Goal: Task Accomplishment & Management: Use online tool/utility

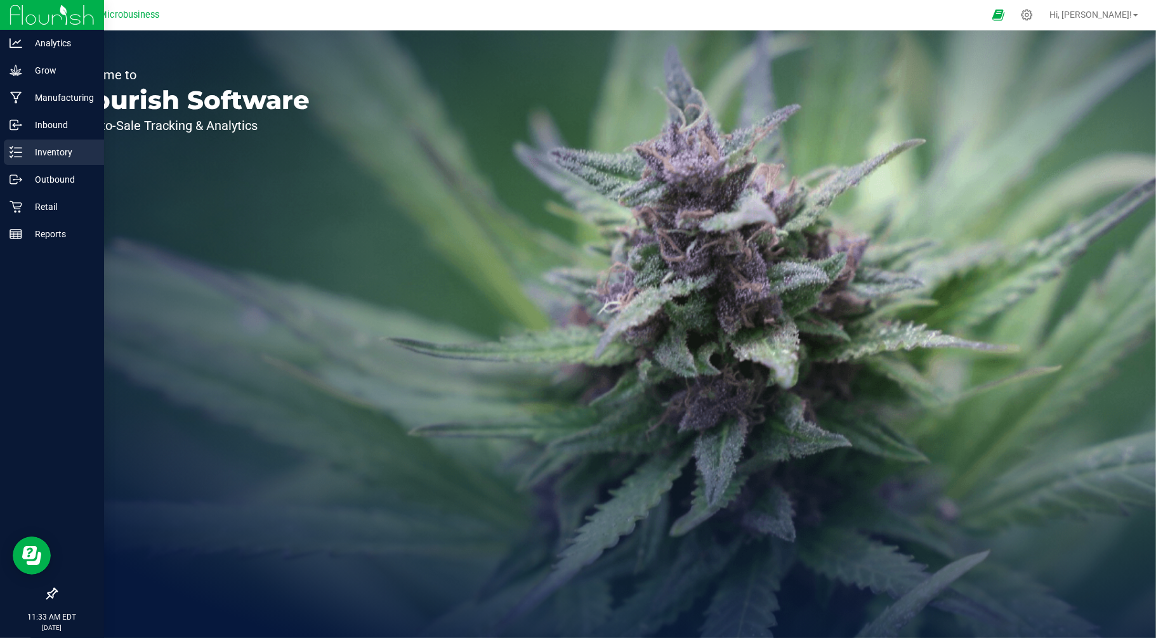
click at [51, 148] on p "Inventory" at bounding box center [60, 152] width 76 height 15
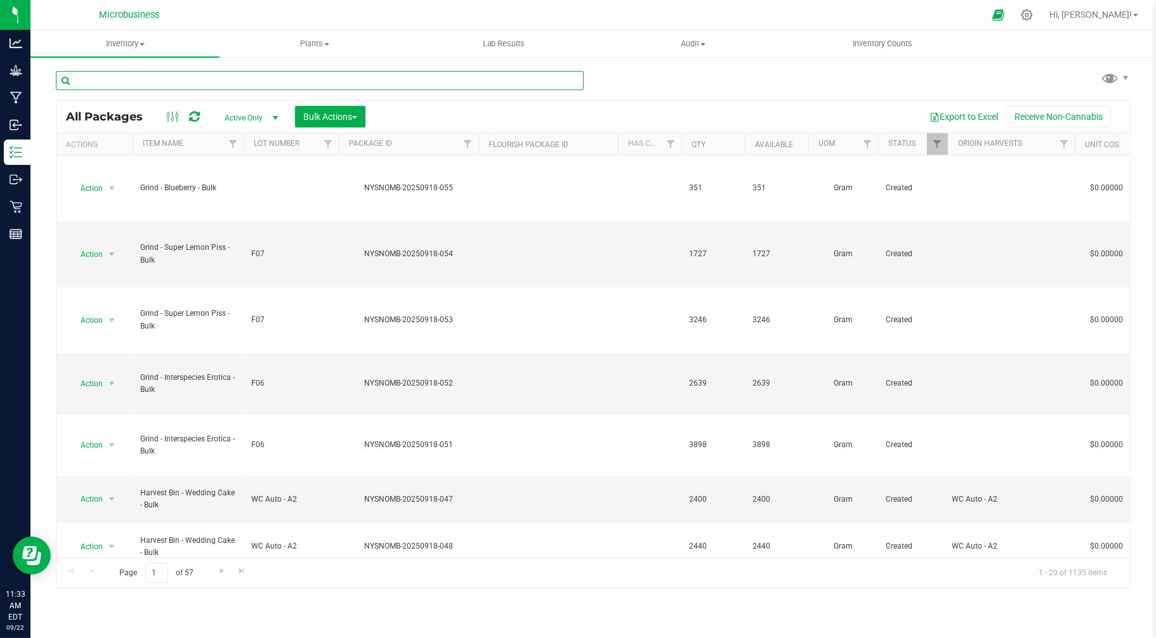
click at [259, 78] on input "text" at bounding box center [320, 80] width 528 height 19
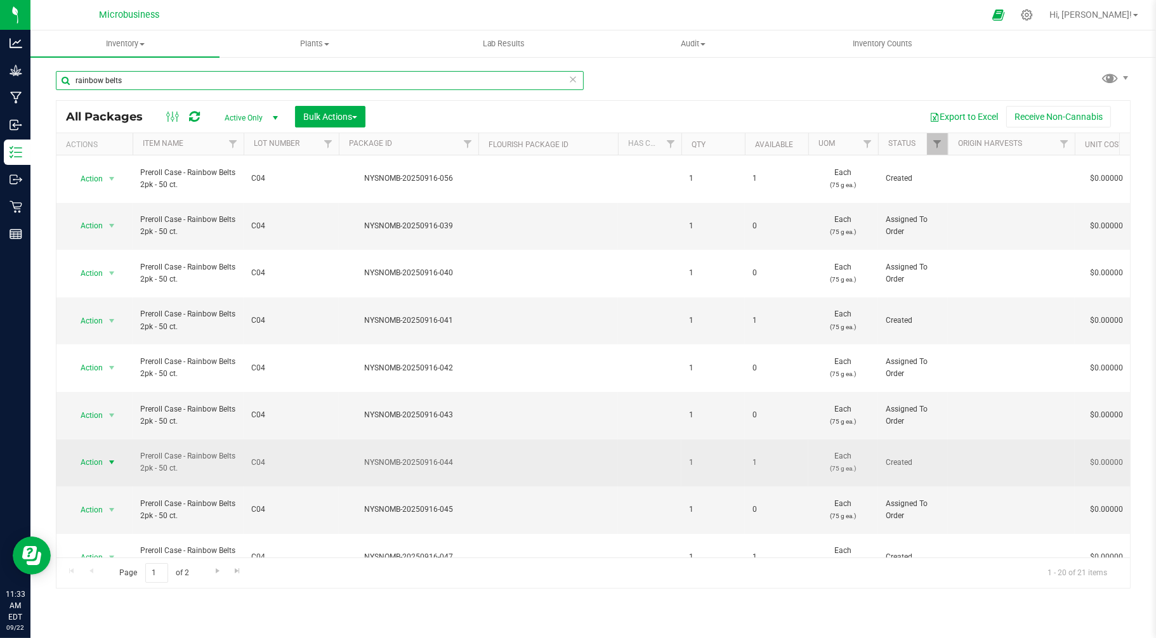
type input "rainbow belts"
click at [95, 453] on span "Action" at bounding box center [86, 462] width 34 height 18
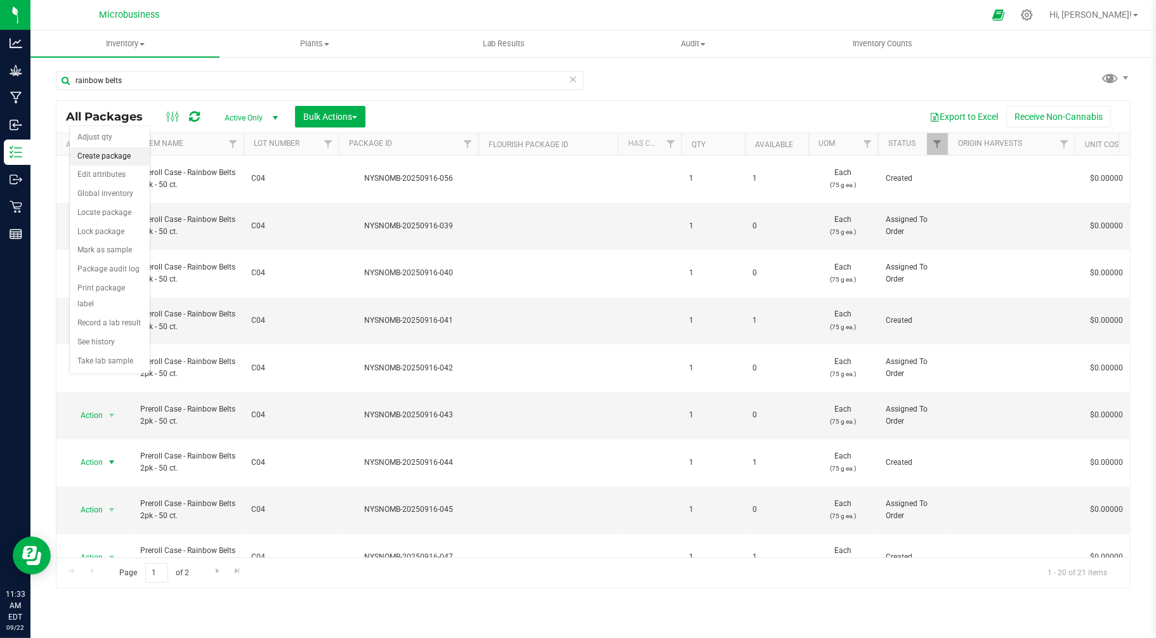
click at [86, 157] on li "Create package" at bounding box center [110, 156] width 80 height 19
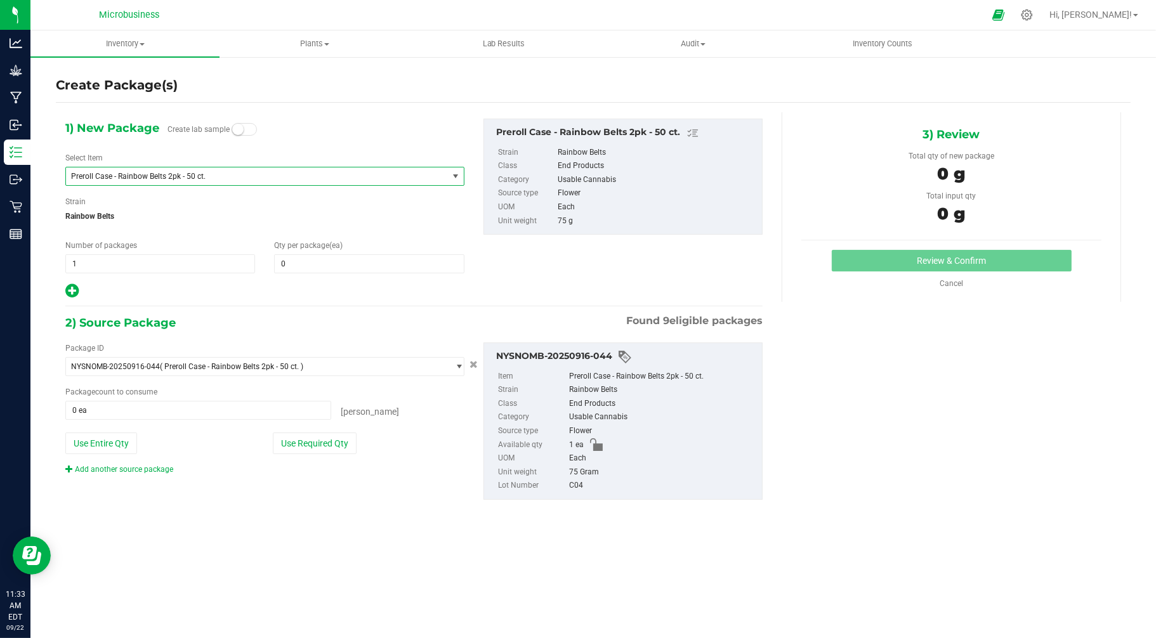
click at [131, 174] on span "Preroll Case - Rainbow Belts 2pk - 50 ct." at bounding box center [249, 176] width 356 height 9
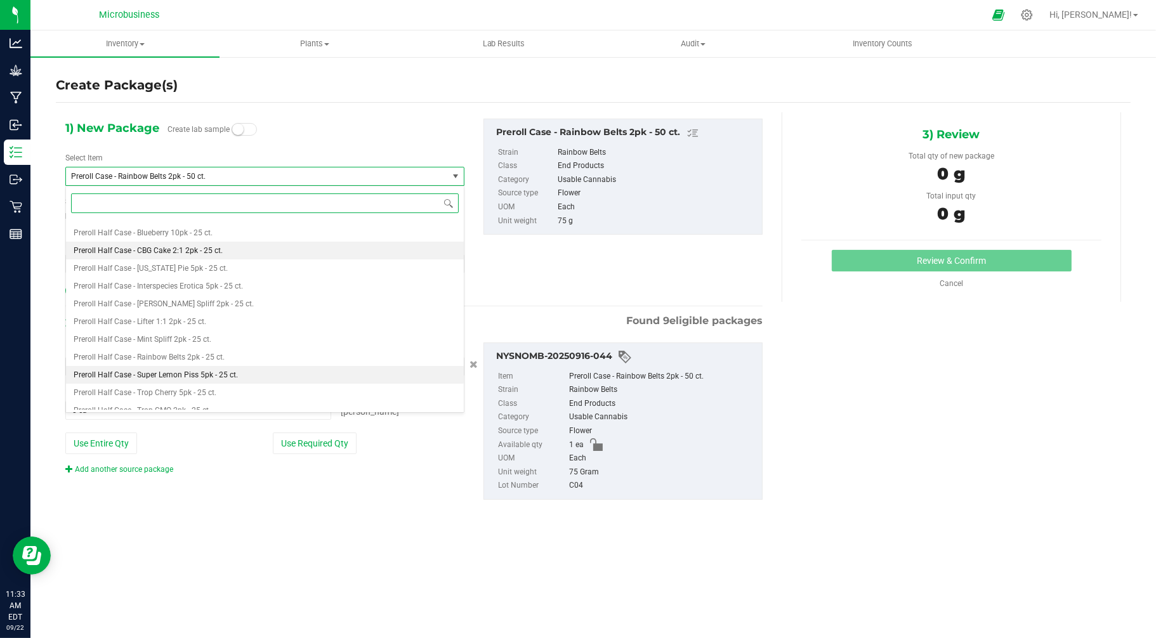
scroll to position [1615, 0]
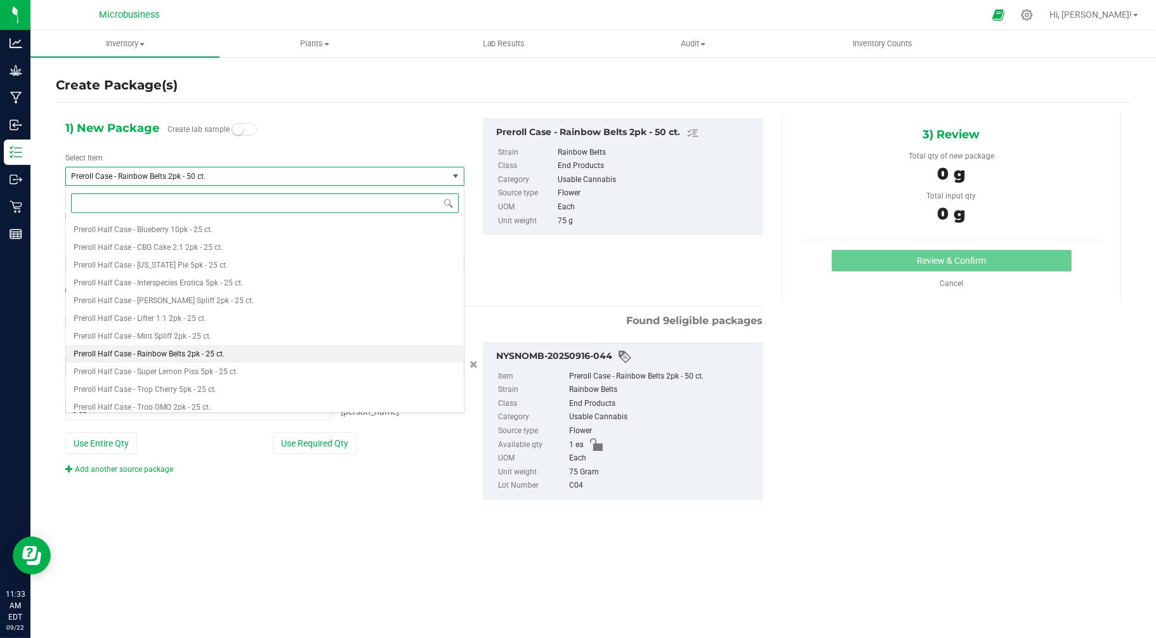
click at [185, 352] on span "Preroll Half Case - Rainbow Belts 2pk - 25 ct." at bounding box center [149, 353] width 151 height 9
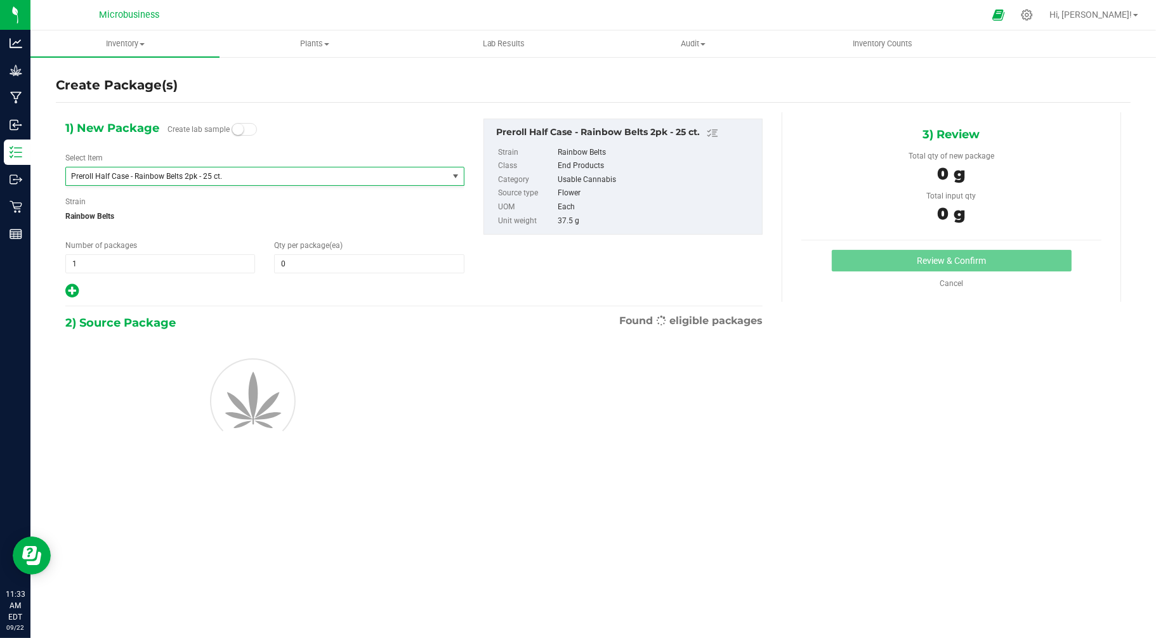
type input "0"
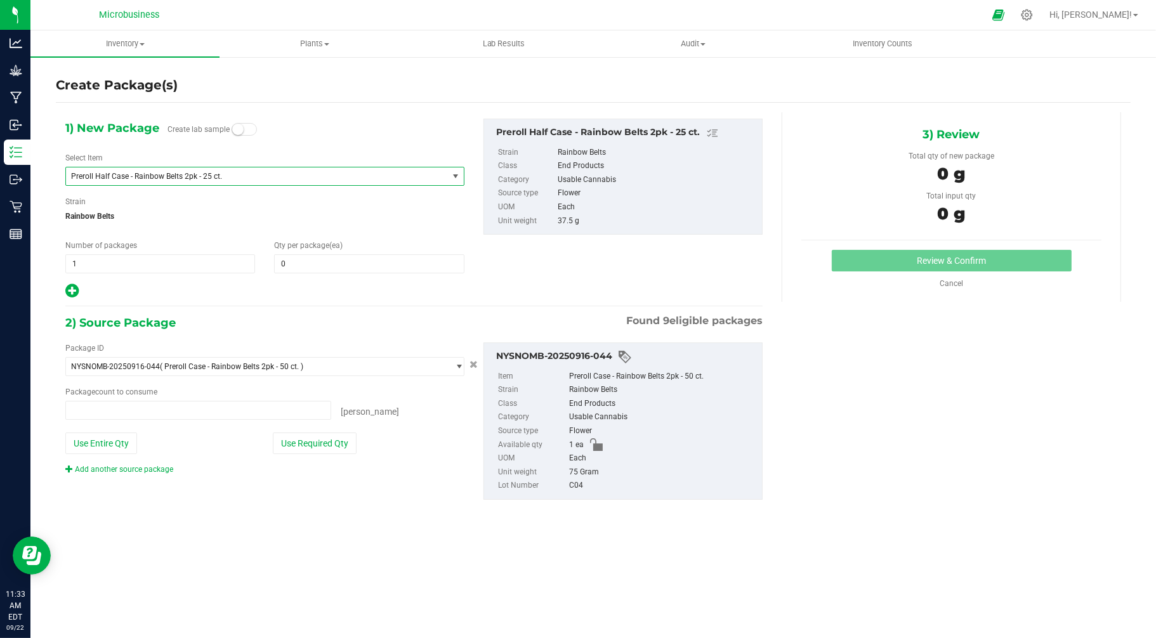
type input "0 ea"
drag, startPoint x: 86, startPoint y: 257, endPoint x: 66, endPoint y: 256, distance: 19.7
click at [66, 256] on span "1 1" at bounding box center [160, 263] width 190 height 19
type input "2"
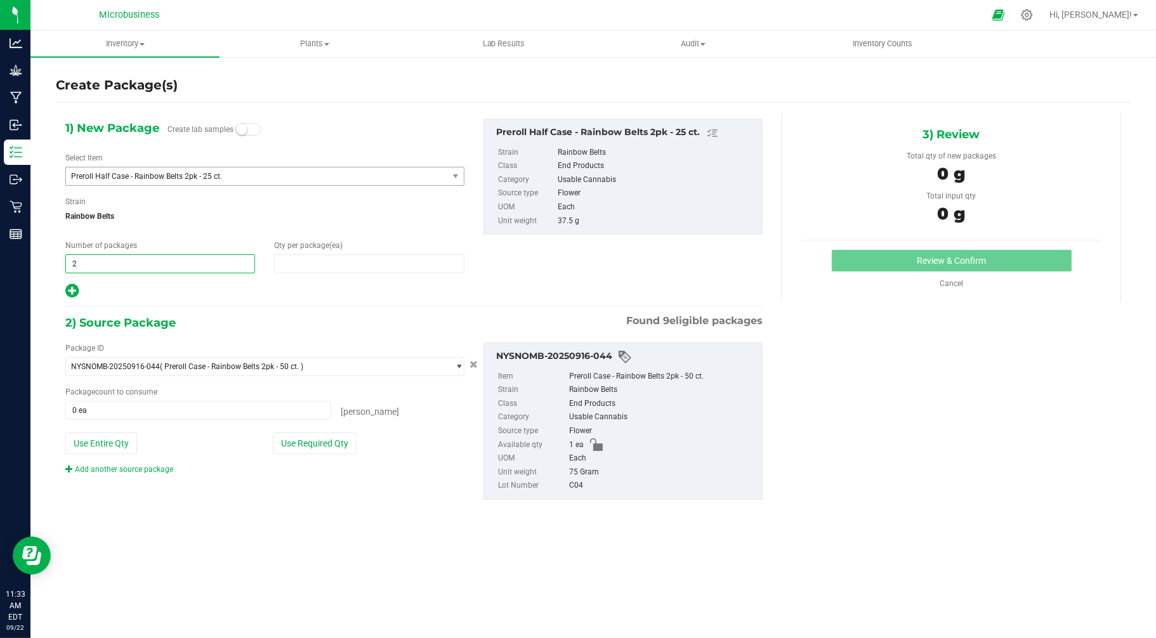
type input "1"
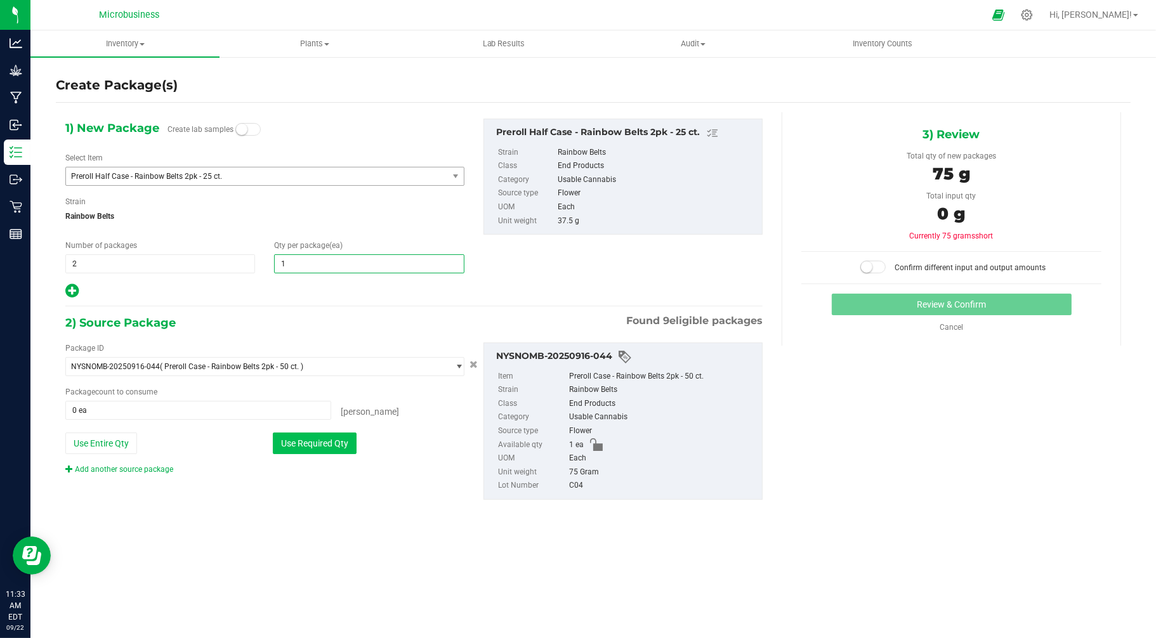
type input "1"
click at [284, 440] on button "Use Required Qty" at bounding box center [315, 444] width 84 height 22
type input "1 ea"
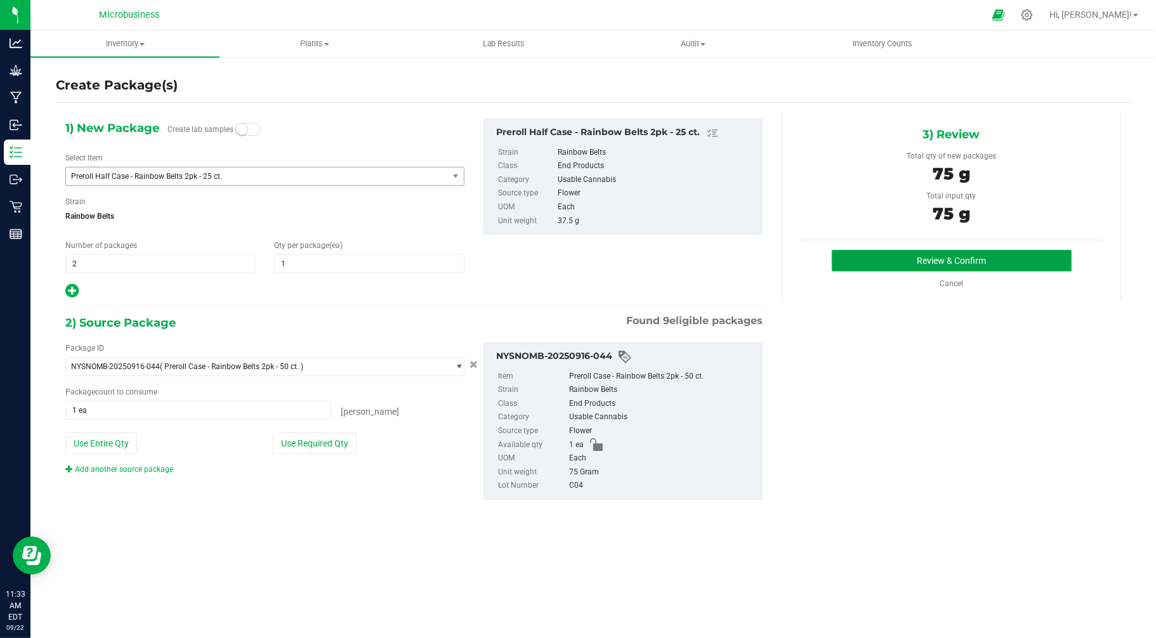
click at [974, 262] on button "Review & Confirm" at bounding box center [951, 261] width 240 height 22
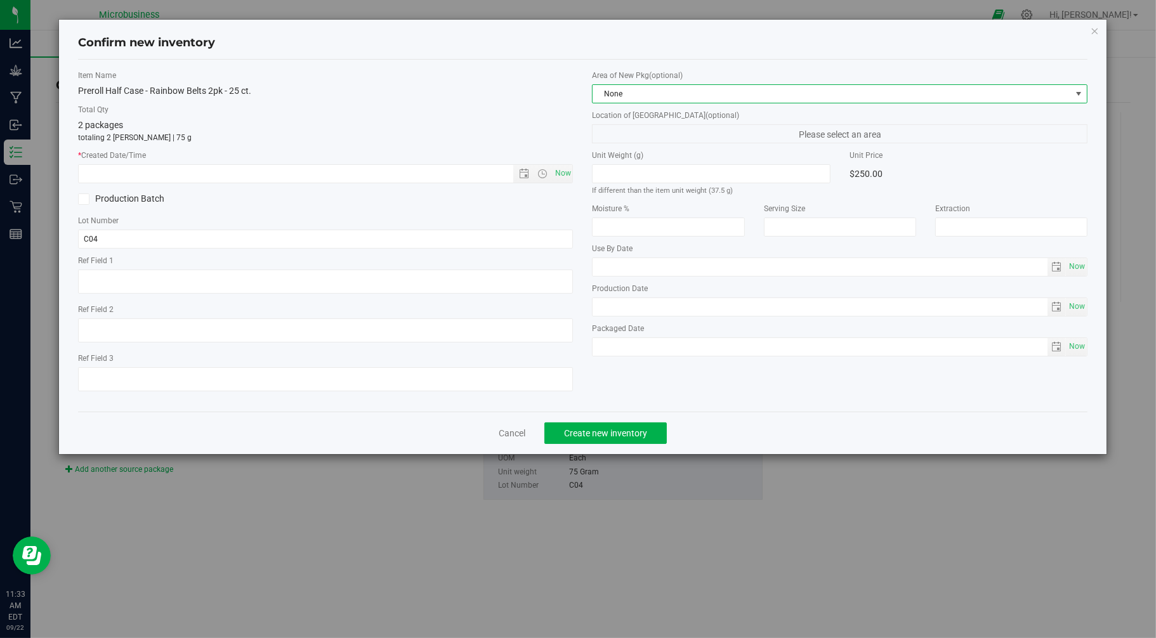
click at [781, 103] on span "None" at bounding box center [839, 93] width 495 height 19
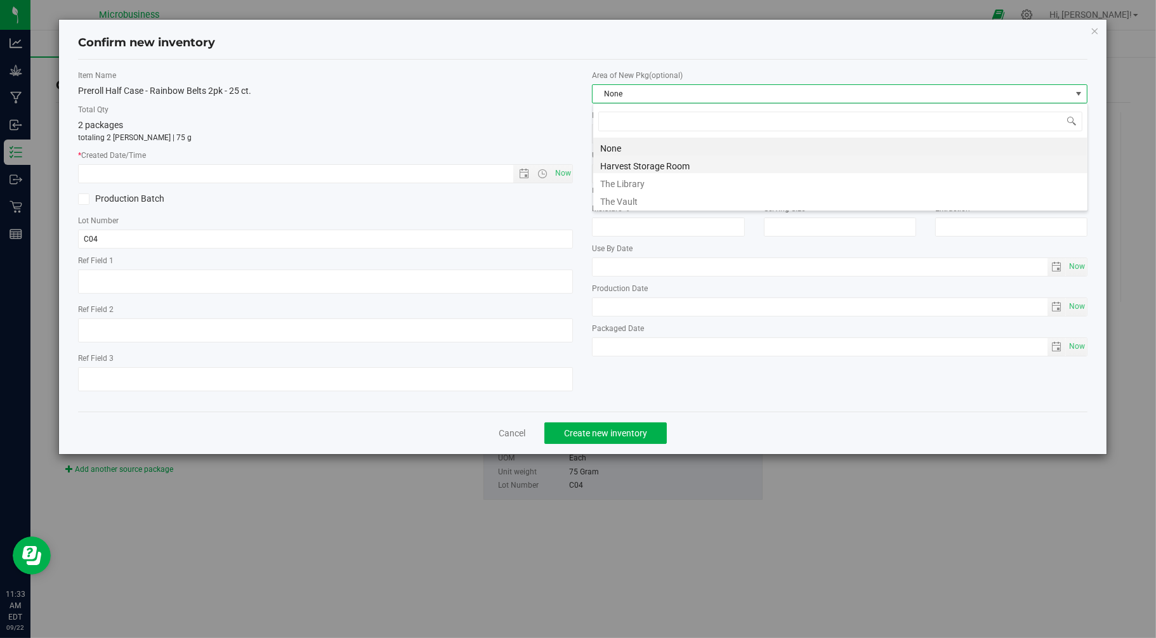
scroll to position [19, 495]
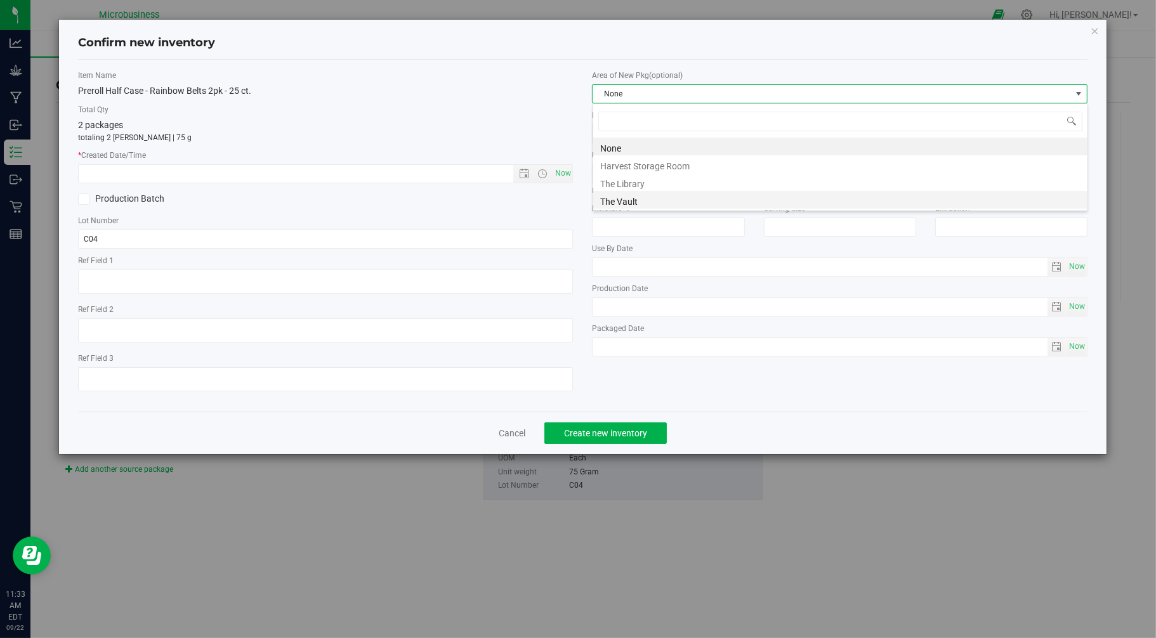
click at [617, 206] on li "The Vault" at bounding box center [840, 200] width 494 height 18
click at [564, 171] on span "Now" at bounding box center [563, 173] width 22 height 18
type input "9/22/2025 11:33 AM"
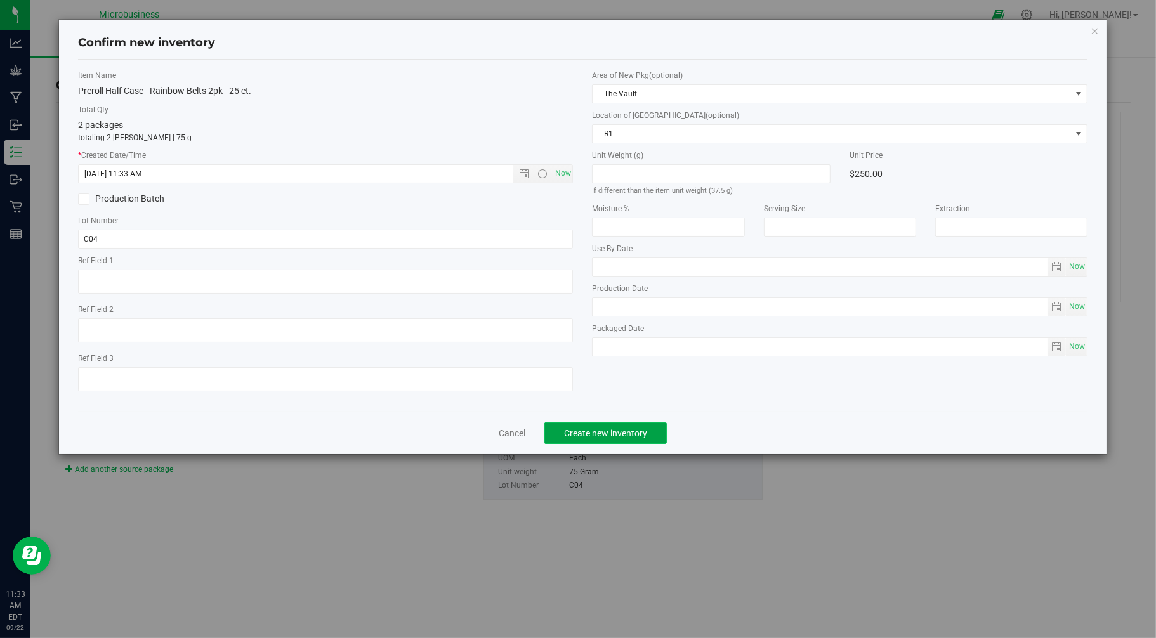
click at [620, 427] on button "Create new inventory" at bounding box center [605, 433] width 122 height 22
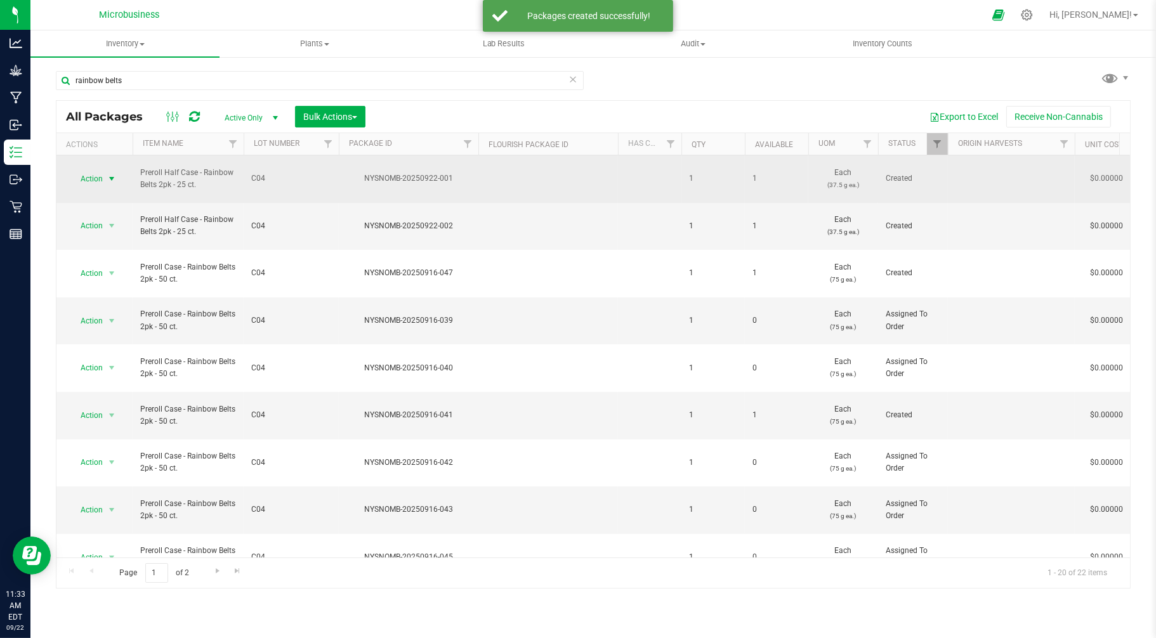
click at [90, 170] on span "Action" at bounding box center [86, 179] width 34 height 18
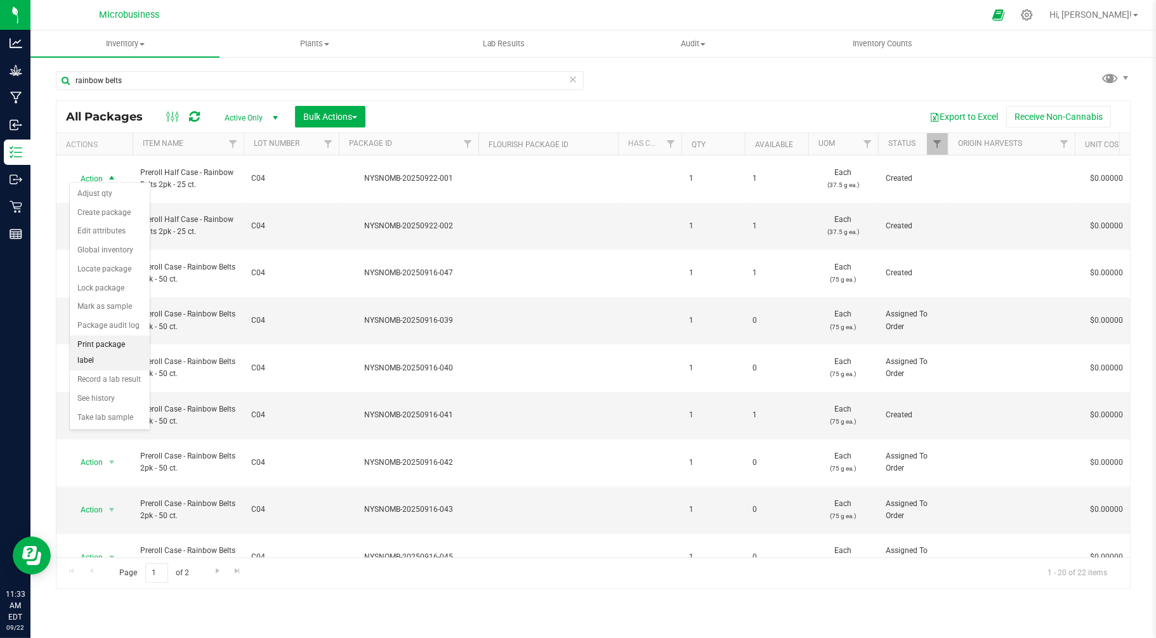
click at [121, 349] on li "Print package label" at bounding box center [110, 353] width 80 height 35
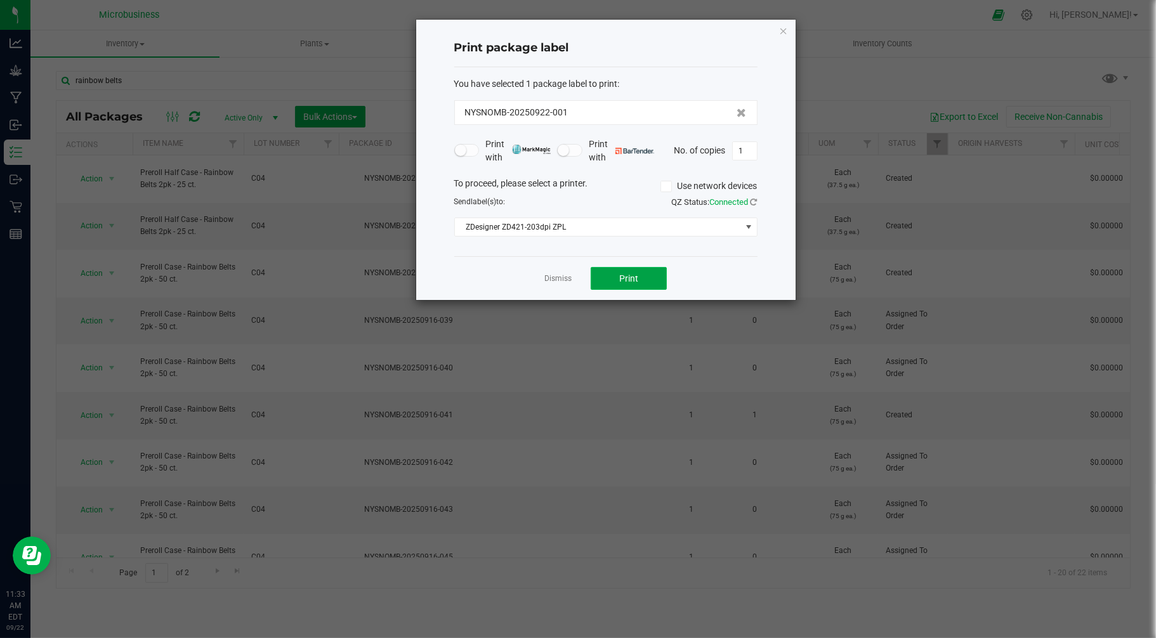
click at [614, 271] on button "Print" at bounding box center [628, 278] width 76 height 23
click at [556, 280] on link "Dismiss" at bounding box center [557, 278] width 27 height 11
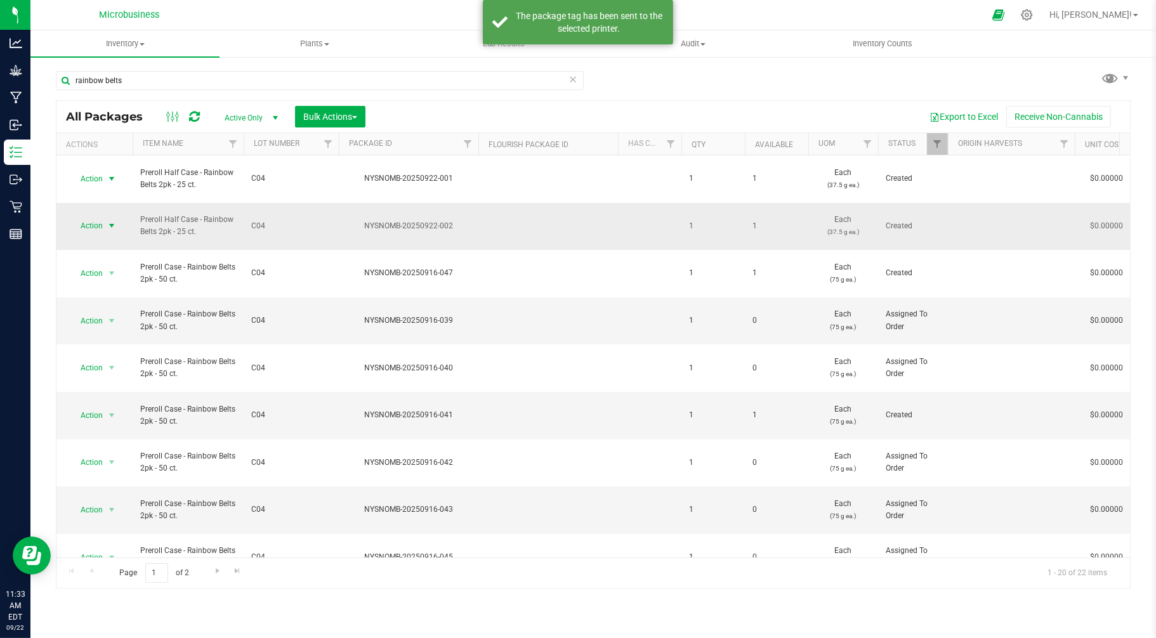
click at [81, 217] on span "Action" at bounding box center [86, 226] width 34 height 18
click at [96, 388] on li "Print package label" at bounding box center [110, 387] width 80 height 35
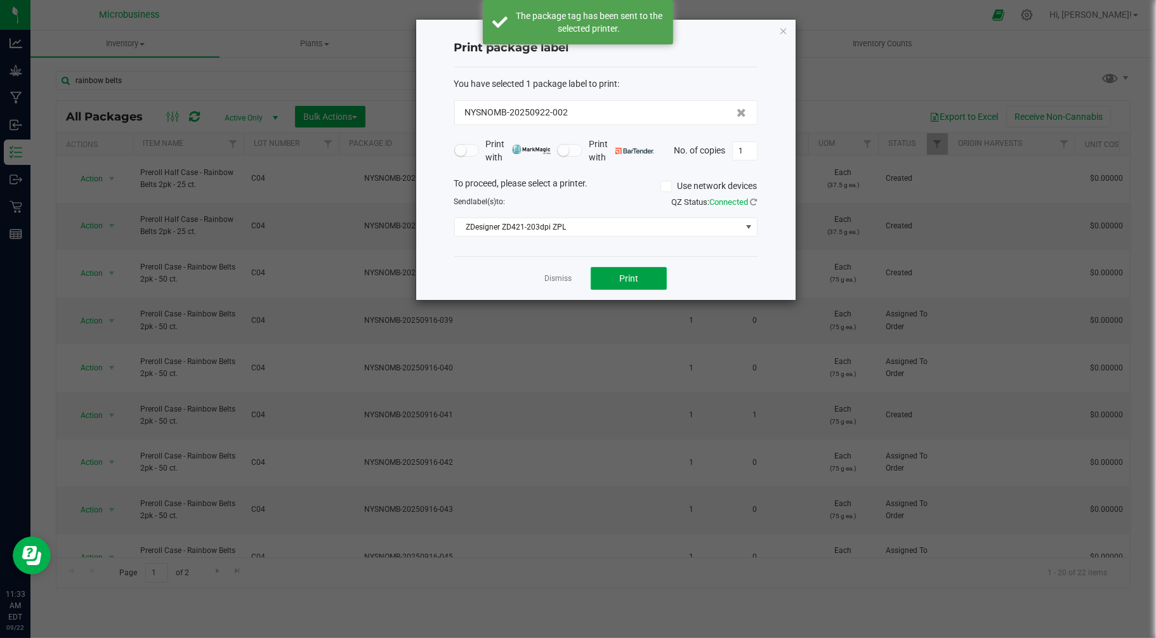
click at [613, 275] on button "Print" at bounding box center [628, 278] width 76 height 23
click at [547, 277] on link "Dismiss" at bounding box center [557, 278] width 27 height 11
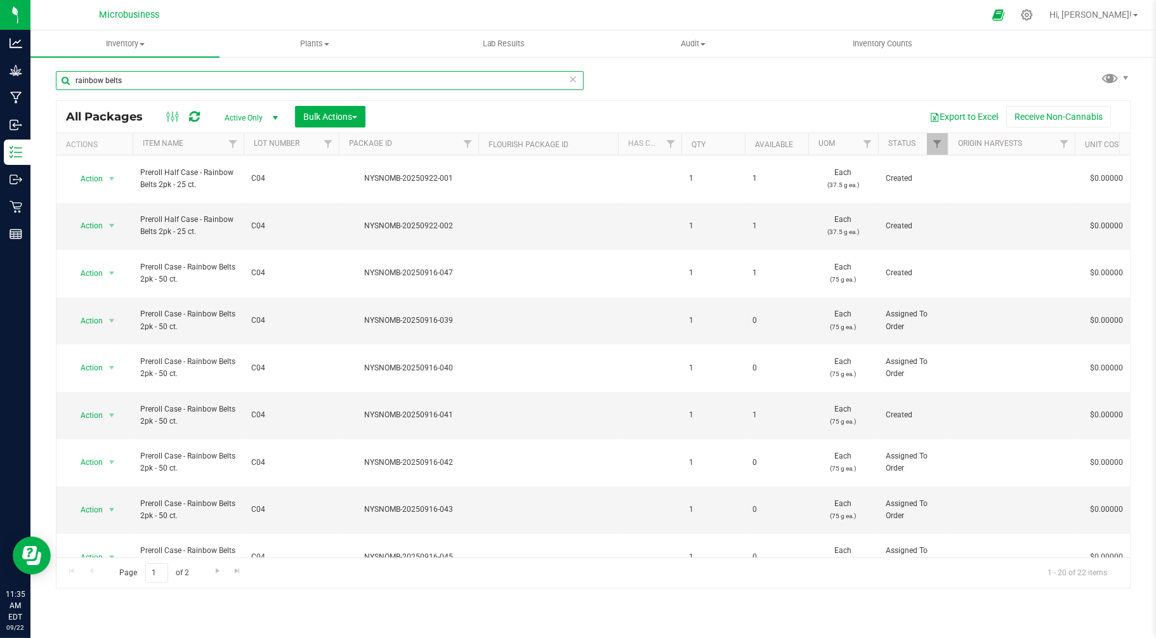
drag, startPoint x: 150, startPoint y: 81, endPoint x: -8, endPoint y: 59, distance: 159.5
click at [0, 59] on html "Analytics Grow Manufacturing Inbound Inventory Outbound Retail Reports 11:35 AM…" at bounding box center [578, 319] width 1156 height 638
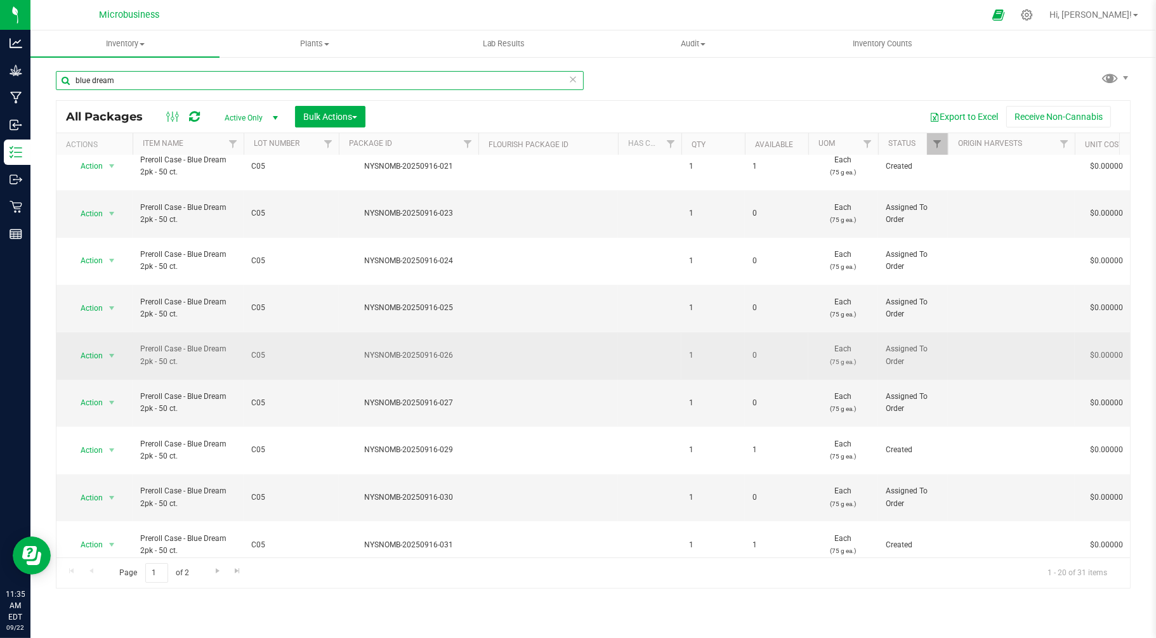
scroll to position [235, 0]
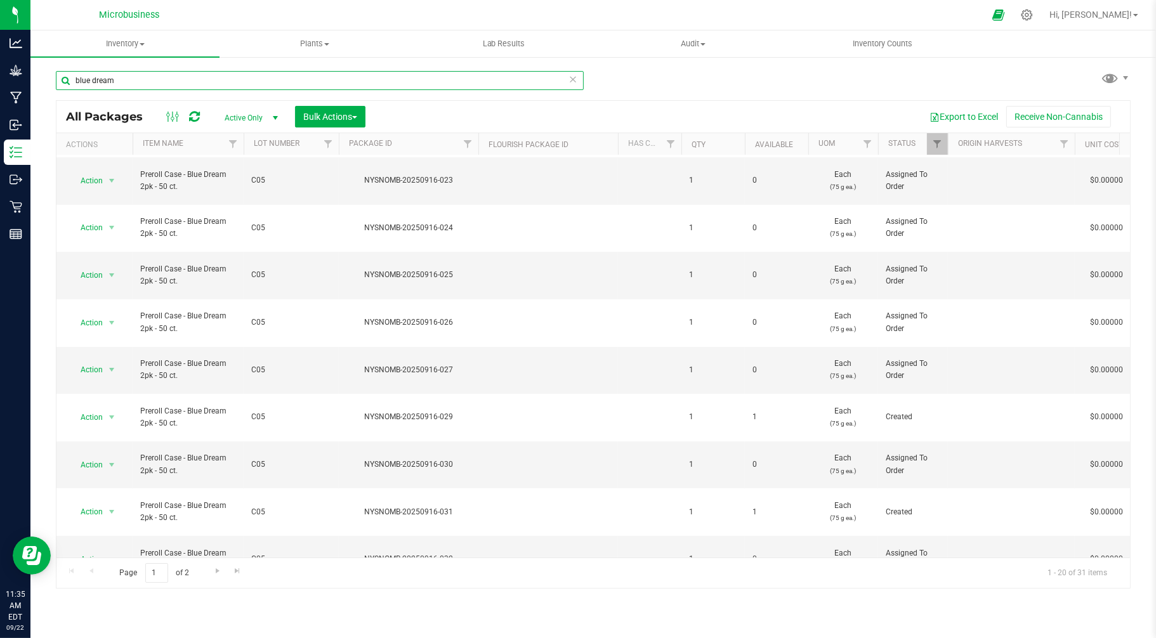
type input "blue dream"
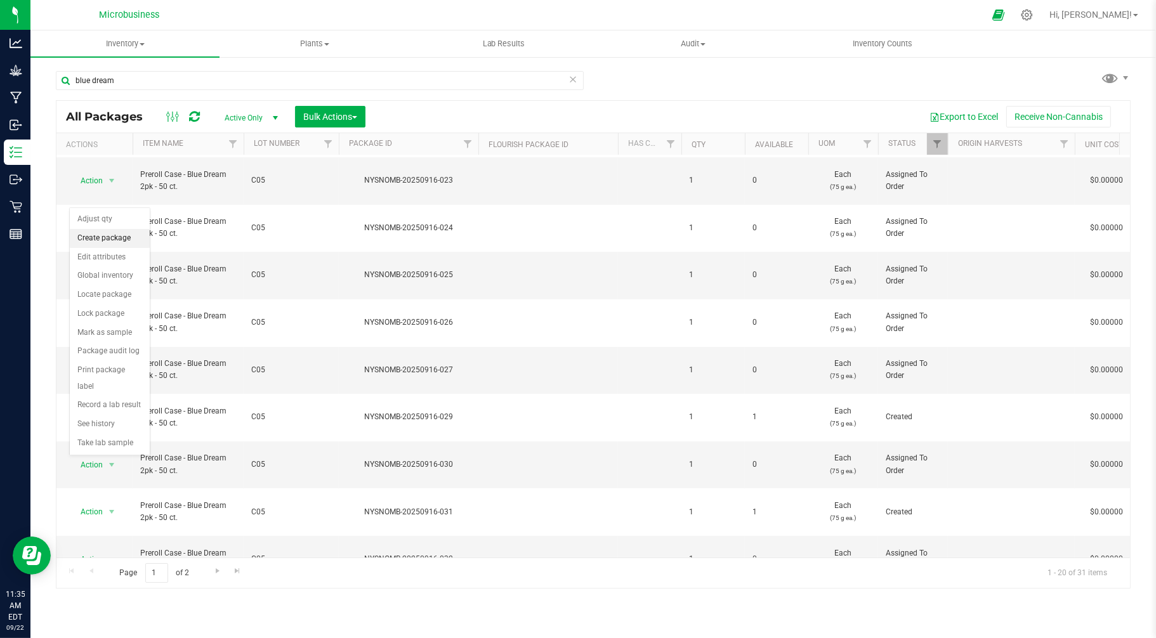
click at [114, 231] on li "Create package" at bounding box center [110, 238] width 80 height 19
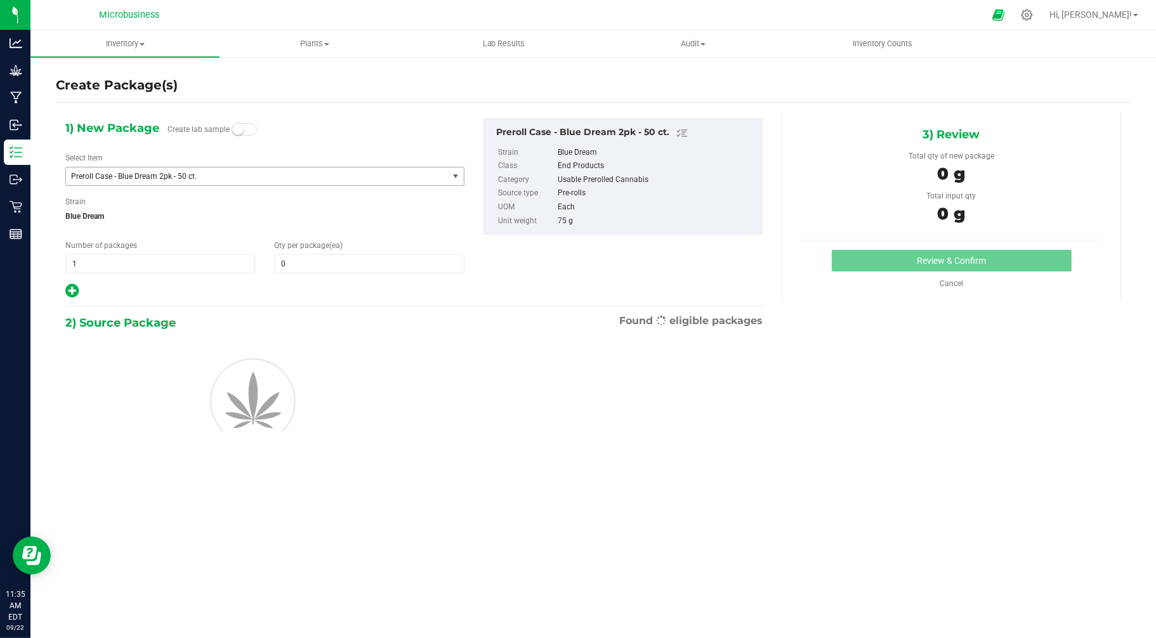
click at [131, 178] on span "Preroll Case - Blue Dream 2pk - 50 ct." at bounding box center [249, 176] width 356 height 9
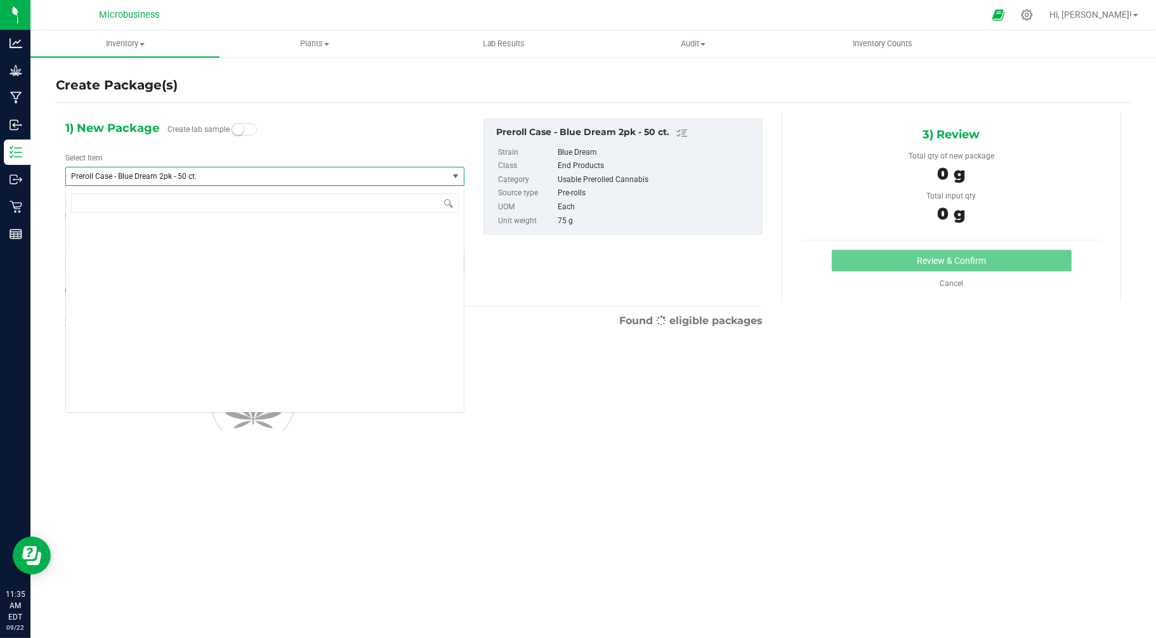
scroll to position [1349, 0]
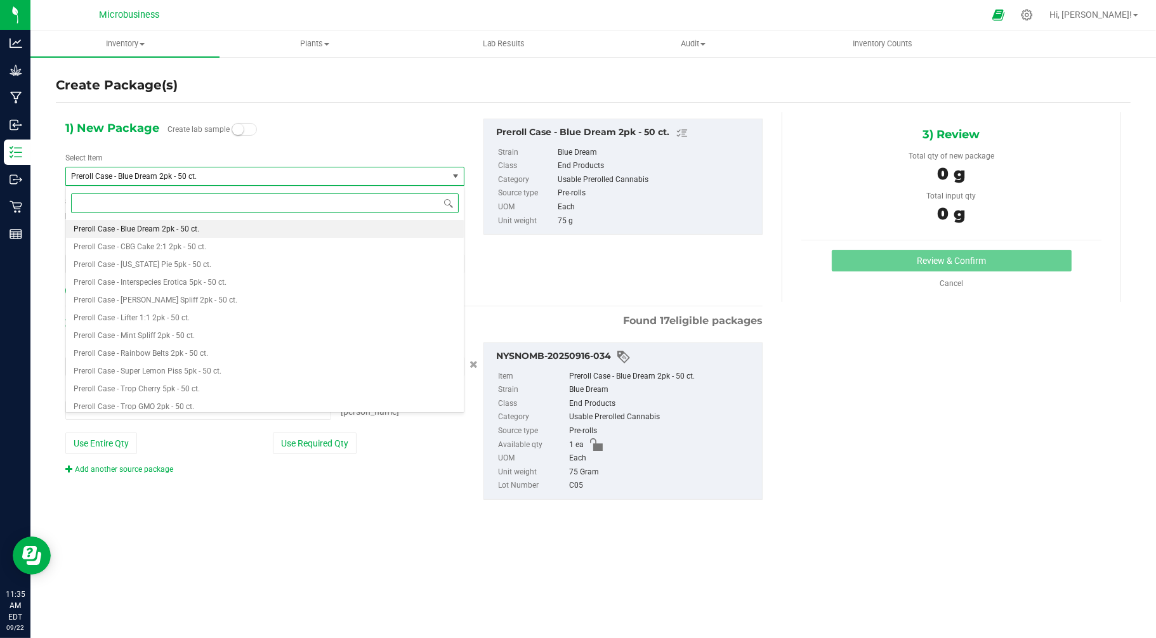
type input "0 ea"
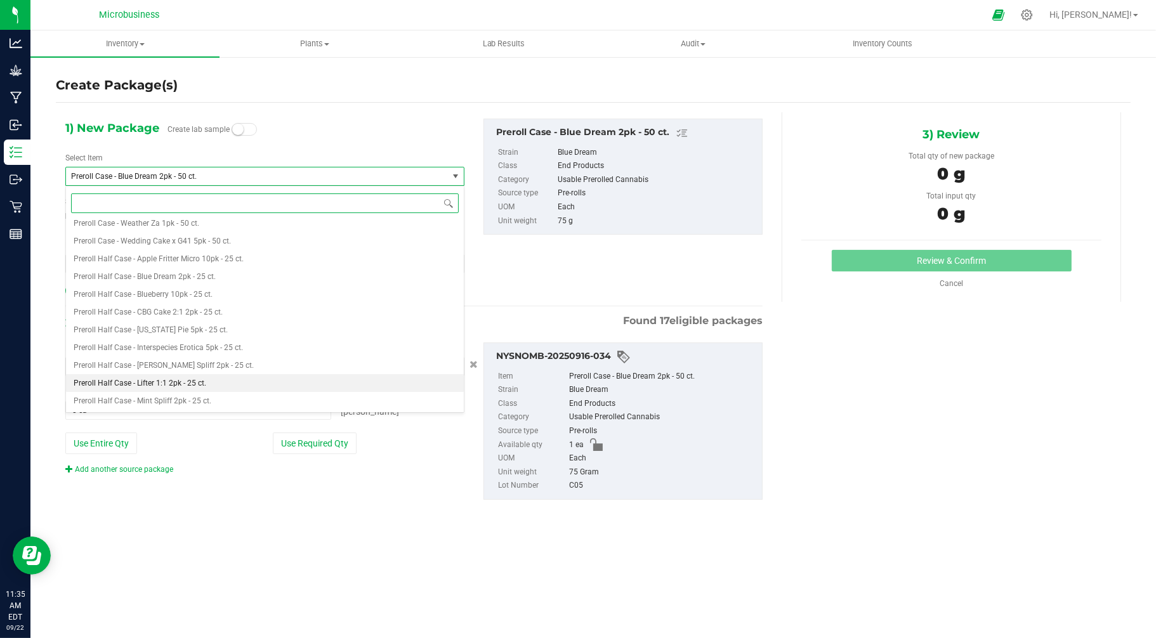
scroll to position [1584, 0]
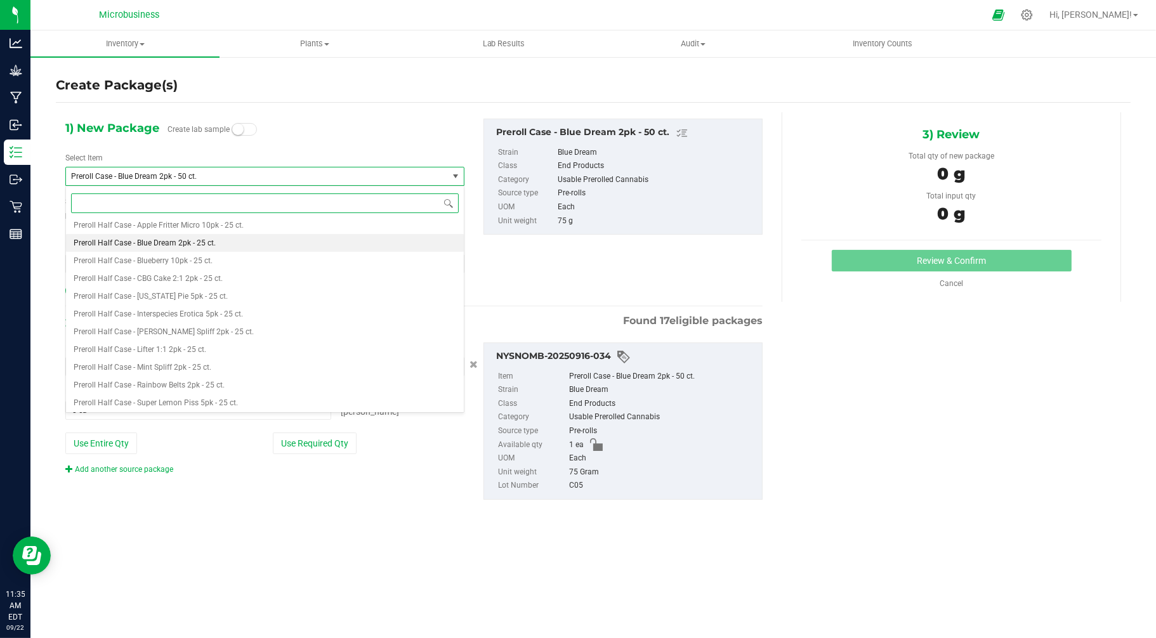
click at [163, 244] on span "Preroll Half Case - Blue Dream 2pk - 25 ct." at bounding box center [145, 242] width 142 height 9
type input "0"
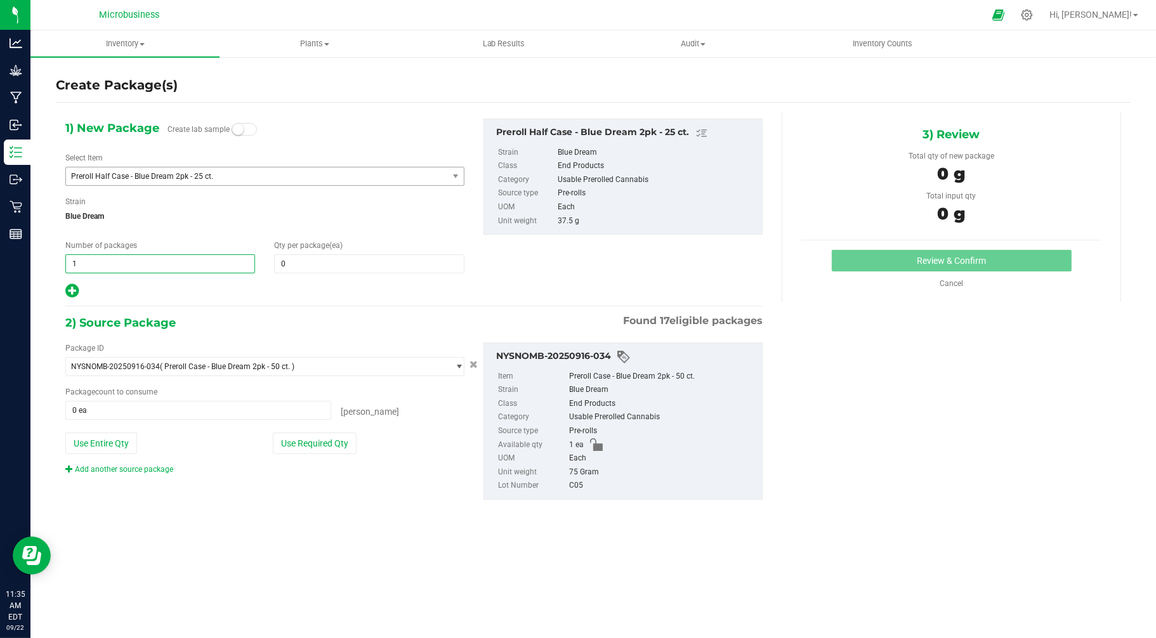
drag, startPoint x: 174, startPoint y: 266, endPoint x: -8, endPoint y: 270, distance: 181.4
click at [0, 270] on html "Analytics Grow Manufacturing Inbound Inventory Outbound Retail Reports 11:35 AM…" at bounding box center [578, 319] width 1156 height 638
type input "2"
type input "1"
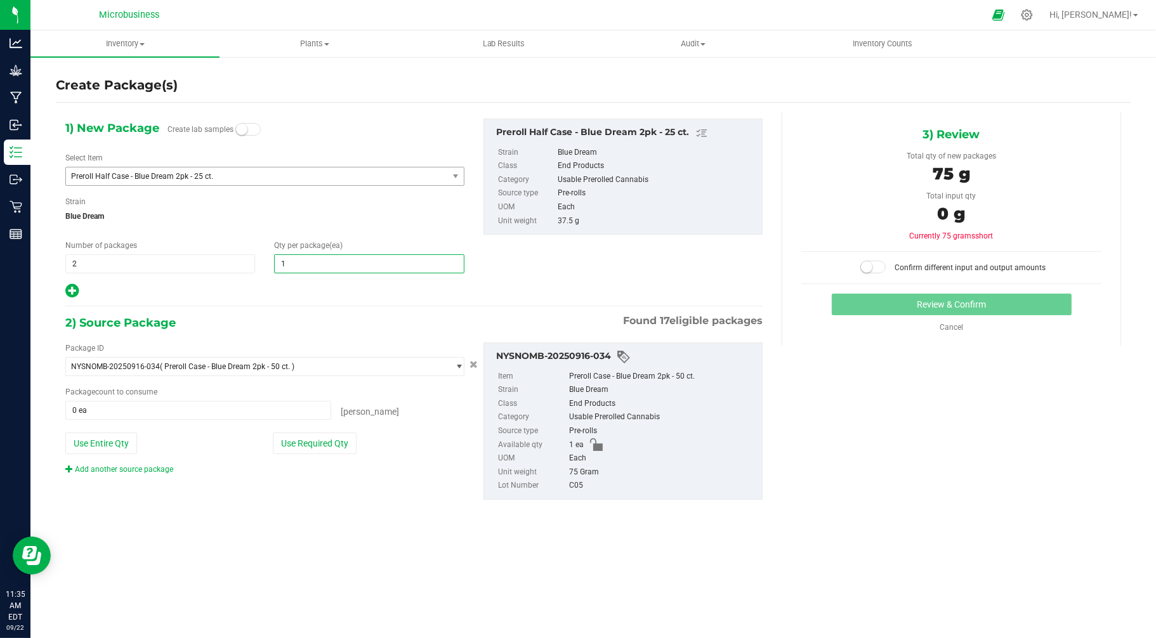
type input "1"
click at [308, 432] on div "Package ID NYSNOMB-20250916-034 ( Preroll Case - Blue Dream 2pk - 50 ct. ) NYSN…" at bounding box center [265, 408] width 418 height 133
click at [285, 446] on button "Use Required Qty" at bounding box center [315, 444] width 84 height 22
type input "1 ea"
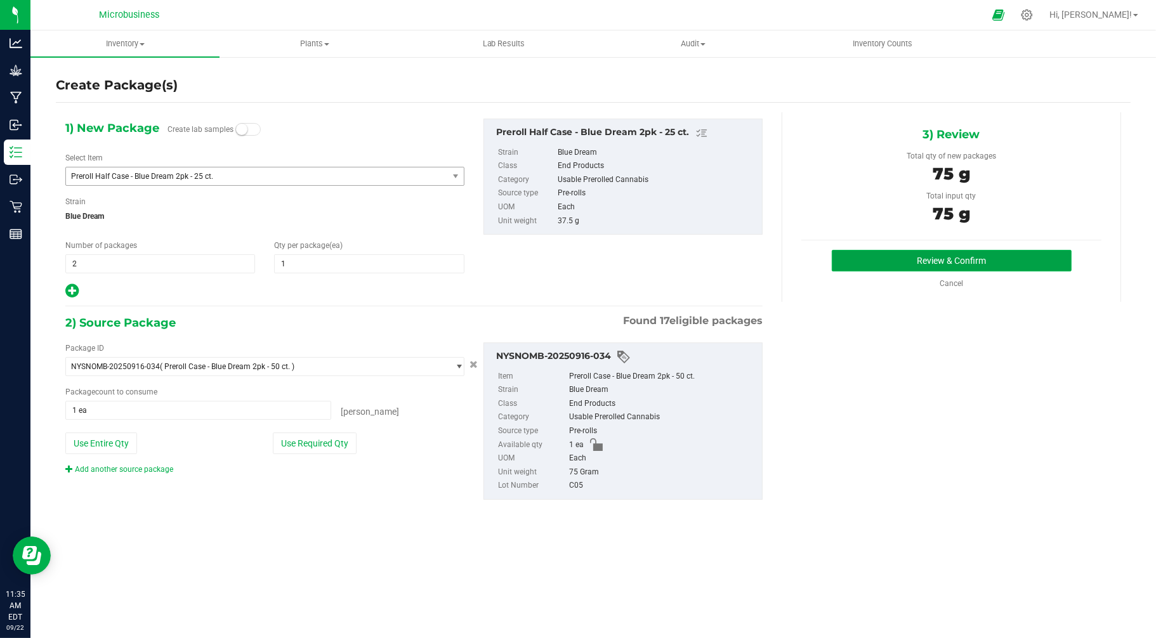
click at [921, 265] on button "Review & Confirm" at bounding box center [951, 261] width 240 height 22
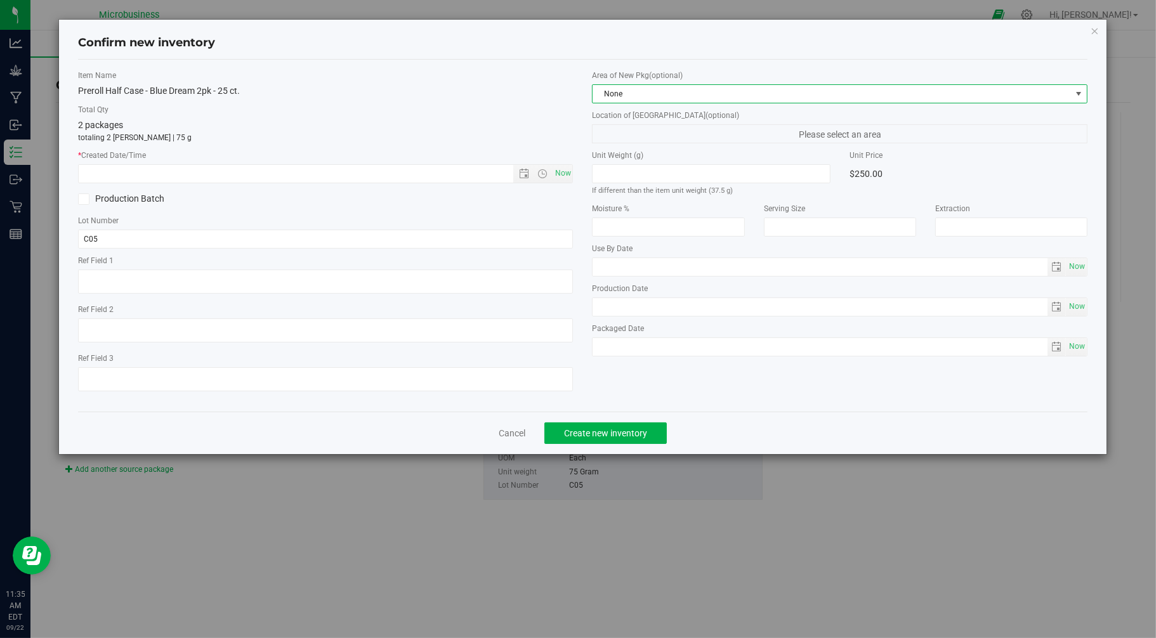
click at [620, 98] on span "None" at bounding box center [831, 94] width 478 height 18
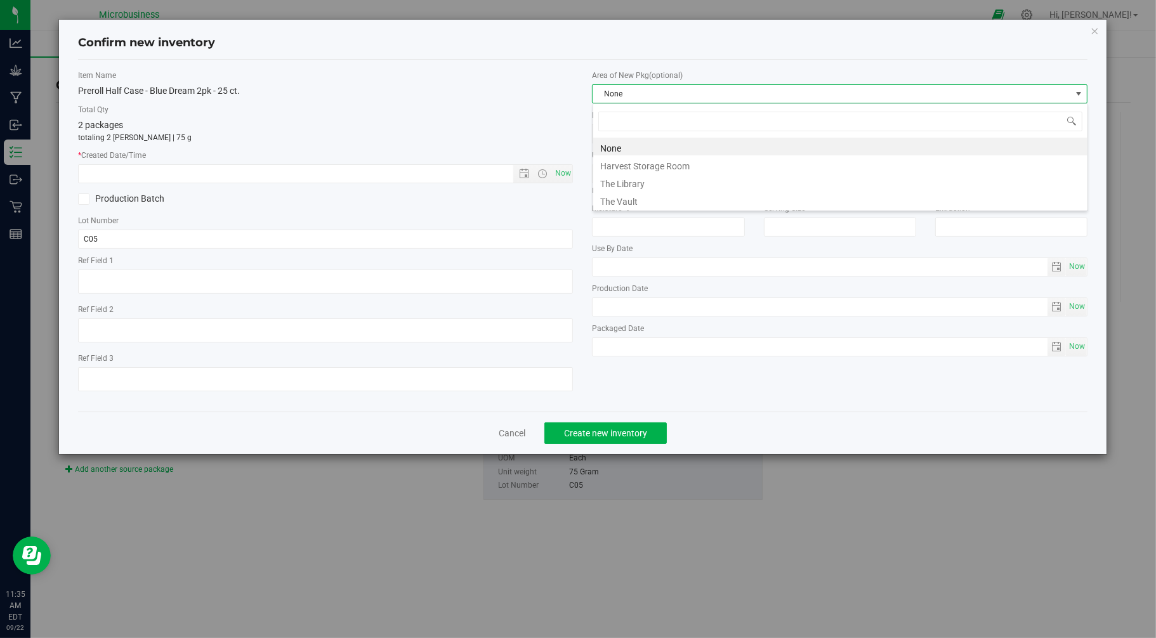
scroll to position [19, 495]
click at [611, 201] on li "The Vault" at bounding box center [840, 200] width 494 height 18
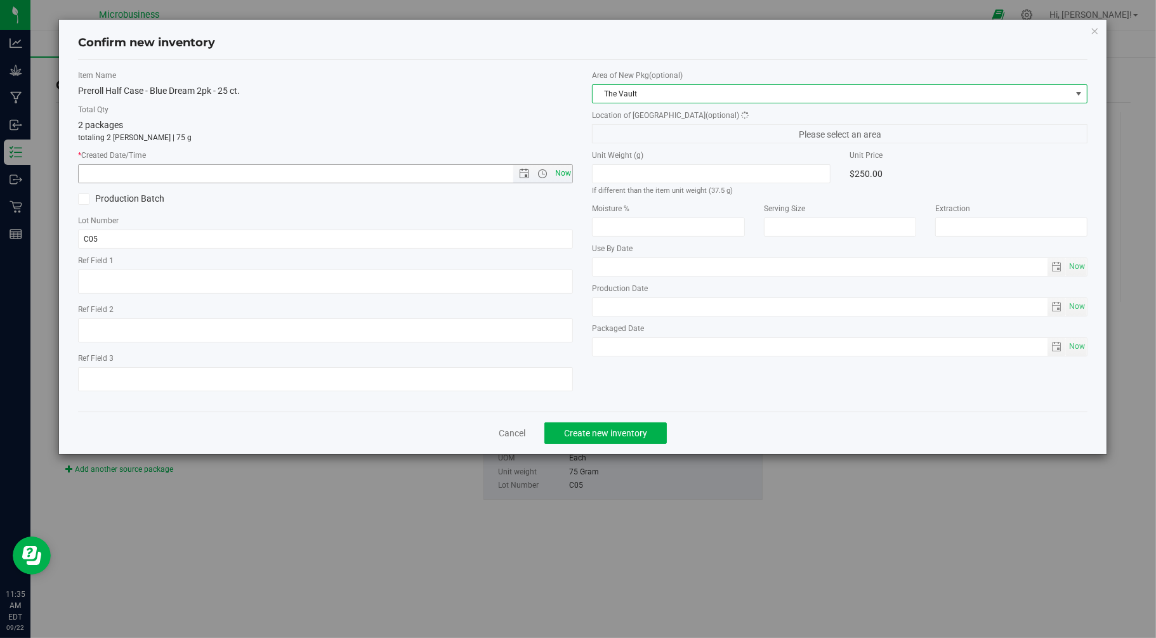
click at [567, 170] on span "Now" at bounding box center [563, 173] width 22 height 18
type input "9/22/2025 11:35 AM"
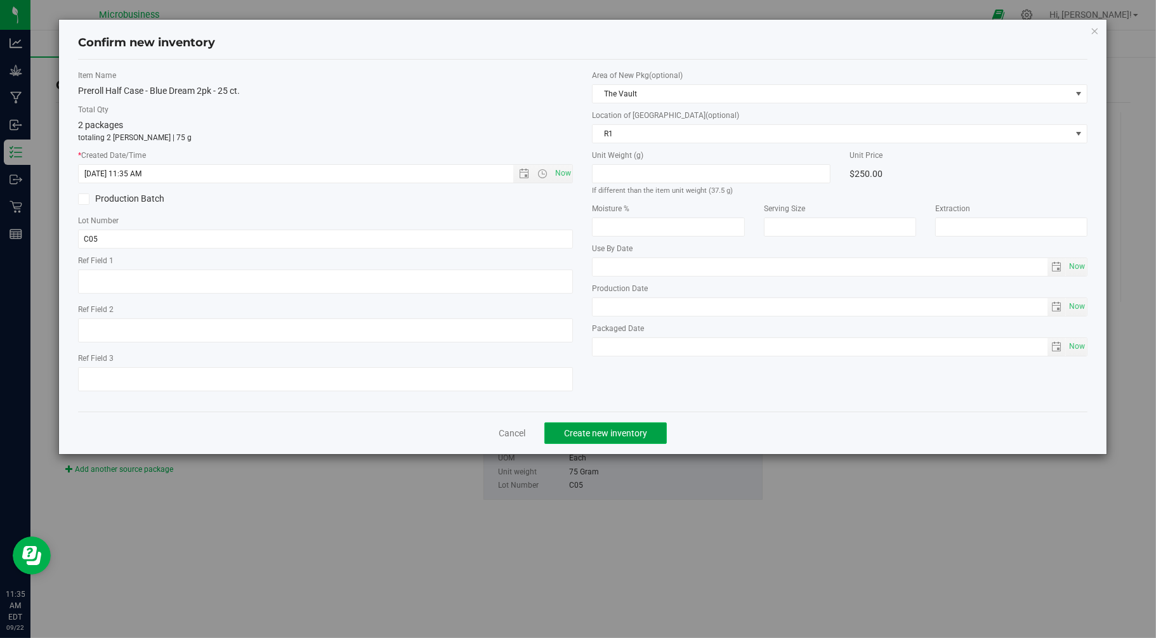
click at [605, 431] on span "Create new inventory" at bounding box center [605, 433] width 83 height 10
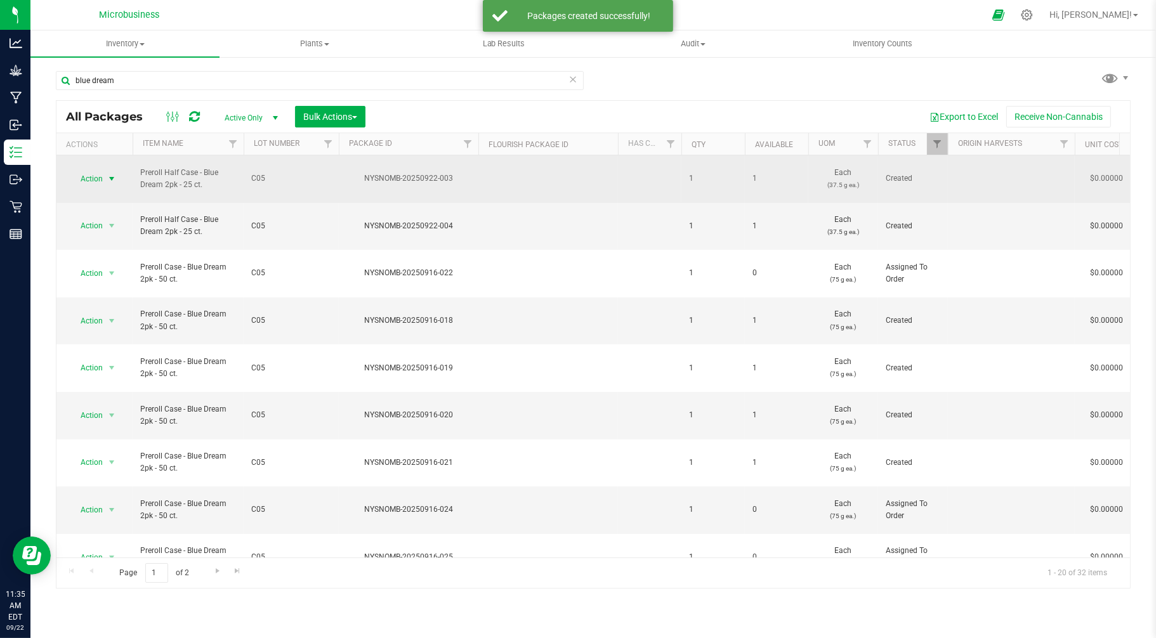
click at [107, 174] on span "select" at bounding box center [112, 179] width 10 height 10
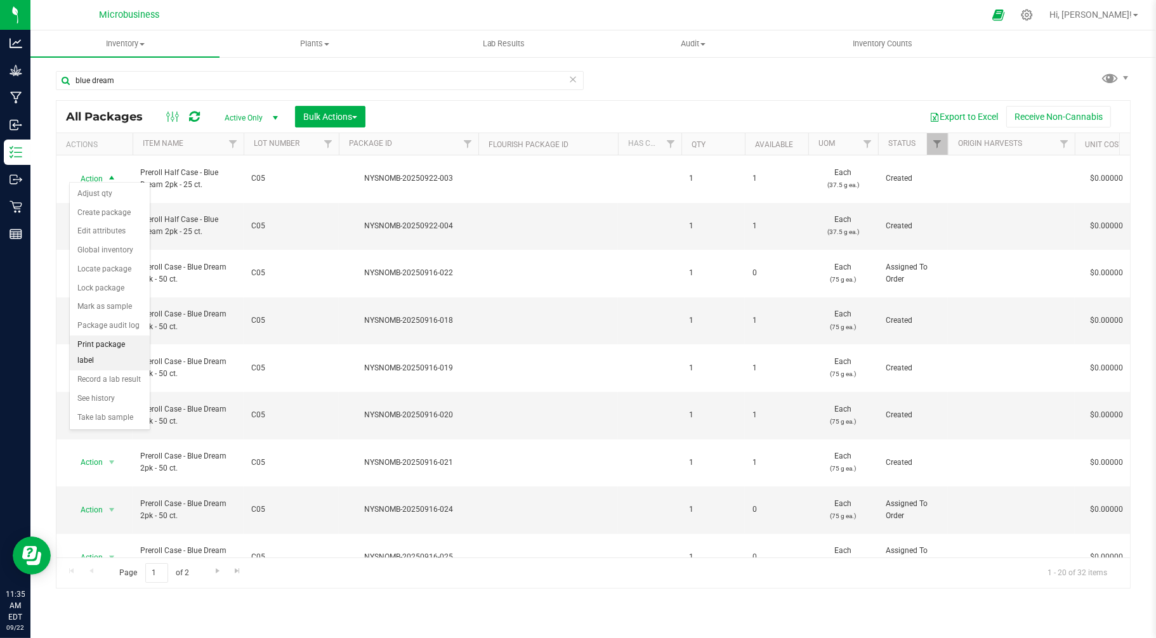
click at [109, 349] on li "Print package label" at bounding box center [110, 353] width 80 height 35
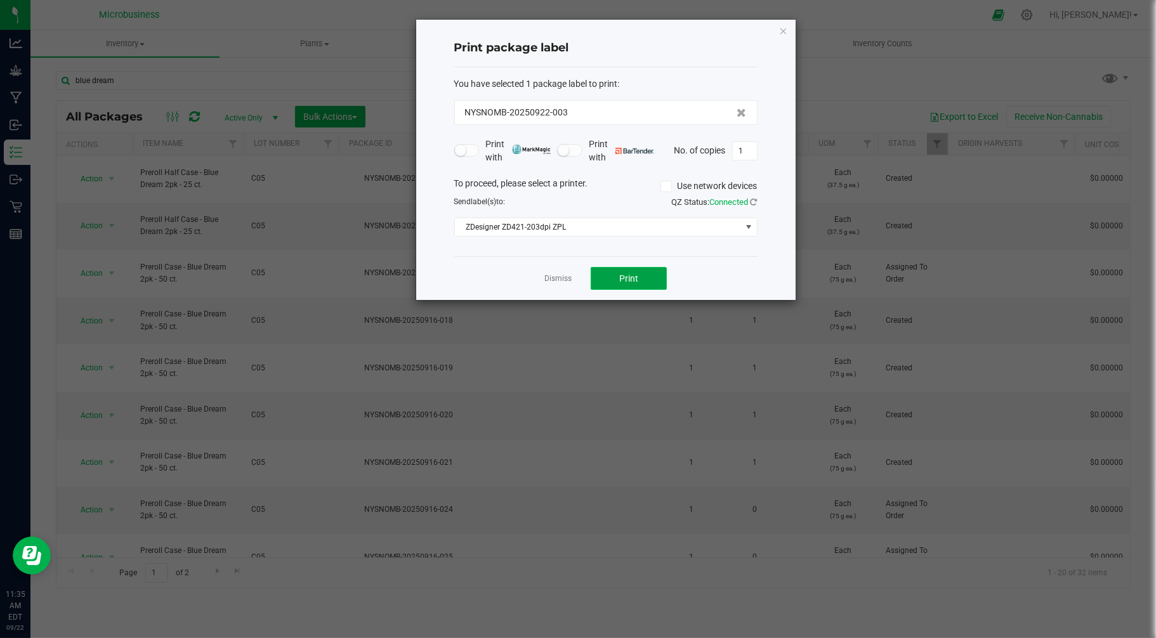
click at [605, 273] on button "Print" at bounding box center [628, 278] width 76 height 23
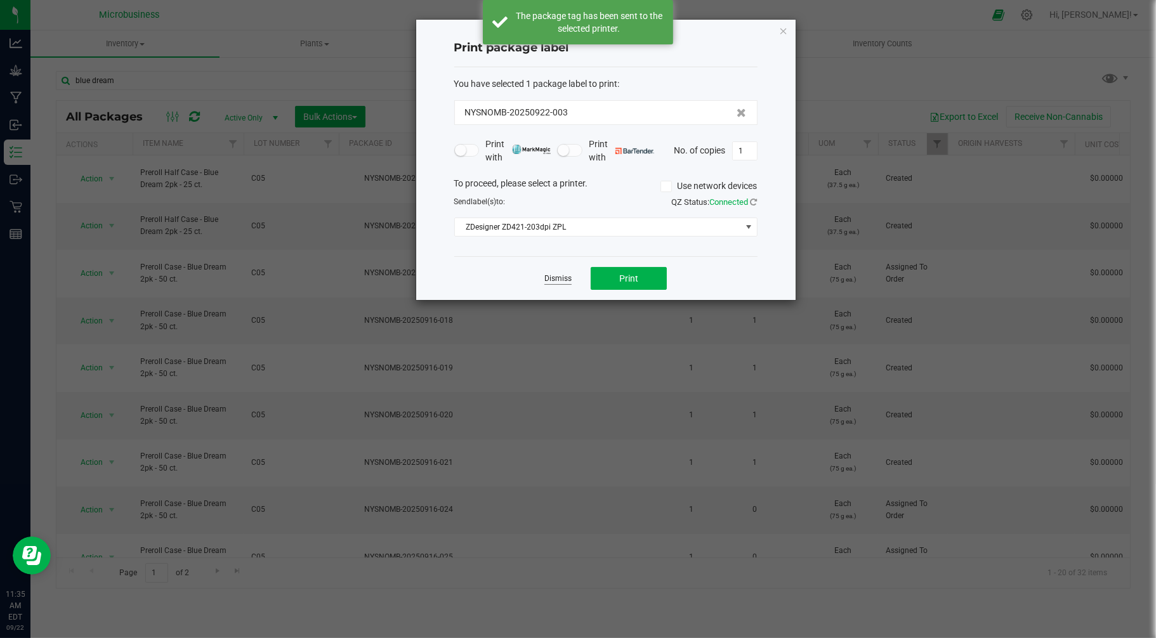
click at [563, 280] on link "Dismiss" at bounding box center [557, 278] width 27 height 11
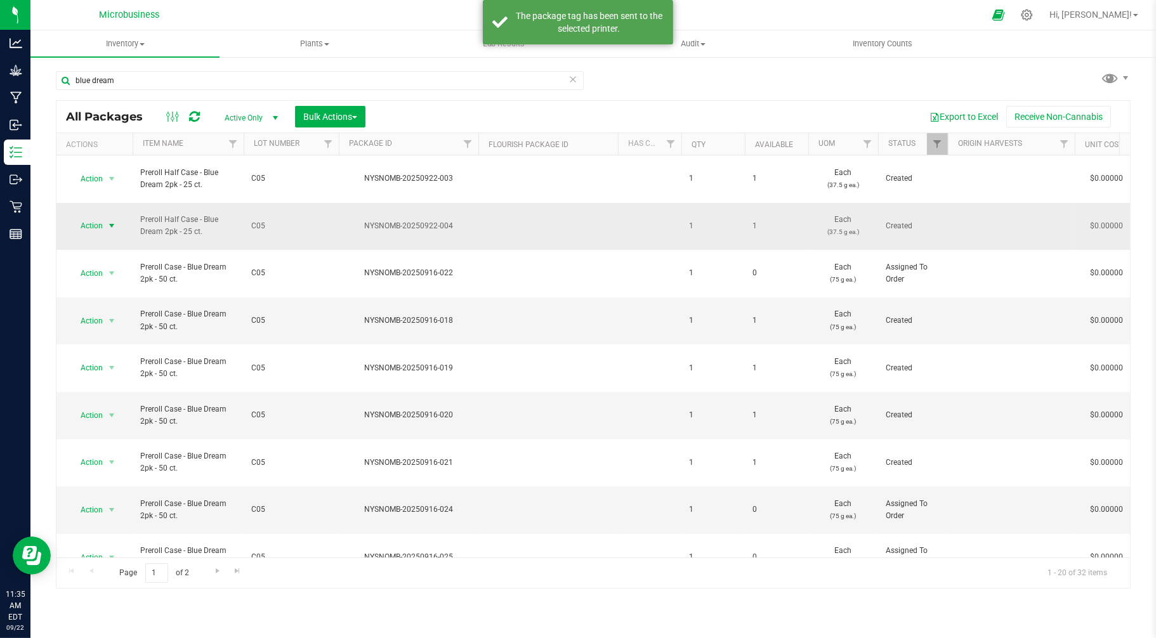
click at [91, 217] on span "Action" at bounding box center [86, 226] width 34 height 18
drag, startPoint x: 106, startPoint y: 415, endPoint x: 127, endPoint y: 382, distance: 39.4
click at [127, 382] on ul "Adjust qty Create package Edit attributes Global inventory Locate package Lock …" at bounding box center [110, 341] width 80 height 242
click at [127, 382] on li "Print package label" at bounding box center [110, 387] width 80 height 35
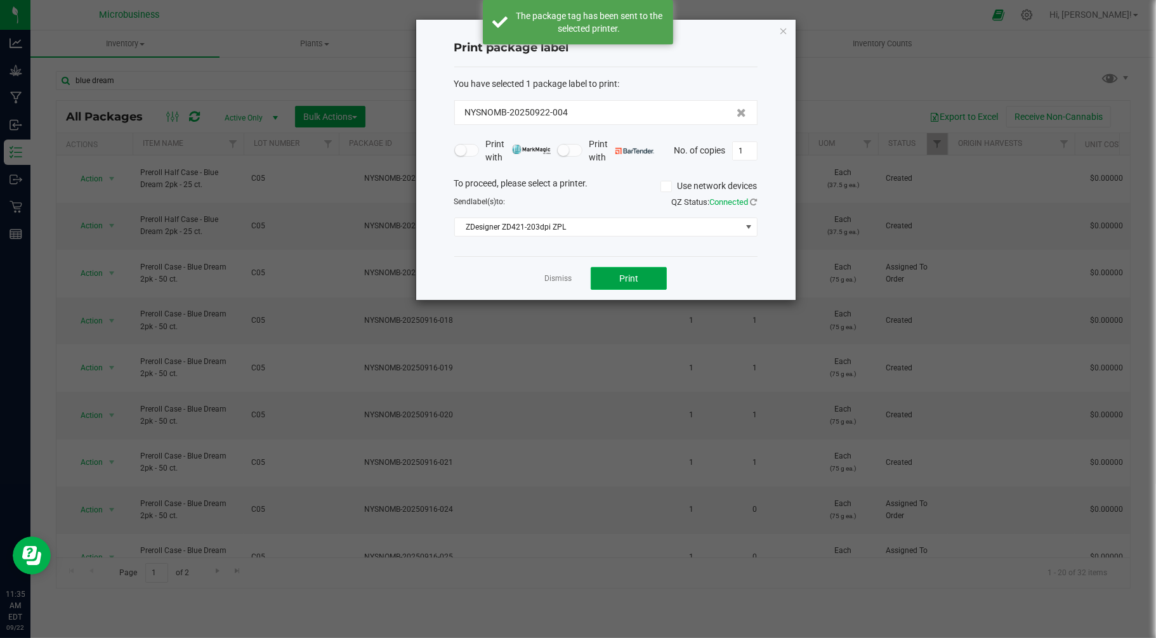
click at [603, 284] on button "Print" at bounding box center [628, 278] width 76 height 23
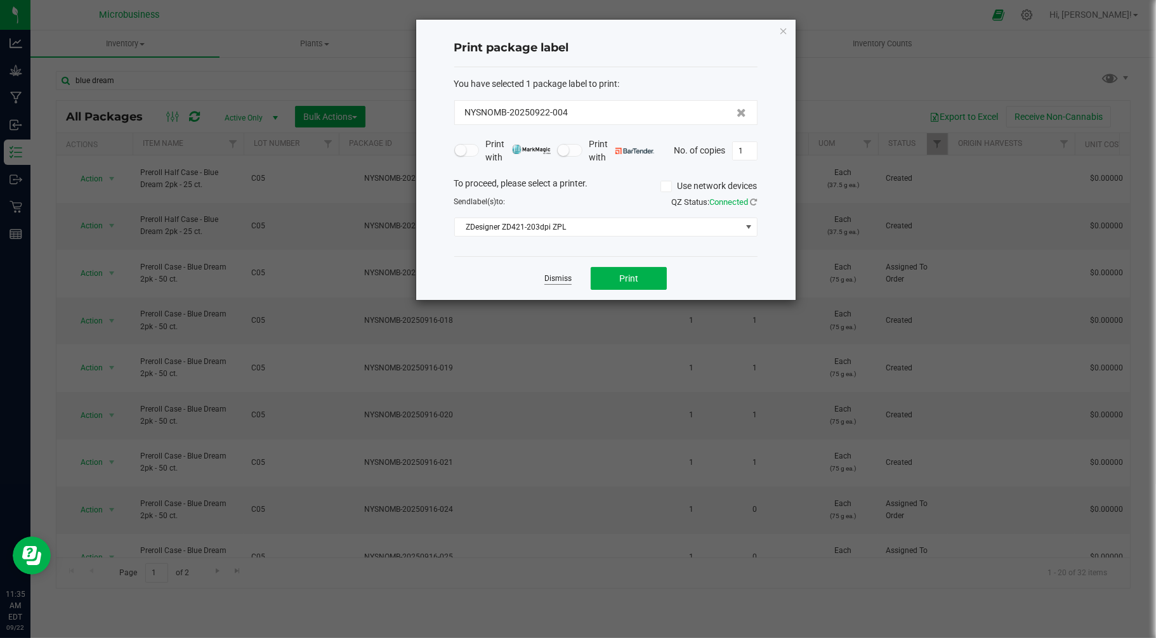
click at [559, 280] on link "Dismiss" at bounding box center [557, 278] width 27 height 11
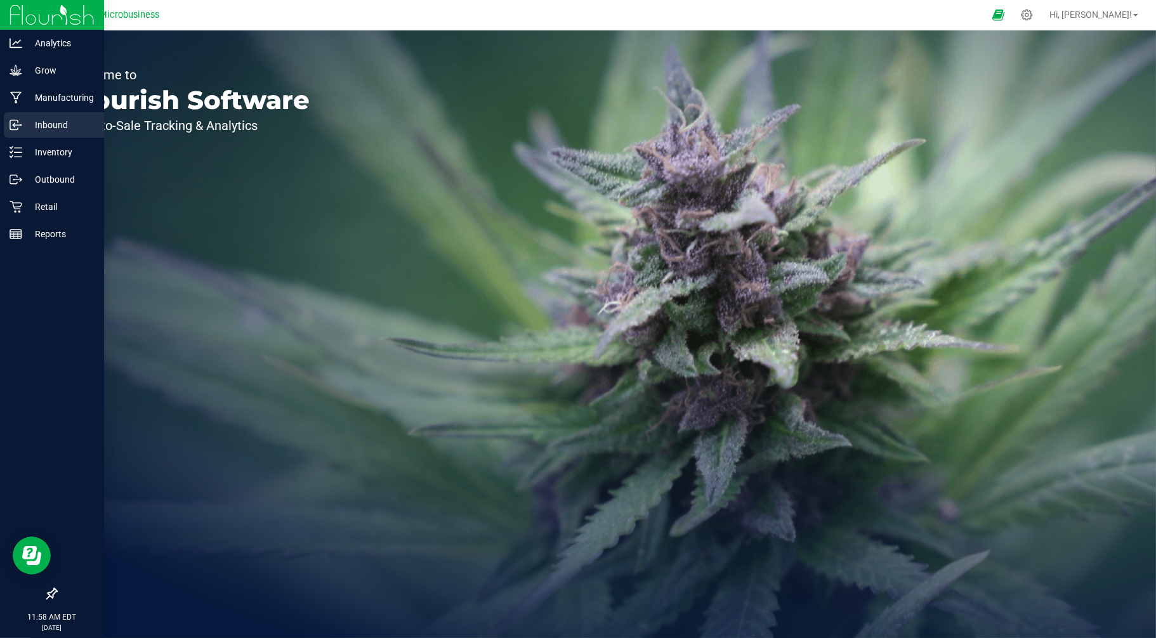
click at [43, 124] on p "Inbound" at bounding box center [60, 124] width 76 height 15
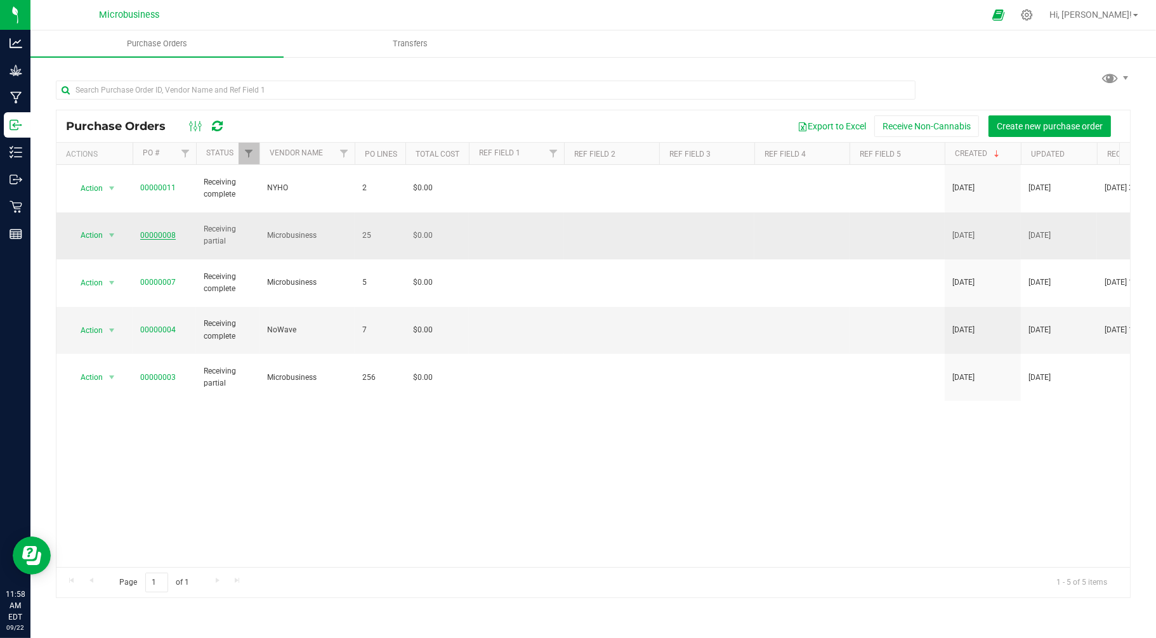
click at [166, 231] on link "00000008" at bounding box center [158, 235] width 36 height 9
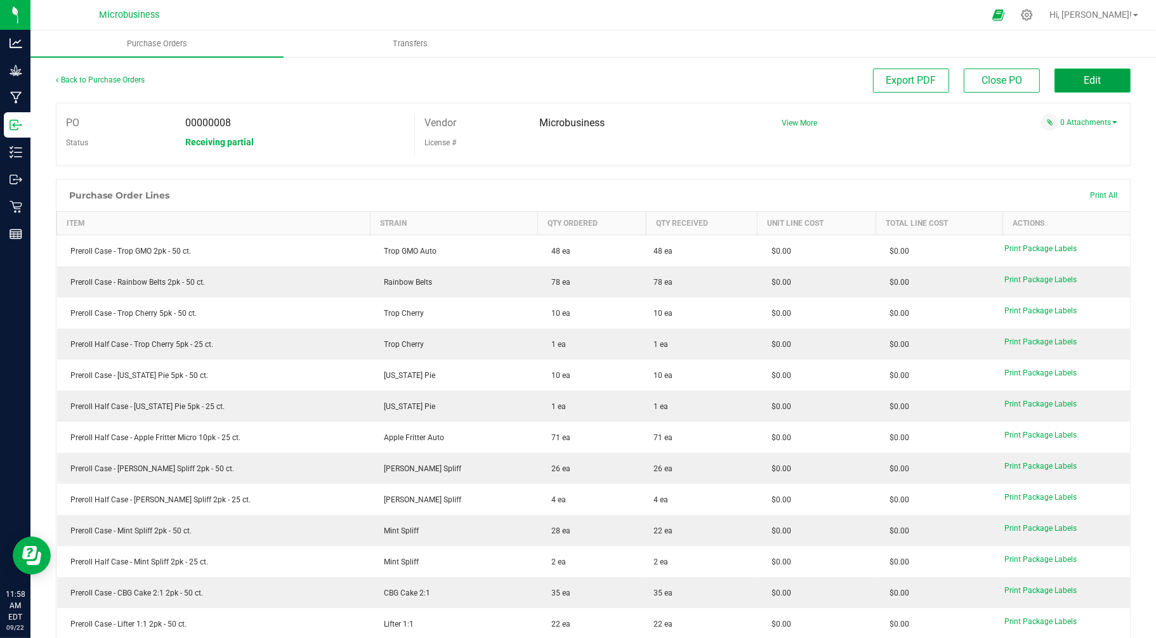
click at [1084, 79] on span "Edit" at bounding box center [1092, 80] width 17 height 12
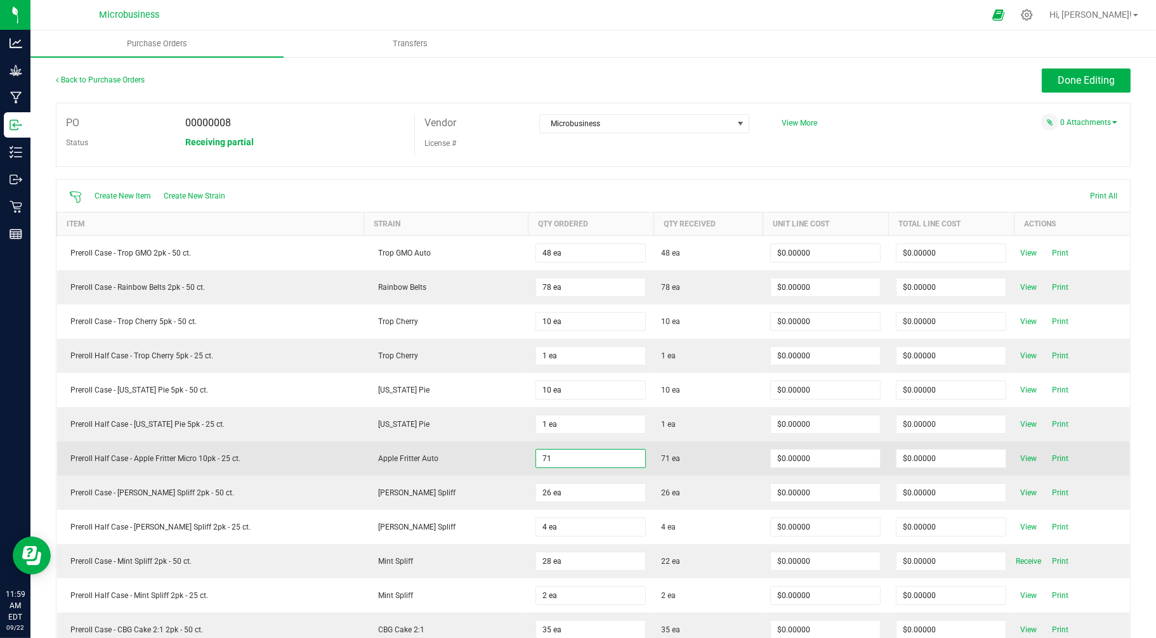
click at [555, 459] on input "71" at bounding box center [590, 459] width 109 height 18
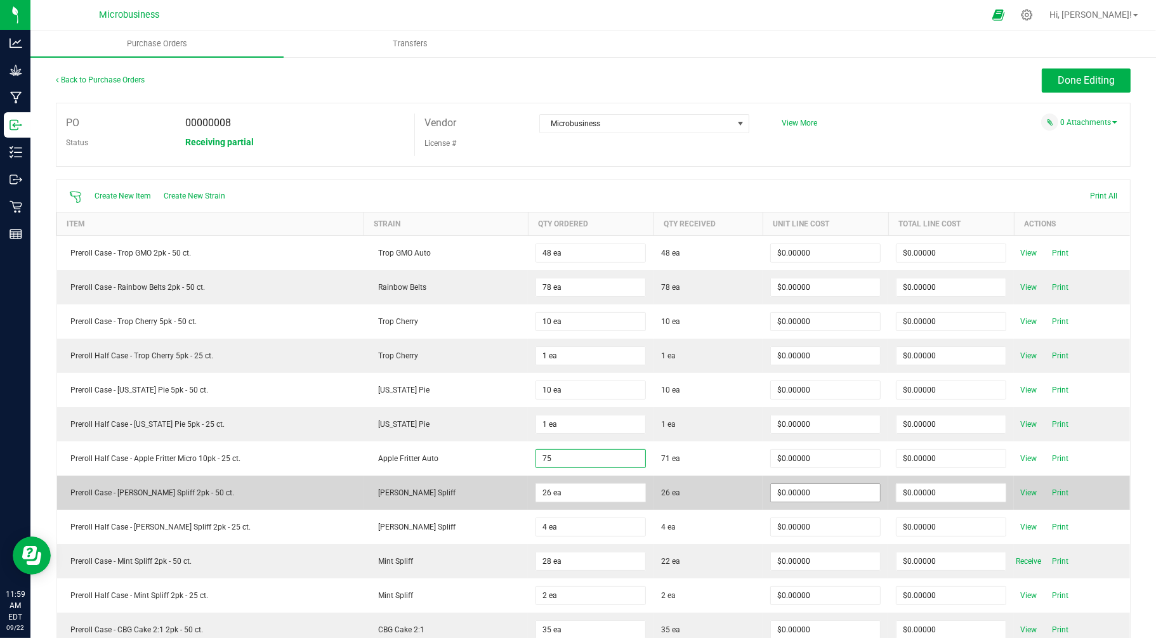
type input "75 ea"
type input "0"
click at [771, 499] on input "0" at bounding box center [825, 493] width 109 height 18
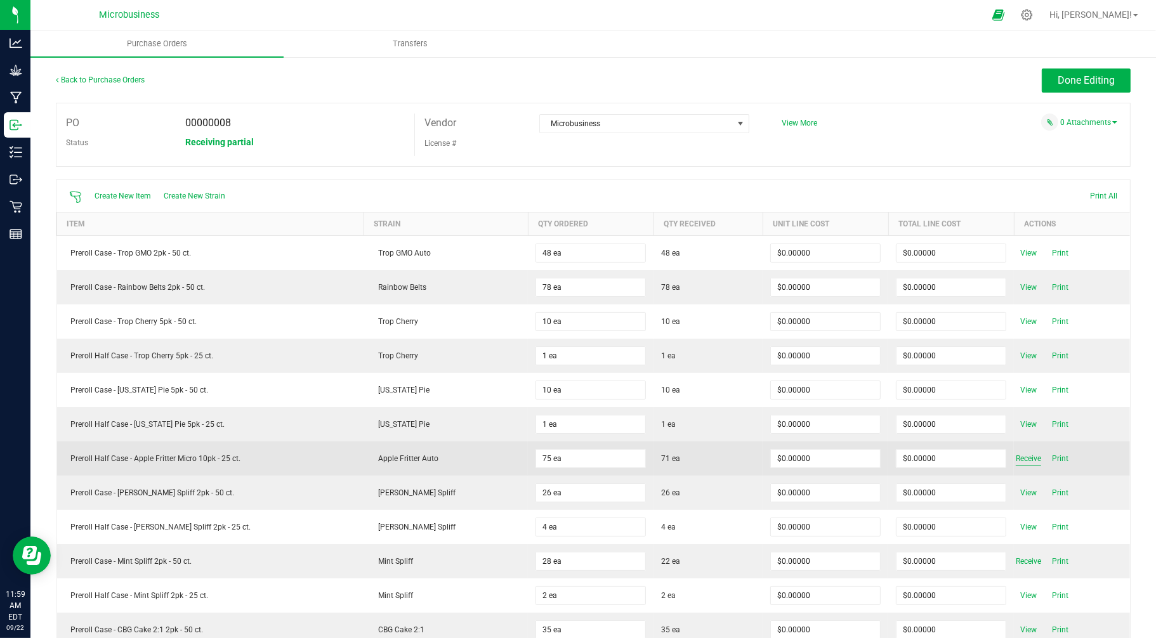
click at [1018, 460] on span "Receive" at bounding box center [1027, 458] width 25 height 15
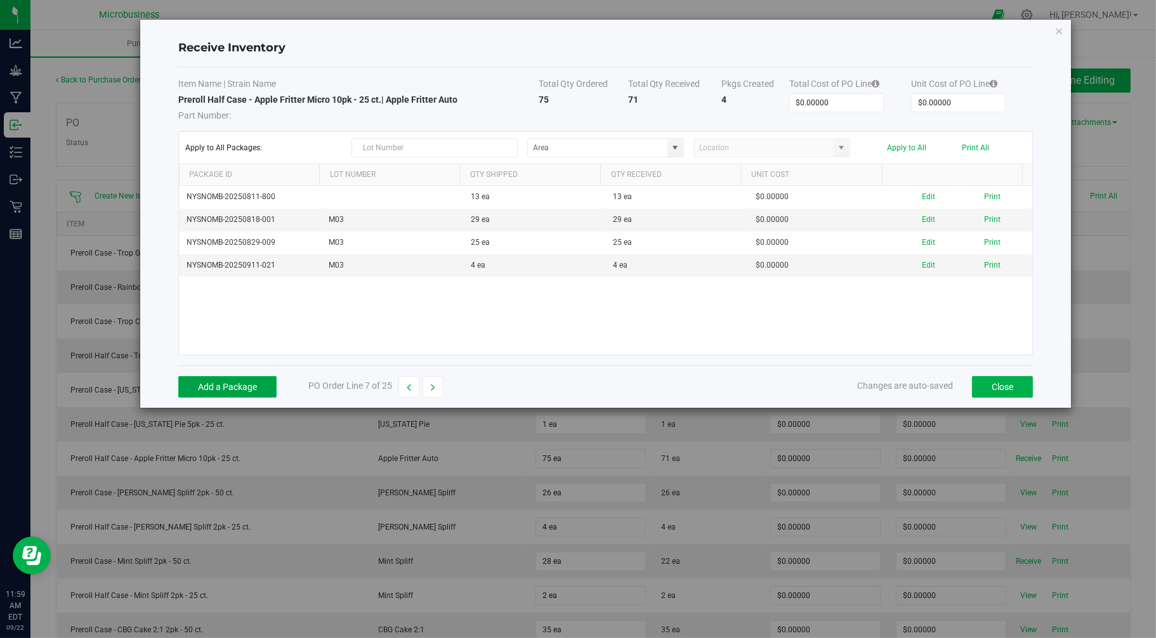
click at [258, 382] on button "Add a Package" at bounding box center [227, 387] width 98 height 22
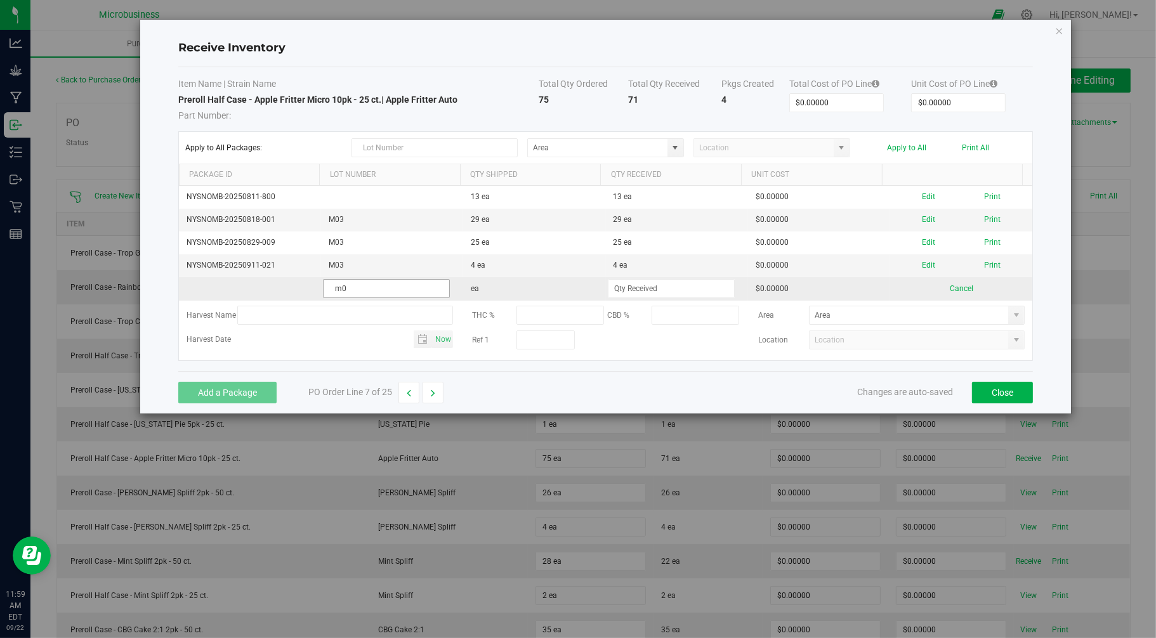
type input "m"
type input "M03"
click at [653, 283] on input at bounding box center [671, 289] width 126 height 18
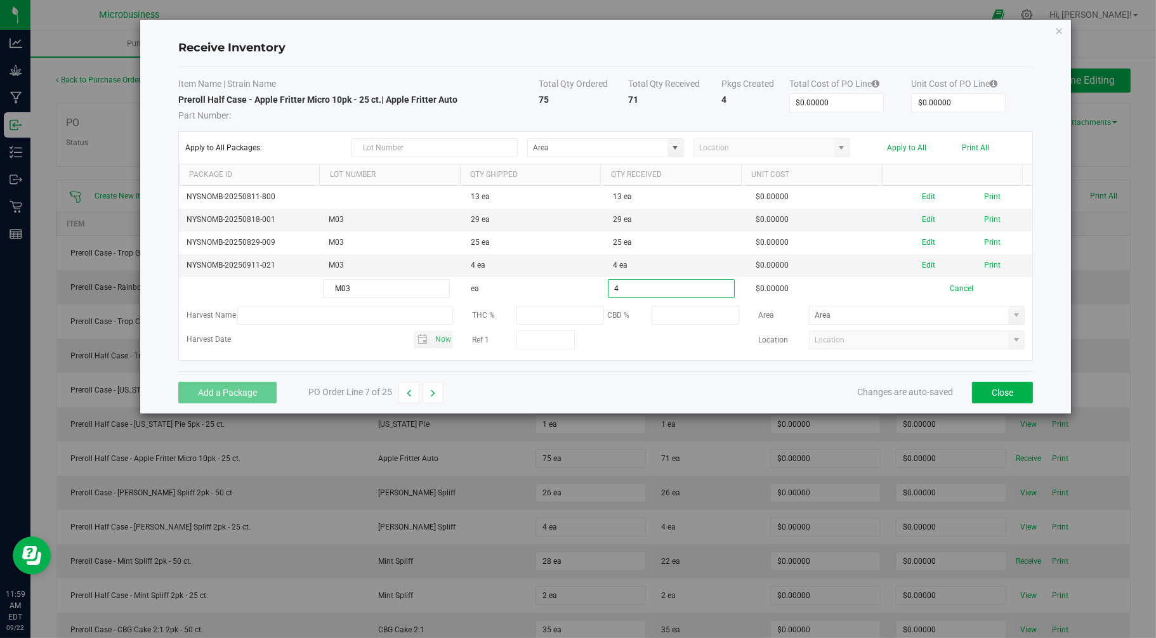
type input "4 ea"
click at [700, 398] on div "Add a Package PO Order Line 7 of 25 Changes are auto-saved Close" at bounding box center [605, 392] width 855 height 42
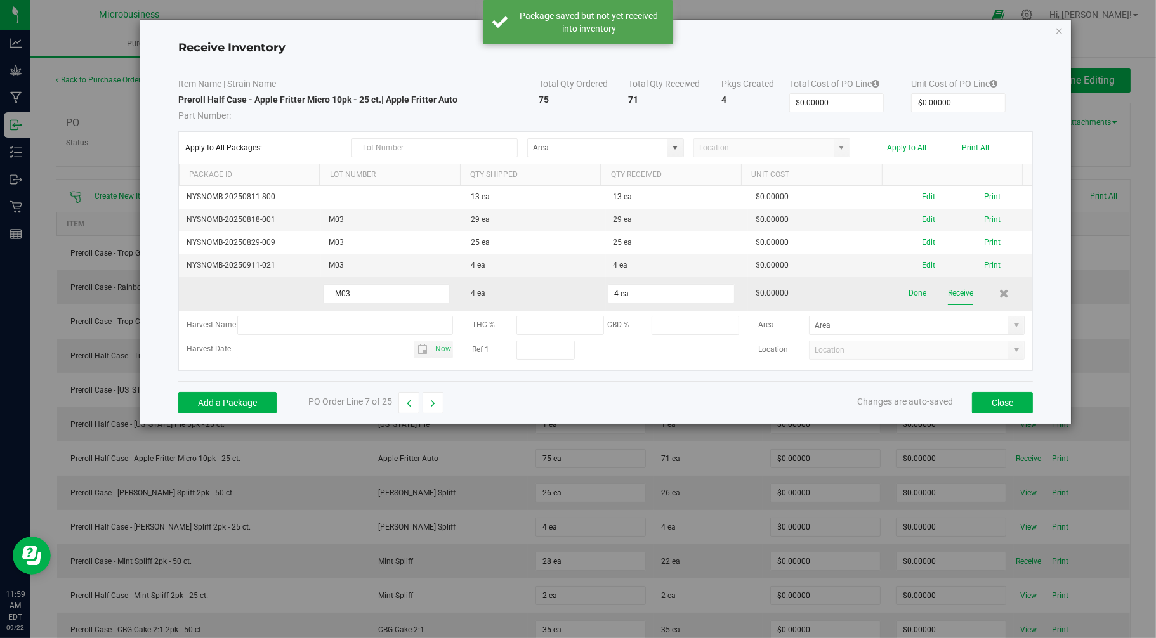
click at [958, 296] on button "Receive" at bounding box center [960, 293] width 25 height 22
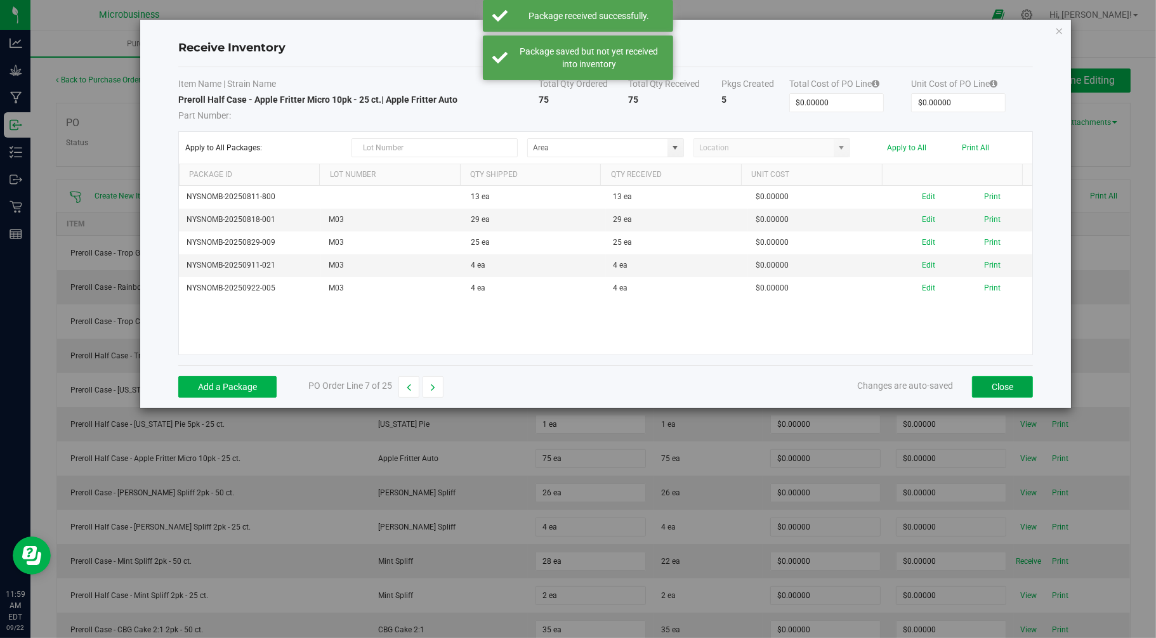
click at [993, 394] on button "Close" at bounding box center [1002, 387] width 61 height 22
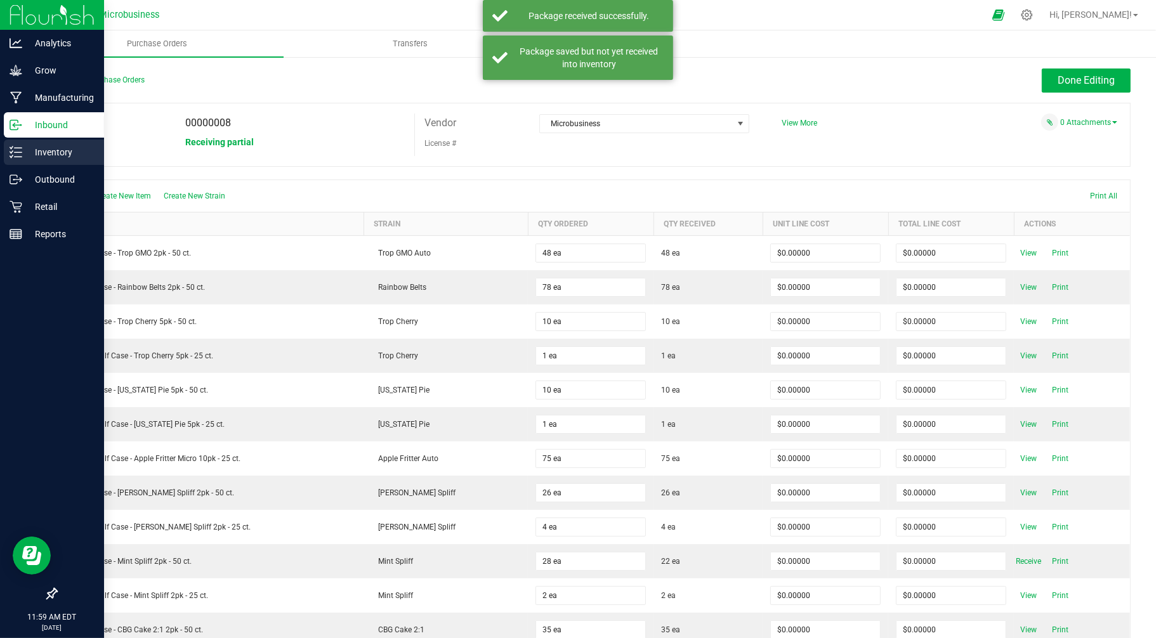
click at [23, 157] on p "Inventory" at bounding box center [60, 152] width 76 height 15
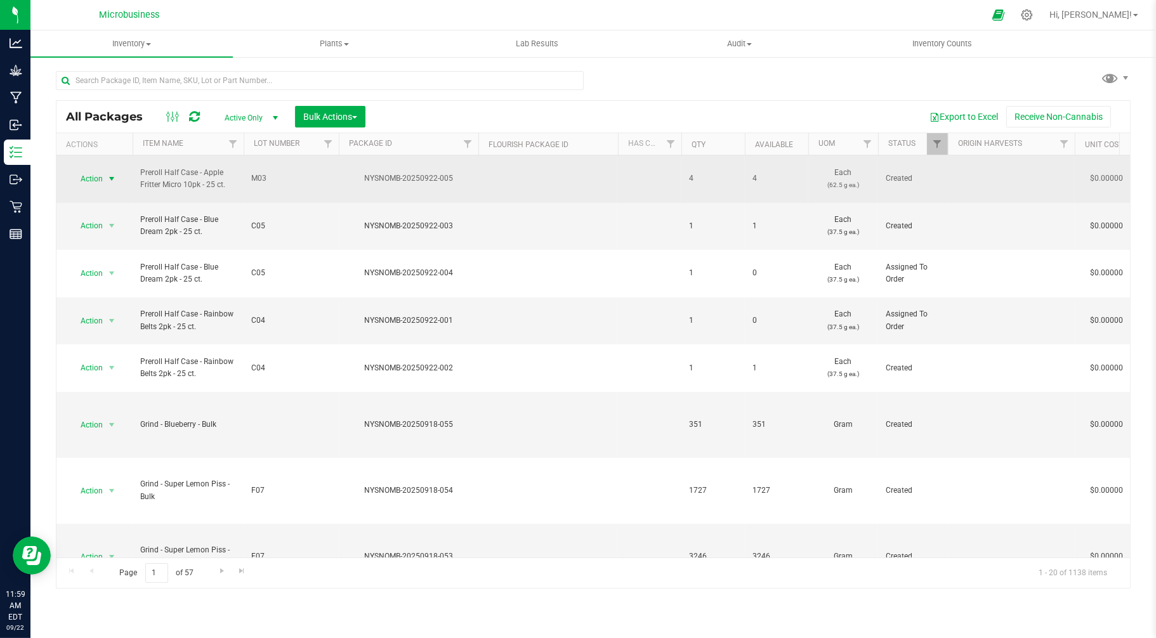
click at [104, 173] on span "select" at bounding box center [112, 179] width 16 height 18
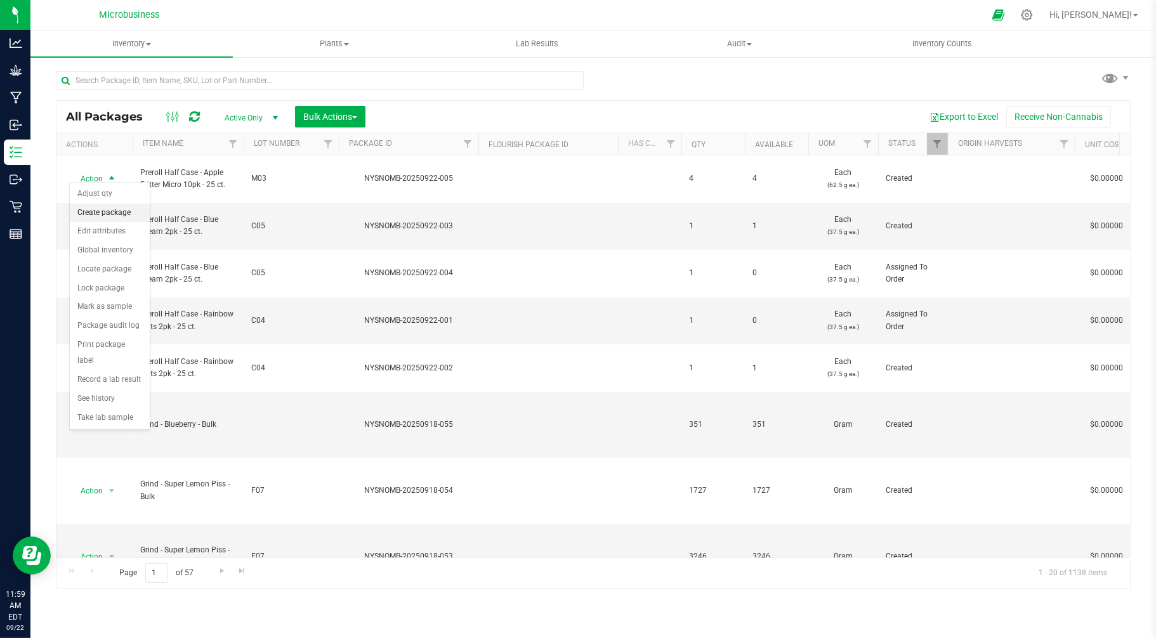
click at [111, 207] on li "Create package" at bounding box center [110, 213] width 80 height 19
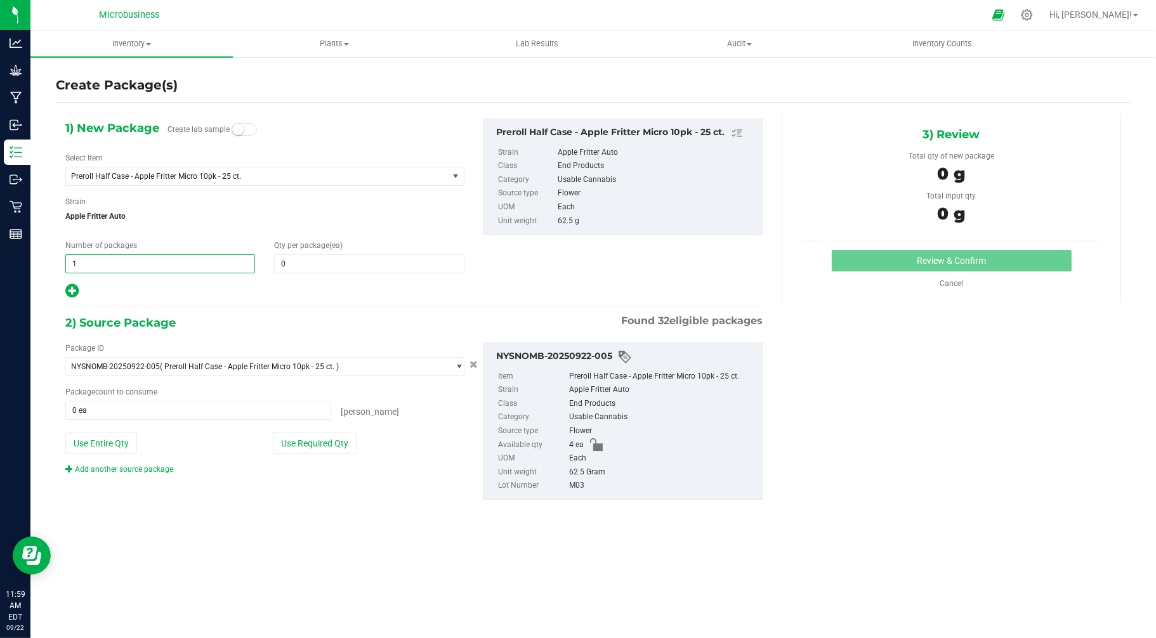
drag, startPoint x: 97, startPoint y: 258, endPoint x: 49, endPoint y: 257, distance: 48.2
click at [49, 257] on div "Create Package(s) 1) New Package Create lab sample Select Item Preroll Half Cas…" at bounding box center [592, 254] width 1125 height 396
type input "4"
type input "1"
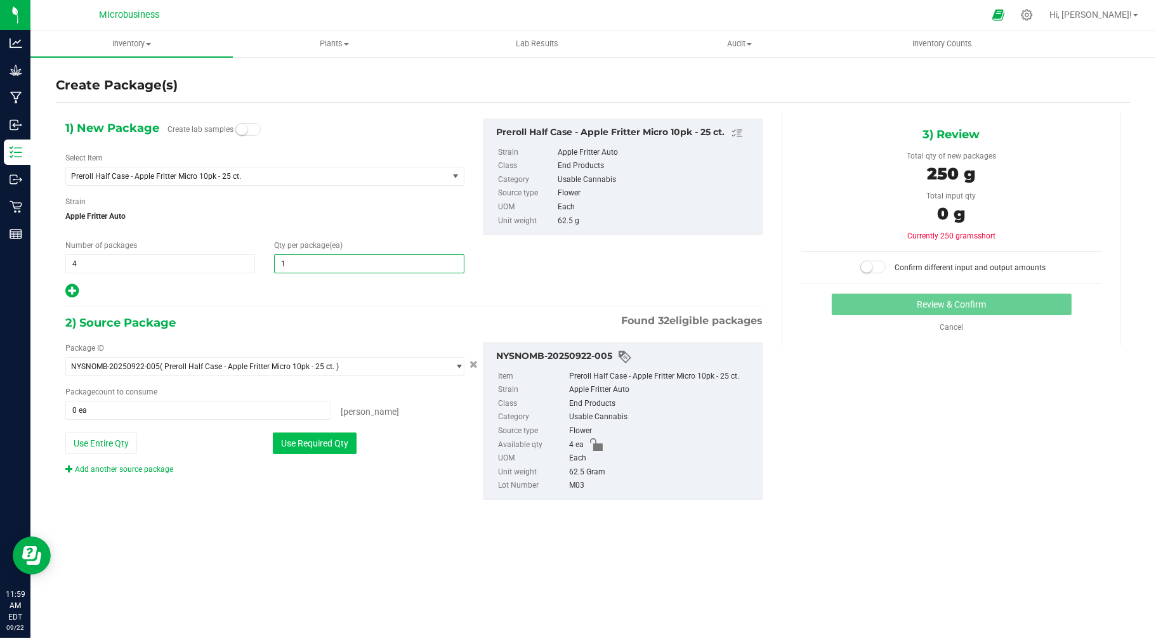
type input "1"
click at [304, 441] on button "Use Required Qty" at bounding box center [315, 444] width 84 height 22
type input "4 ea"
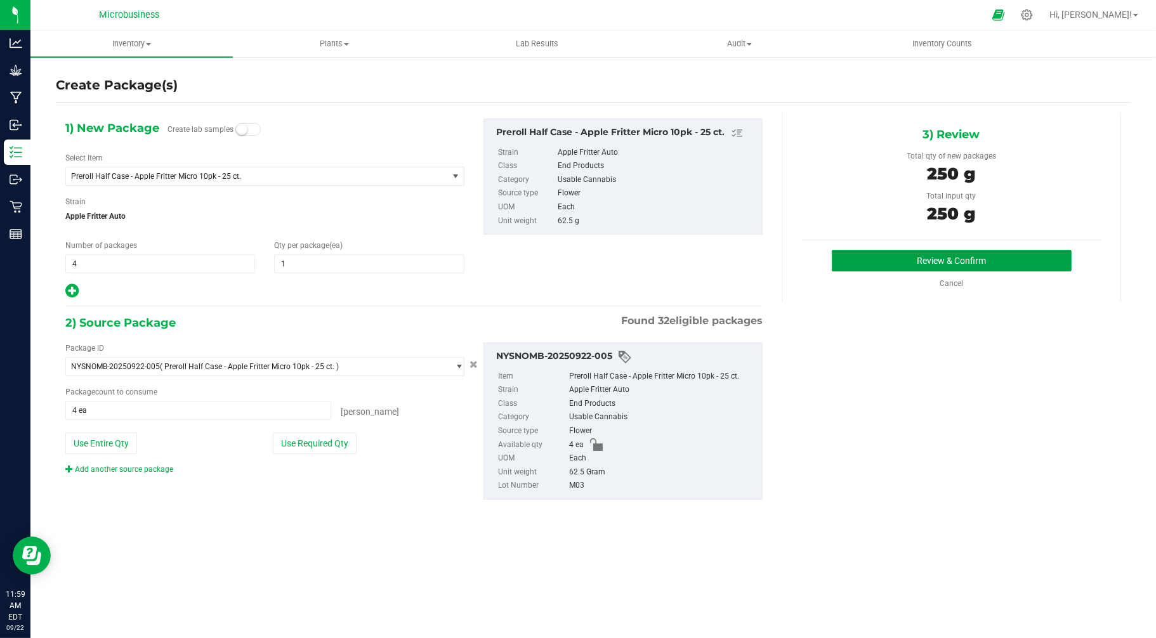
click at [941, 260] on button "Review & Confirm" at bounding box center [951, 261] width 240 height 22
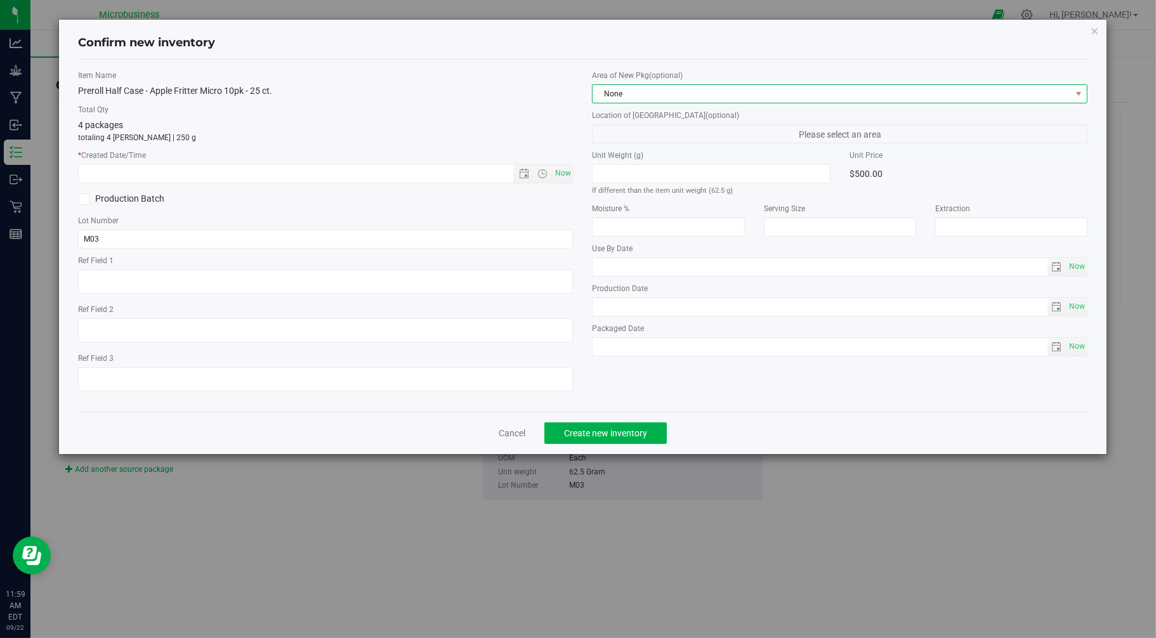
click at [815, 99] on span "None" at bounding box center [831, 94] width 478 height 18
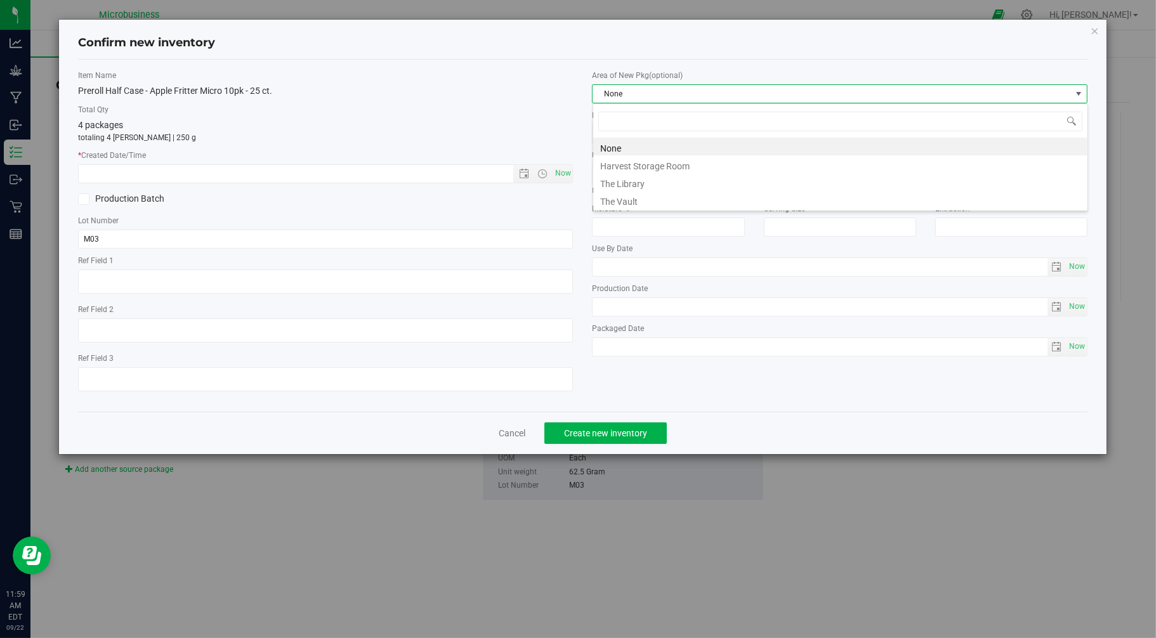
scroll to position [19, 495]
click at [622, 195] on li "The Vault" at bounding box center [840, 200] width 494 height 18
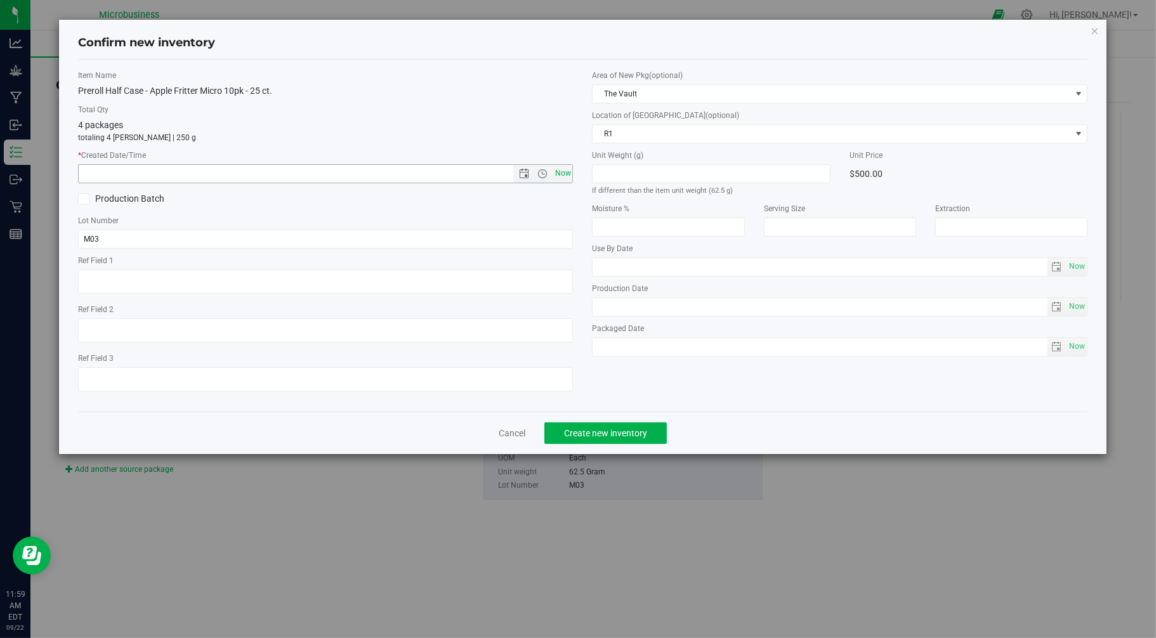
click at [559, 174] on span "Now" at bounding box center [563, 173] width 22 height 18
type input "[DATE] 11:59 AM"
click at [587, 438] on span "Create new inventory" at bounding box center [605, 433] width 83 height 10
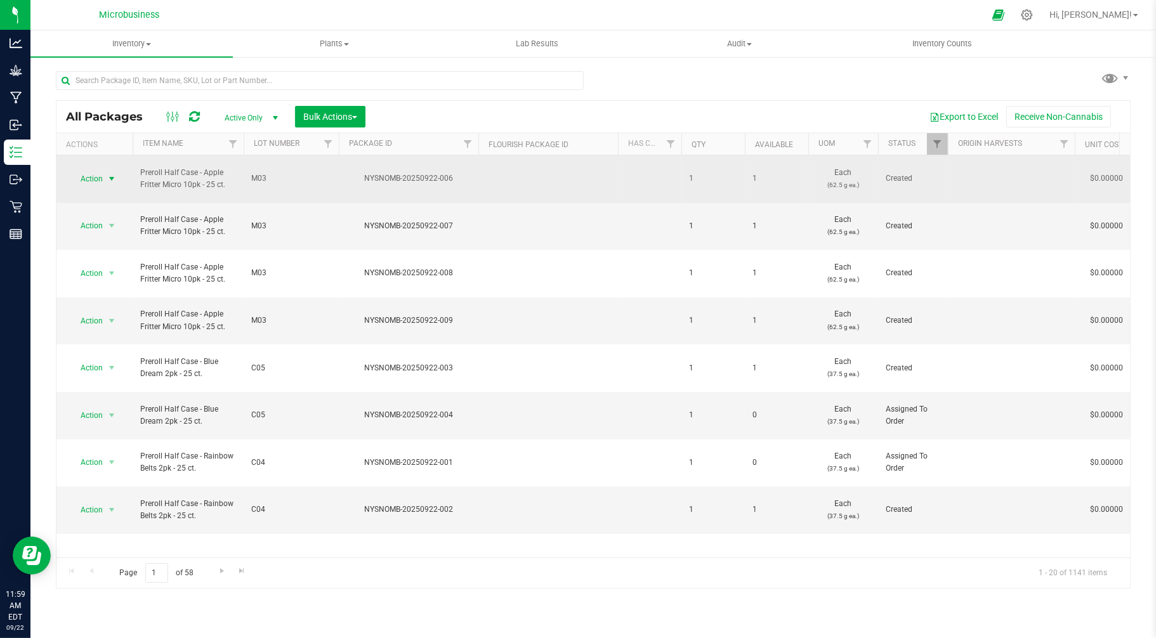
click at [108, 174] on span "select" at bounding box center [112, 179] width 10 height 10
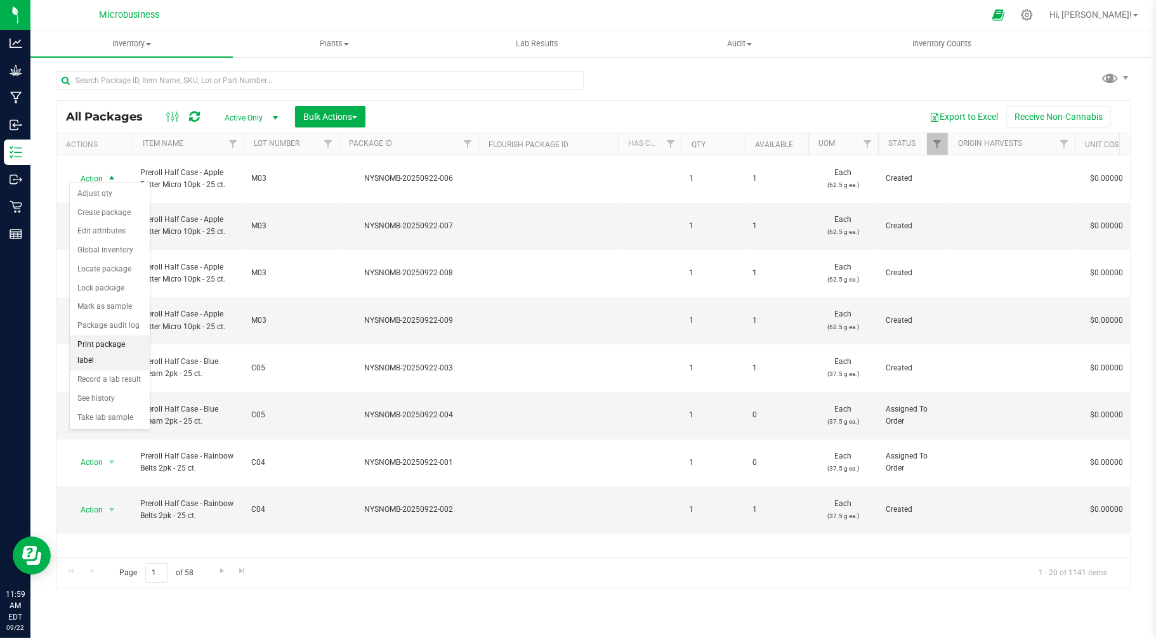
click at [104, 349] on li "Print package label" at bounding box center [110, 353] width 80 height 35
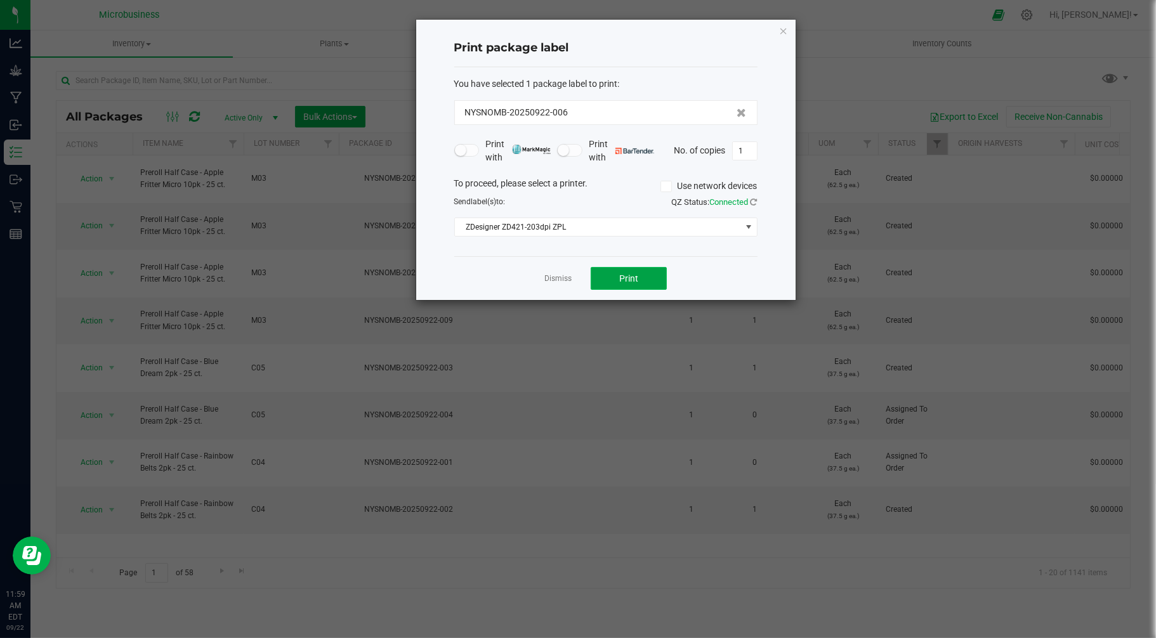
click at [628, 278] on span "Print" at bounding box center [628, 278] width 19 height 10
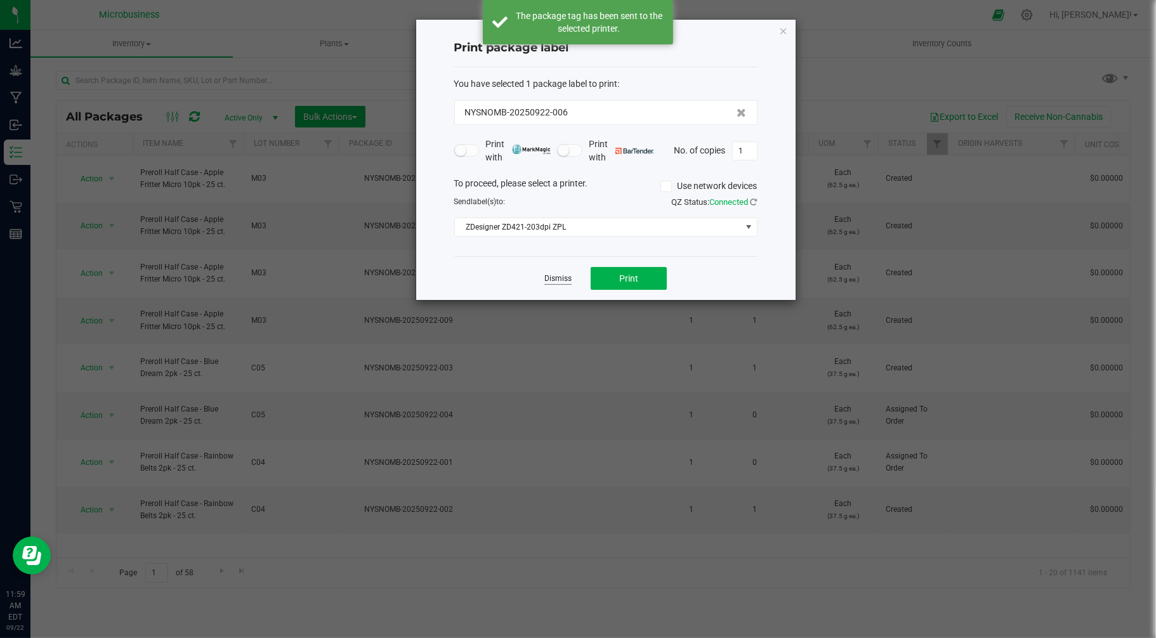
click at [559, 277] on link "Dismiss" at bounding box center [557, 278] width 27 height 11
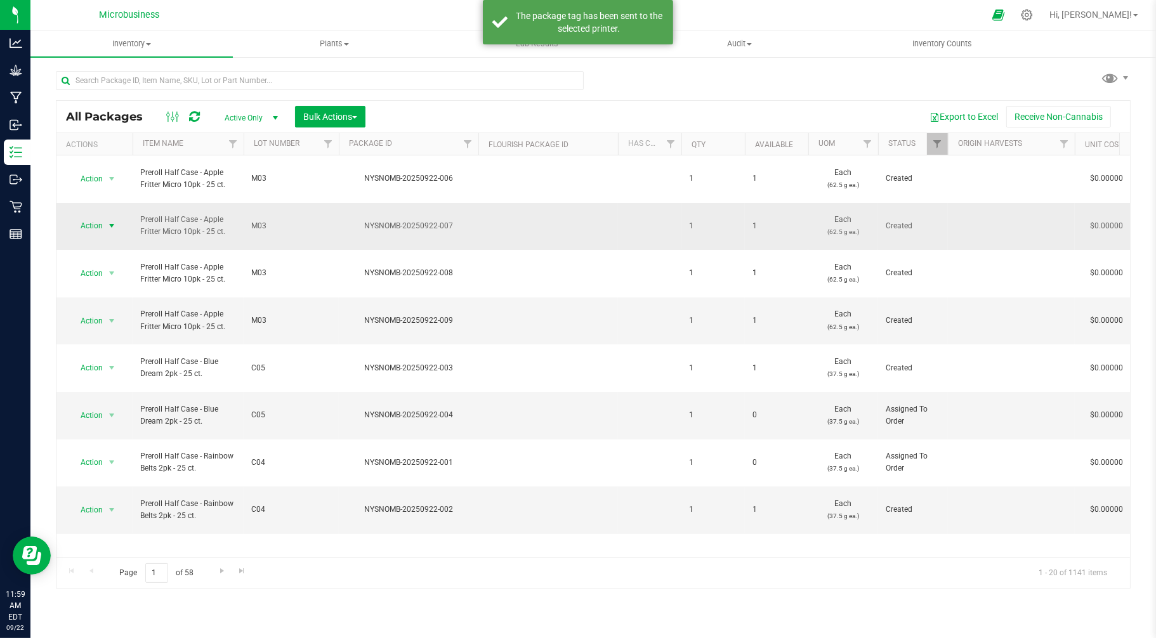
click at [83, 217] on span "Action" at bounding box center [86, 226] width 34 height 18
click at [105, 386] on li "Print package label" at bounding box center [110, 387] width 80 height 35
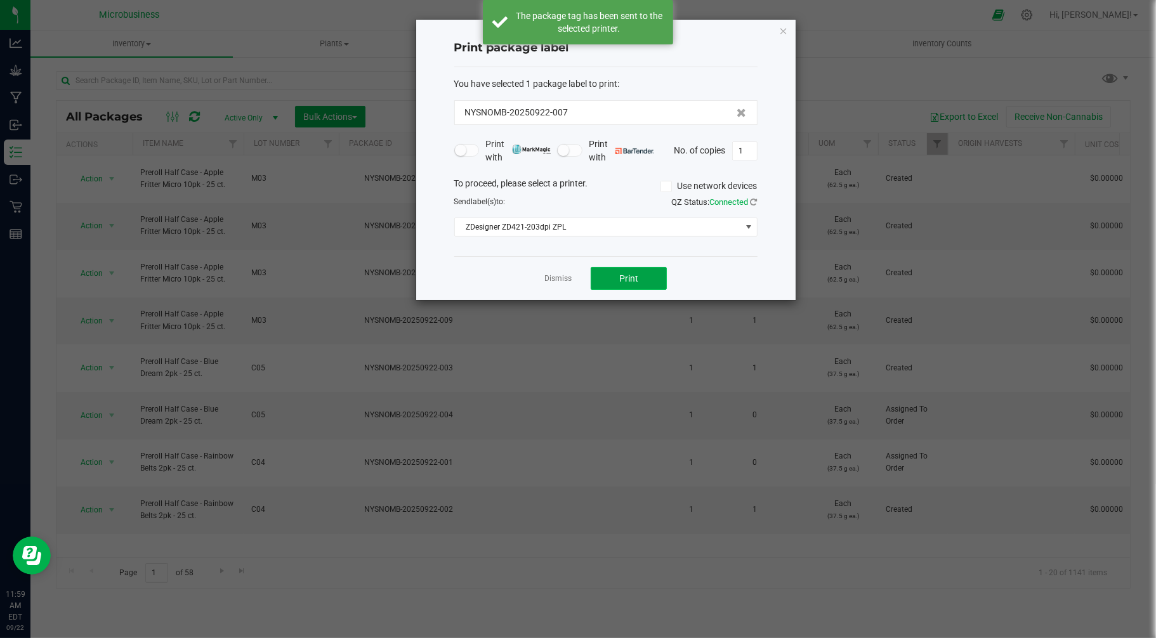
click at [616, 274] on button "Print" at bounding box center [628, 278] width 76 height 23
click at [548, 278] on link "Dismiss" at bounding box center [557, 278] width 27 height 11
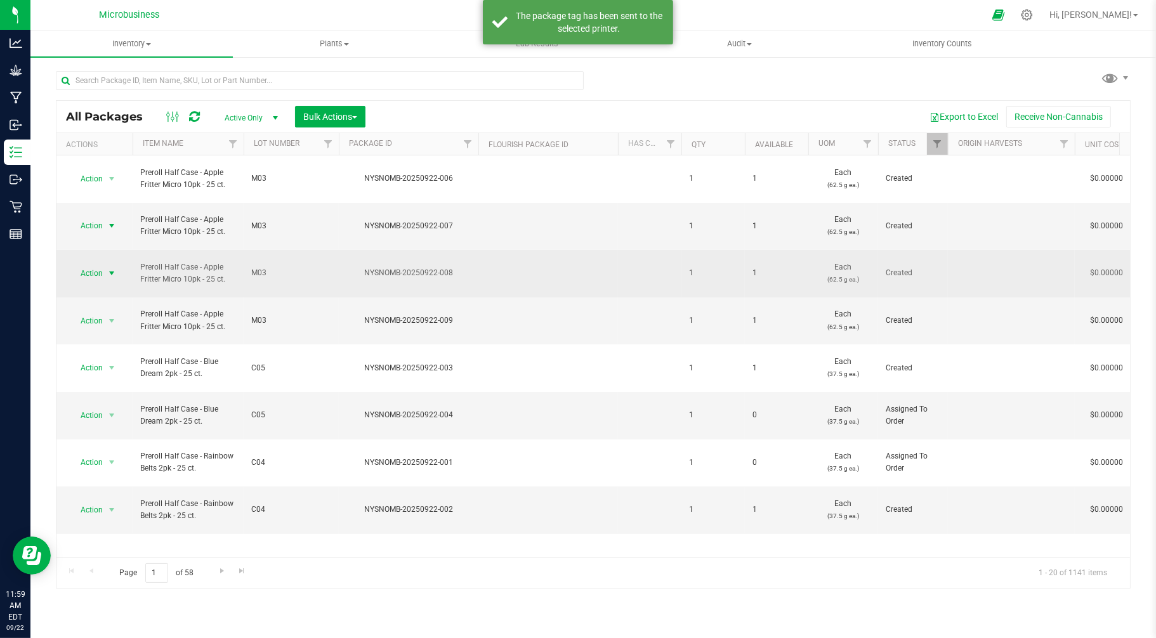
click at [102, 264] on span "Action" at bounding box center [86, 273] width 34 height 18
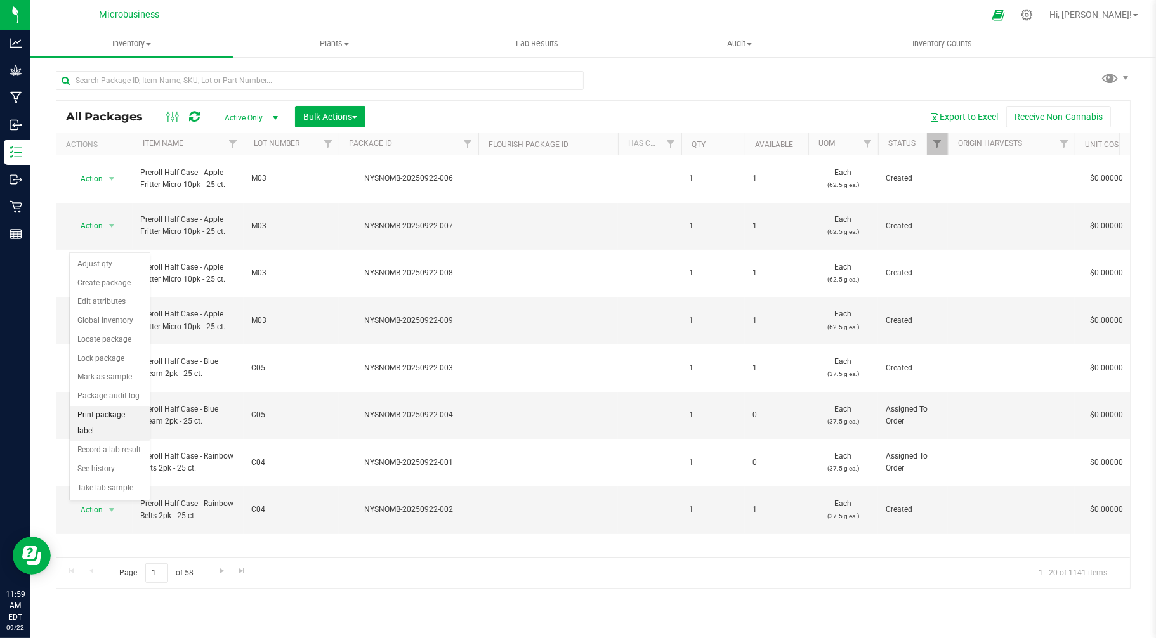
click at [107, 423] on li "Print package label" at bounding box center [110, 423] width 80 height 35
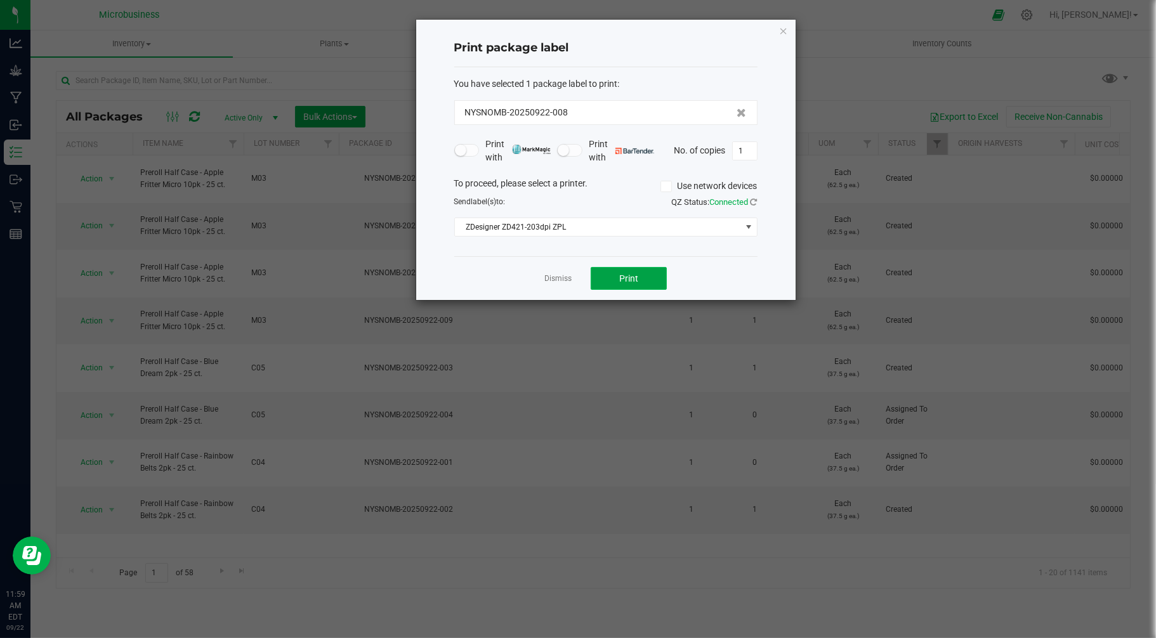
click at [616, 273] on button "Print" at bounding box center [628, 278] width 76 height 23
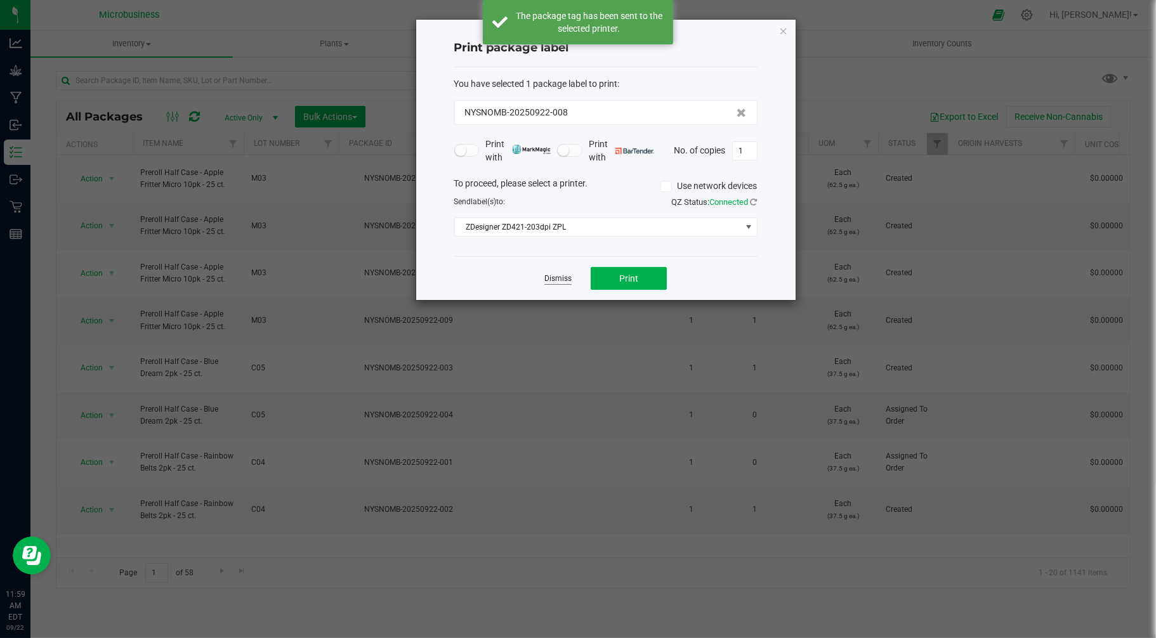
click at [565, 281] on link "Dismiss" at bounding box center [557, 278] width 27 height 11
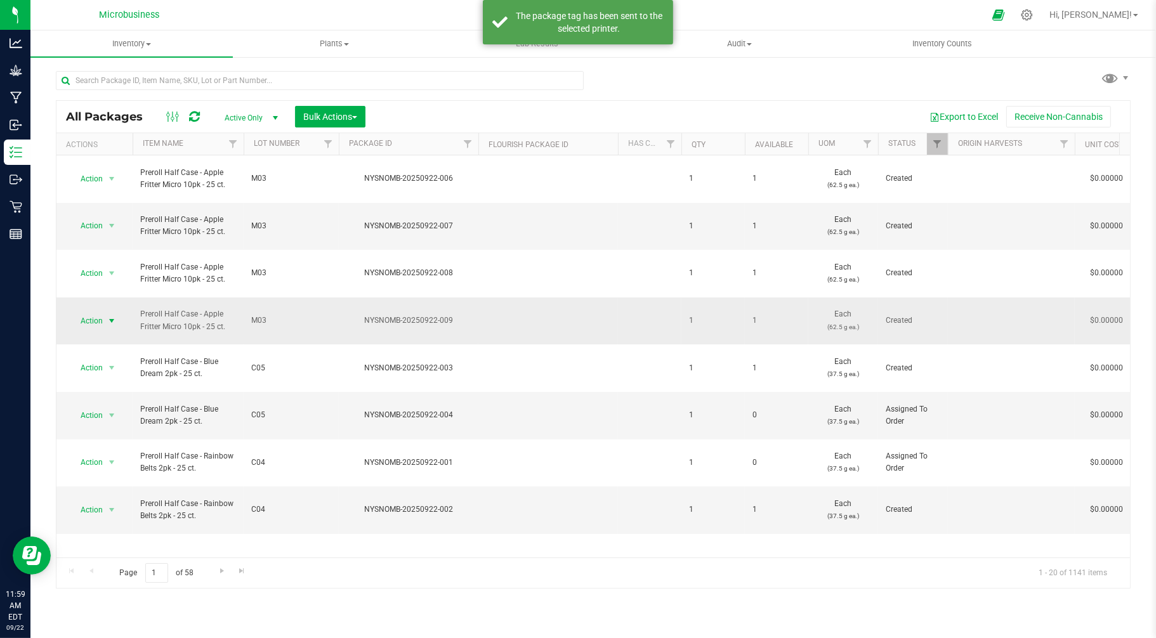
click at [86, 312] on span "Action" at bounding box center [86, 321] width 34 height 18
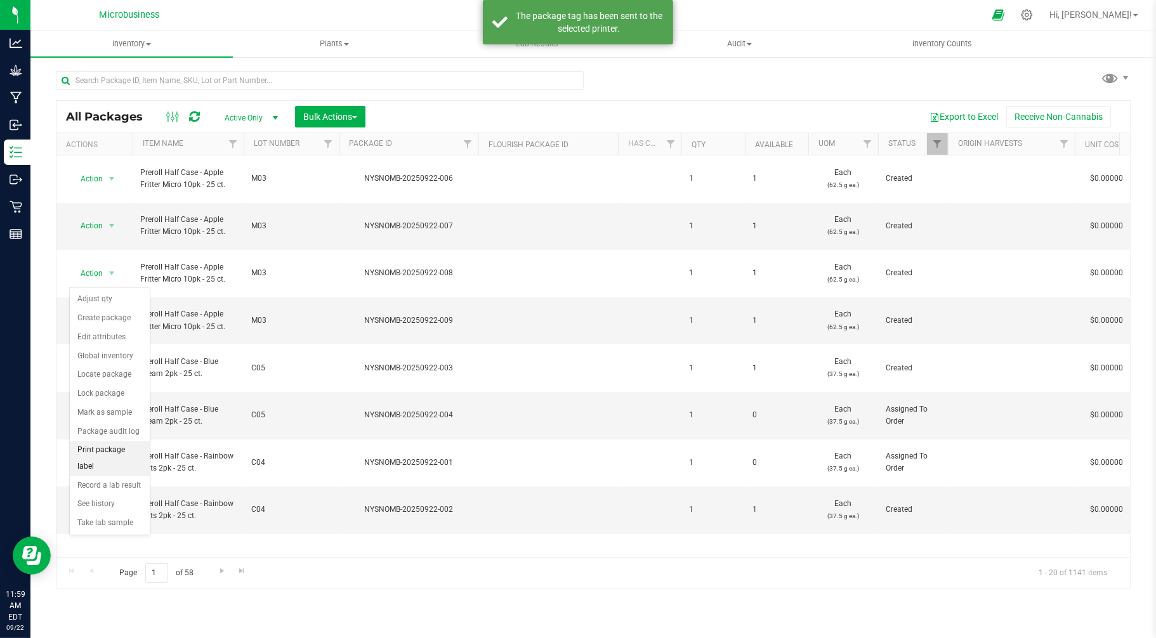
click at [121, 458] on li "Print package label" at bounding box center [110, 458] width 80 height 35
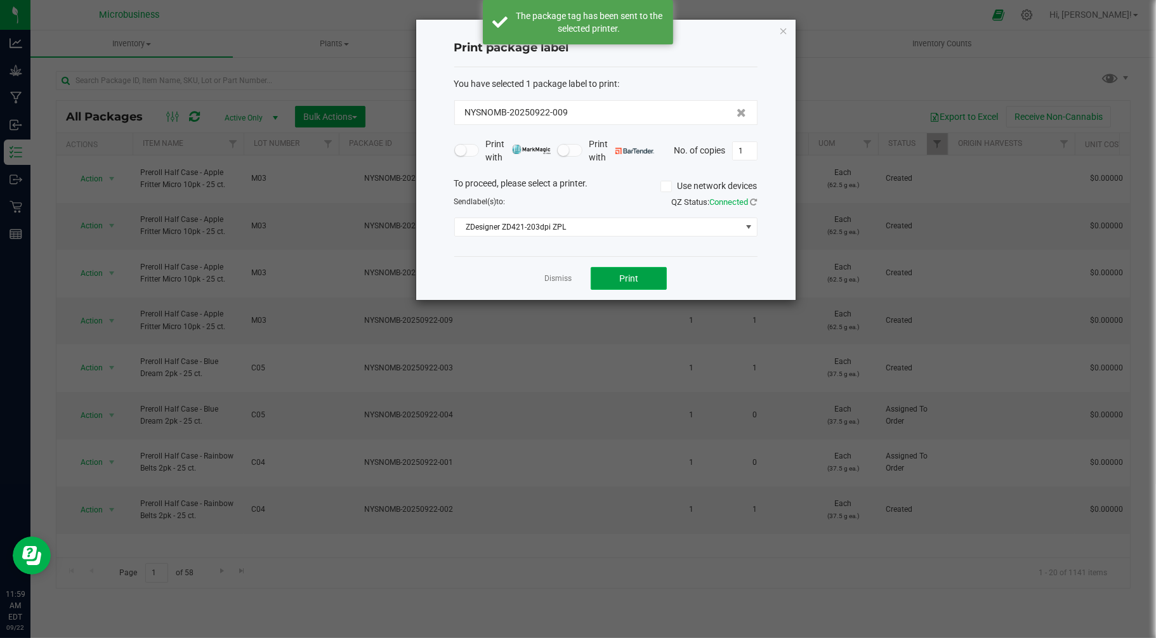
click at [625, 284] on button "Print" at bounding box center [628, 278] width 76 height 23
click at [556, 277] on link "Dismiss" at bounding box center [557, 278] width 27 height 11
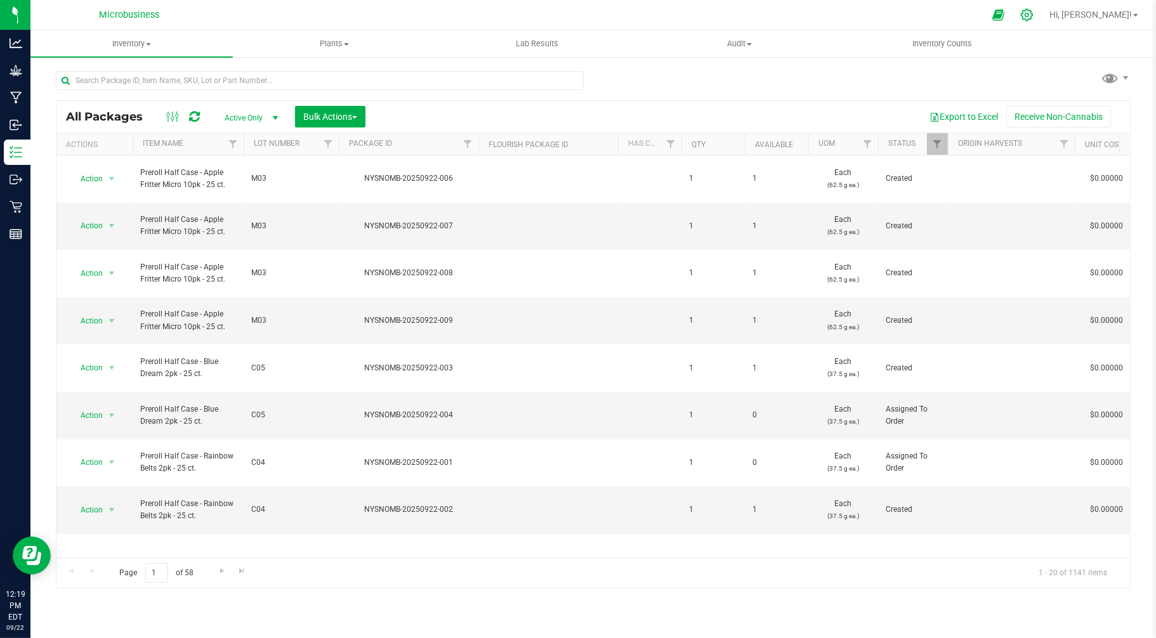
click at [1033, 16] on icon at bounding box center [1026, 14] width 13 height 13
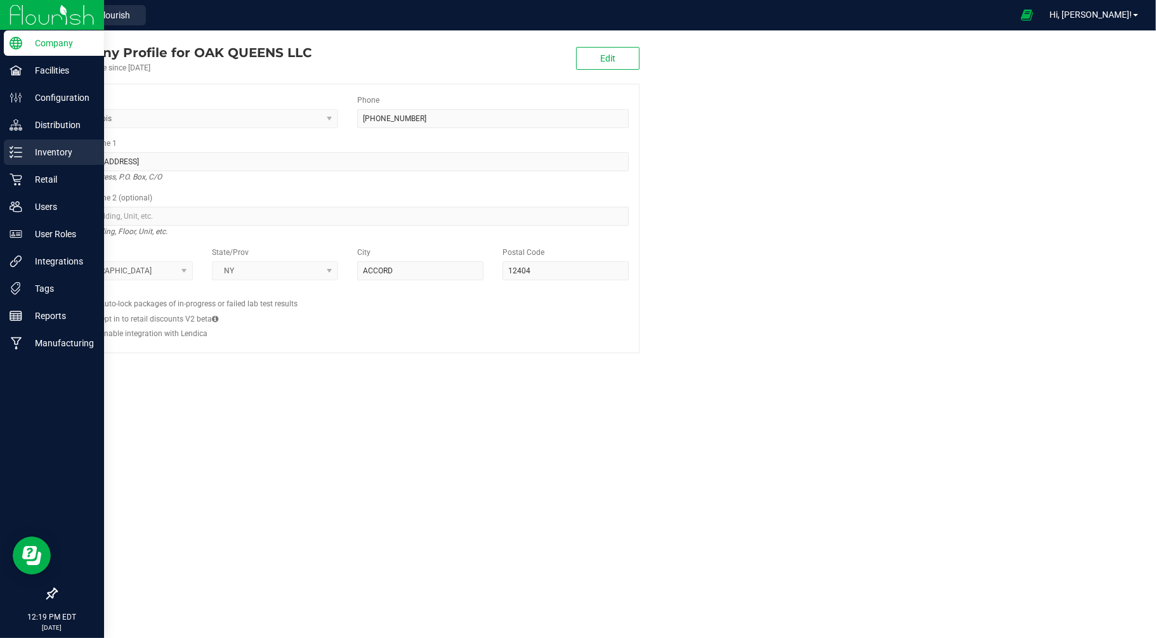
click at [39, 155] on p "Inventory" at bounding box center [60, 152] width 76 height 15
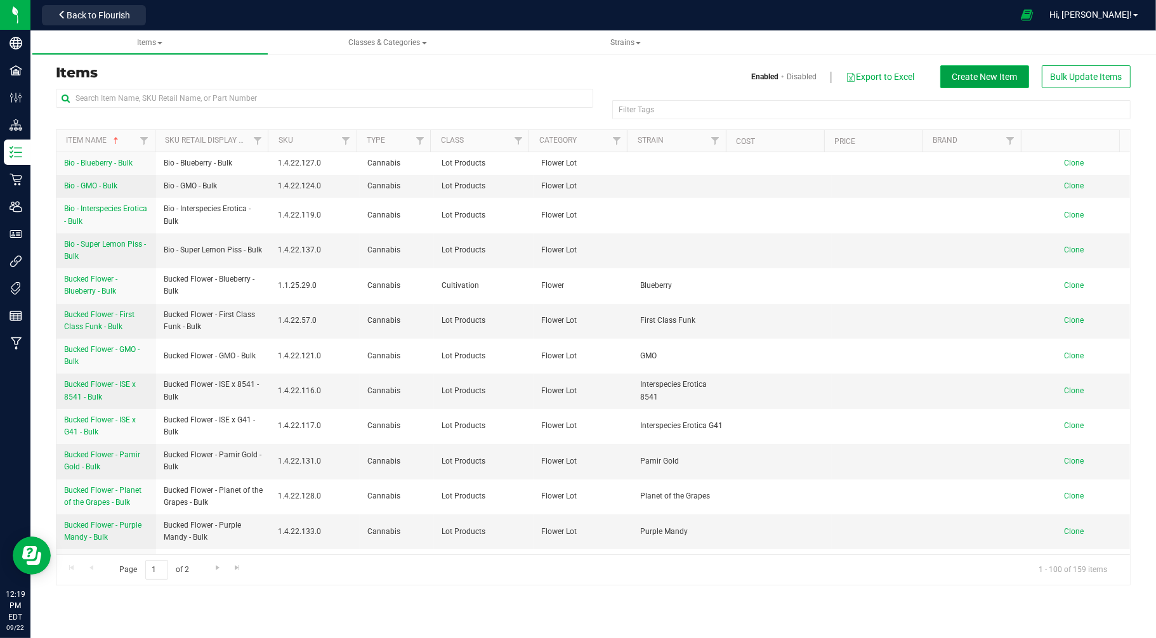
click at [1002, 74] on span "Create New Item" at bounding box center [984, 77] width 65 height 10
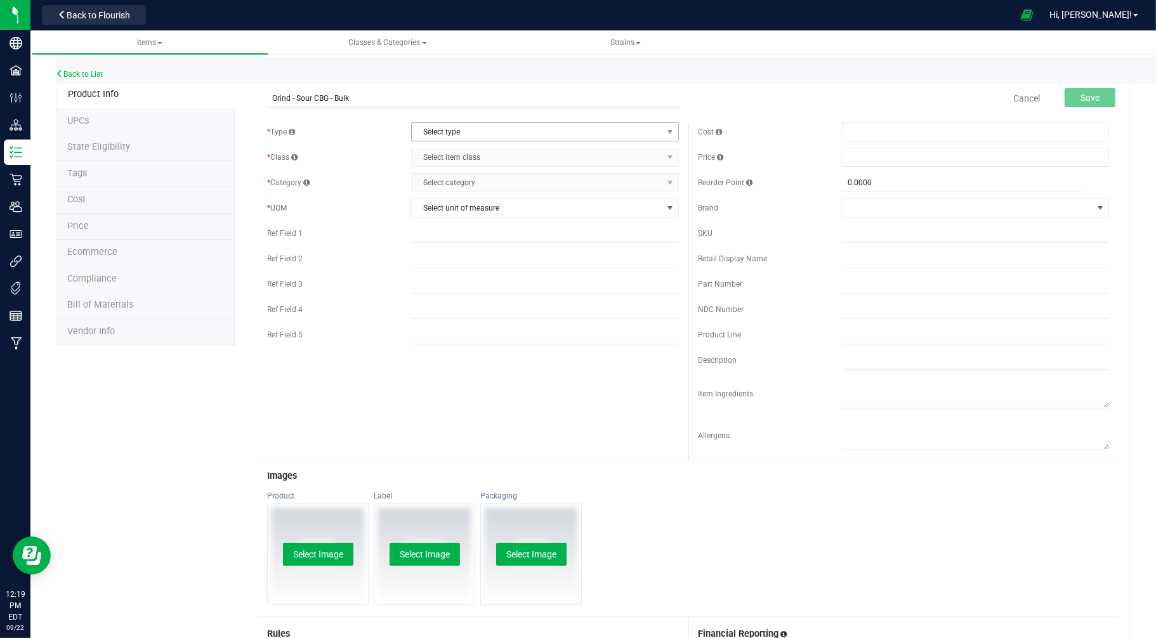
type input "Grind - Sour CBG - Bulk"
click at [441, 128] on span "Select type" at bounding box center [537, 132] width 250 height 18
click at [426, 154] on li "Cannabis" at bounding box center [539, 153] width 263 height 19
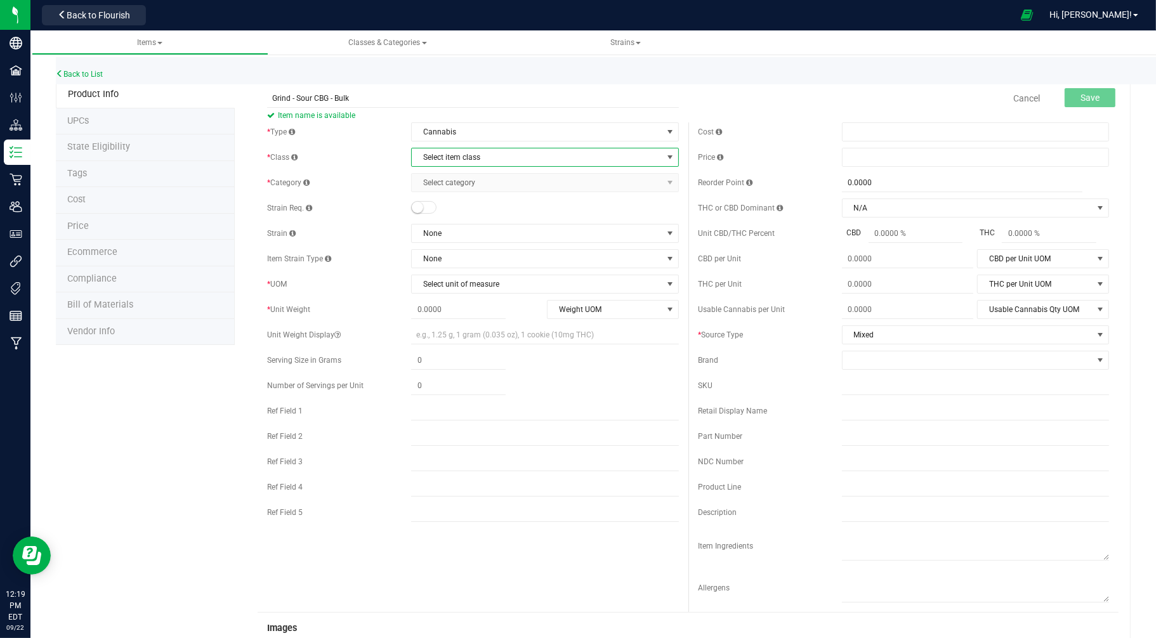
click at [426, 154] on span "Select item class" at bounding box center [537, 157] width 250 height 18
click at [433, 236] on li "Lot Products" at bounding box center [539, 235] width 263 height 19
click at [455, 186] on span "Select category" at bounding box center [537, 183] width 250 height 18
click at [445, 201] on li "Flower Lot" at bounding box center [539, 204] width 263 height 19
click at [432, 288] on span "Select unit of measure" at bounding box center [537, 284] width 250 height 18
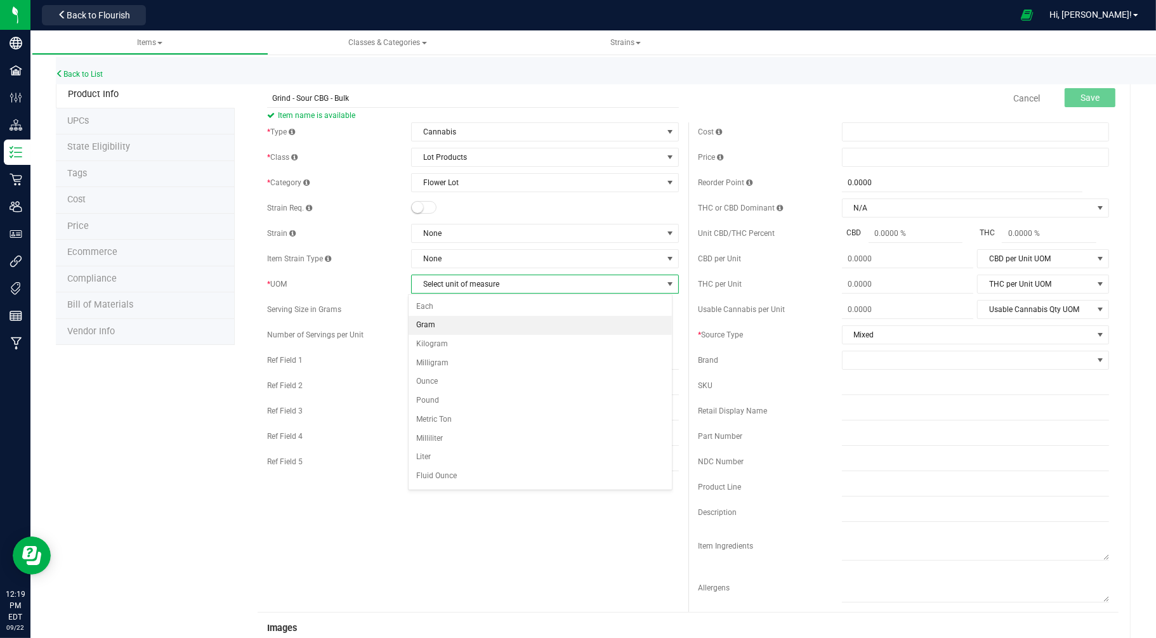
click at [429, 330] on li "Gram" at bounding box center [539, 325] width 263 height 19
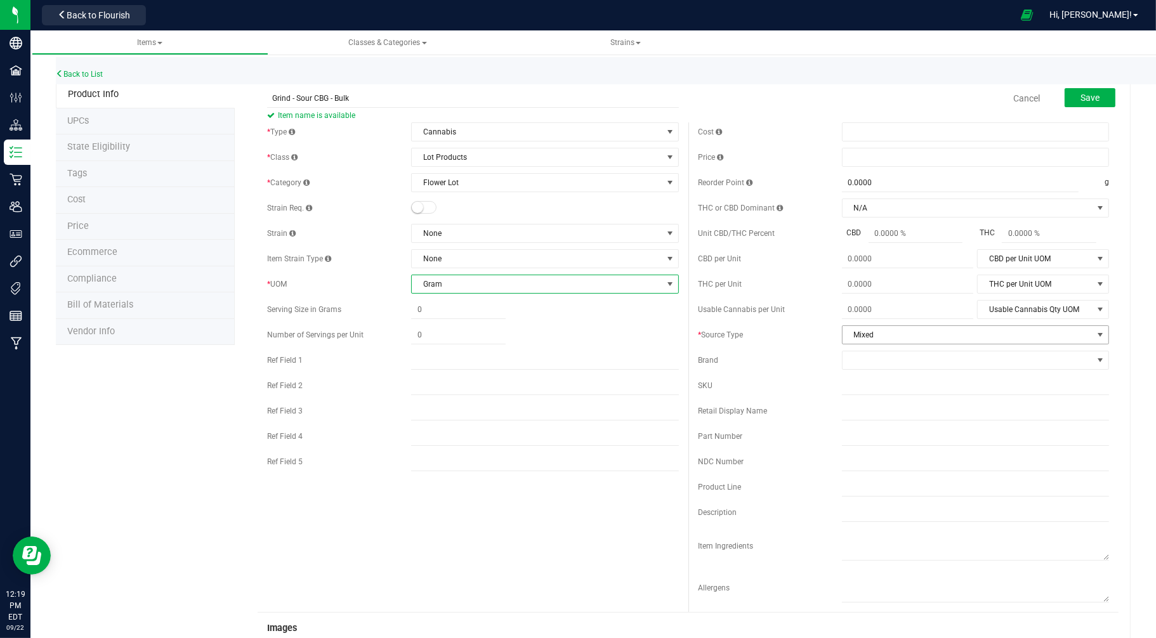
click at [860, 331] on span "Mixed" at bounding box center [967, 335] width 250 height 18
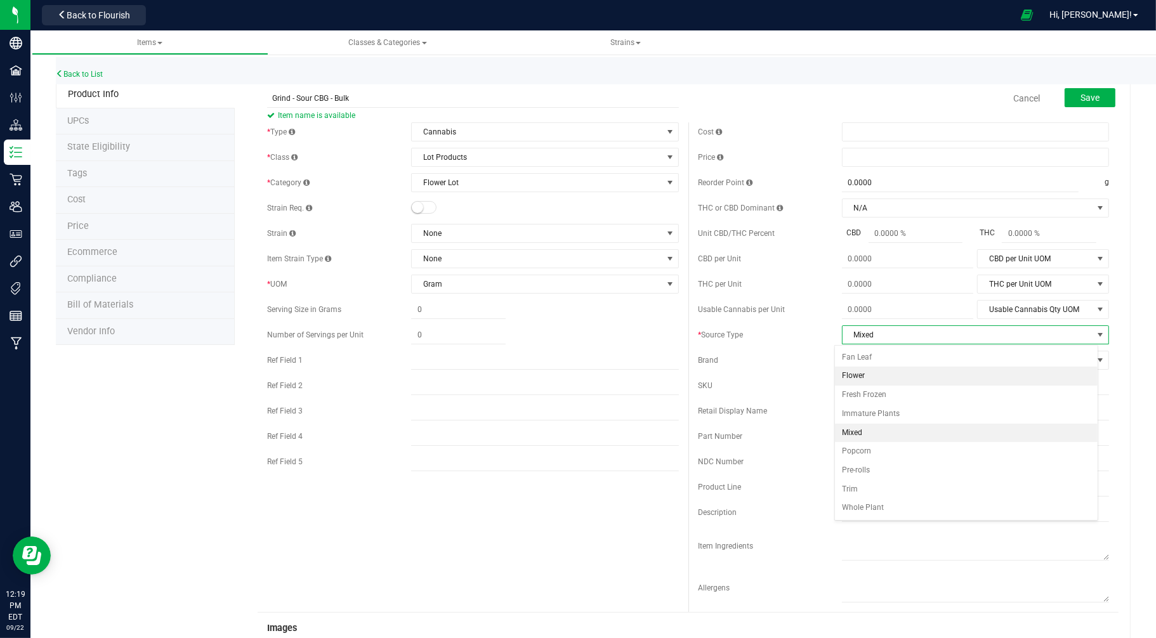
click at [852, 376] on li "Flower" at bounding box center [966, 376] width 263 height 19
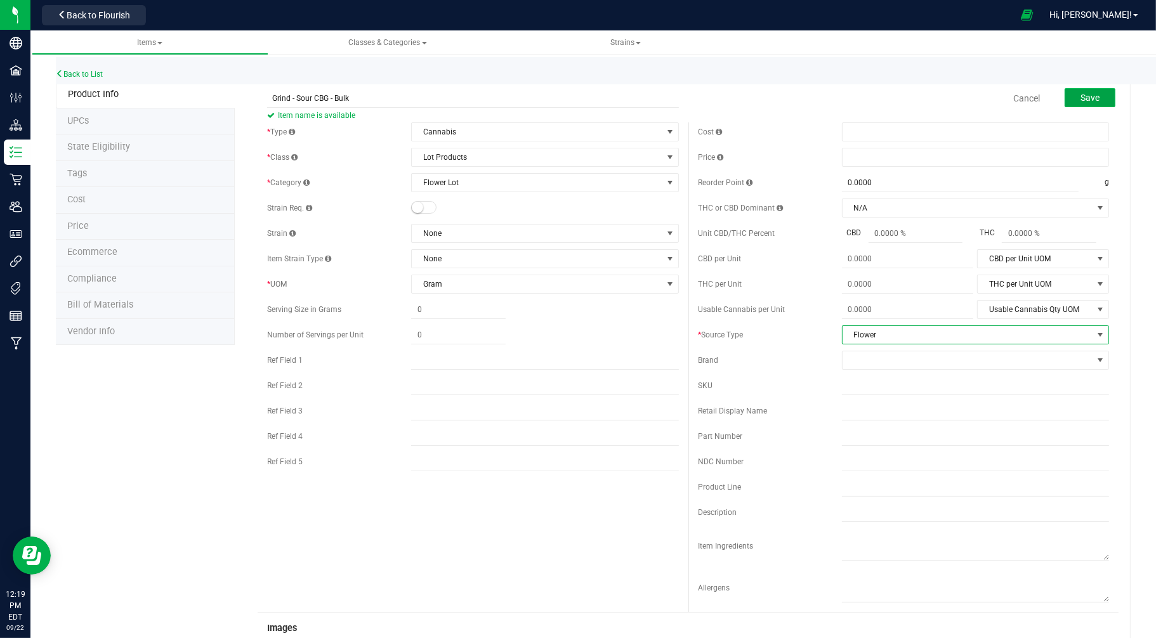
click at [1081, 93] on span "Save" at bounding box center [1089, 98] width 19 height 10
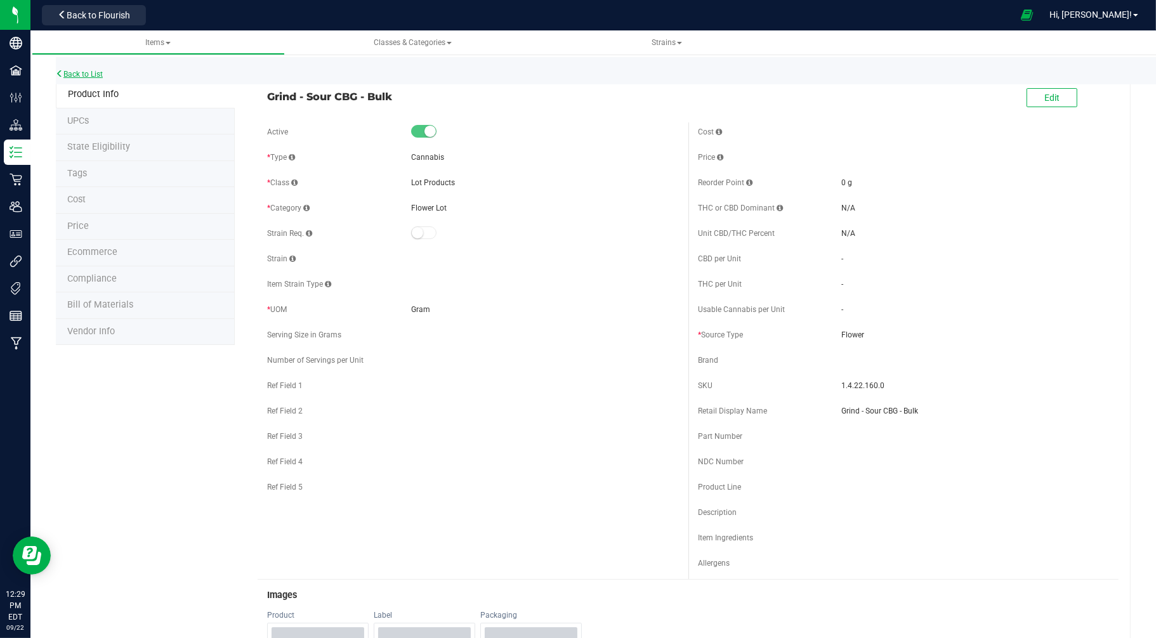
click at [78, 76] on link "Back to List" at bounding box center [79, 74] width 47 height 9
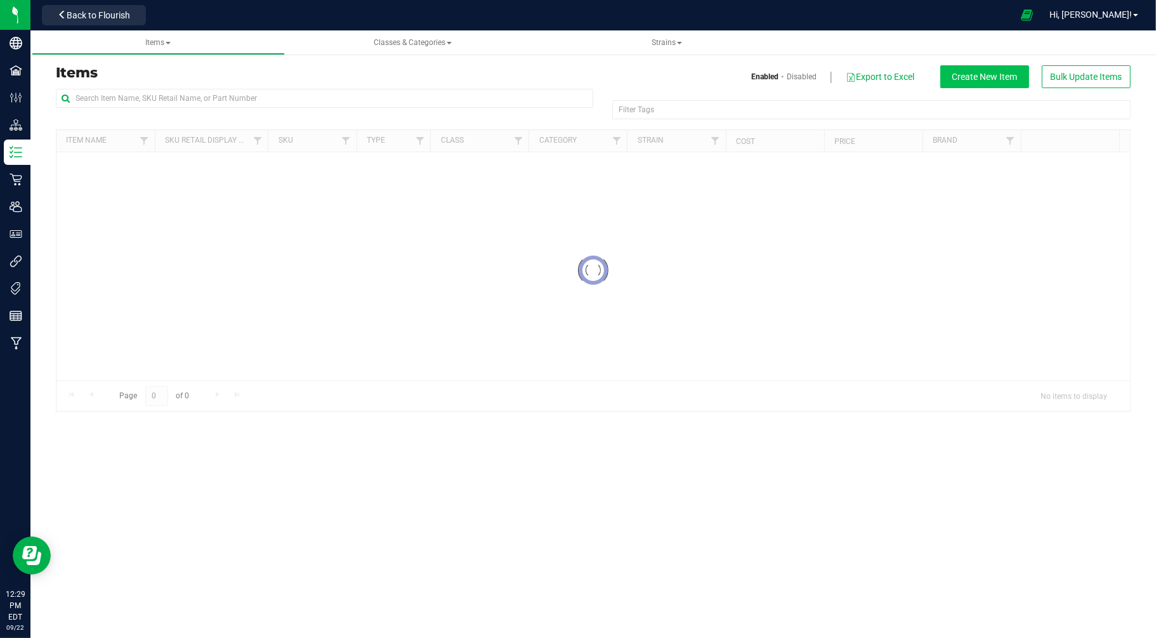
click at [965, 89] on div "Filter Tags Filter Tags" at bounding box center [593, 109] width 1074 height 41
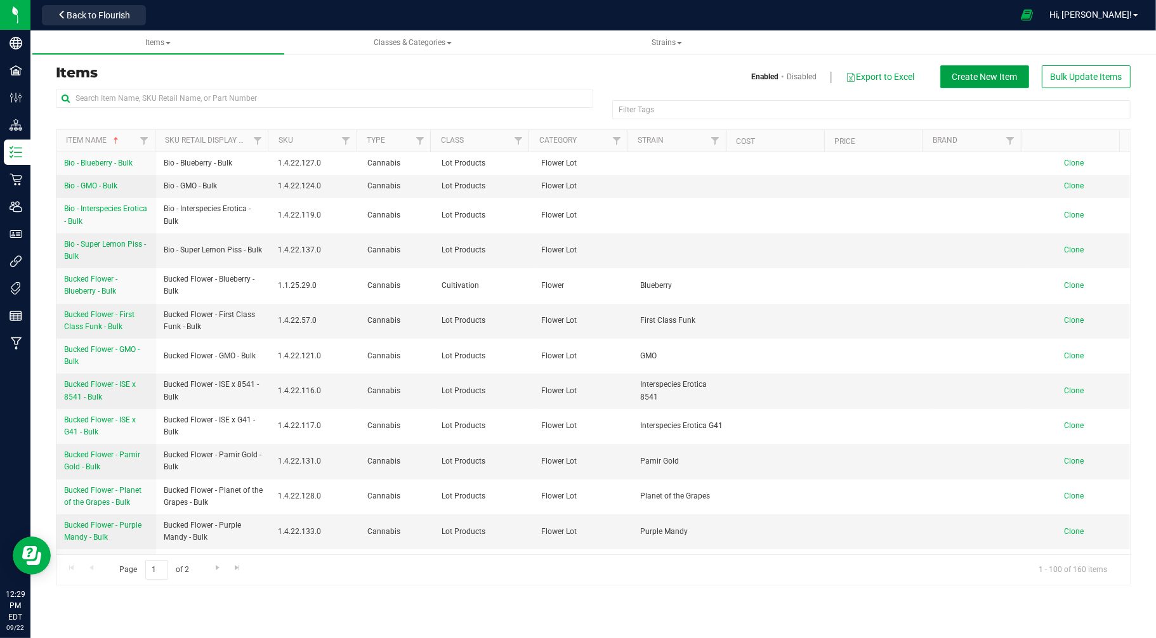
click at [967, 72] on span "Create New Item" at bounding box center [984, 77] width 65 height 10
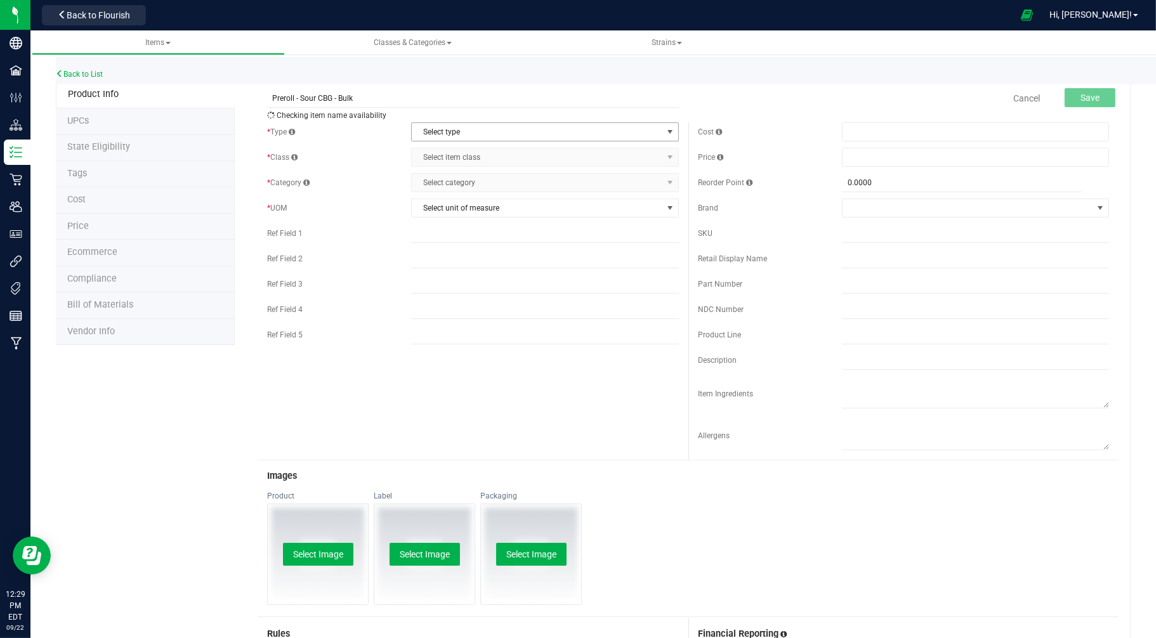
type input "Preroll - Sour CBG - Bulk"
click at [455, 131] on span "Select type" at bounding box center [537, 132] width 250 height 18
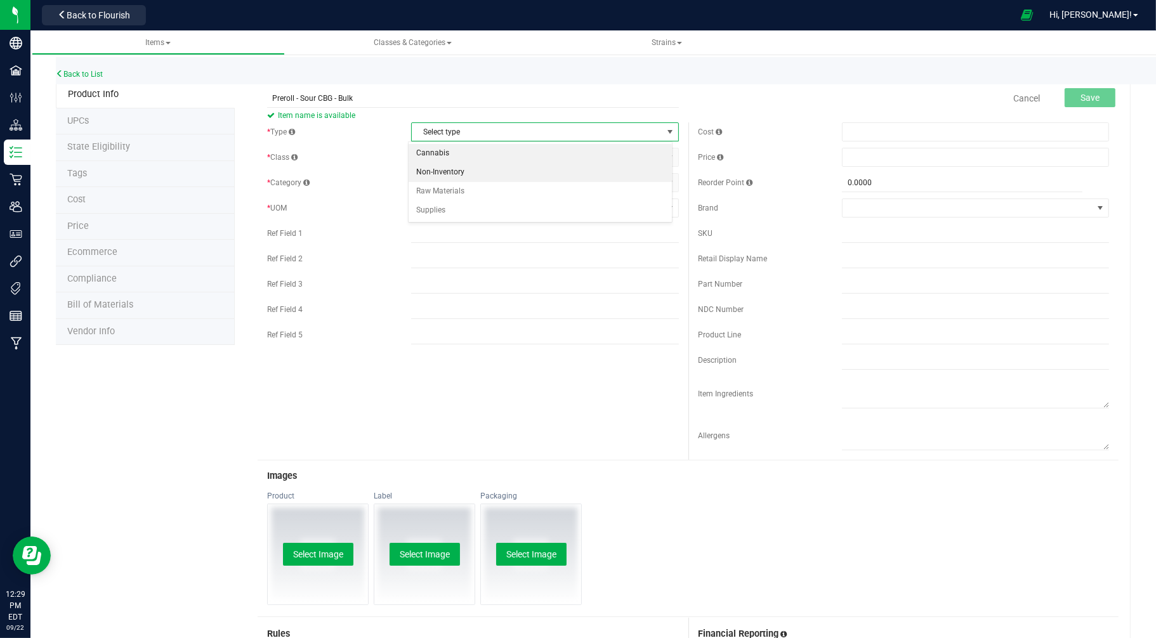
click at [436, 150] on li "Cannabis" at bounding box center [539, 153] width 263 height 19
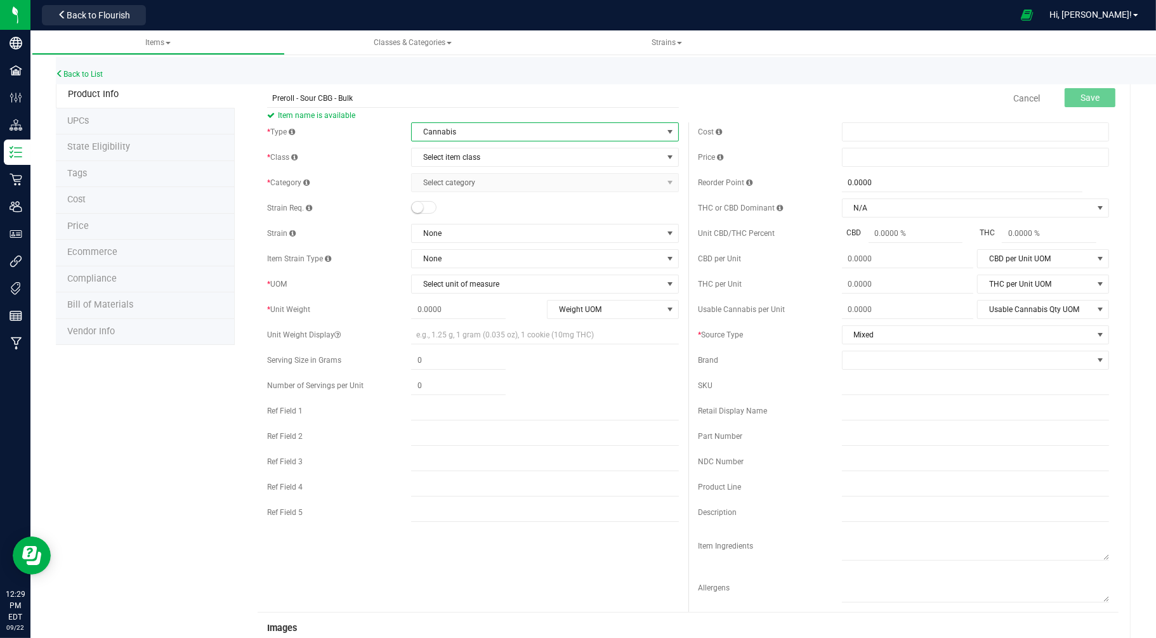
click at [433, 170] on div "* Type Cannabis Select type Cannabis Non-Inventory Raw Materials Supplies * Cla…" at bounding box center [473, 325] width 430 height 406
click at [436, 154] on span "Select item class" at bounding box center [537, 157] width 250 height 18
click at [433, 193] on li "End Products" at bounding box center [539, 197] width 263 height 19
click at [438, 181] on span "Select category" at bounding box center [537, 183] width 250 height 18
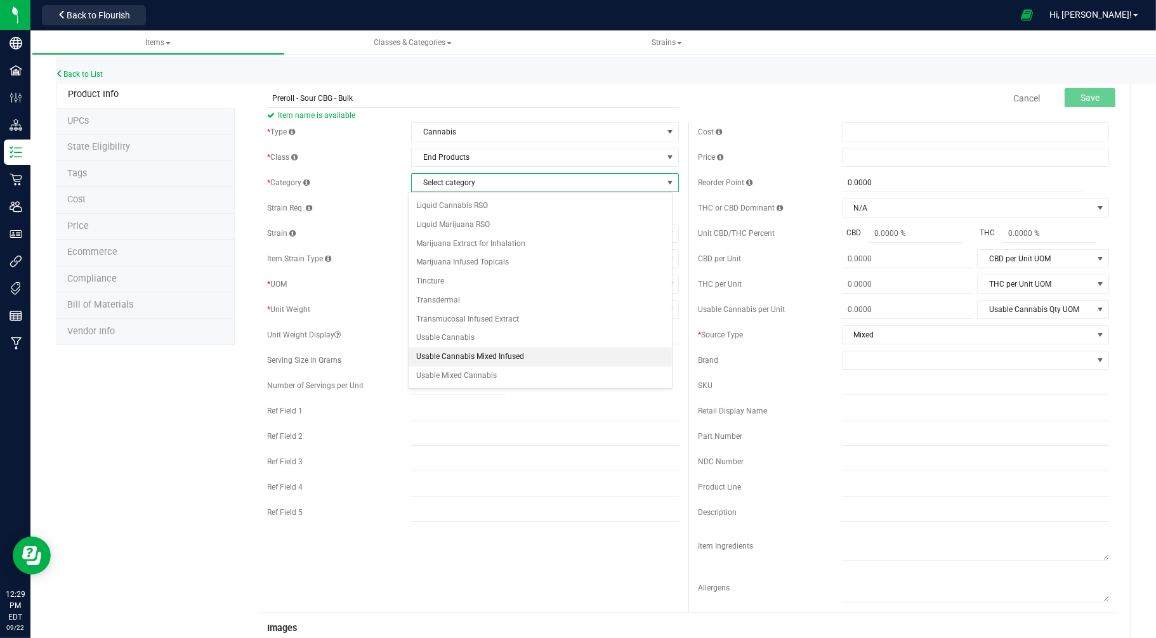
scroll to position [132, 0]
click at [436, 374] on li "Usable Prerolled Cannabis" at bounding box center [539, 376] width 263 height 19
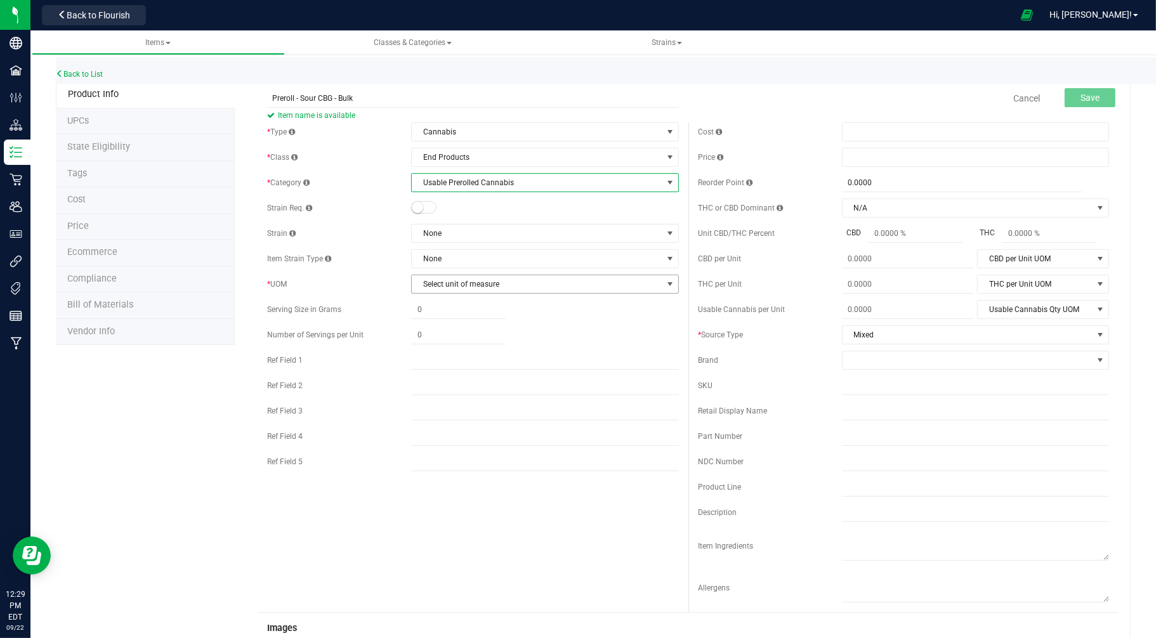
click at [431, 286] on span "Select unit of measure" at bounding box center [537, 284] width 250 height 18
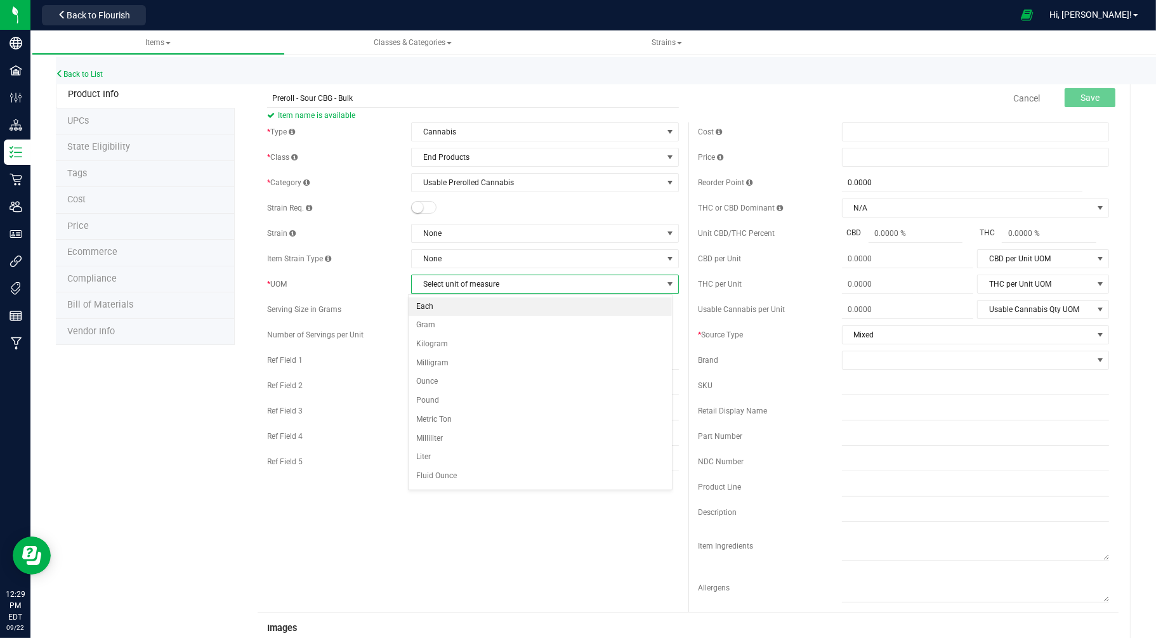
click at [429, 306] on li "Each" at bounding box center [539, 306] width 263 height 19
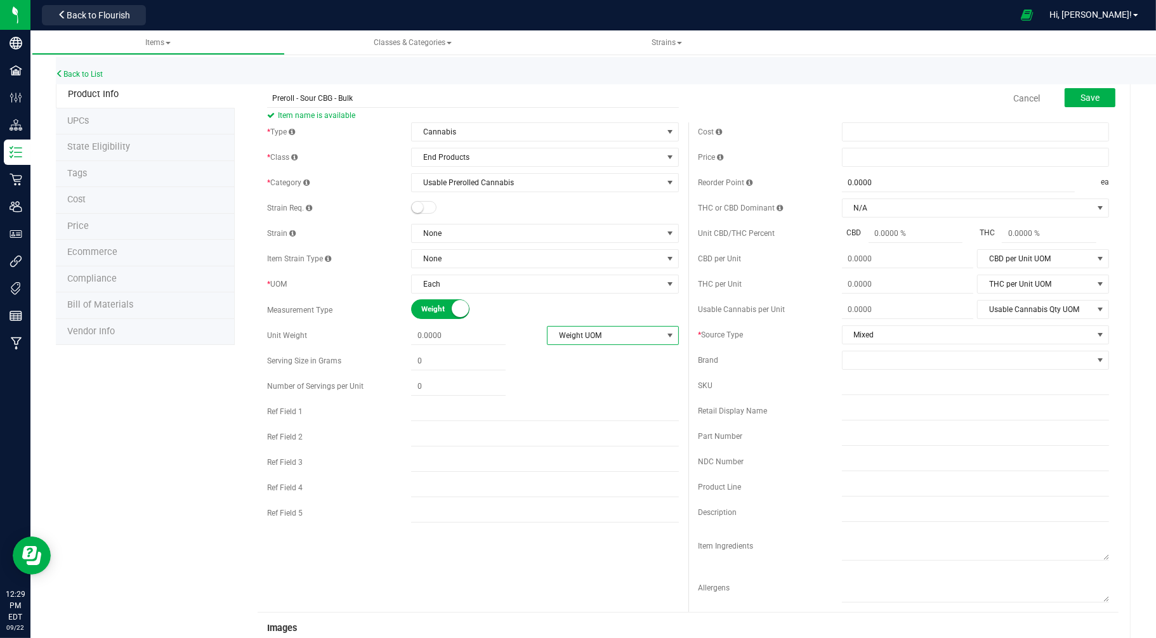
click at [549, 337] on span "Weight UOM" at bounding box center [604, 336] width 114 height 18
click at [549, 363] on li "Gram" at bounding box center [607, 358] width 129 height 19
click at [459, 338] on span at bounding box center [458, 336] width 95 height 18
type input ".75"
type input "0.7500"
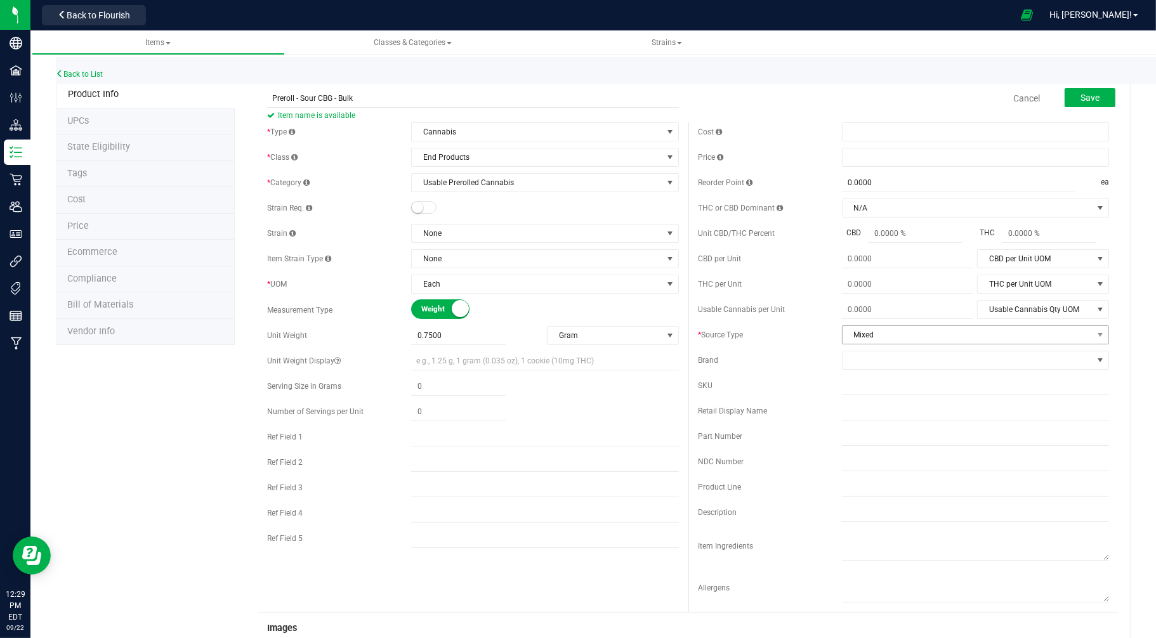
drag, startPoint x: 847, startPoint y: 323, endPoint x: 841, endPoint y: 339, distance: 17.1
click at [844, 330] on div "Cost Price Reorder Point 0.0000 0 ea THC or CBD Dominant N/A" at bounding box center [903, 367] width 430 height 490
click at [842, 339] on span "Mixed" at bounding box center [967, 335] width 250 height 18
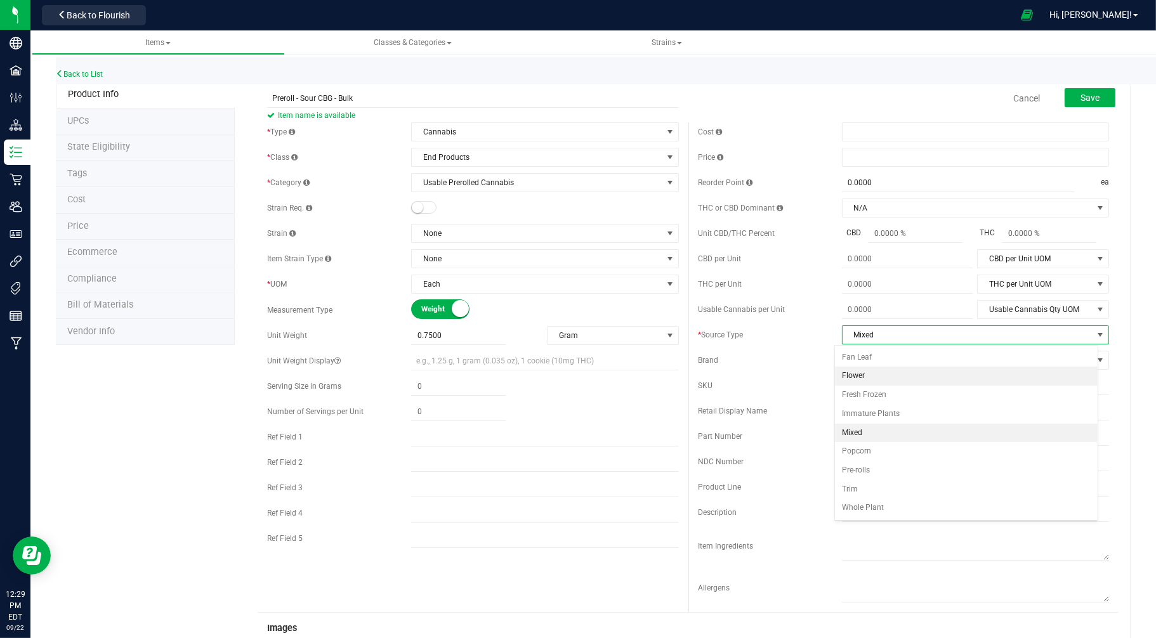
click at [858, 379] on li "Flower" at bounding box center [966, 376] width 263 height 19
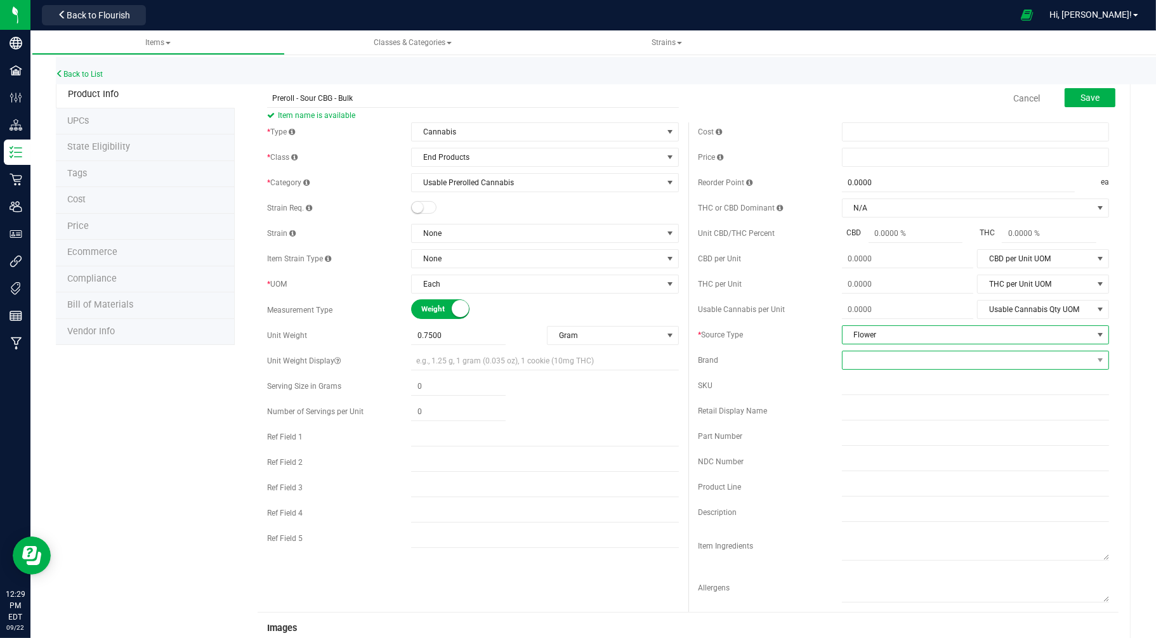
click at [854, 358] on span at bounding box center [967, 360] width 250 height 18
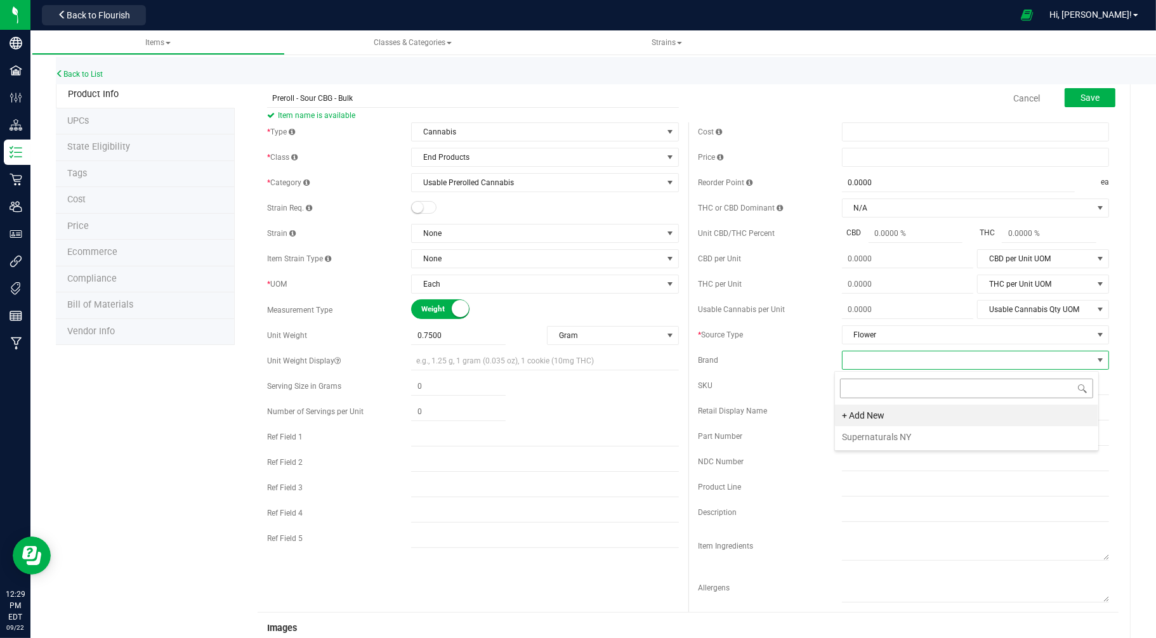
scroll to position [19, 264]
click at [854, 440] on li "Supernaturals NY" at bounding box center [966, 437] width 263 height 22
click at [1081, 96] on span "Save" at bounding box center [1089, 98] width 19 height 10
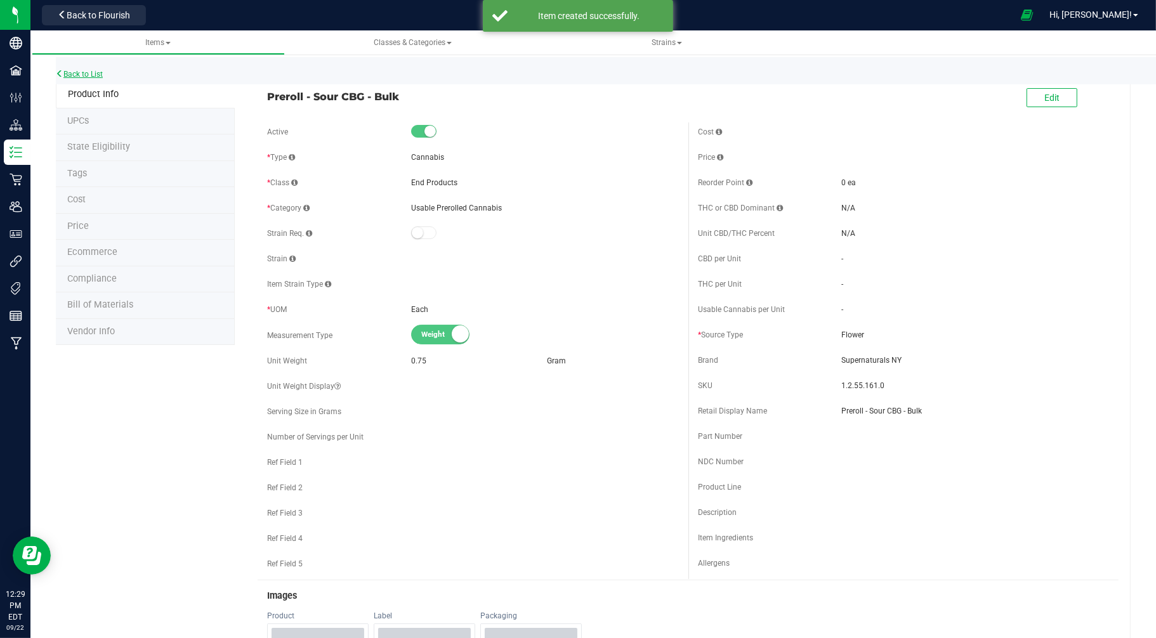
click at [65, 73] on link "Back to List" at bounding box center [79, 74] width 47 height 9
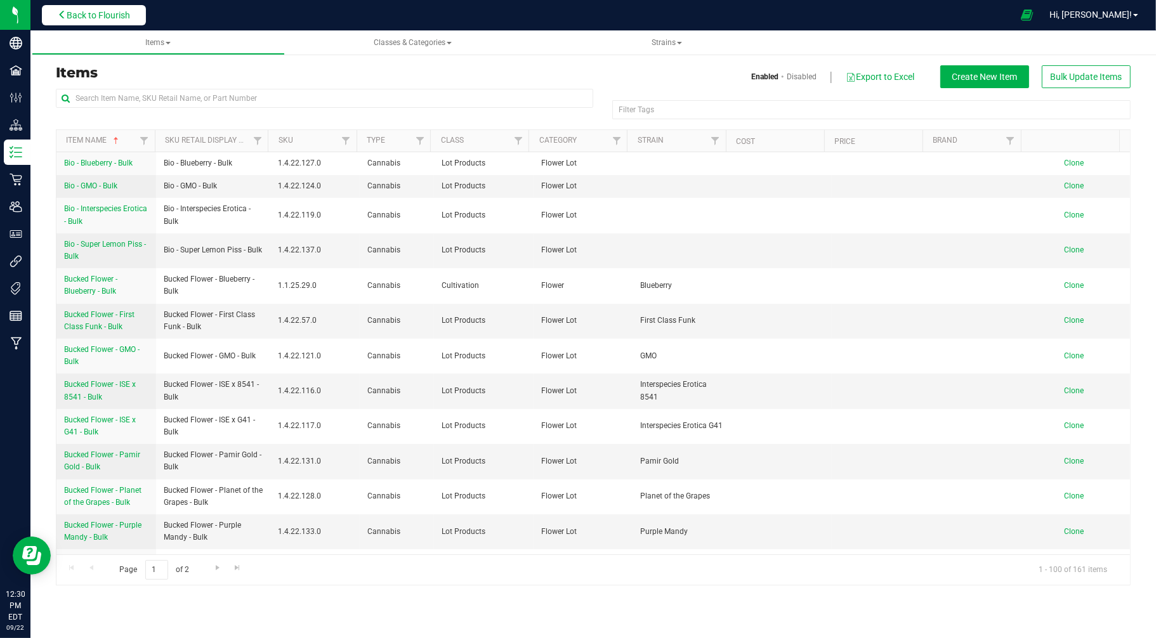
click at [119, 18] on span "Back to Flourish" at bounding box center [98, 15] width 63 height 10
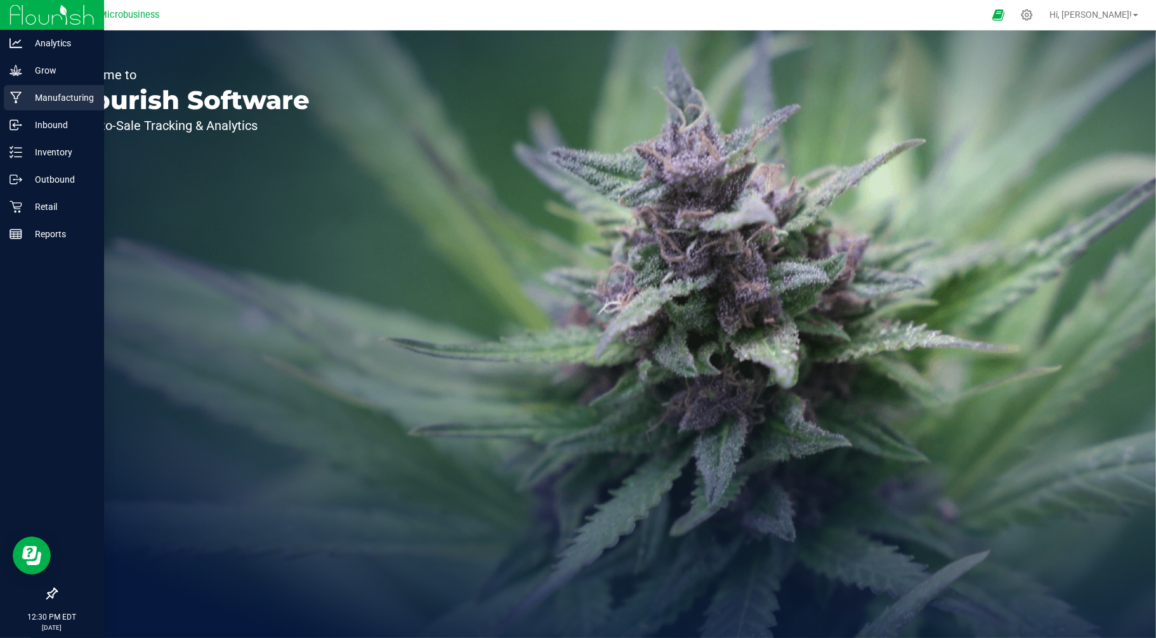
click at [36, 106] on div "Manufacturing" at bounding box center [54, 97] width 100 height 25
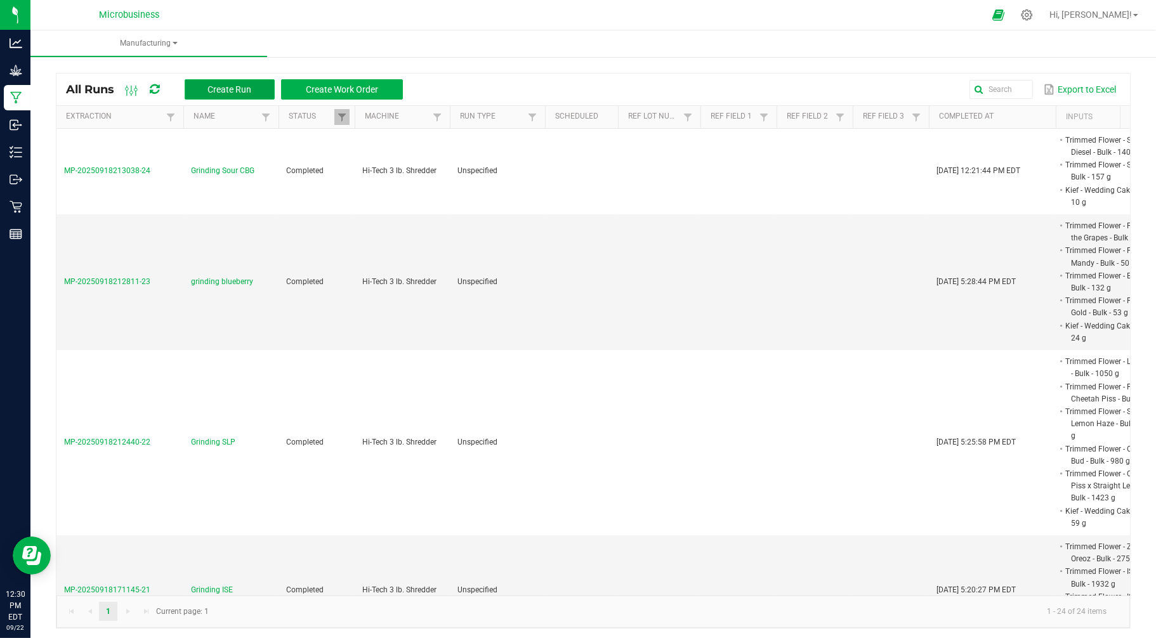
click at [240, 86] on span "Create Run" at bounding box center [229, 89] width 44 height 10
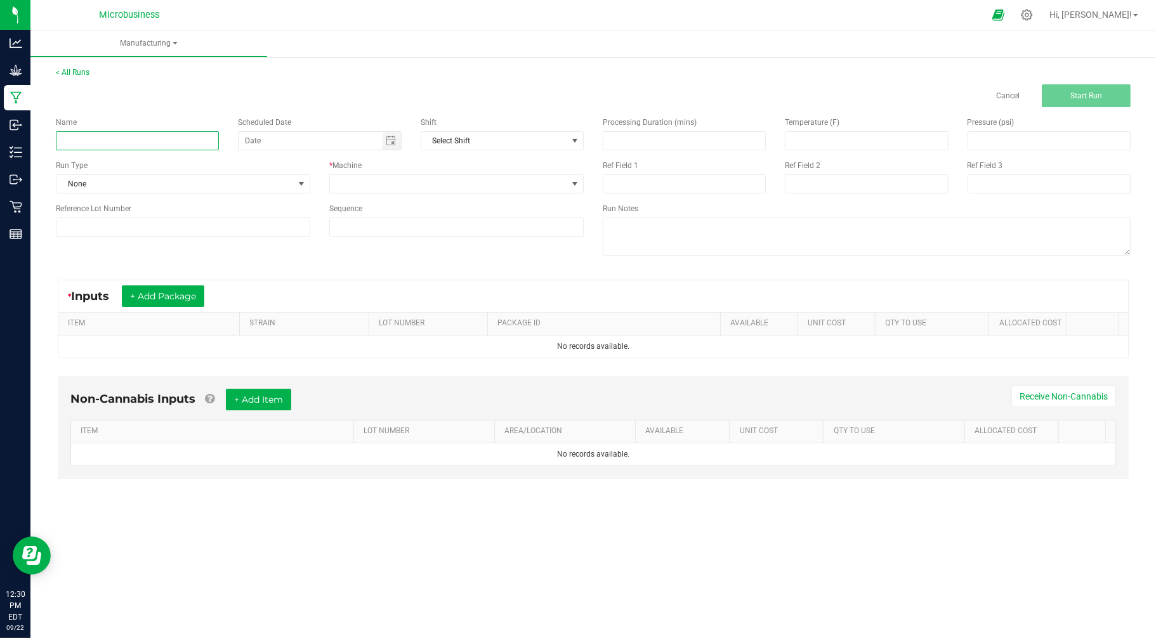
click at [135, 141] on input at bounding box center [137, 140] width 163 height 19
type input "R&D Sour CBG Preroll"
click at [459, 138] on span "Select Shift" at bounding box center [494, 141] width 146 height 18
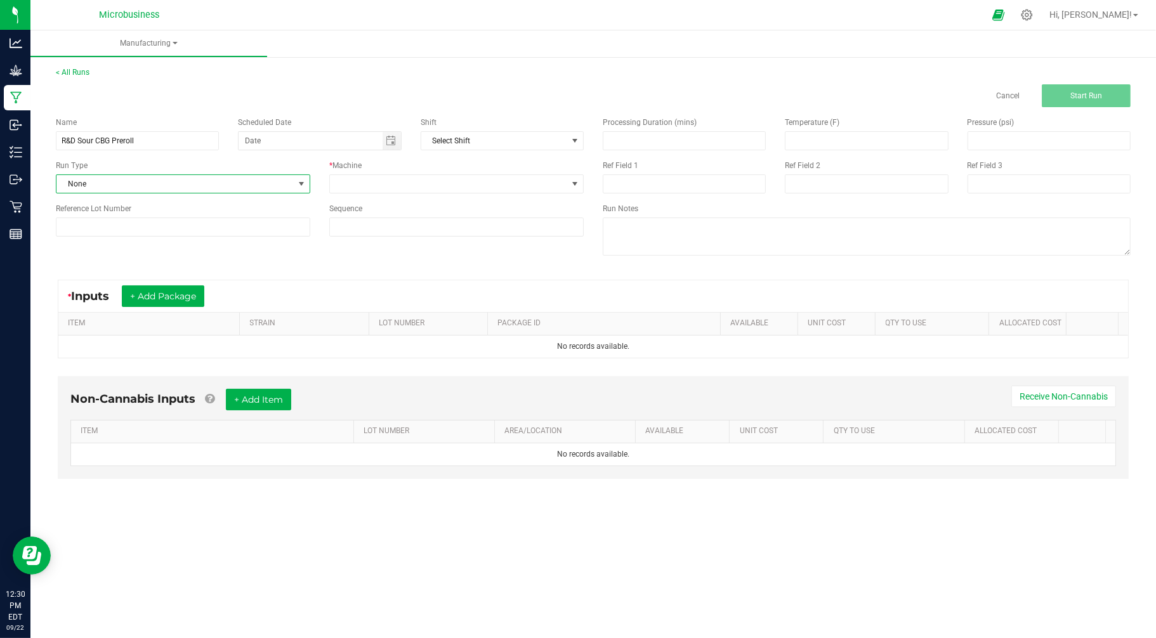
click at [82, 184] on span "None" at bounding box center [174, 184] width 237 height 18
click at [90, 233] on li "None" at bounding box center [182, 237] width 253 height 19
click at [373, 167] on div "* Machine" at bounding box center [456, 165] width 254 height 11
click at [373, 185] on span at bounding box center [448, 184] width 237 height 18
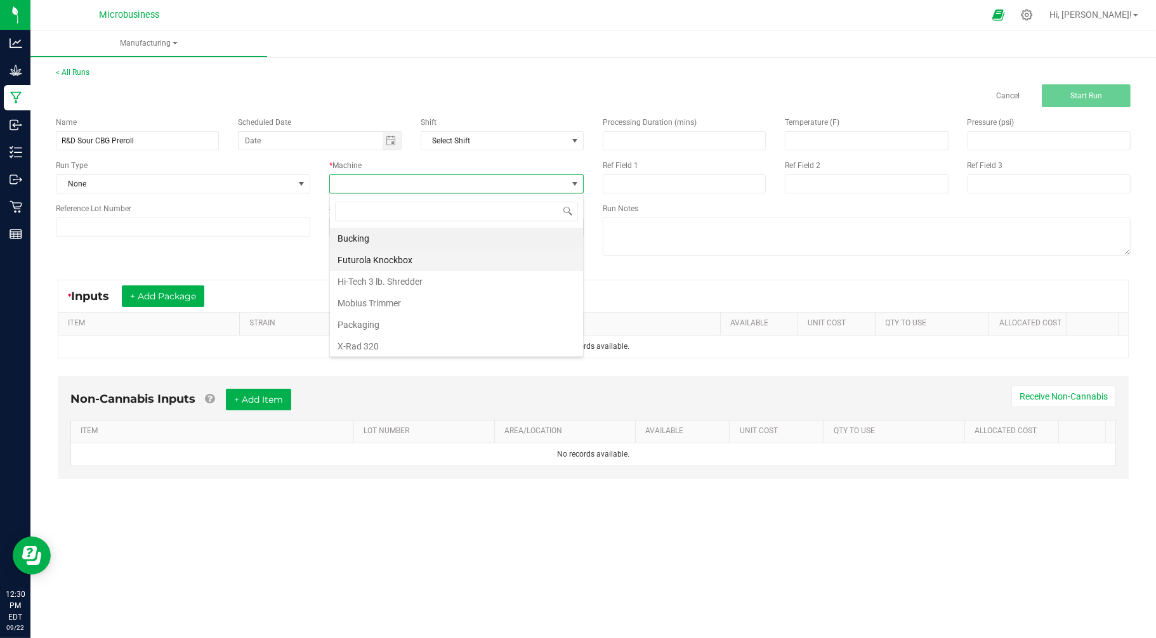
click at [377, 252] on li "Futurola Knockbox" at bounding box center [456, 260] width 253 height 22
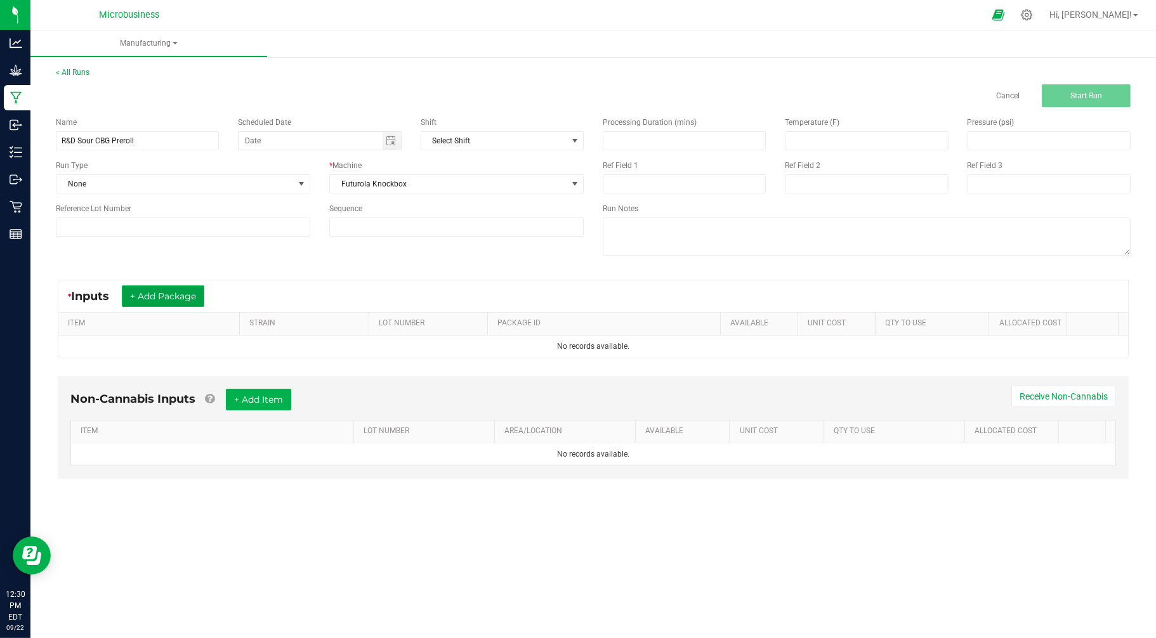
click at [169, 299] on button "+ Add Package" at bounding box center [163, 296] width 82 height 22
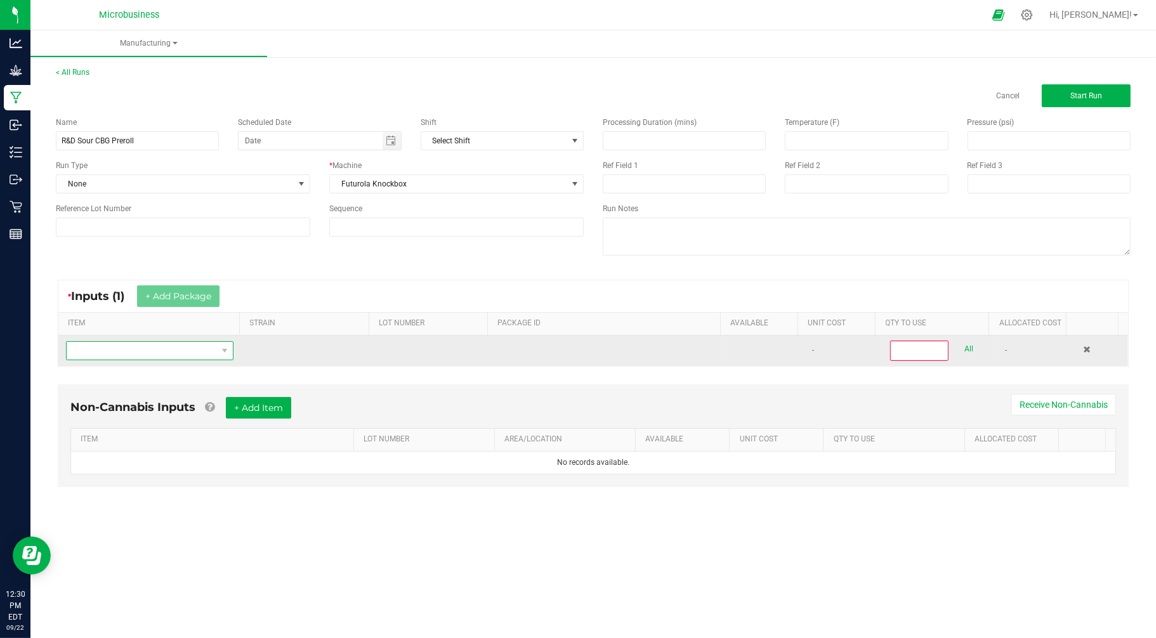
click at [173, 351] on span "NO DATA FOUND" at bounding box center [142, 351] width 150 height 18
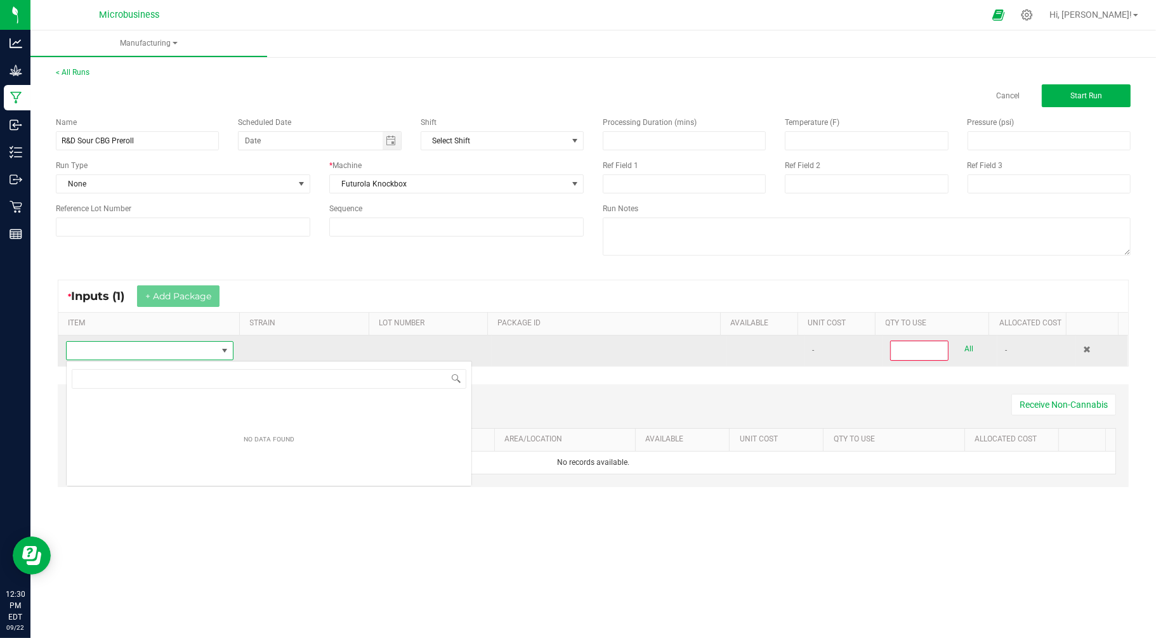
scroll to position [19, 166]
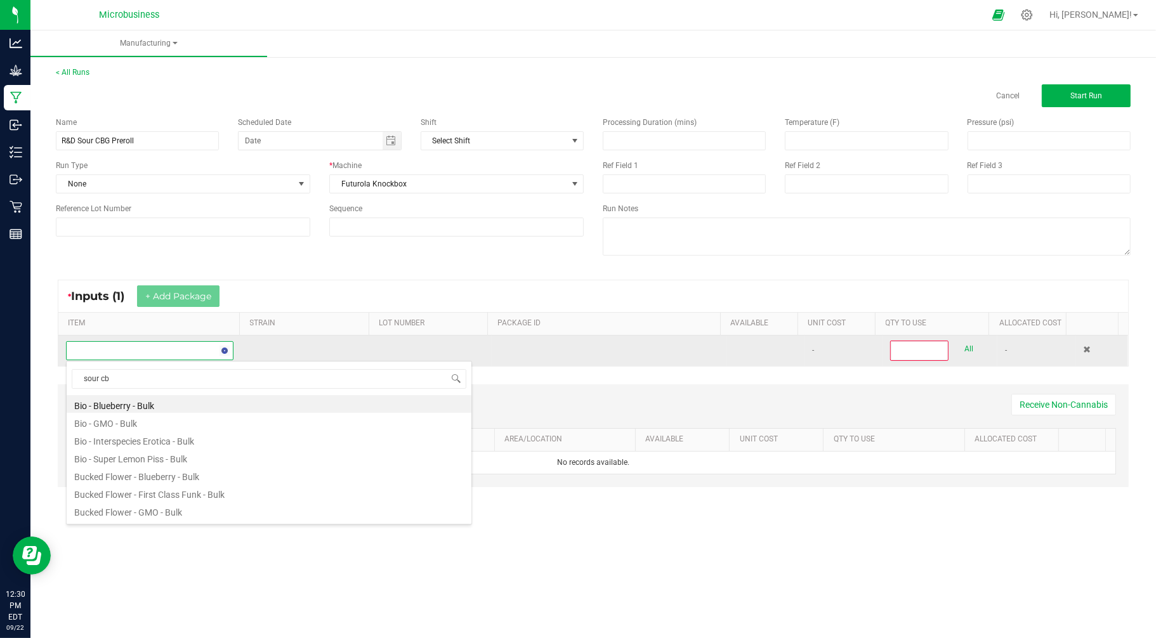
type input "sour cbg"
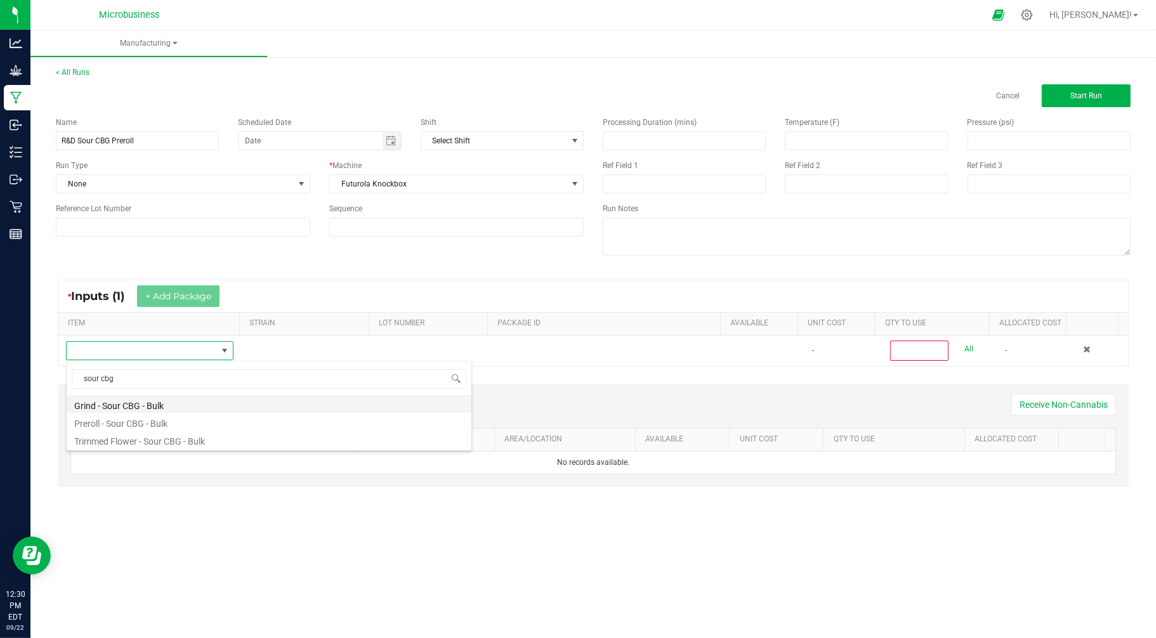
click at [153, 406] on li "Grind - Sour CBG - Bulk" at bounding box center [269, 404] width 405 height 18
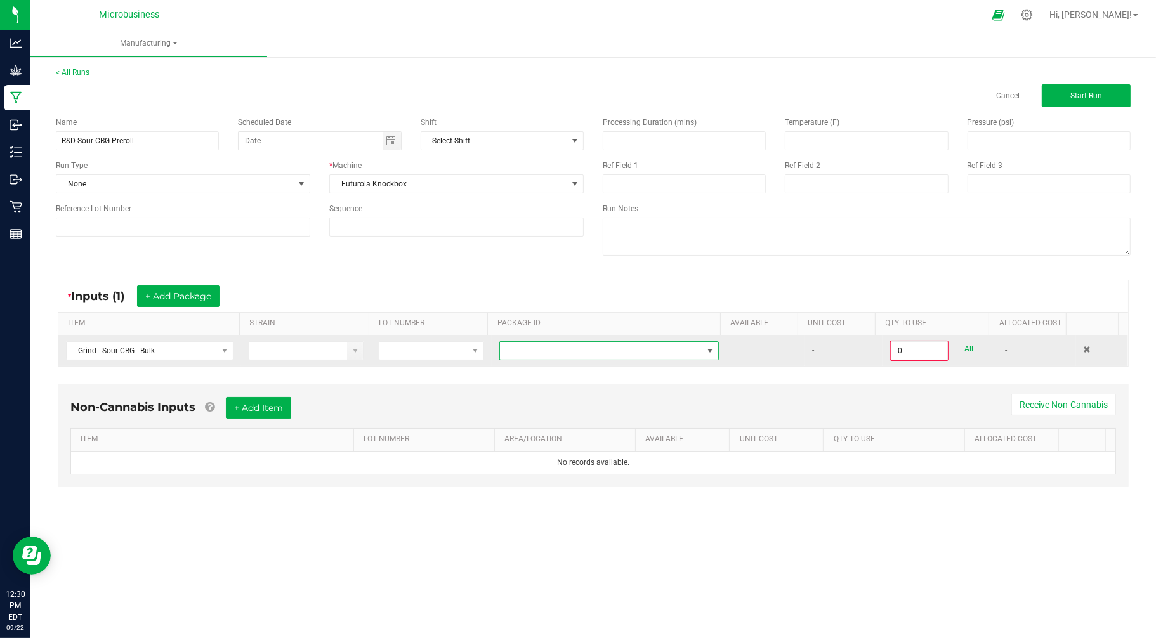
click at [518, 351] on span at bounding box center [601, 351] width 202 height 18
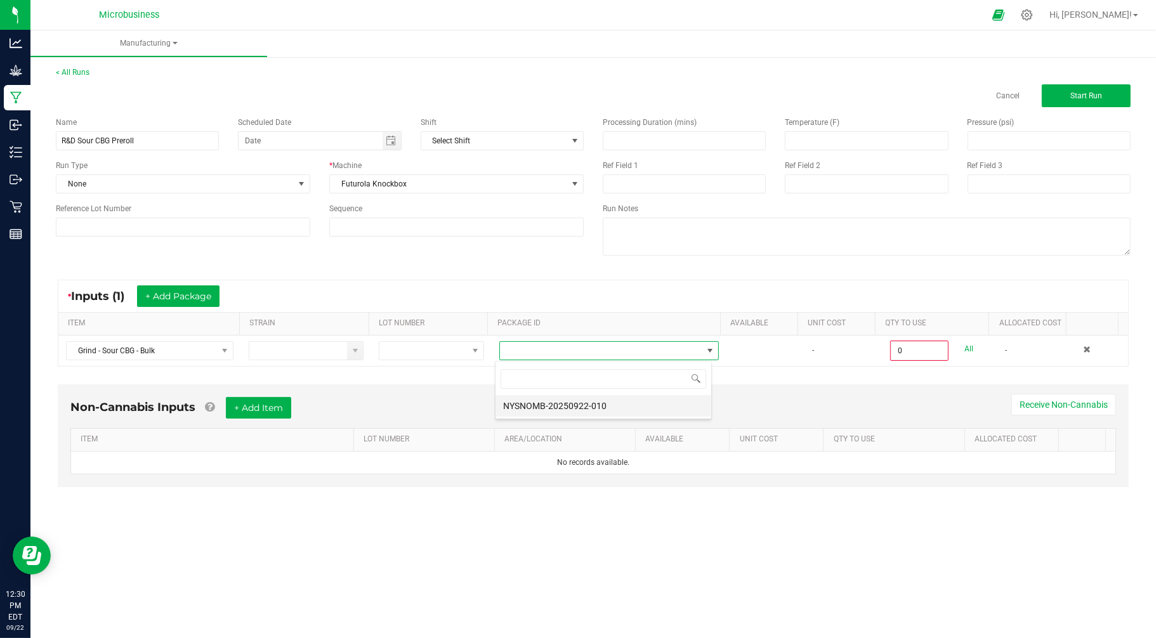
click at [525, 413] on li "NYSNOMB-20250922-010" at bounding box center [603, 406] width 216 height 22
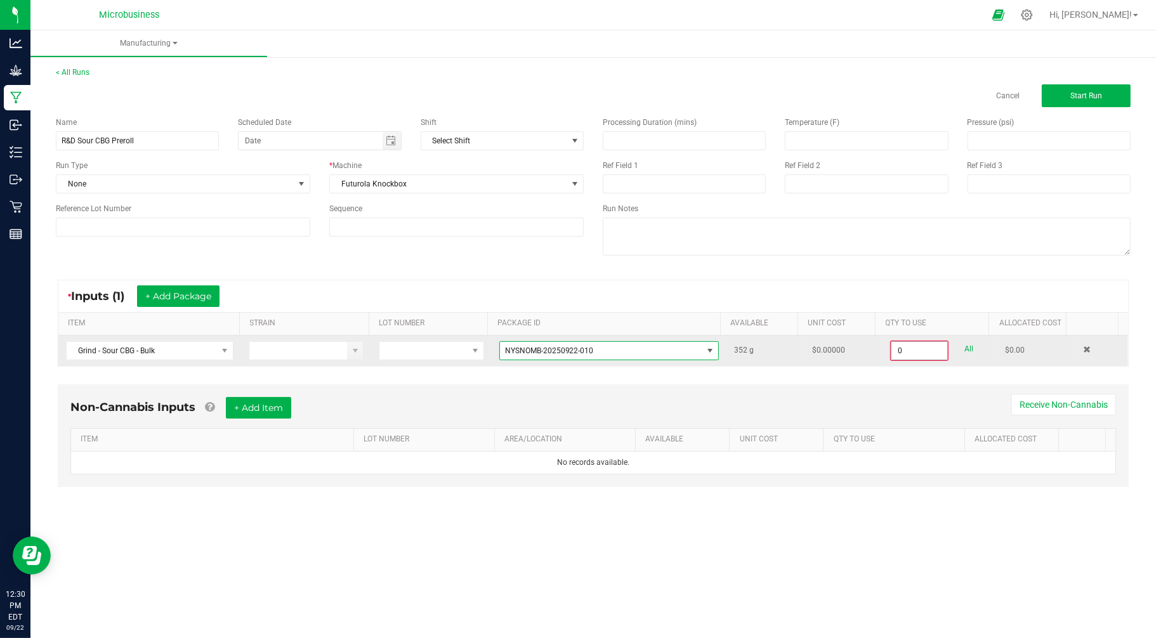
click at [933, 350] on input "0" at bounding box center [919, 351] width 56 height 18
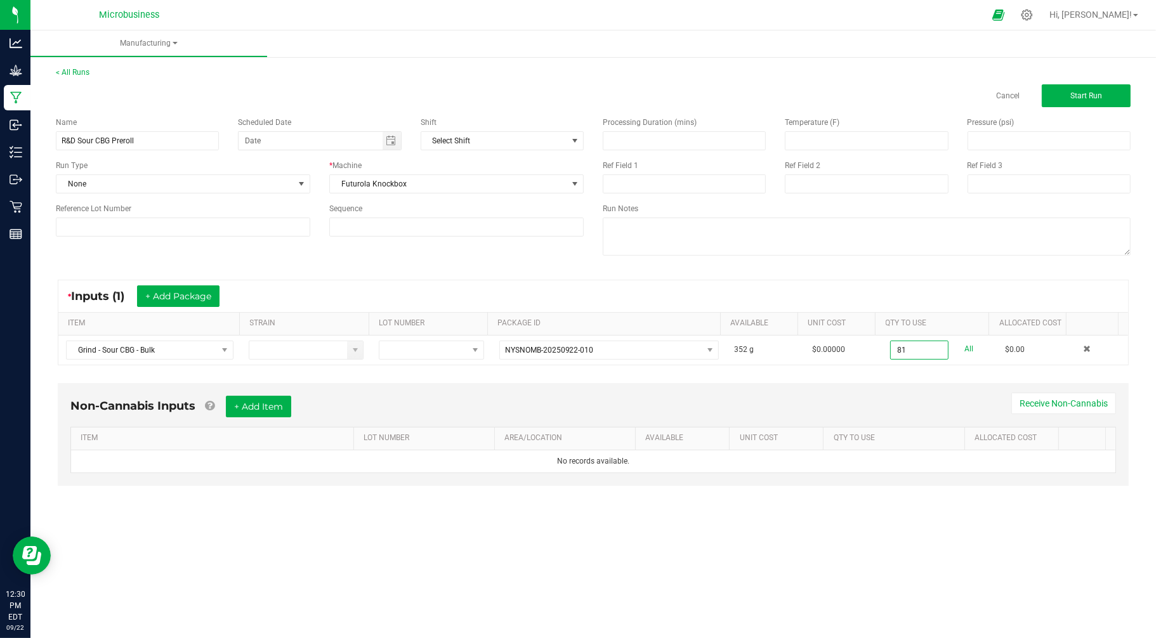
type input "81.0000 g"
click at [804, 531] on div "Manufacturing < All Runs Cancel Start Run Name R&D Sour CBG Preroll Scheduled D…" at bounding box center [592, 334] width 1125 height 608
click at [249, 404] on button "+ Add Item" at bounding box center [258, 407] width 65 height 22
click at [1050, 91] on button "Start Run" at bounding box center [1085, 95] width 89 height 23
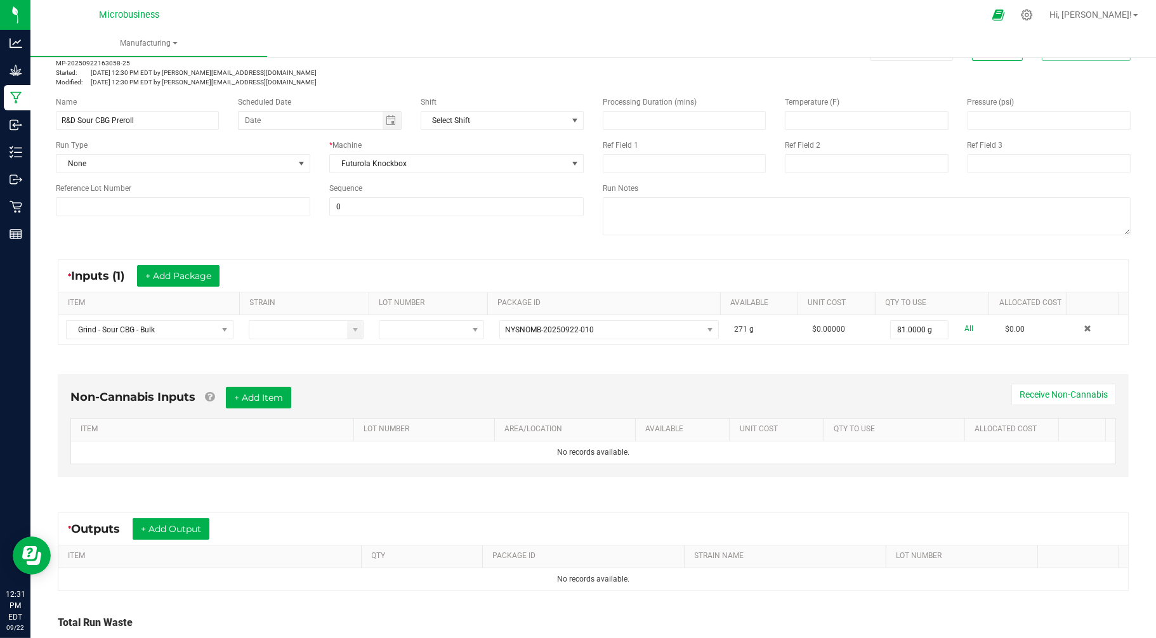
scroll to position [47, 0]
click at [147, 528] on button "+ Add Output" at bounding box center [171, 529] width 77 height 22
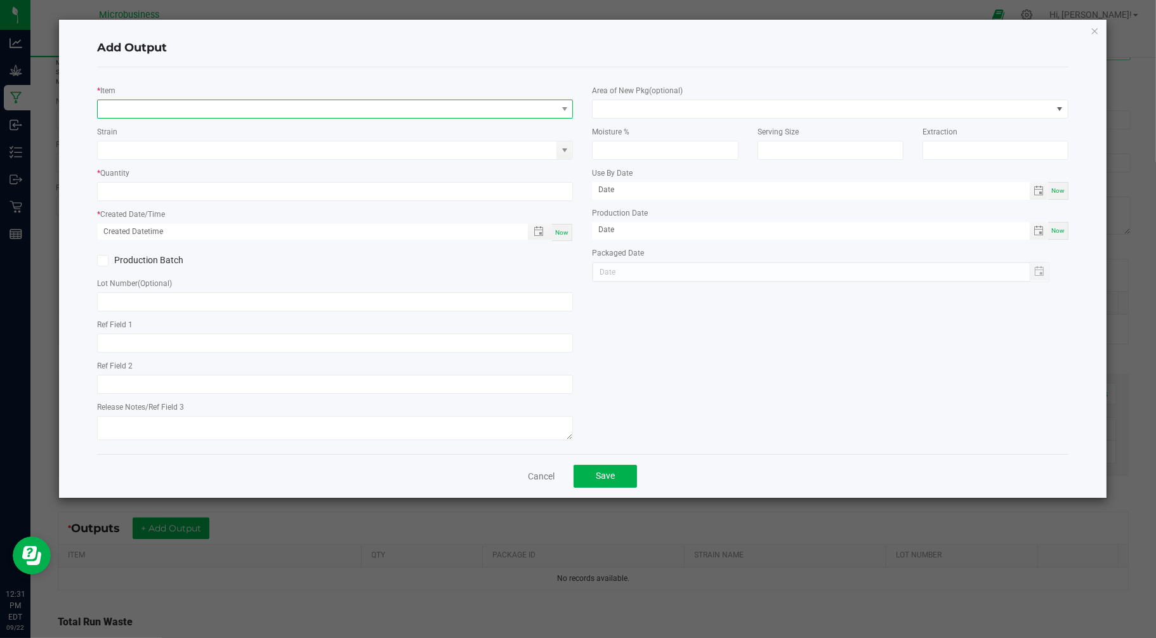
click at [121, 114] on span "NO DATA FOUND" at bounding box center [327, 109] width 459 height 18
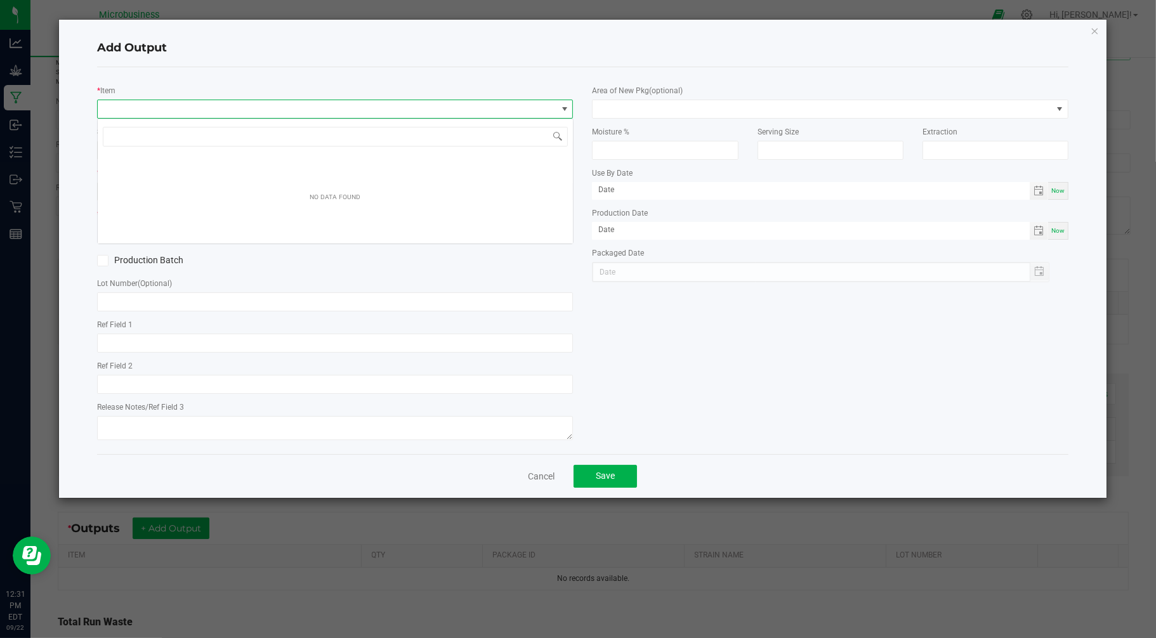
scroll to position [19, 476]
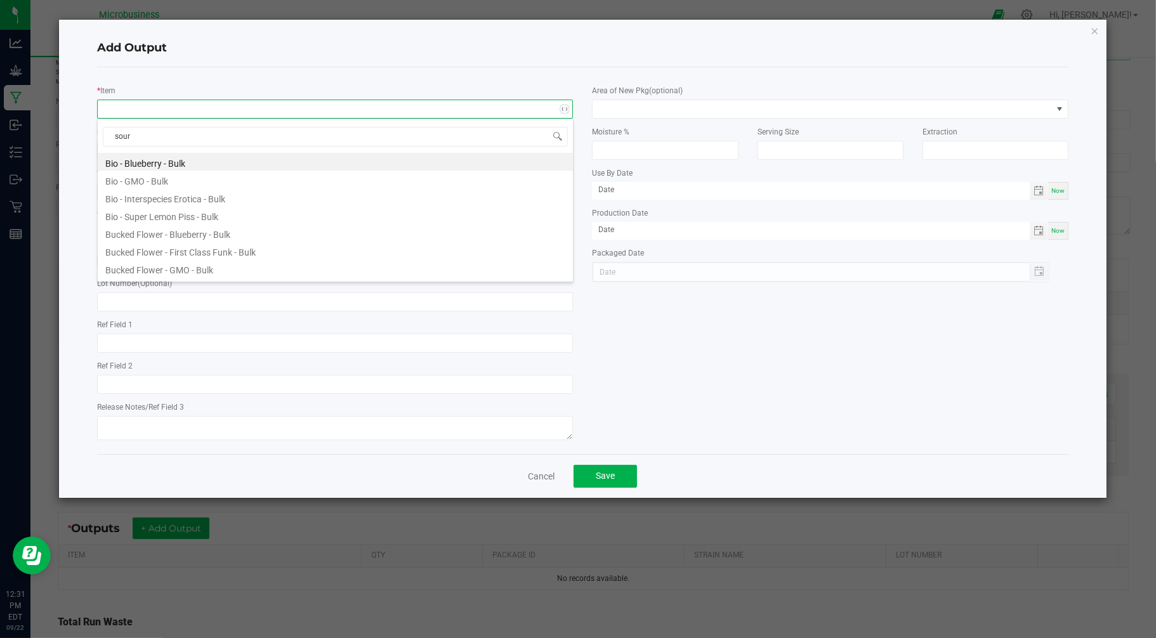
type input "sour"
click at [190, 195] on li "Preroll - Sour CBG - Bulk" at bounding box center [335, 197] width 475 height 18
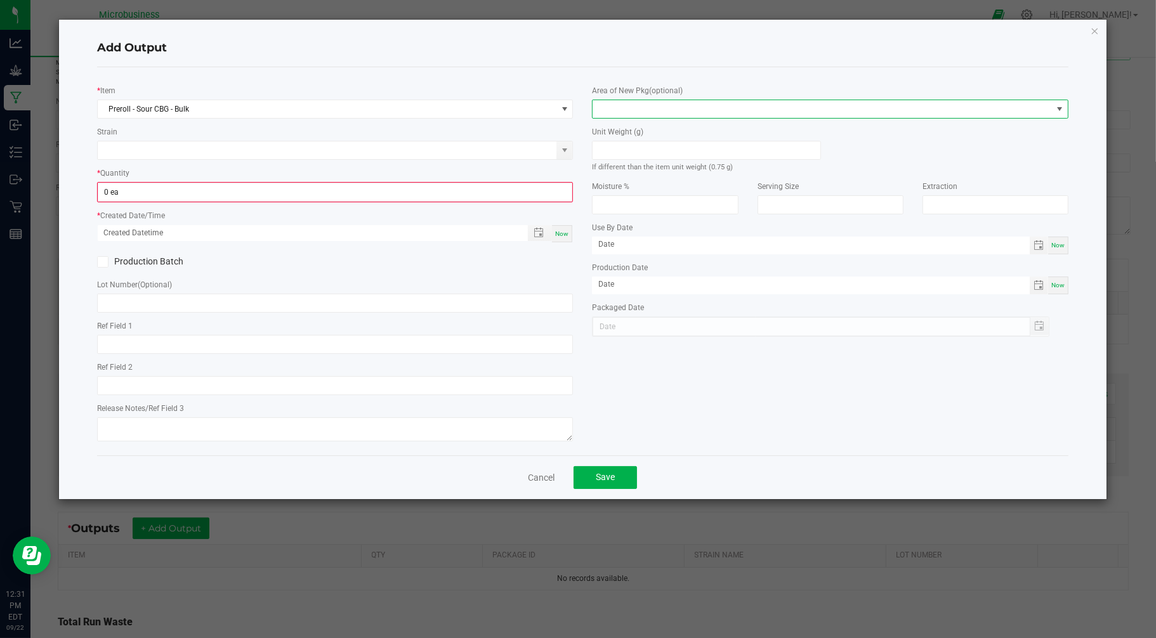
click at [660, 105] on span at bounding box center [821, 109] width 459 height 18
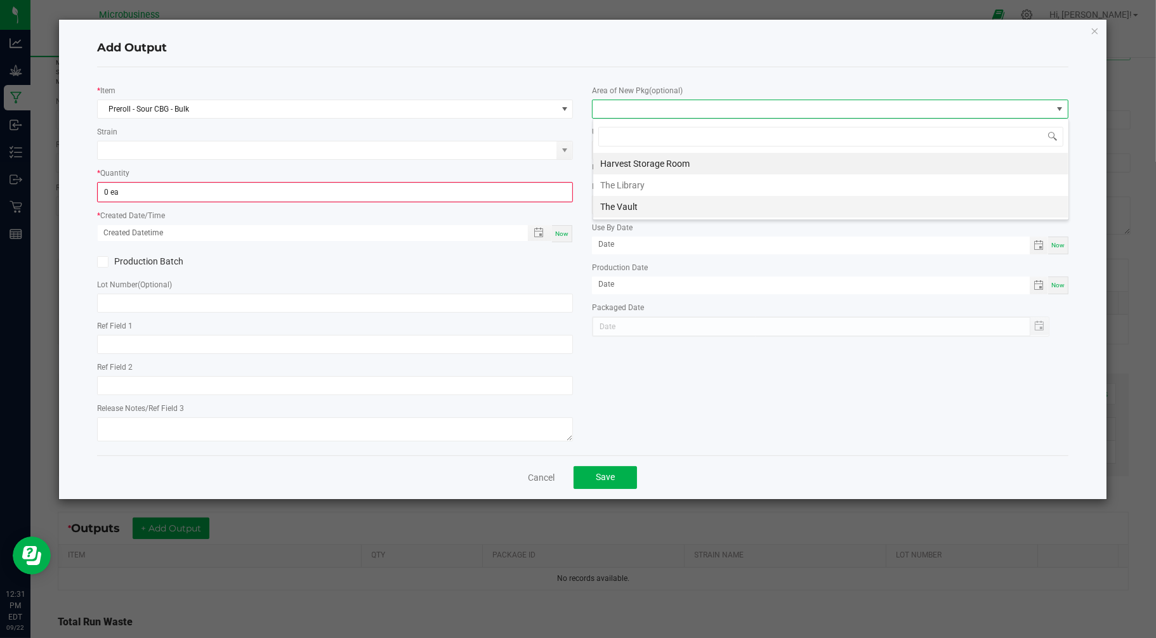
click at [630, 203] on li "The Vault" at bounding box center [830, 207] width 475 height 22
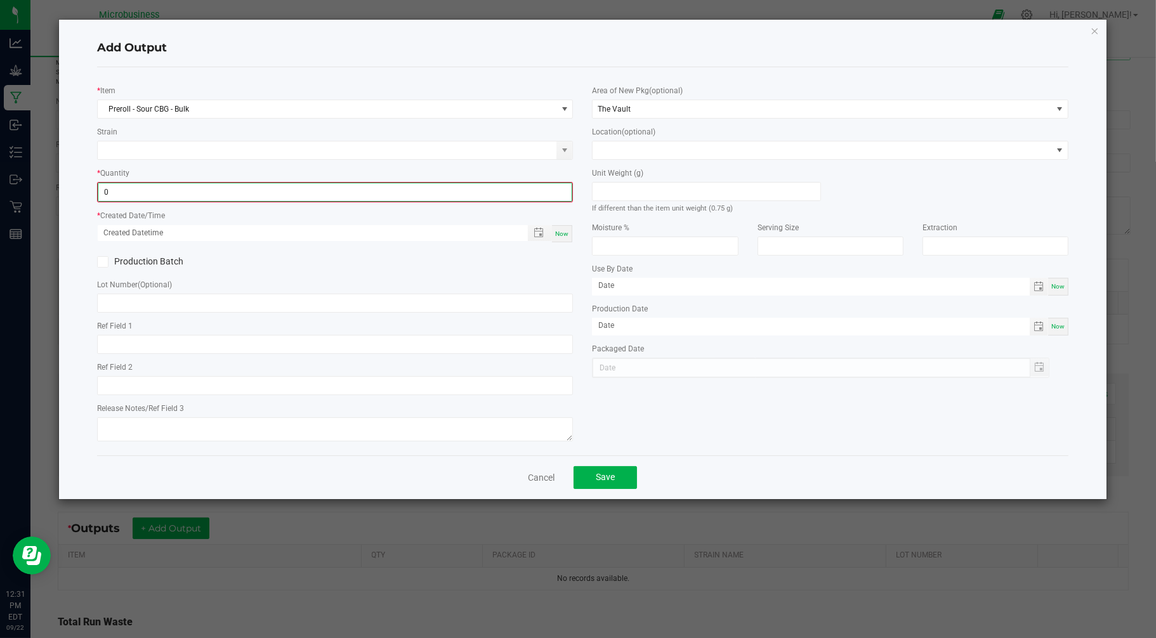
click at [150, 201] on input "0" at bounding box center [335, 192] width 474 height 18
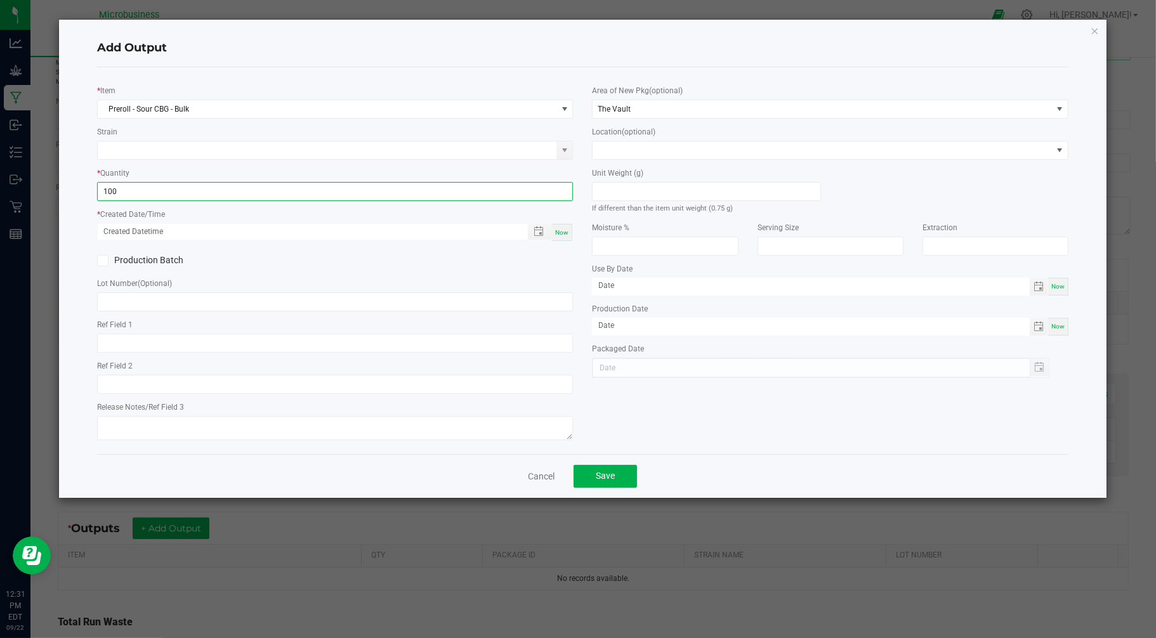
type input "100 ea"
click at [559, 229] on span "Now" at bounding box center [561, 232] width 13 height 7
type input "[DATE] 12:31 PM"
type input "[DATE]"
click at [616, 481] on button "Save" at bounding box center [604, 476] width 63 height 23
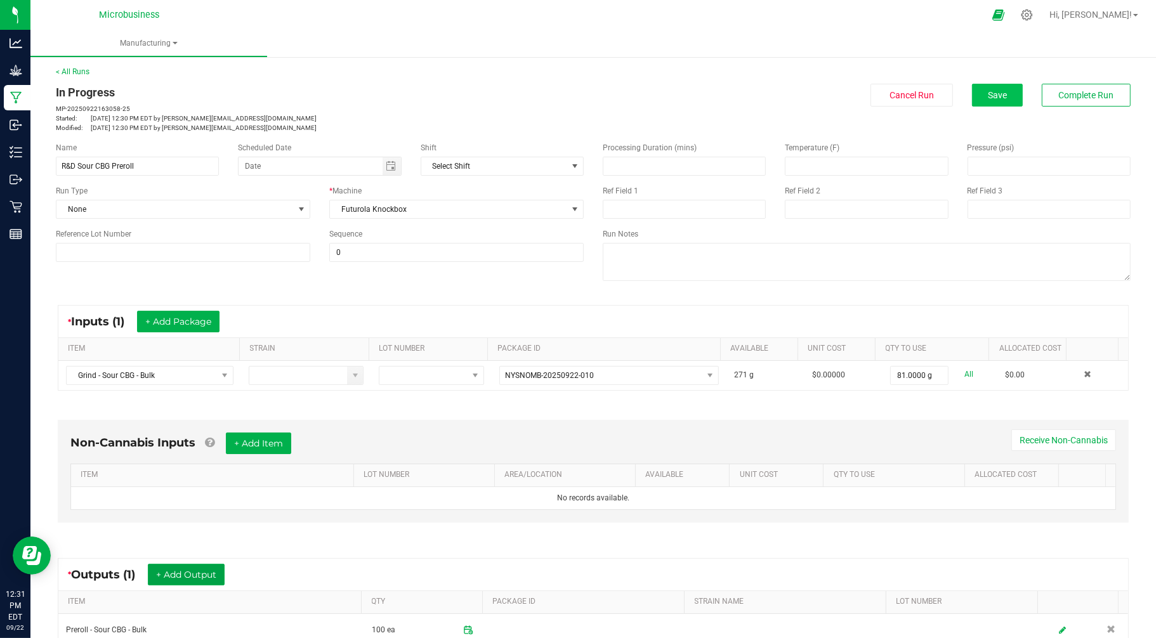
scroll to position [0, 0]
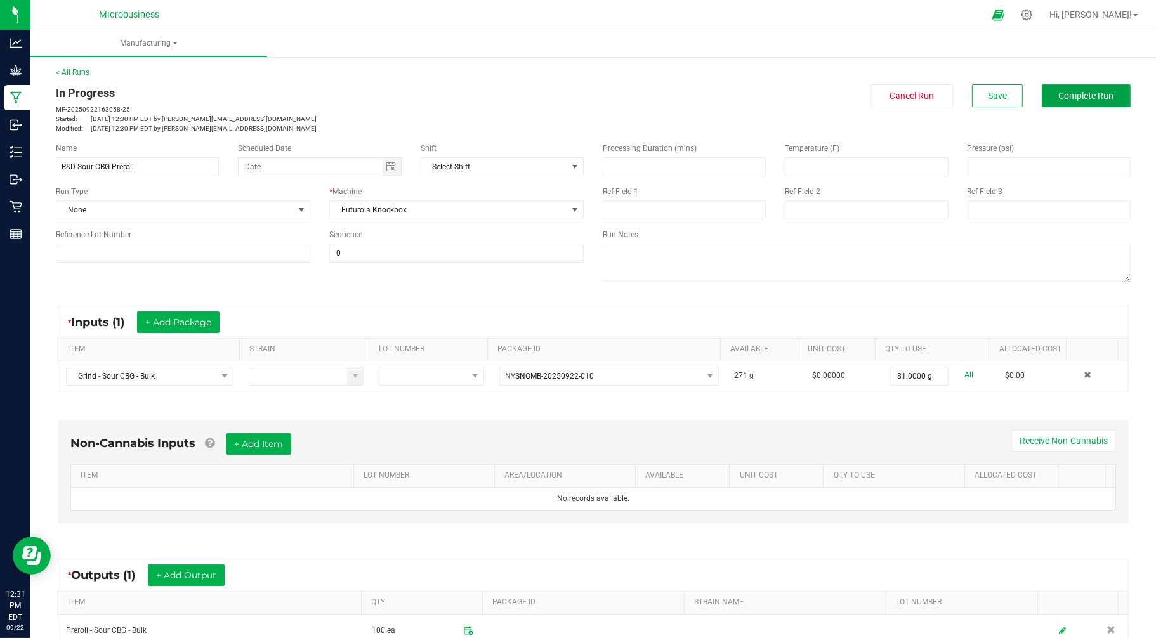
click at [1071, 95] on span "Complete Run" at bounding box center [1086, 96] width 55 height 10
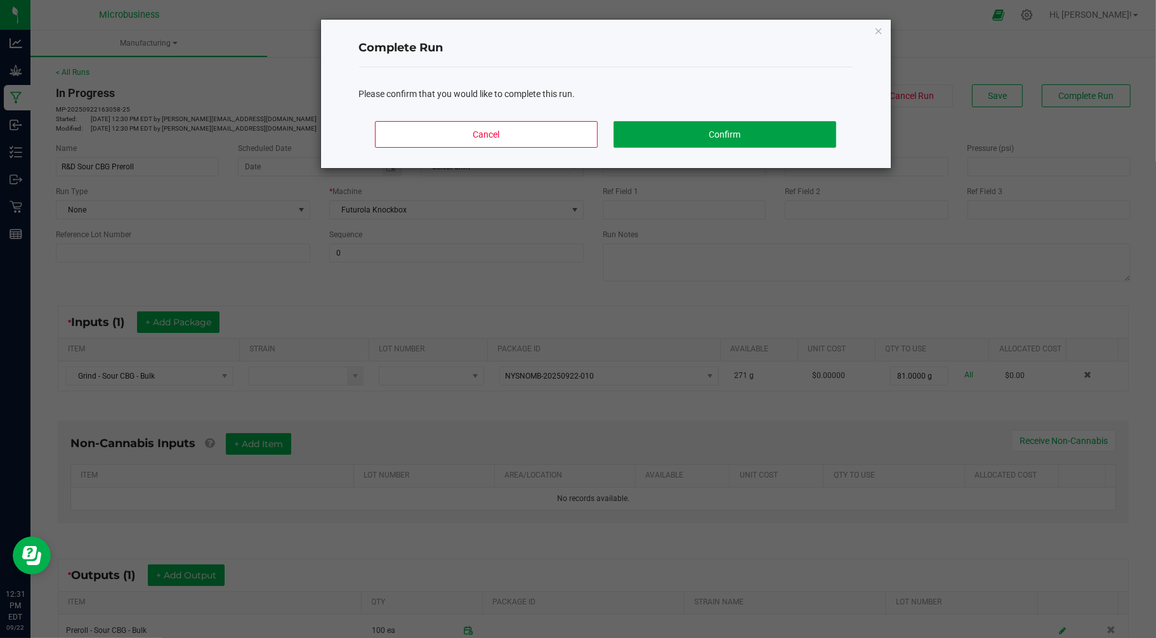
click at [690, 122] on button "Confirm" at bounding box center [724, 134] width 222 height 27
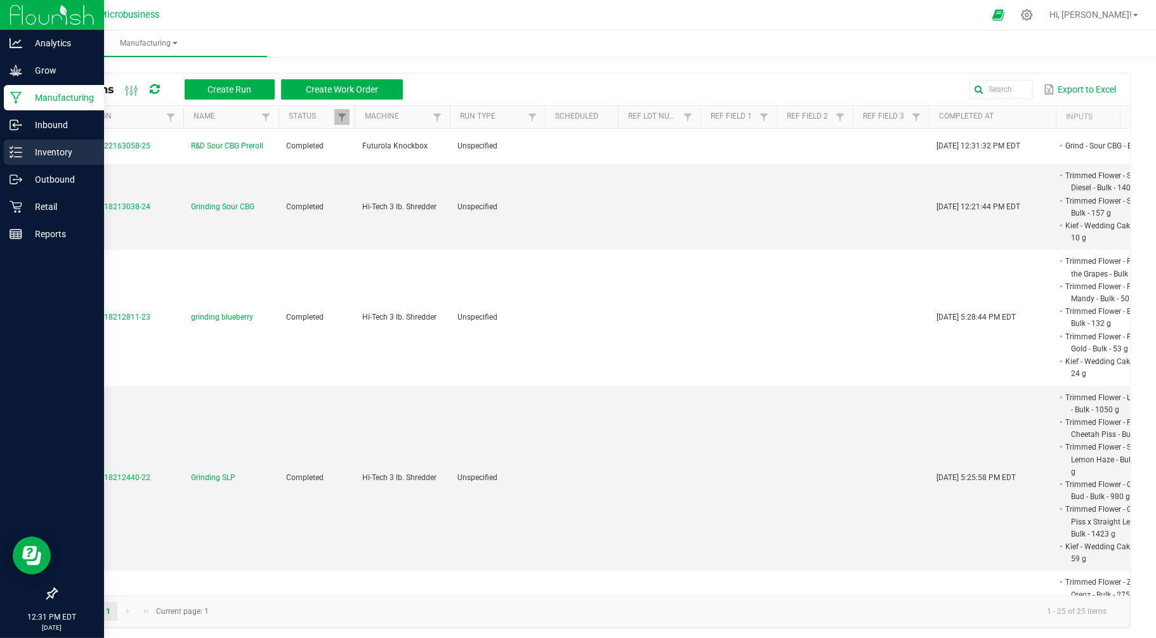
click at [27, 152] on p "Inventory" at bounding box center [60, 152] width 76 height 15
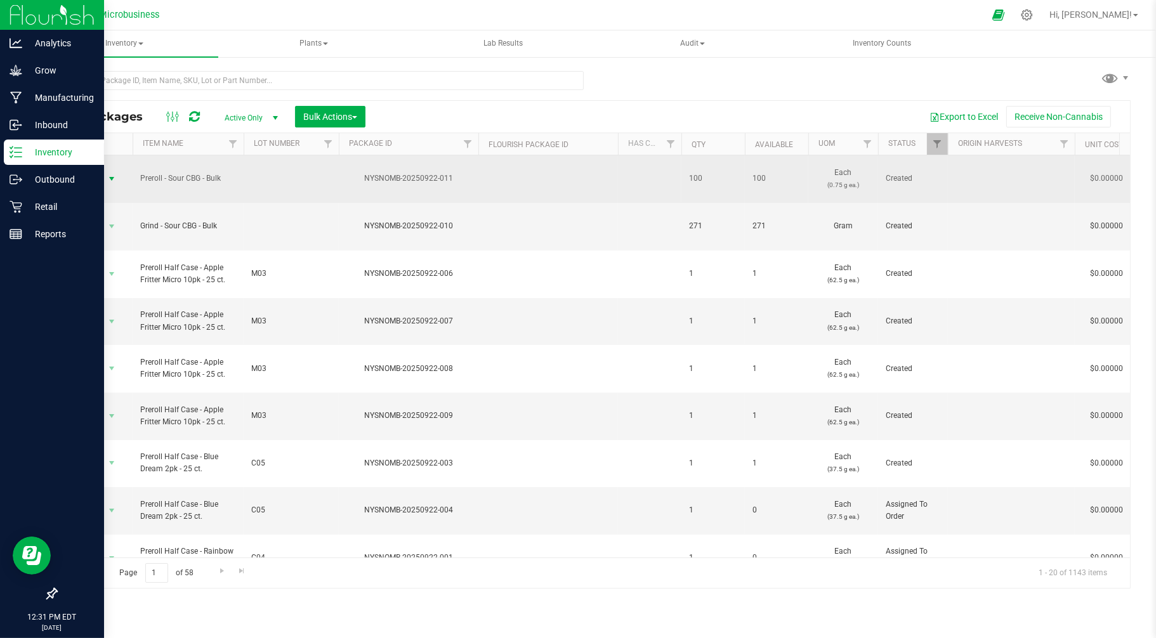
click at [86, 173] on span "Action" at bounding box center [86, 179] width 34 height 18
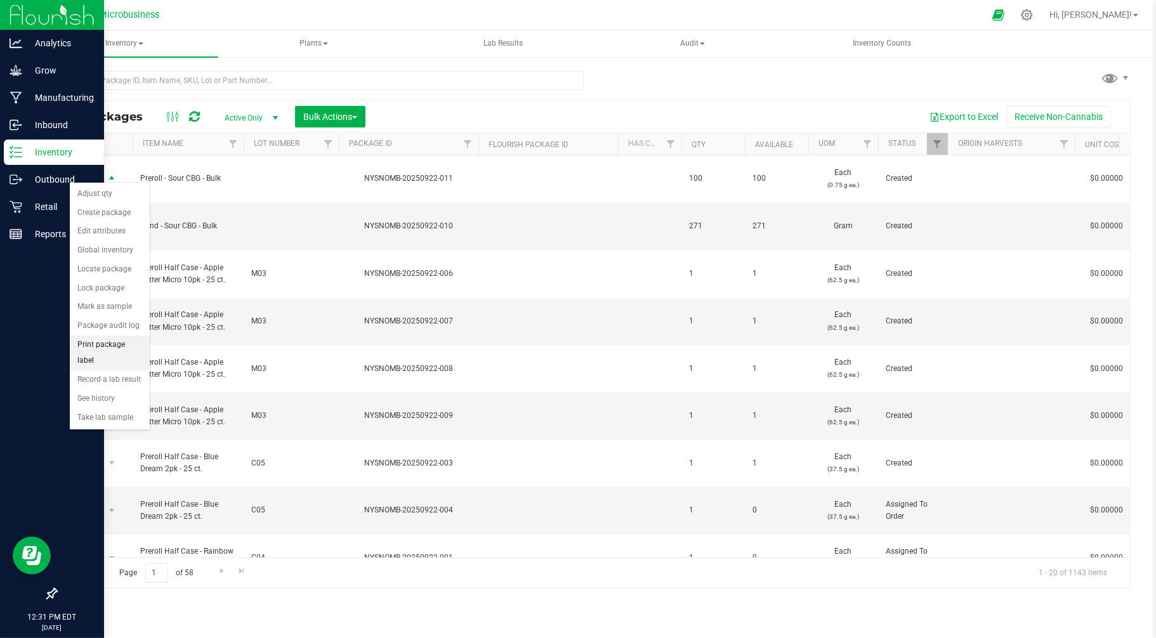
click at [98, 362] on li "Print package label" at bounding box center [110, 353] width 80 height 35
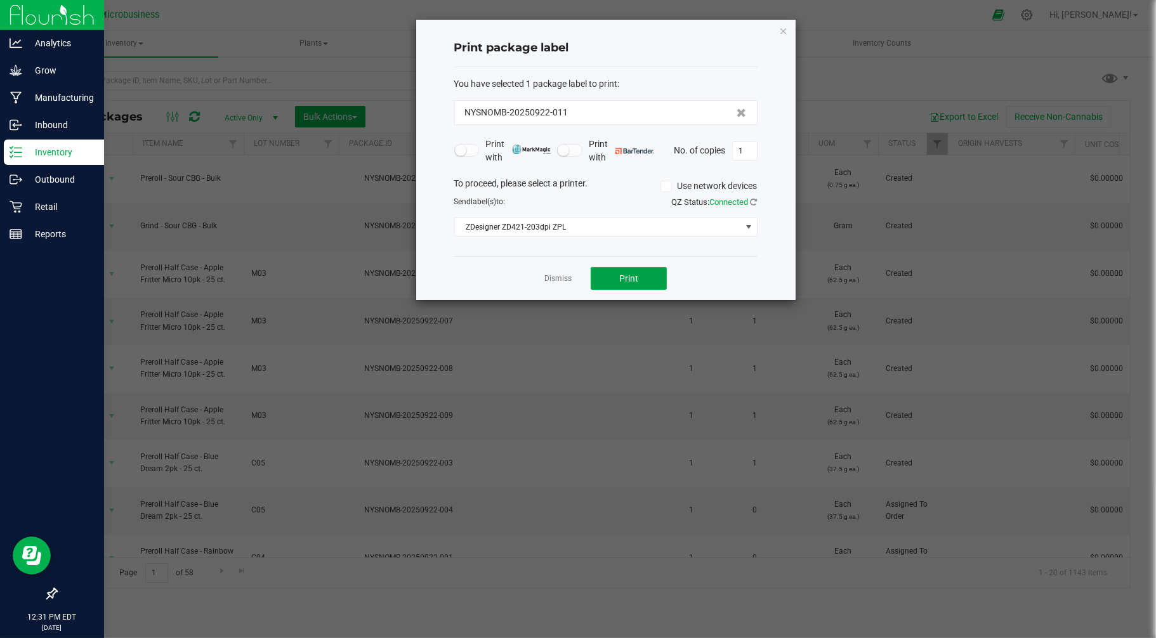
click at [632, 273] on span "Print" at bounding box center [628, 278] width 19 height 10
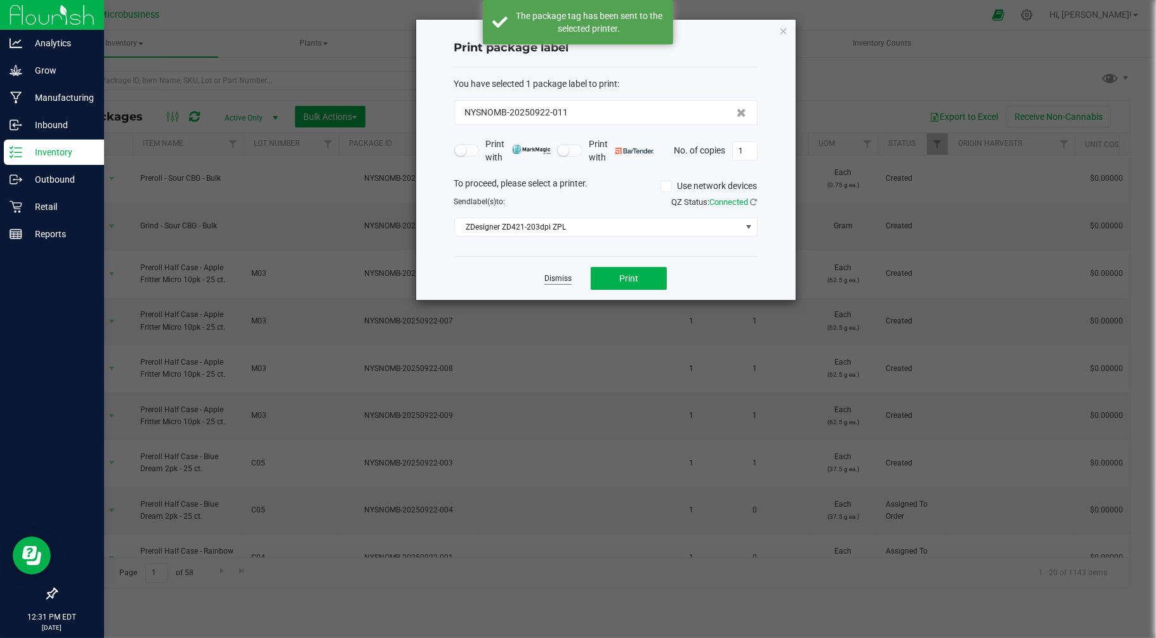
click at [554, 277] on link "Dismiss" at bounding box center [557, 278] width 27 height 11
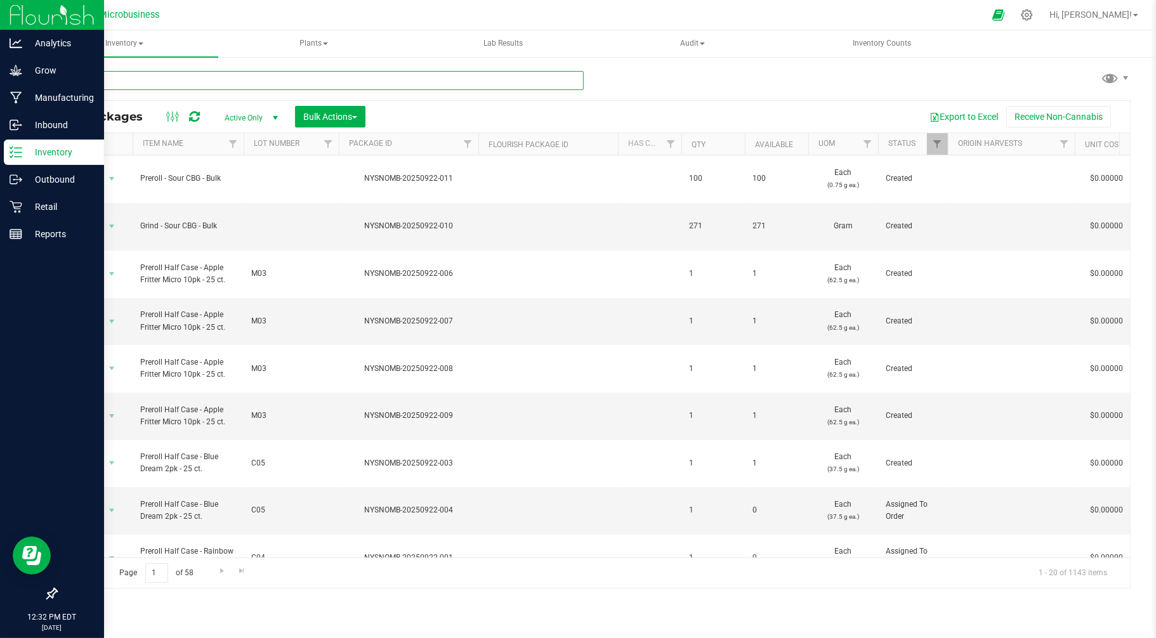
click at [218, 81] on input "text" at bounding box center [320, 80] width 528 height 19
click at [1033, 14] on icon at bounding box center [1027, 15] width 12 height 12
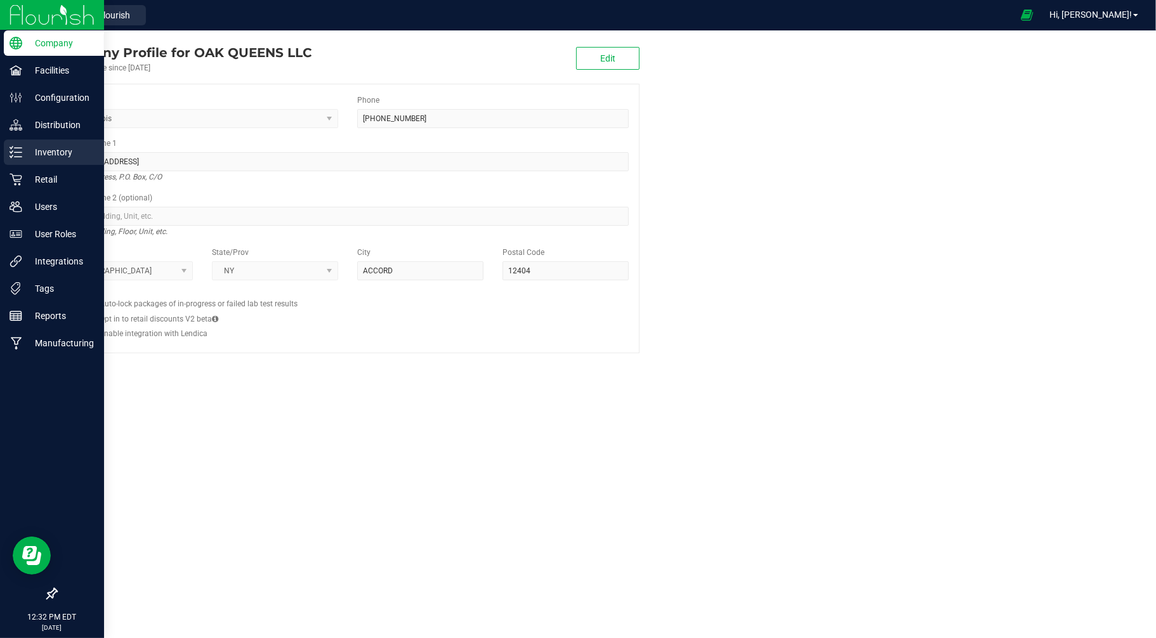
click at [42, 155] on p "Inventory" at bounding box center [60, 152] width 76 height 15
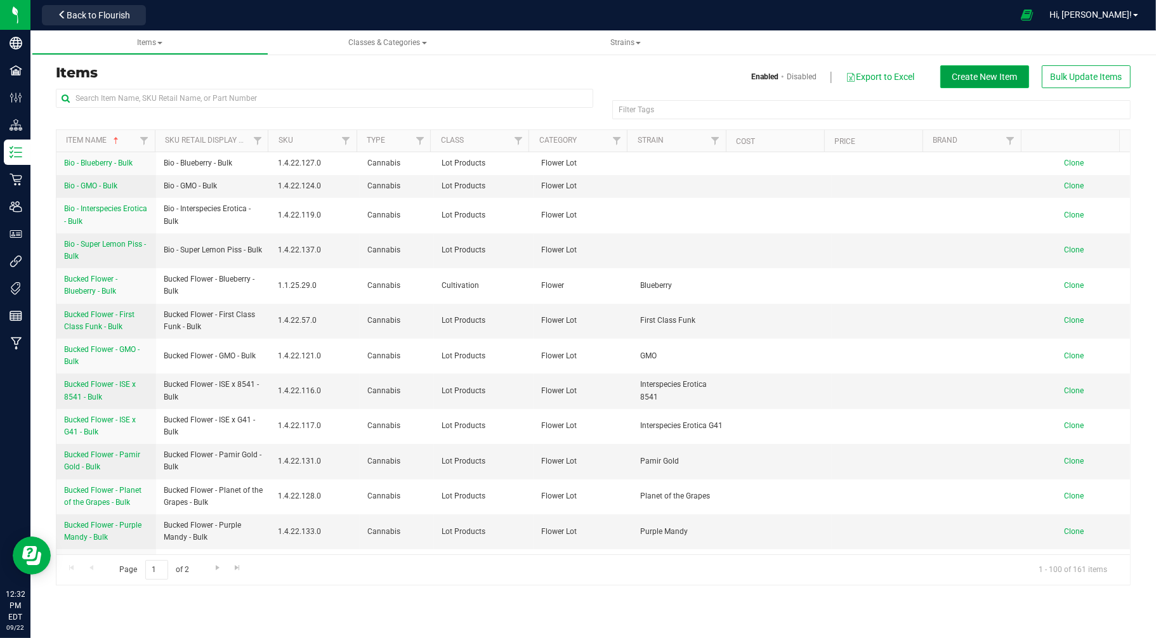
click at [984, 70] on button "Create New Item" at bounding box center [984, 76] width 89 height 23
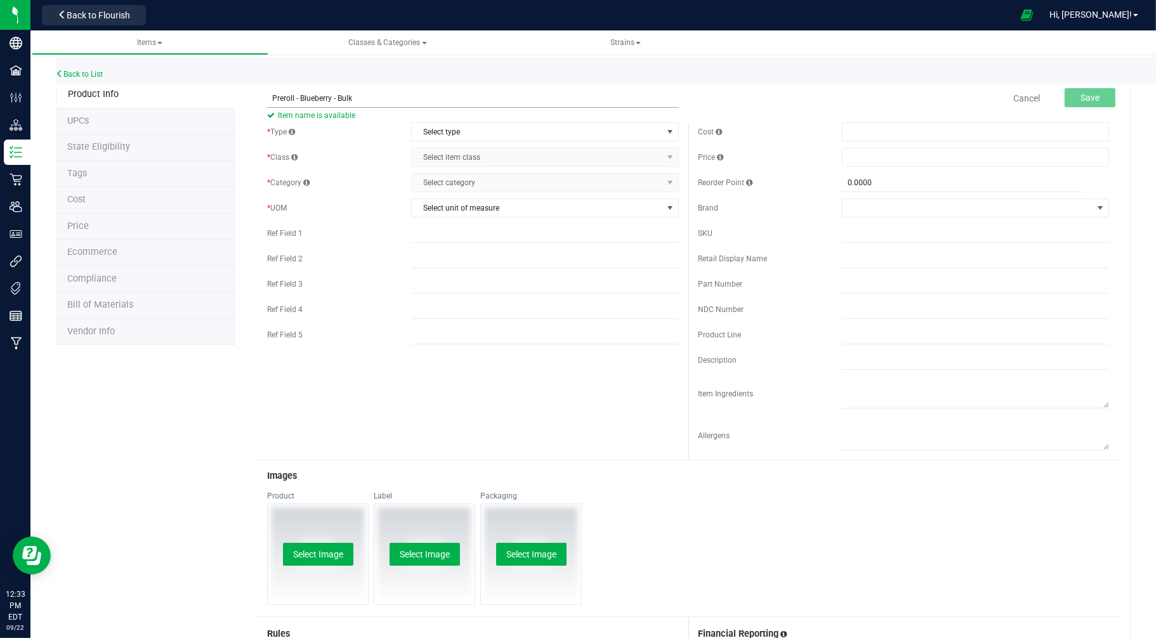
click at [293, 96] on input "Preroll - Blueberry - Bulk" at bounding box center [472, 98] width 411 height 19
click at [438, 125] on span "Select type" at bounding box center [537, 132] width 250 height 18
click at [439, 155] on li "Cannabis" at bounding box center [539, 153] width 263 height 19
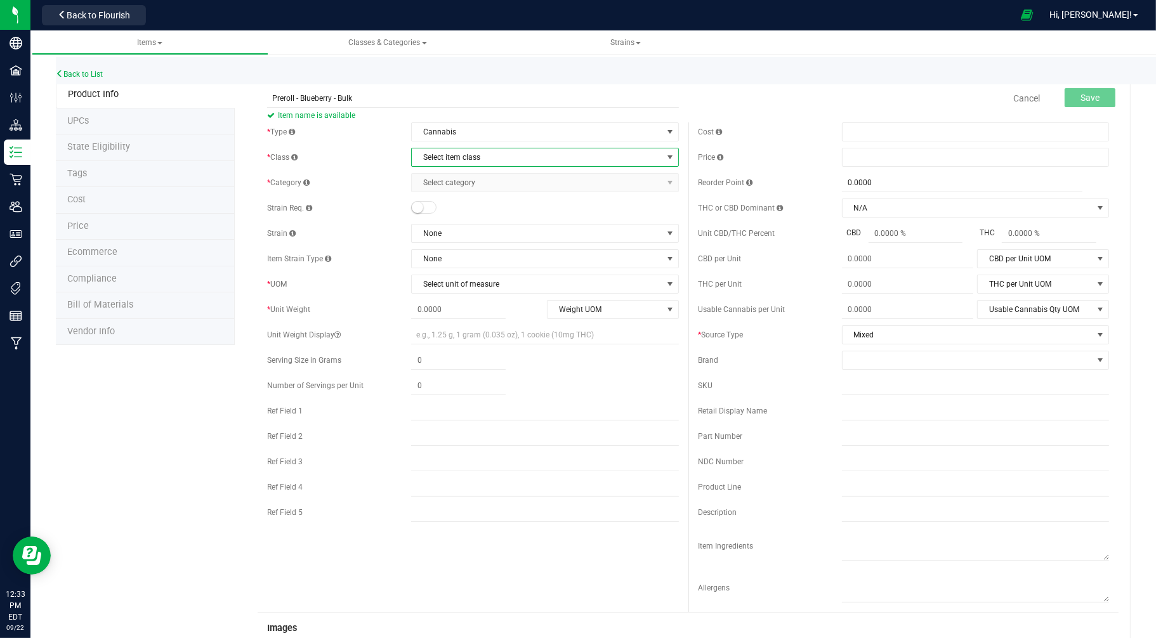
click at [438, 157] on span "Select item class" at bounding box center [537, 157] width 250 height 18
click at [330, 97] on input "Preroll - Blueberry - Bulk" at bounding box center [472, 98] width 411 height 19
type input "Preroll - Blueberry .25g - Bulk"
click at [431, 127] on span "Cannabis" at bounding box center [537, 132] width 250 height 18
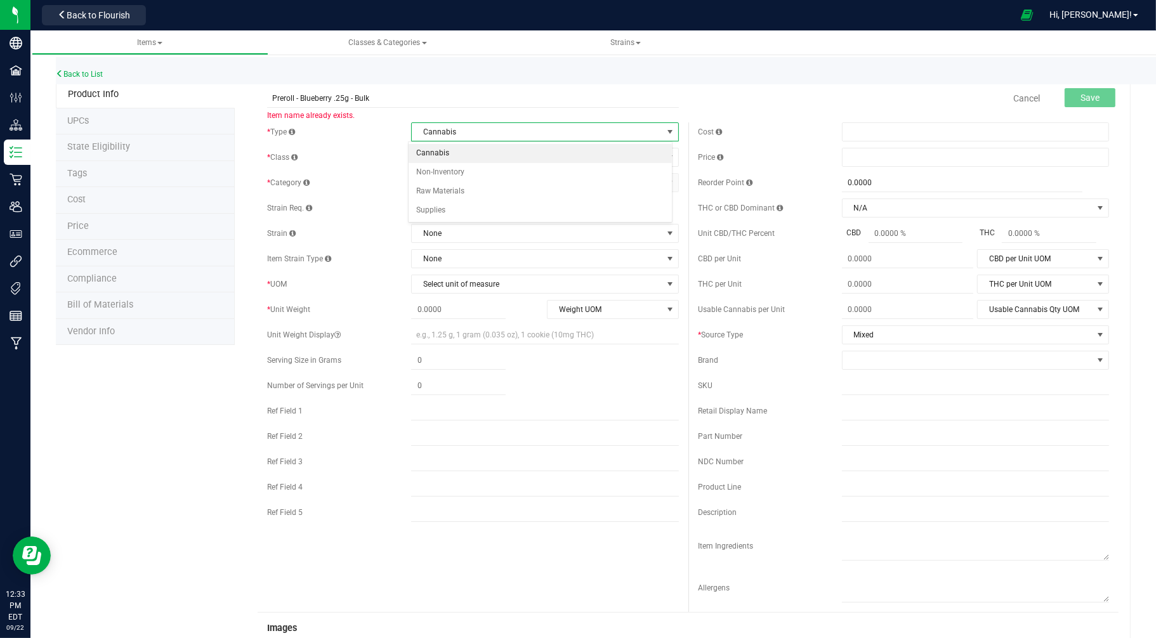
click at [92, 68] on div "Back to List" at bounding box center [634, 70] width 1156 height 27
click at [91, 73] on link "Back to List" at bounding box center [79, 74] width 47 height 9
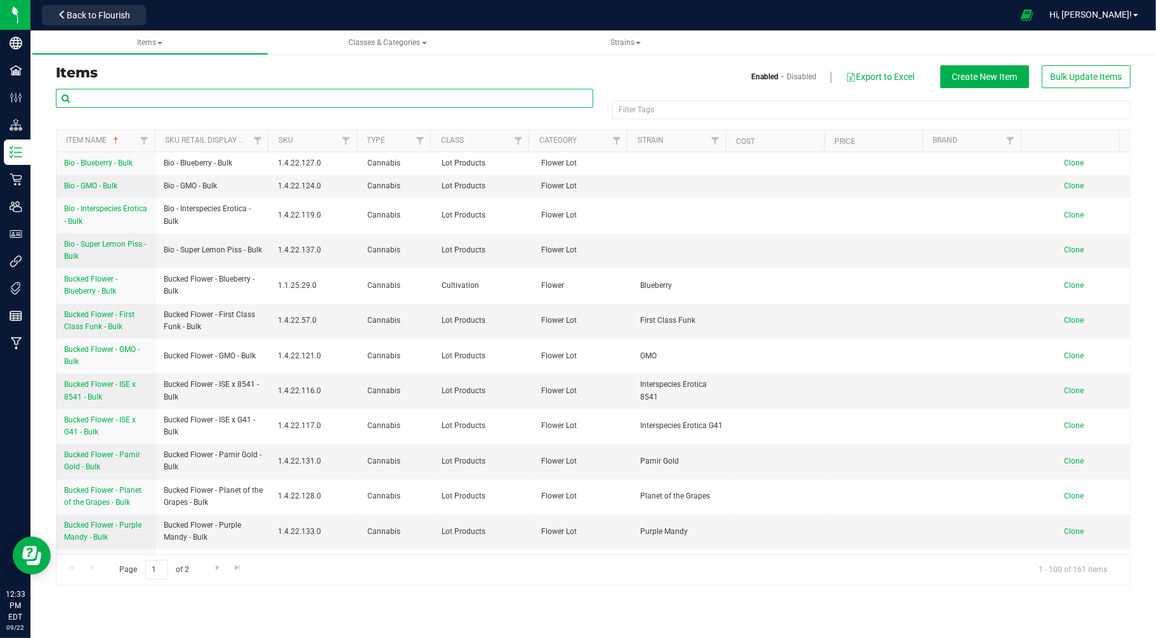
click at [176, 94] on input "text" at bounding box center [324, 98] width 537 height 19
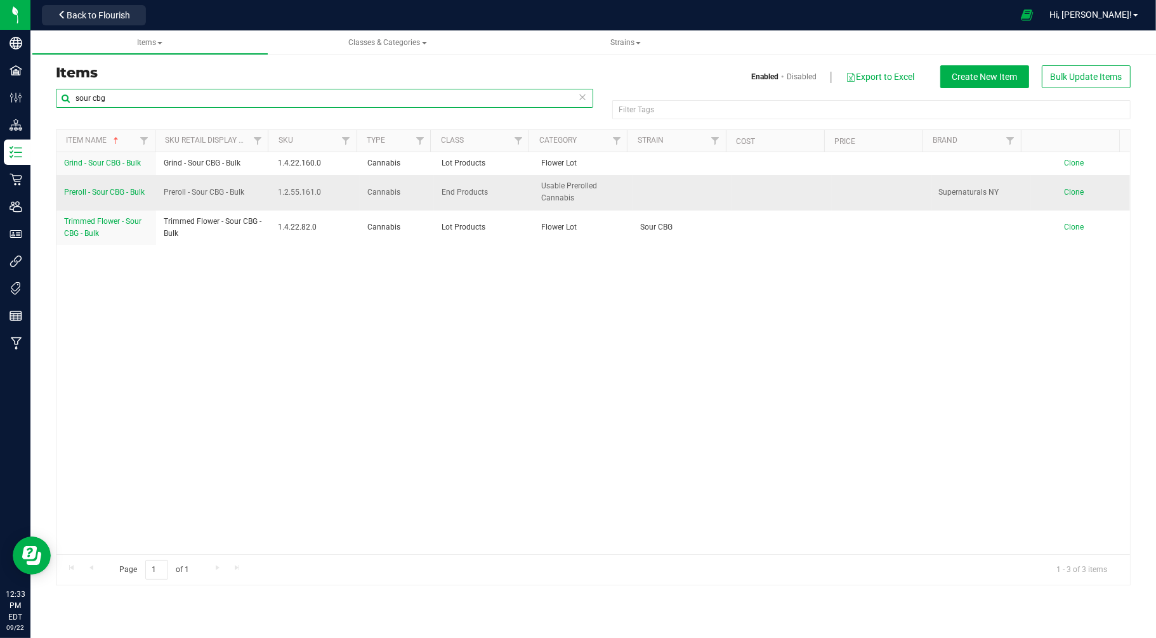
type input "sour cbg"
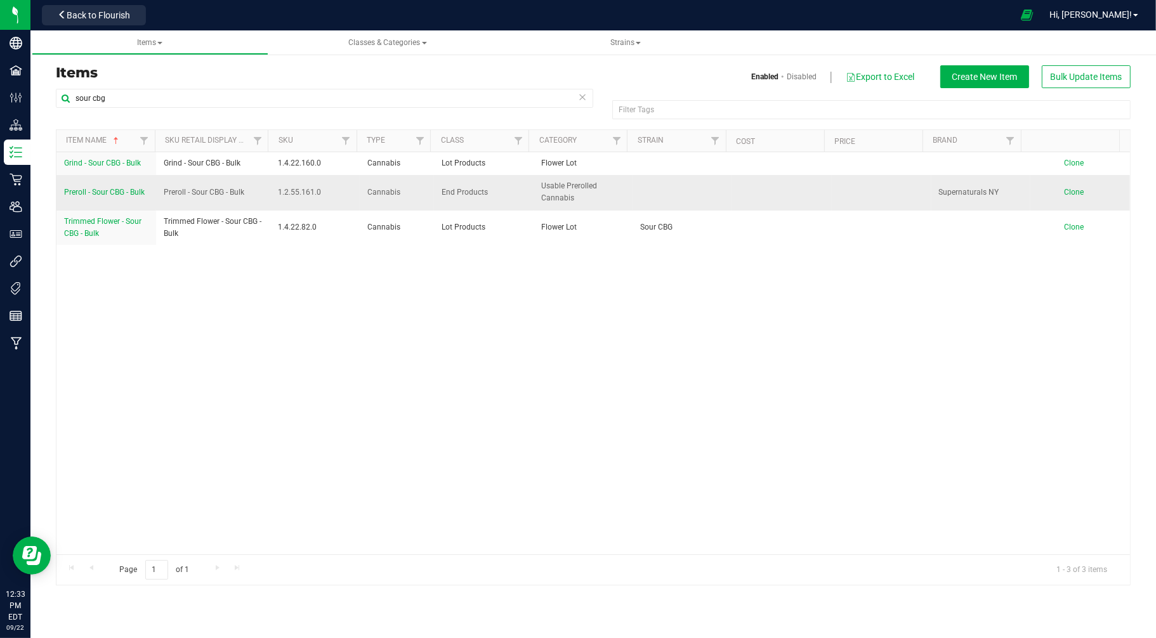
click at [105, 193] on span "Preroll - Sour CBG - Bulk" at bounding box center [104, 192] width 81 height 9
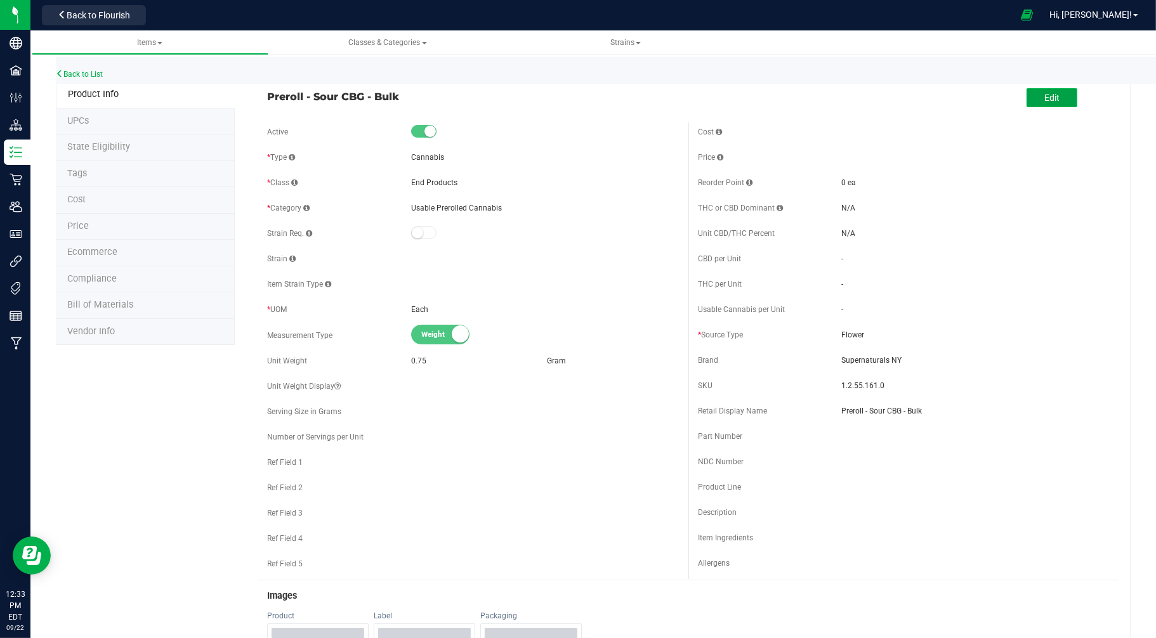
click at [1031, 91] on button "Edit" at bounding box center [1051, 97] width 51 height 19
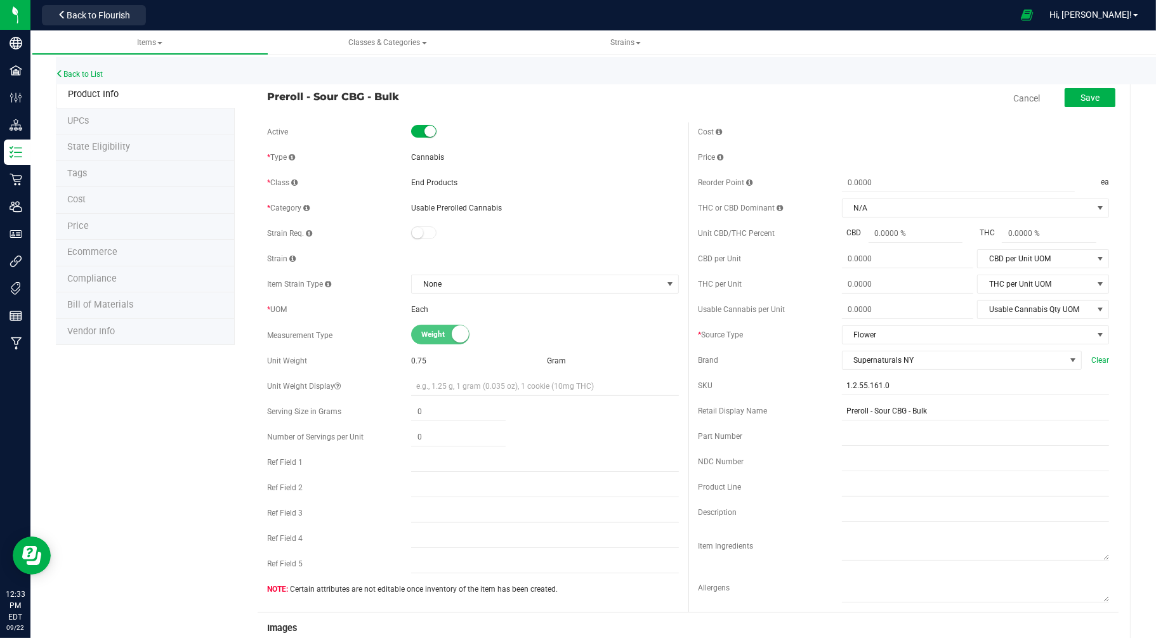
click at [365, 93] on span "Preroll - Sour CBG - Bulk" at bounding box center [472, 96] width 411 height 15
click at [379, 94] on span "Preroll - Sour CBG - Bulk" at bounding box center [472, 96] width 411 height 15
click at [98, 72] on link "Back to List" at bounding box center [79, 74] width 47 height 9
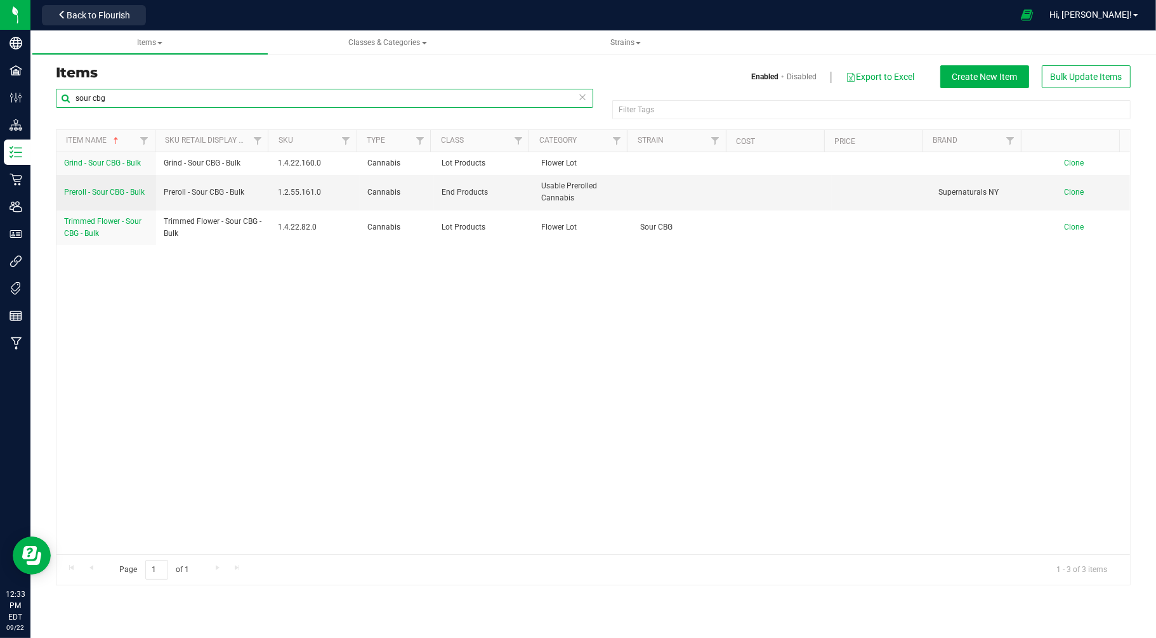
drag, startPoint x: 114, startPoint y: 99, endPoint x: 39, endPoint y: 100, distance: 74.8
click at [39, 100] on div "Items Enabled Disabled Export to Excel Create New Item Bulk Update Items sour c…" at bounding box center [592, 317] width 1125 height 561
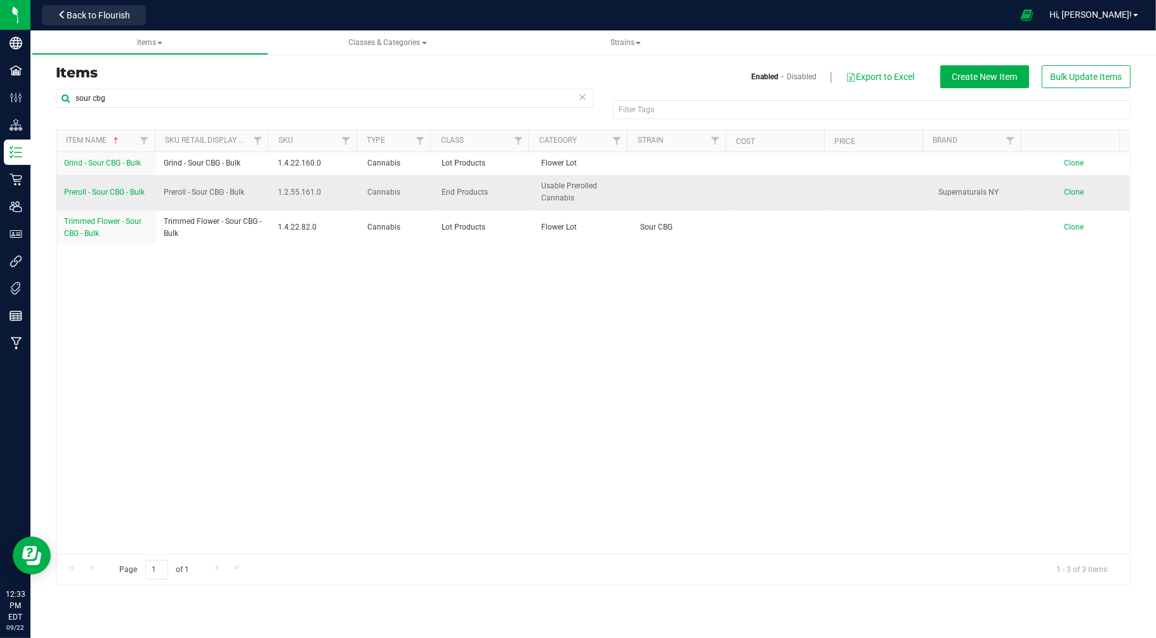
click at [98, 194] on span "Preroll - Sour CBG - Bulk" at bounding box center [104, 192] width 81 height 9
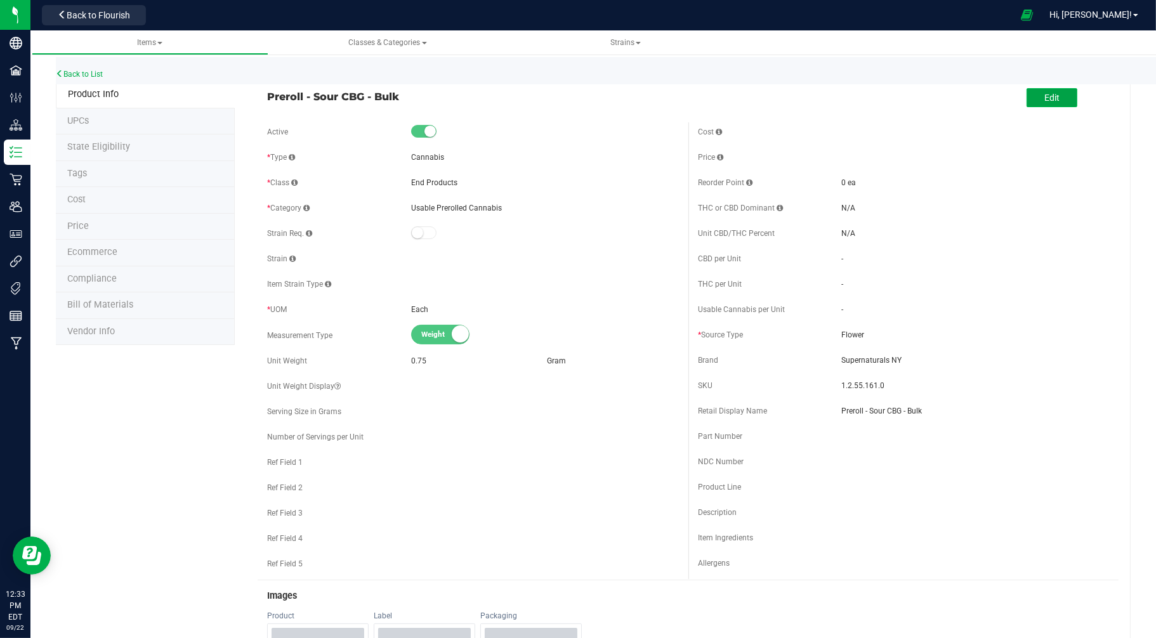
click at [1045, 100] on span "Edit" at bounding box center [1051, 98] width 15 height 10
click at [311, 98] on span "Preroll - Sour CBG - Bulk" at bounding box center [472, 96] width 411 height 15
click at [311, 98] on div "Items Classes & Categories Strains Back to List Product Info UPCs State Eligibi…" at bounding box center [592, 334] width 1125 height 608
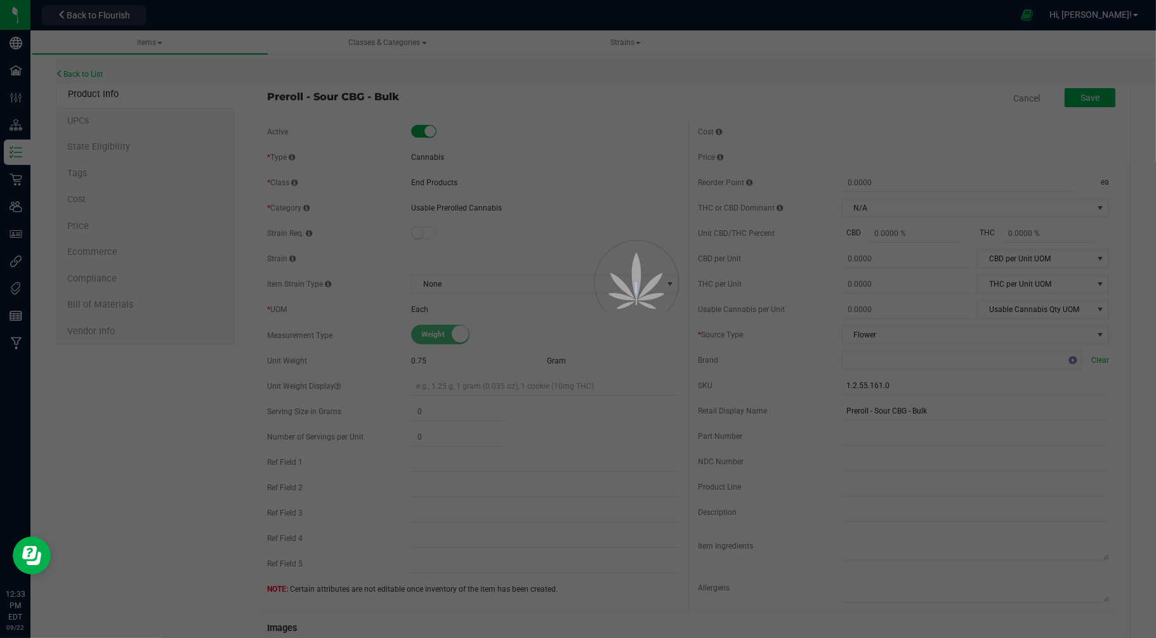
click at [311, 98] on div at bounding box center [578, 319] width 1156 height 638
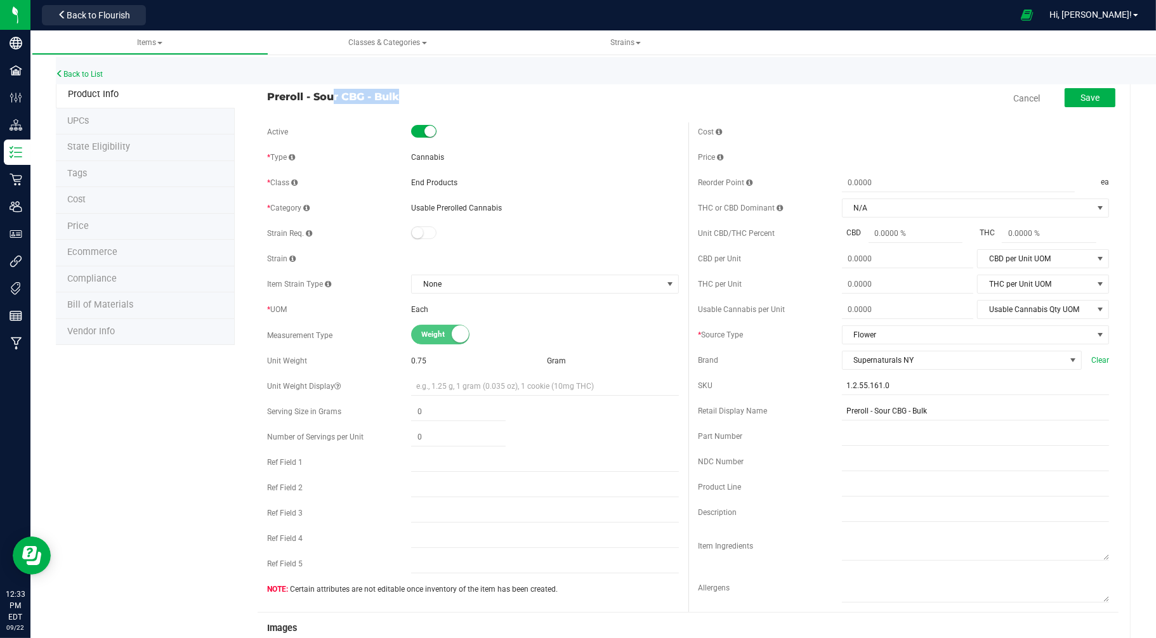
click at [311, 98] on span "Preroll - Sour CBG - Bulk" at bounding box center [472, 96] width 411 height 15
drag, startPoint x: 311, startPoint y: 99, endPoint x: 322, endPoint y: 99, distance: 10.1
click at [312, 99] on span "Preroll - Sour CBG - Bulk" at bounding box center [472, 96] width 411 height 15
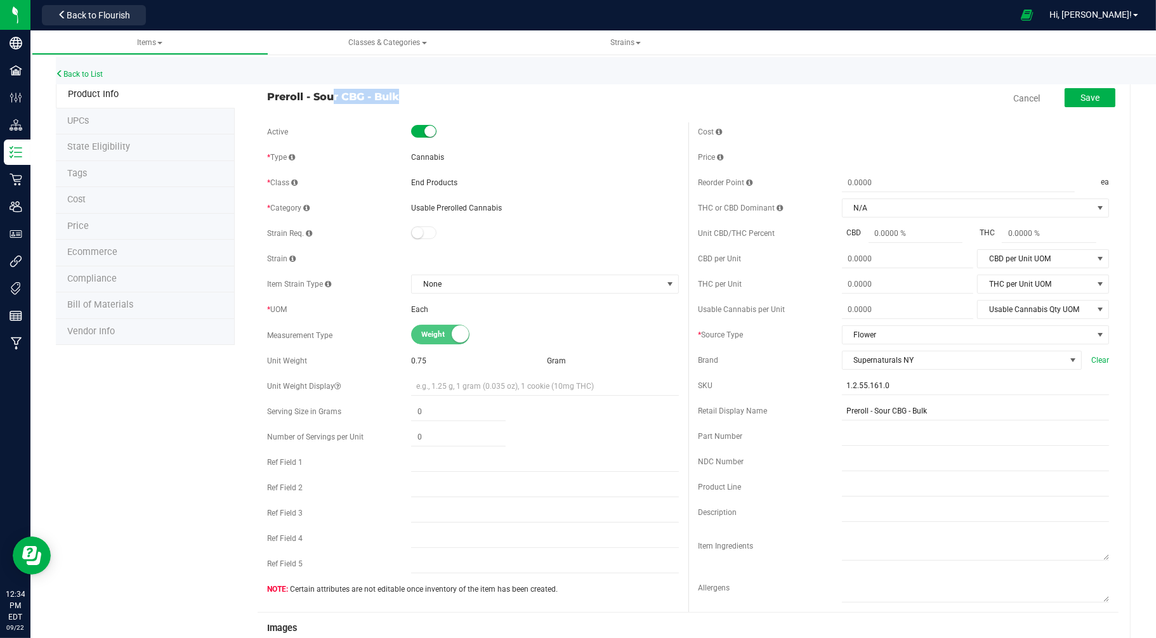
click at [322, 98] on span "Preroll - Sour CBG - Bulk" at bounding box center [472, 96] width 411 height 15
click at [91, 71] on link "Back to List" at bounding box center [79, 74] width 47 height 9
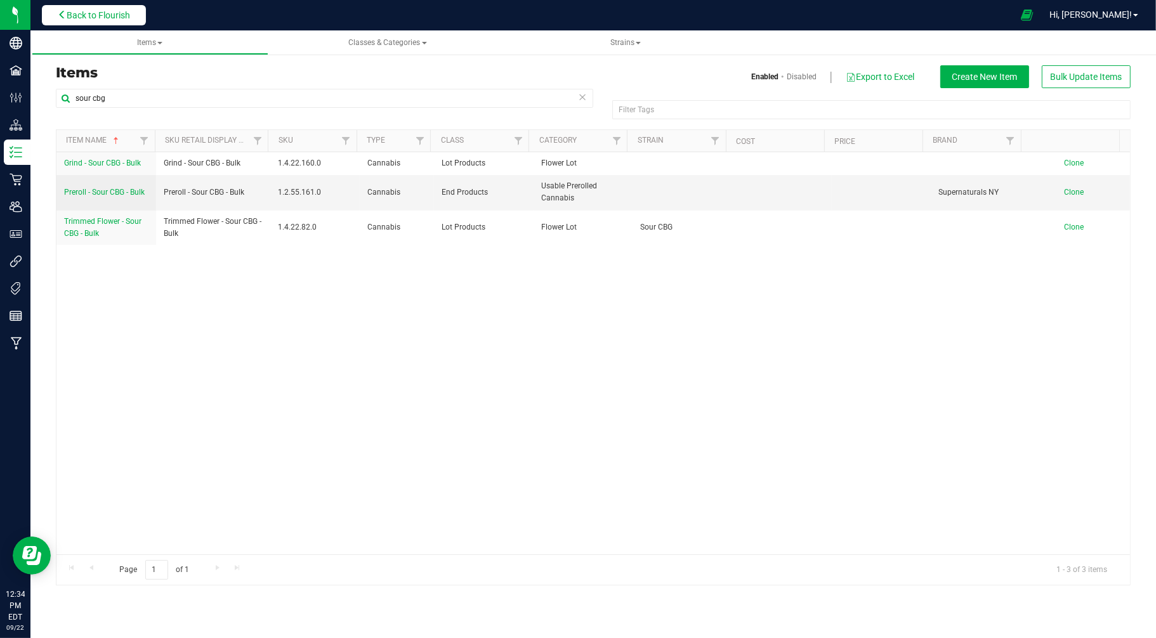
click at [124, 14] on span "Back to Flourish" at bounding box center [98, 15] width 63 height 10
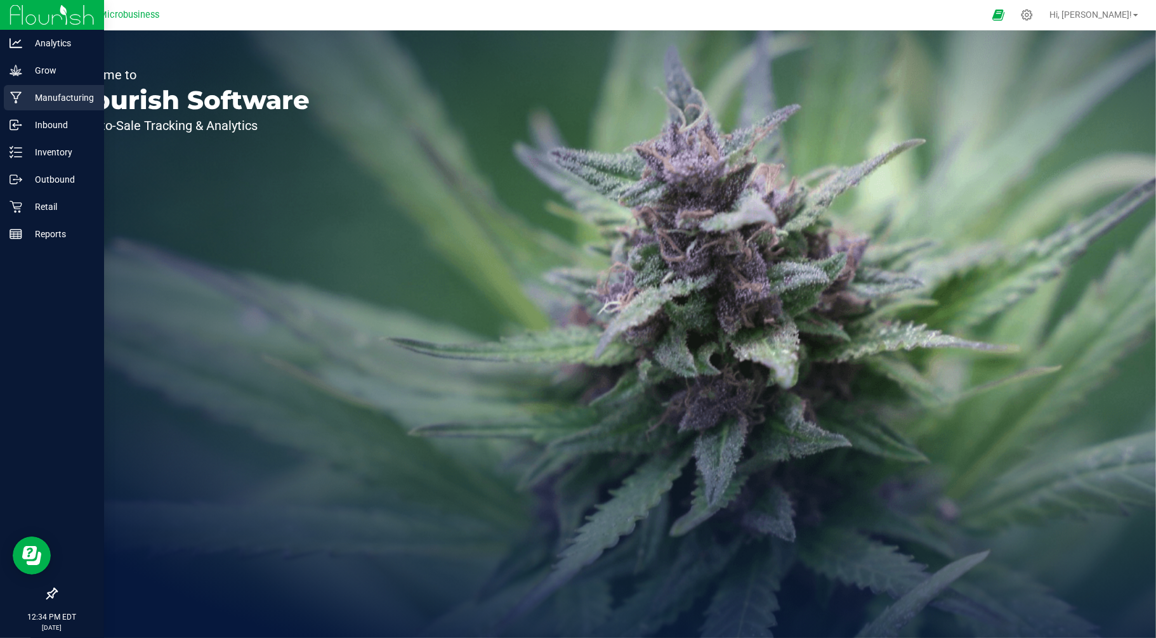
click at [46, 99] on p "Manufacturing" at bounding box center [60, 97] width 76 height 15
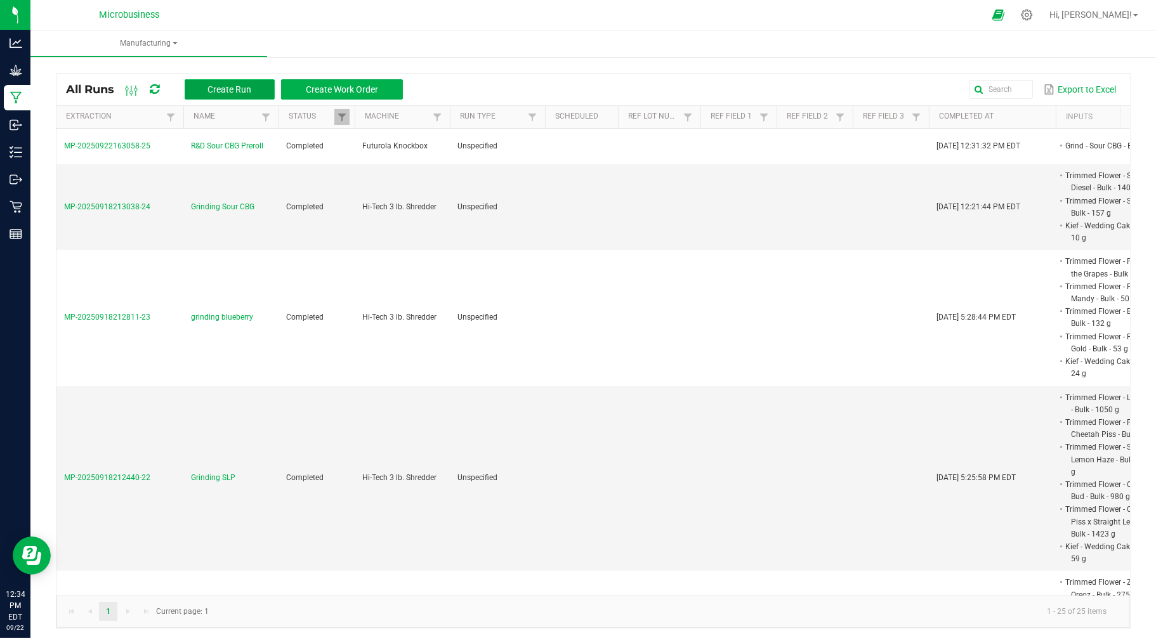
click at [233, 87] on span "Create Run" at bounding box center [229, 89] width 44 height 10
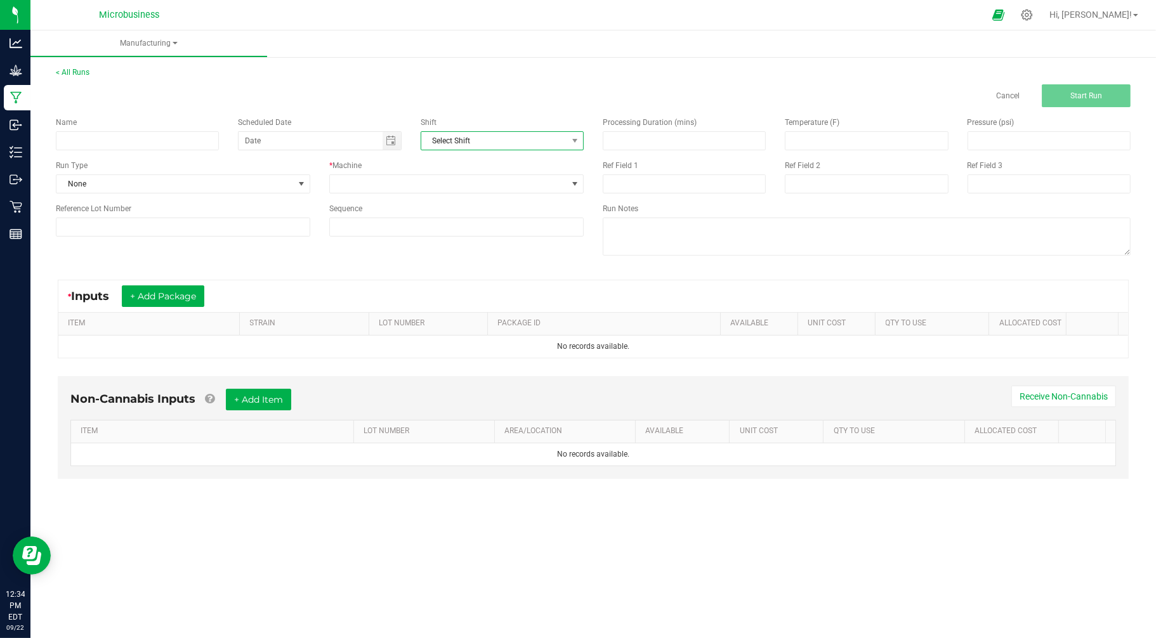
click at [478, 143] on span "Select Shift" at bounding box center [494, 141] width 146 height 18
drag, startPoint x: 478, startPoint y: 143, endPoint x: 474, endPoint y: 138, distance: 6.7
click at [478, 143] on span "Select Shift" at bounding box center [494, 141] width 146 height 18
click at [182, 143] on input at bounding box center [137, 140] width 163 height 19
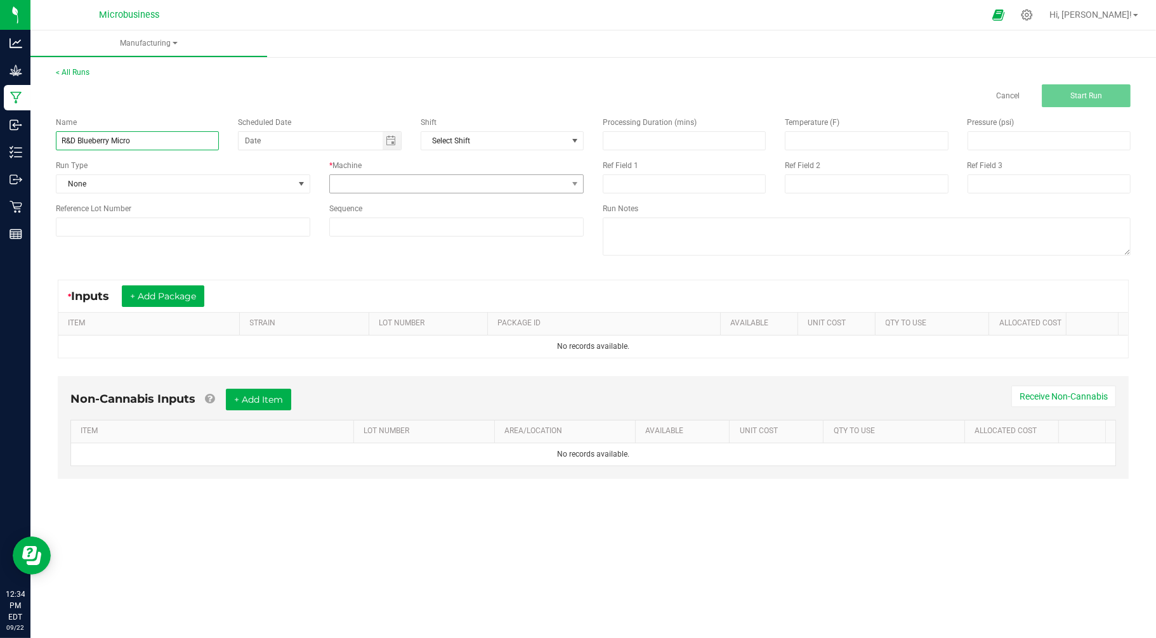
type input "R&D Blueberry Micro"
click at [368, 185] on span at bounding box center [448, 184] width 237 height 18
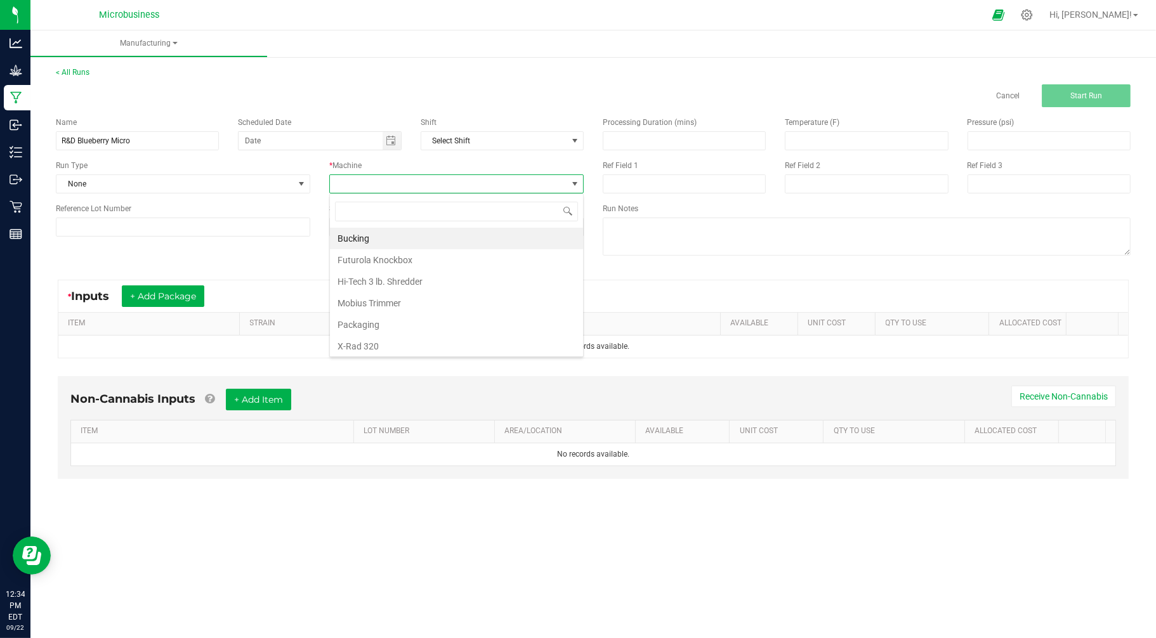
scroll to position [19, 254]
click at [362, 255] on li "Futurola Knockbox" at bounding box center [456, 260] width 253 height 22
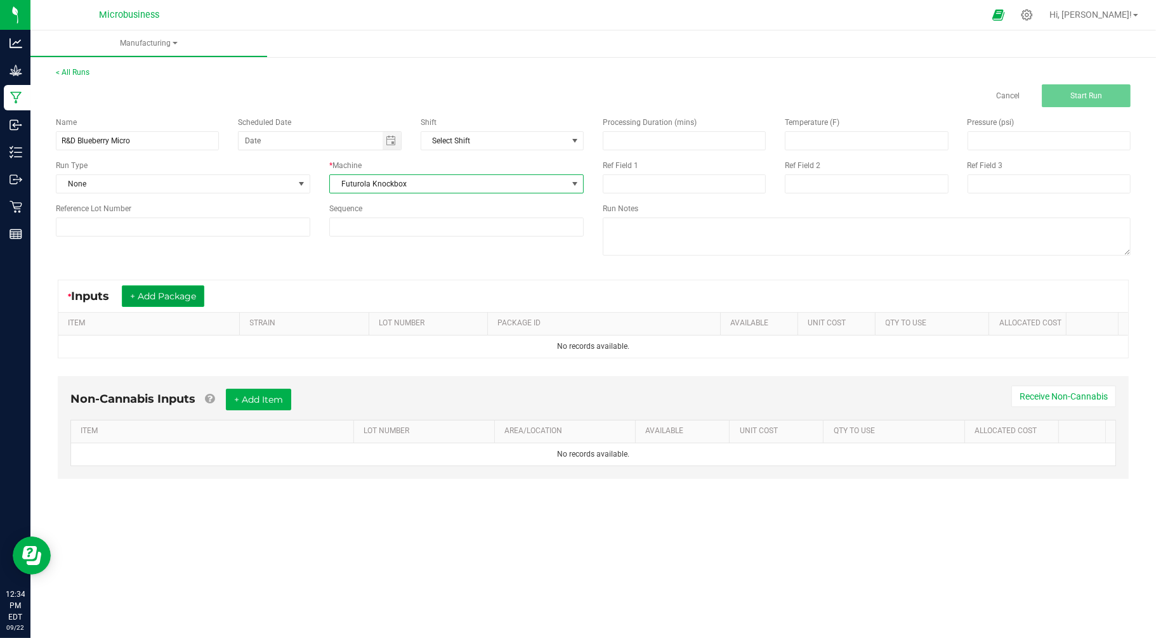
click at [178, 297] on button "+ Add Package" at bounding box center [163, 296] width 82 height 22
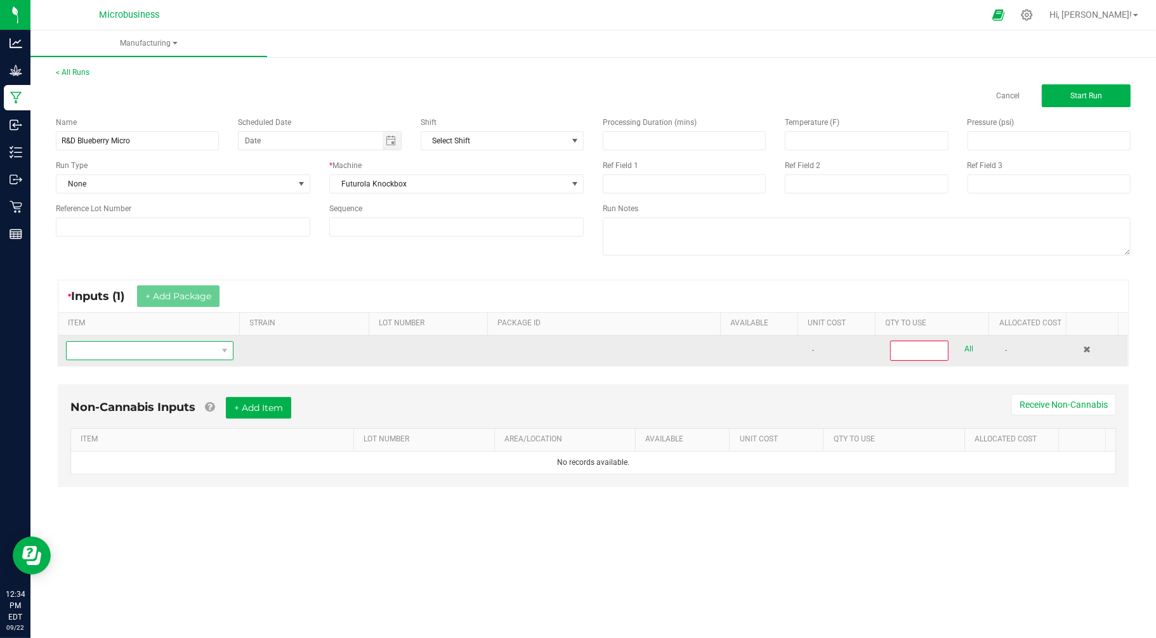
click at [140, 346] on span "NO DATA FOUND" at bounding box center [142, 351] width 150 height 18
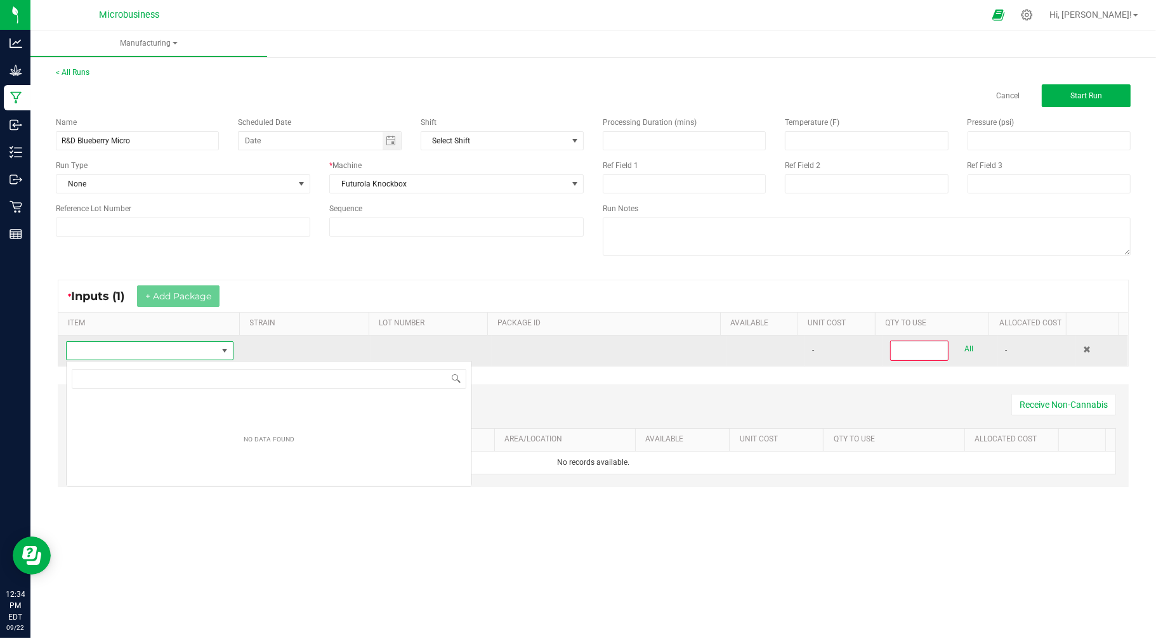
scroll to position [19, 166]
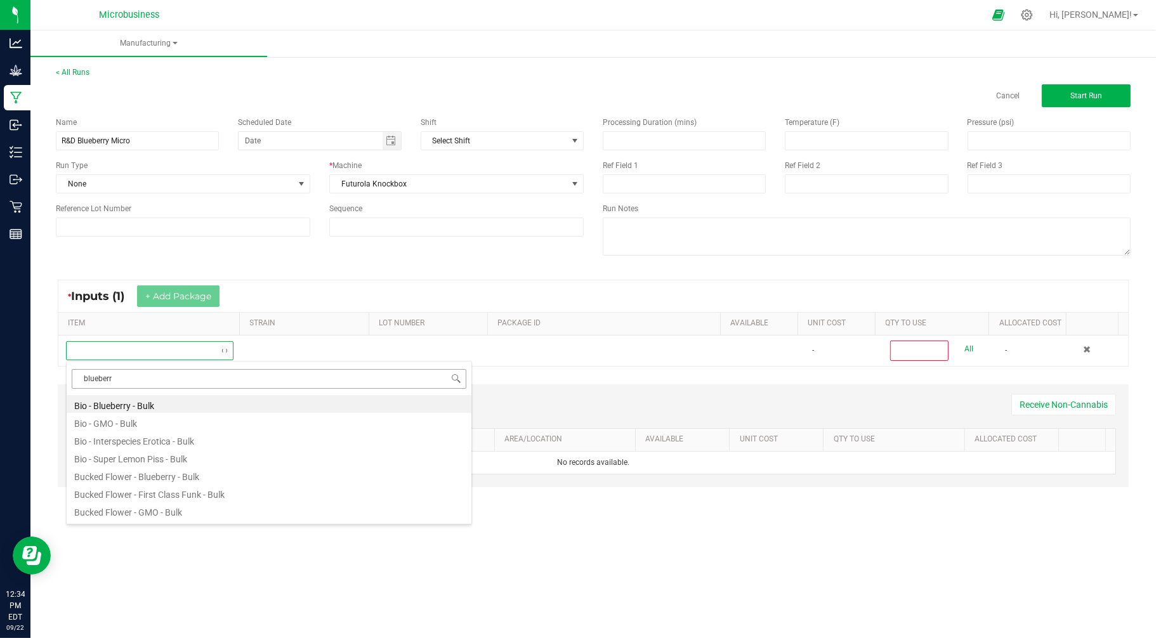
type input "blueberry"
click at [115, 439] on li "Grind - Blueberry - Bulk" at bounding box center [269, 440] width 405 height 18
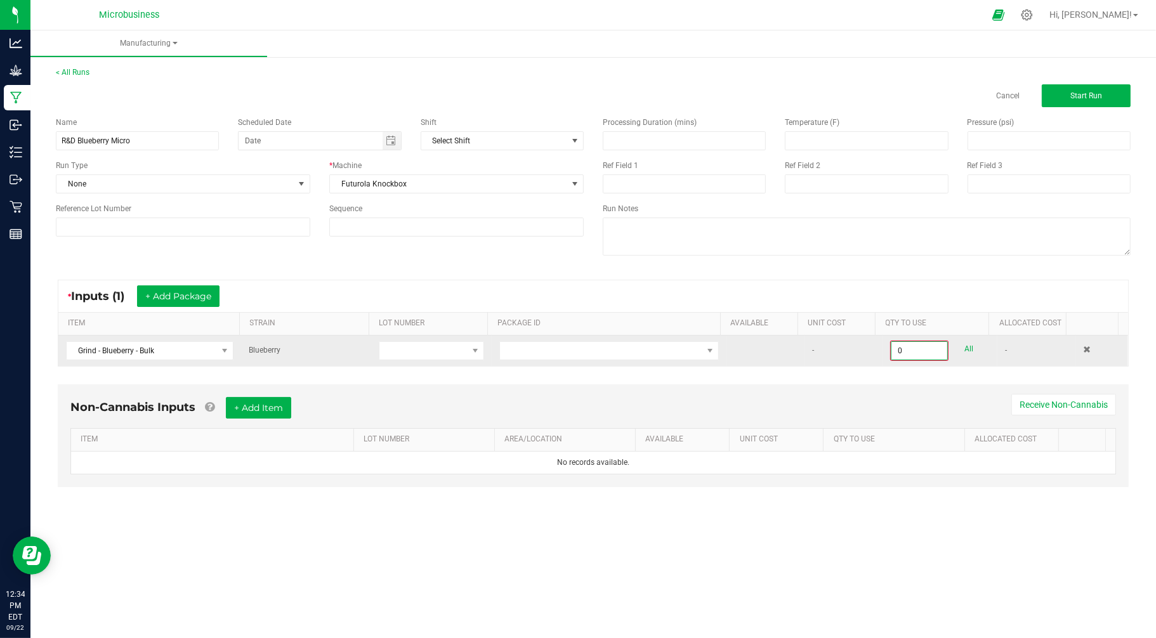
click at [916, 350] on input "0" at bounding box center [919, 351] width 56 height 18
type input "29"
click at [421, 349] on span at bounding box center [423, 350] width 88 height 18
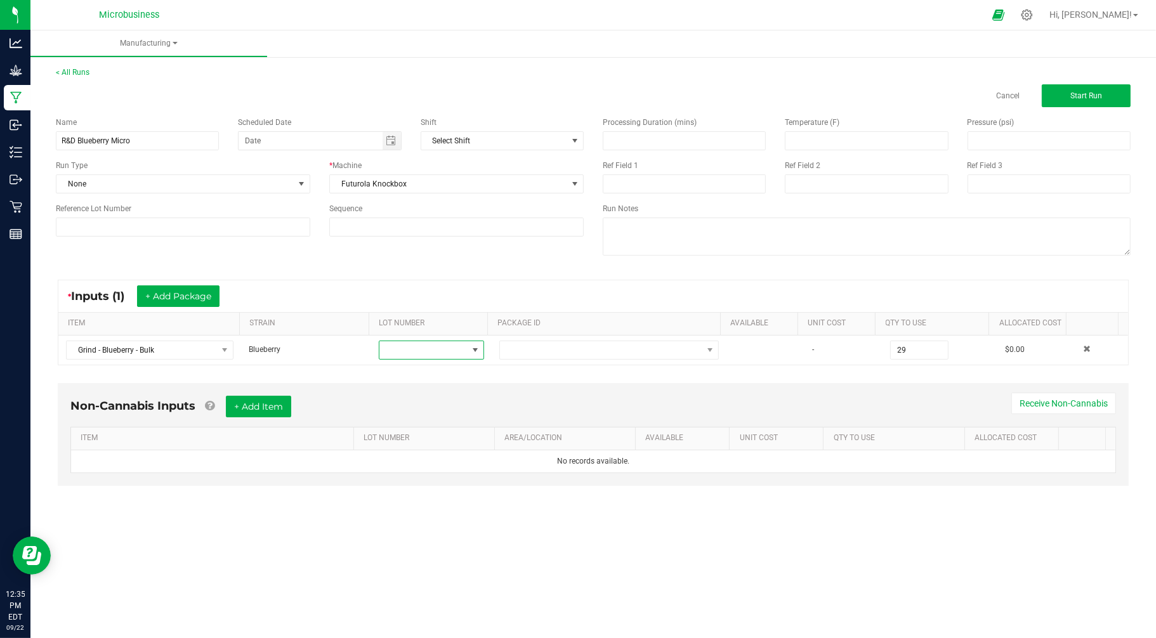
click at [587, 550] on div "Manufacturing < All Runs Cancel Start Run Name R&D Blueberry Micro Scheduled Da…" at bounding box center [592, 334] width 1125 height 608
click at [1076, 100] on button "Start Run" at bounding box center [1085, 95] width 89 height 23
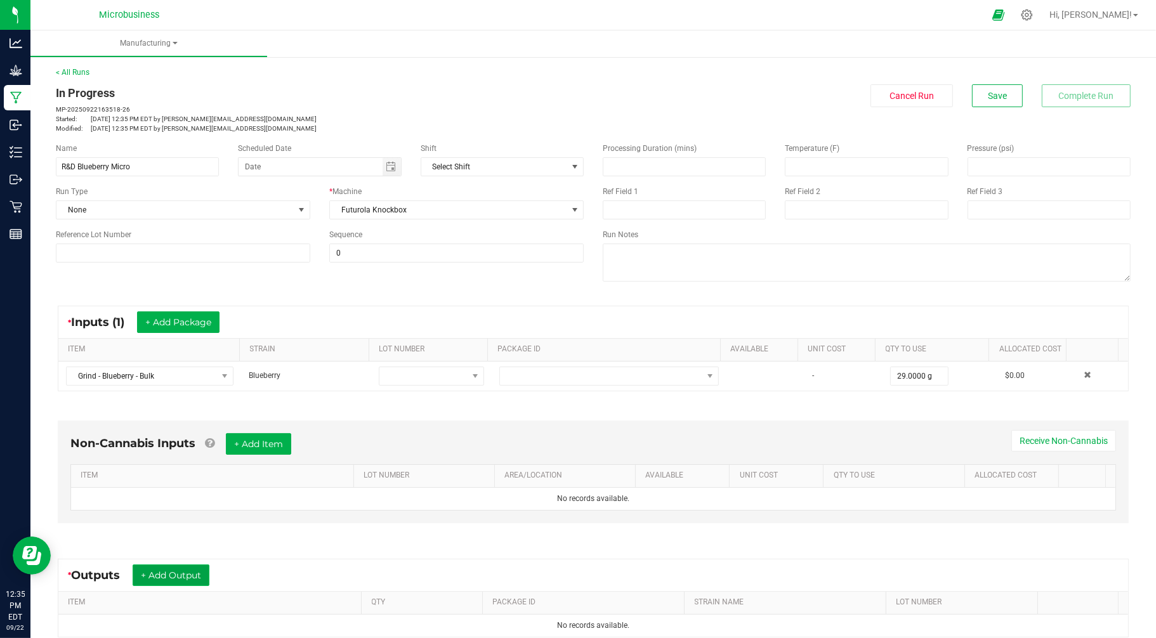
click at [200, 579] on button "+ Add Output" at bounding box center [171, 575] width 77 height 22
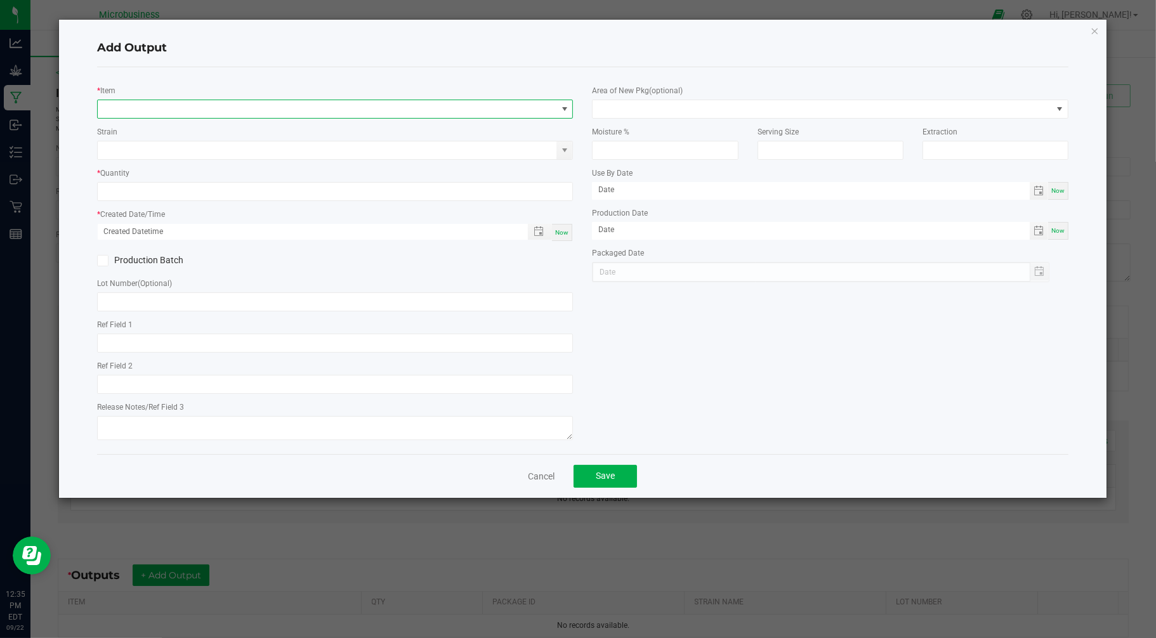
click at [168, 107] on span "NO DATA FOUND" at bounding box center [327, 109] width 459 height 18
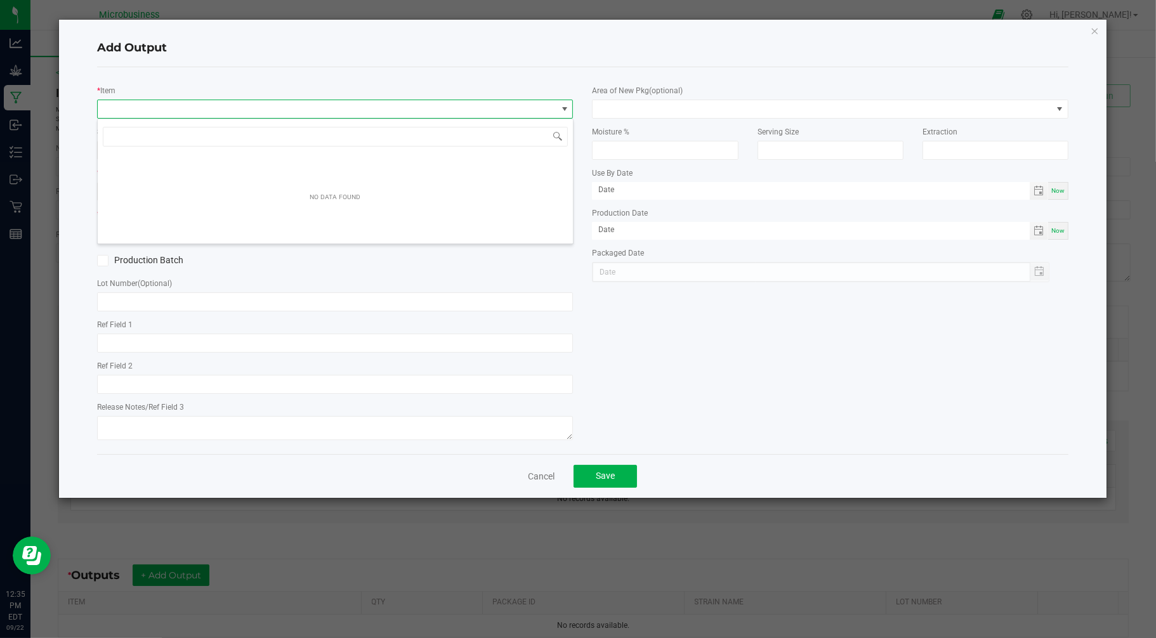
scroll to position [19, 476]
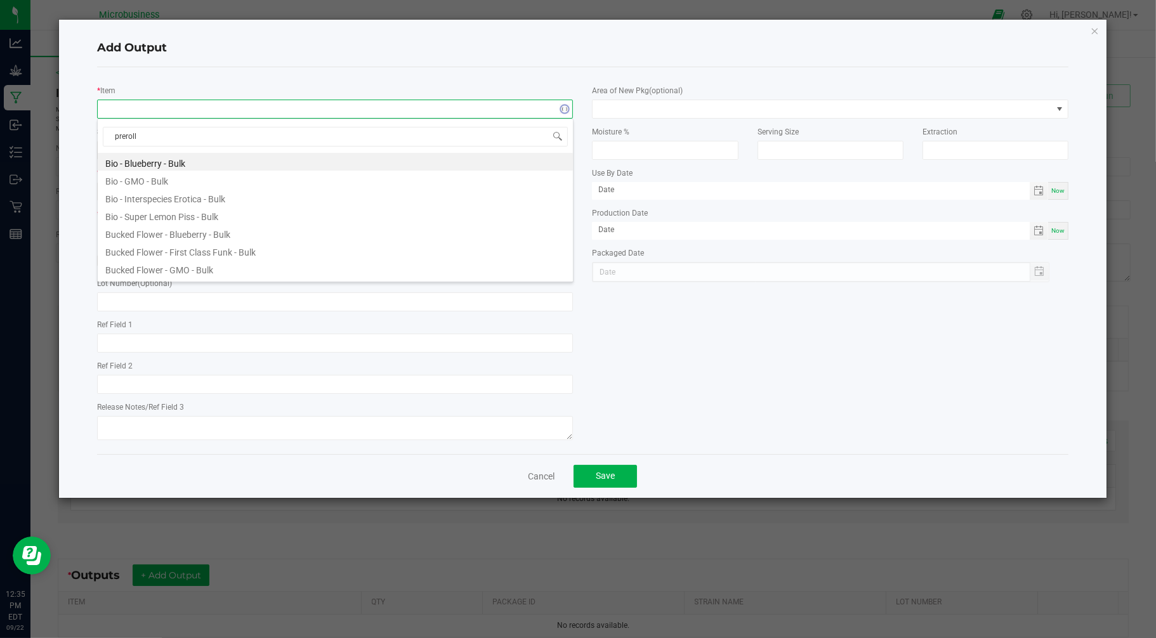
type input "preroll"
click at [157, 181] on li "Preroll - Blueberry .25g - Bulk" at bounding box center [335, 180] width 475 height 18
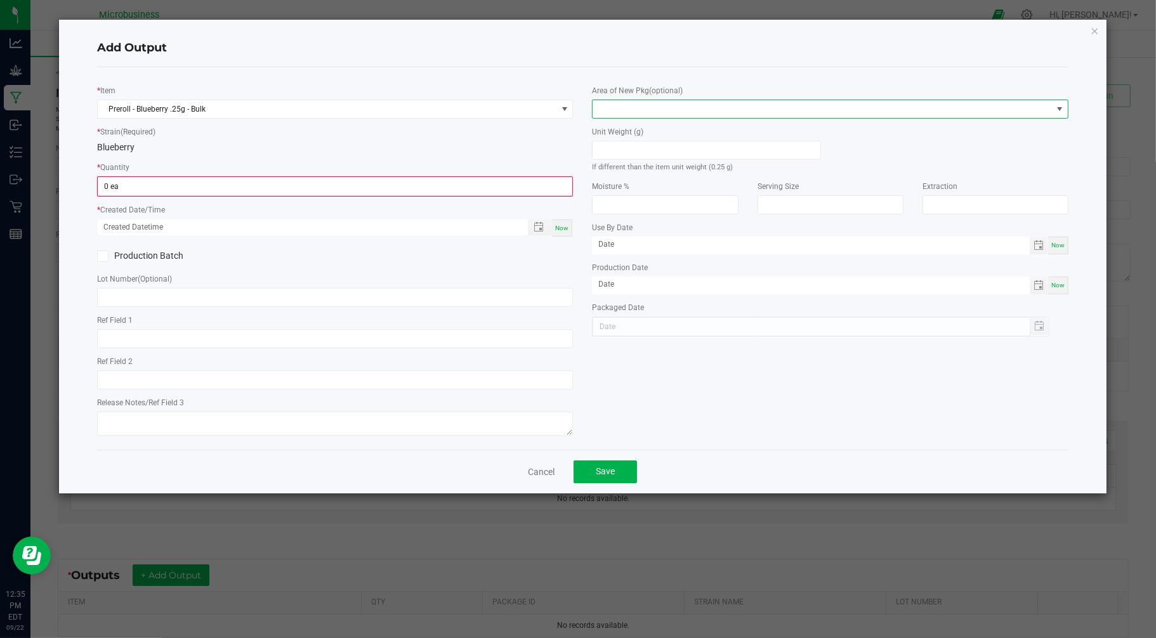
click at [622, 111] on span at bounding box center [821, 109] width 459 height 18
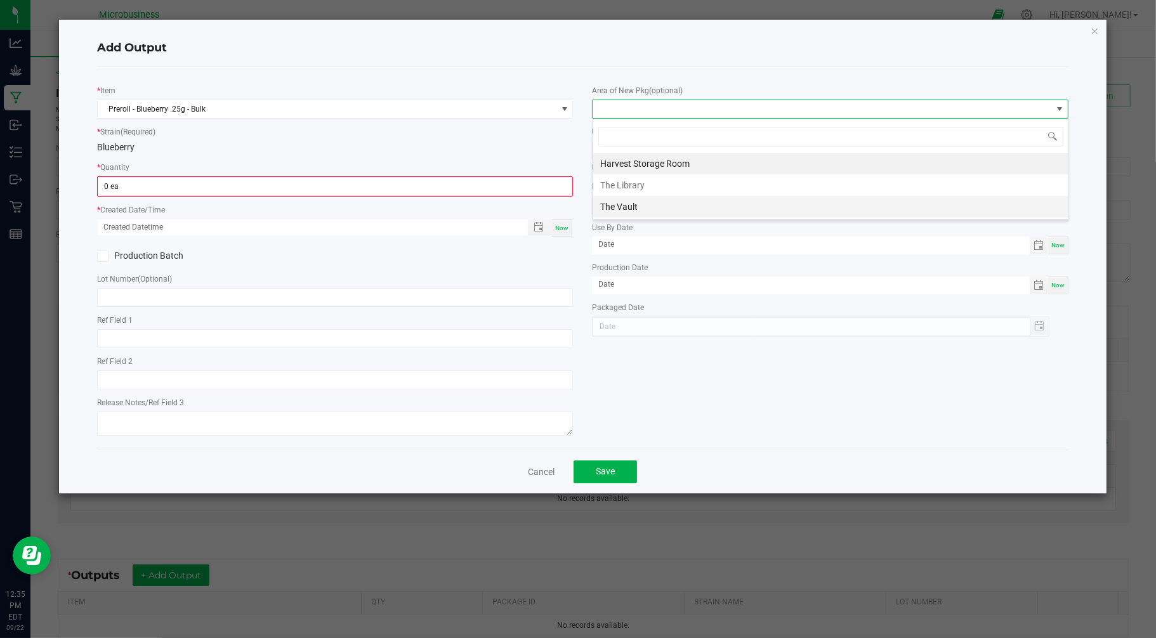
click at [616, 208] on li "The Vault" at bounding box center [830, 207] width 475 height 22
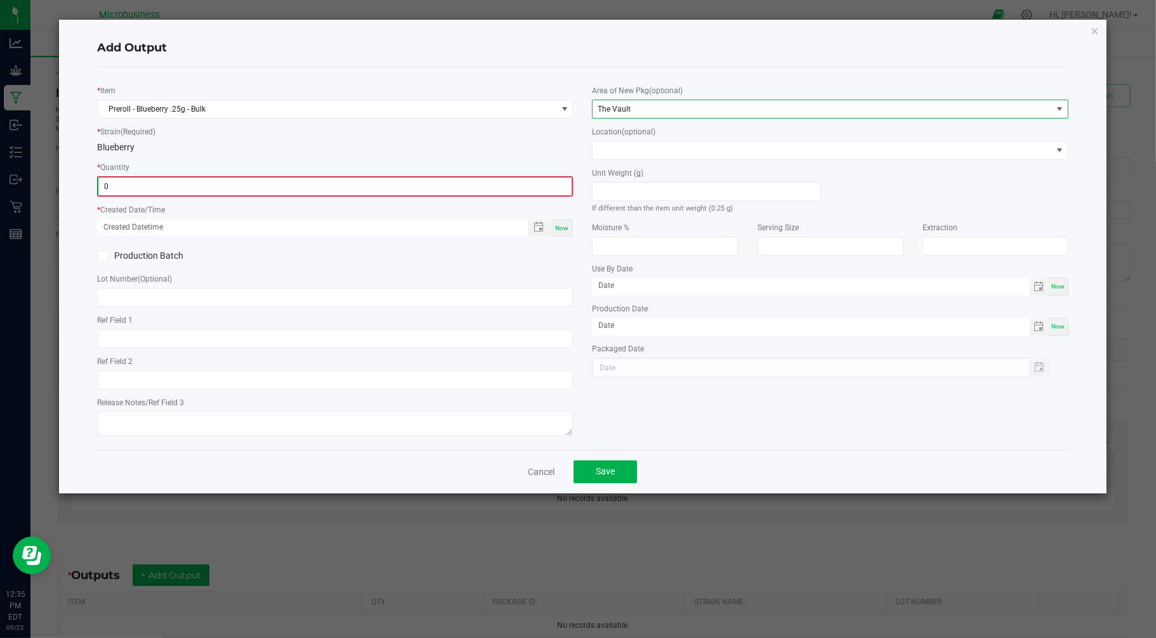
click at [552, 186] on input "0" at bounding box center [335, 187] width 474 height 18
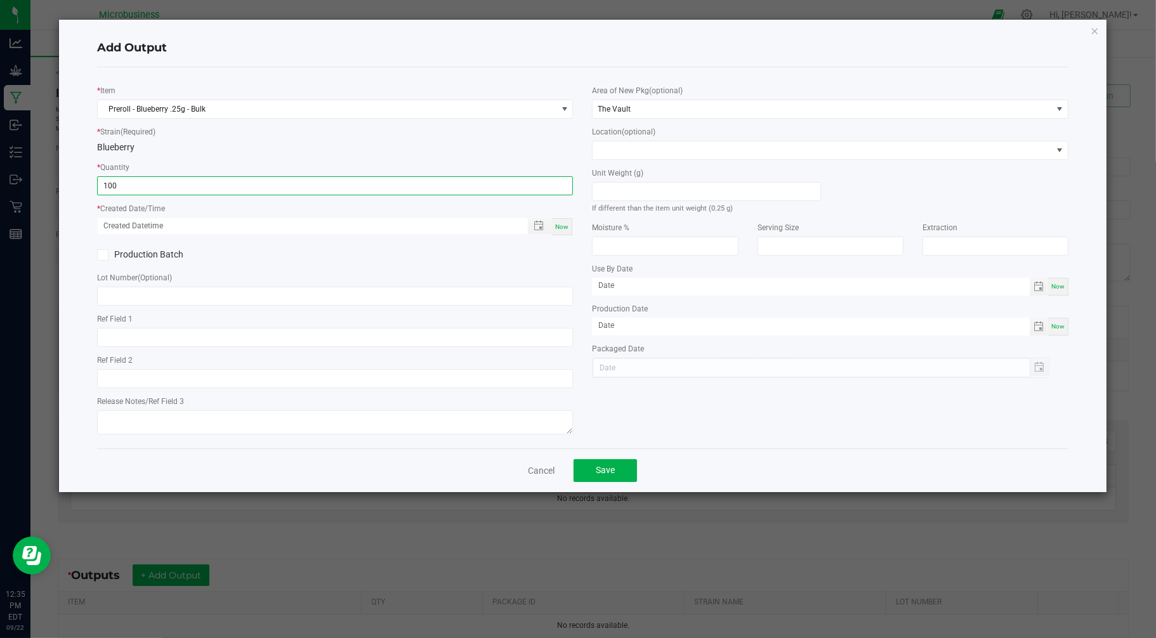
type input "100 ea"
click at [567, 225] on span "Now" at bounding box center [561, 226] width 13 height 7
type input "[DATE] 12:35 PM"
type input "[DATE]"
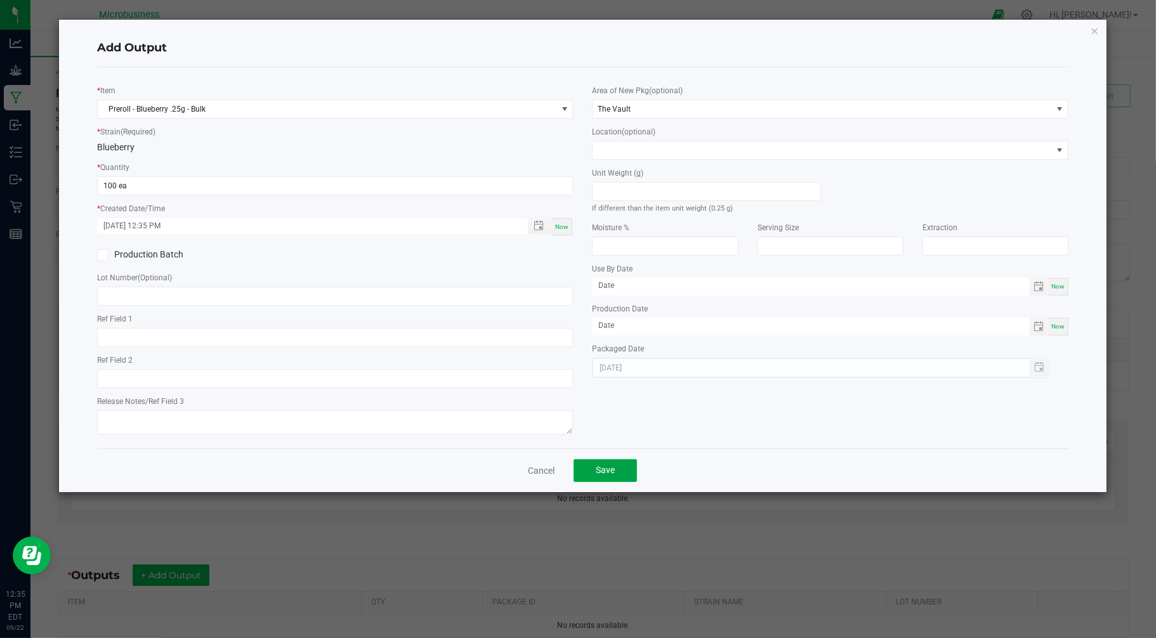
click at [609, 475] on span "Save" at bounding box center [605, 470] width 19 height 10
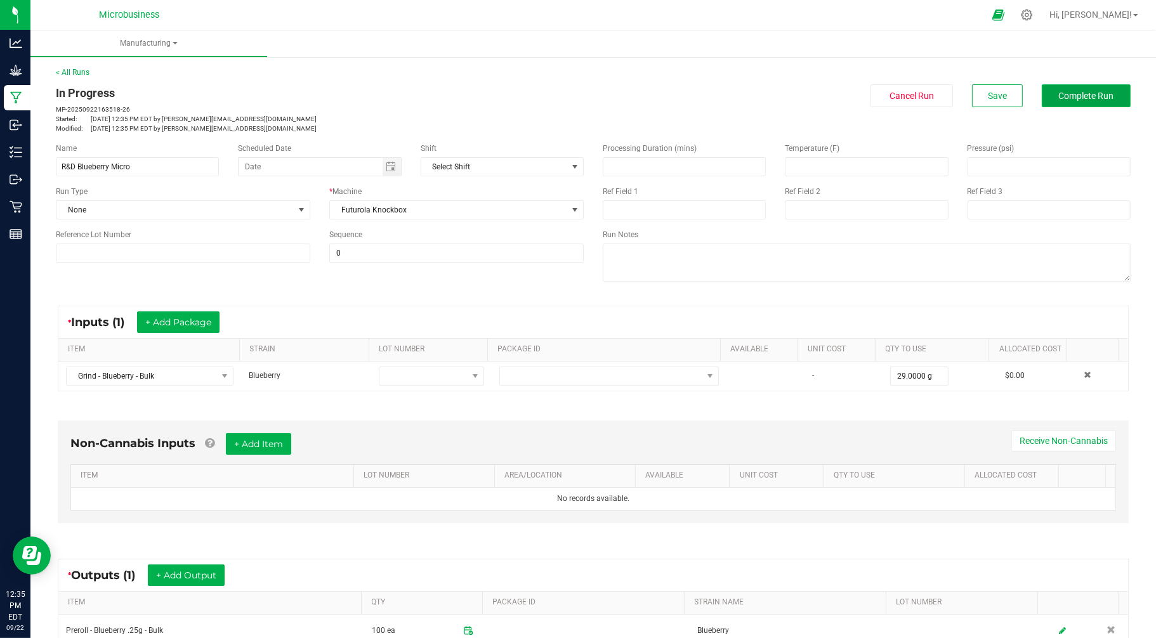
click at [1047, 101] on button "Complete Run" at bounding box center [1085, 95] width 89 height 23
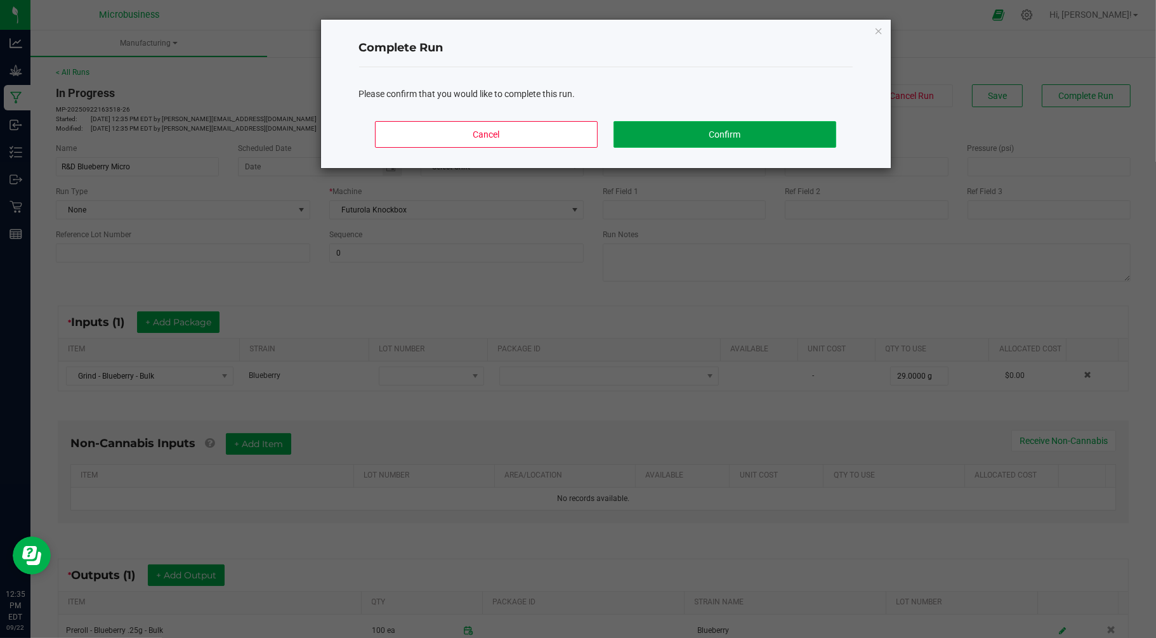
click at [688, 138] on button "Confirm" at bounding box center [724, 134] width 222 height 27
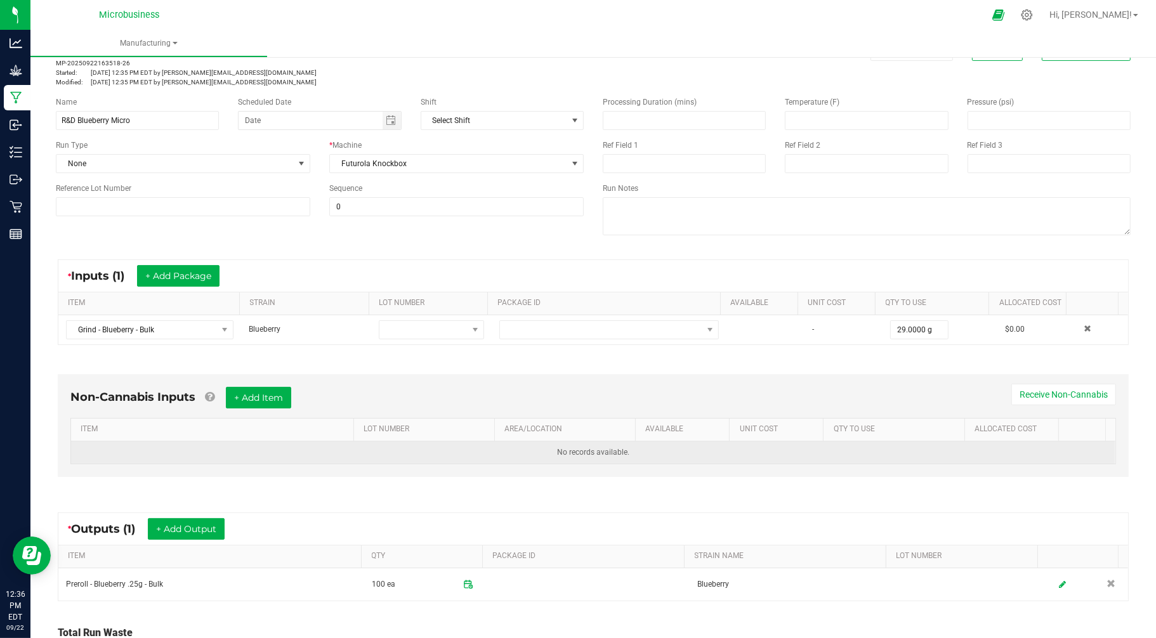
scroll to position [0, 0]
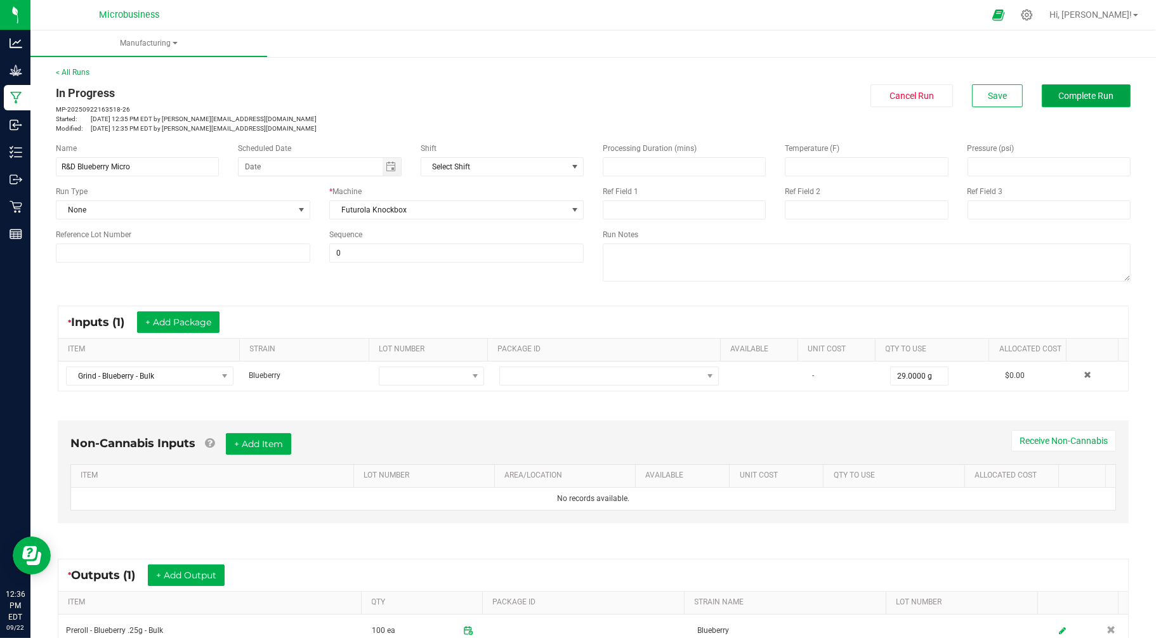
click at [1070, 100] on button "Complete Run" at bounding box center [1085, 95] width 89 height 23
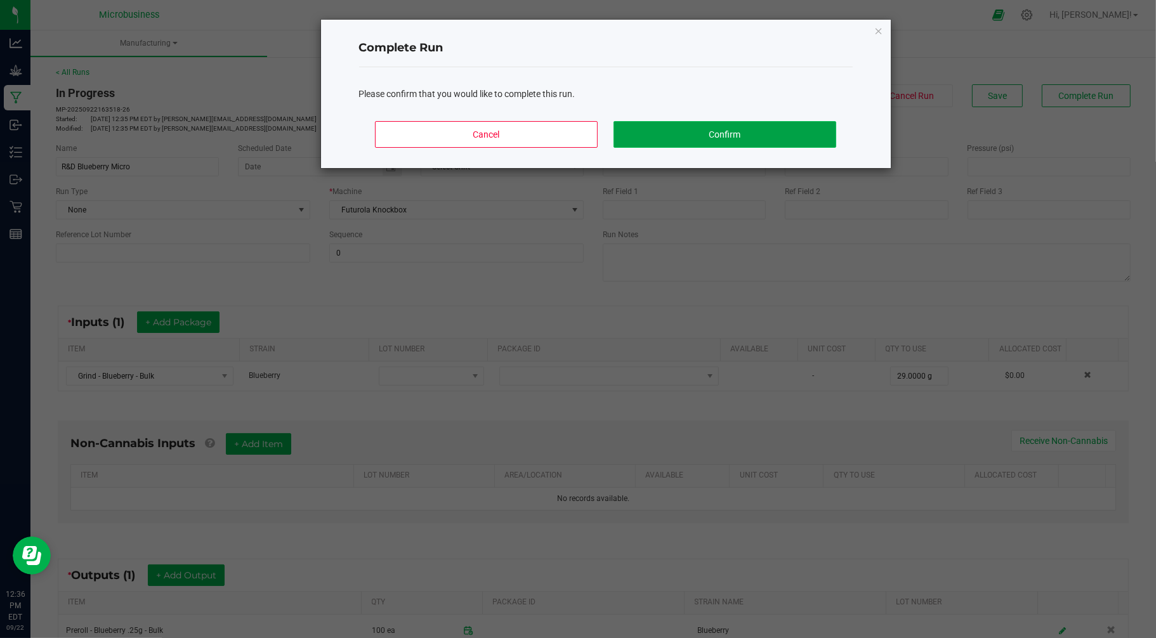
click at [667, 133] on button "Confirm" at bounding box center [724, 134] width 222 height 27
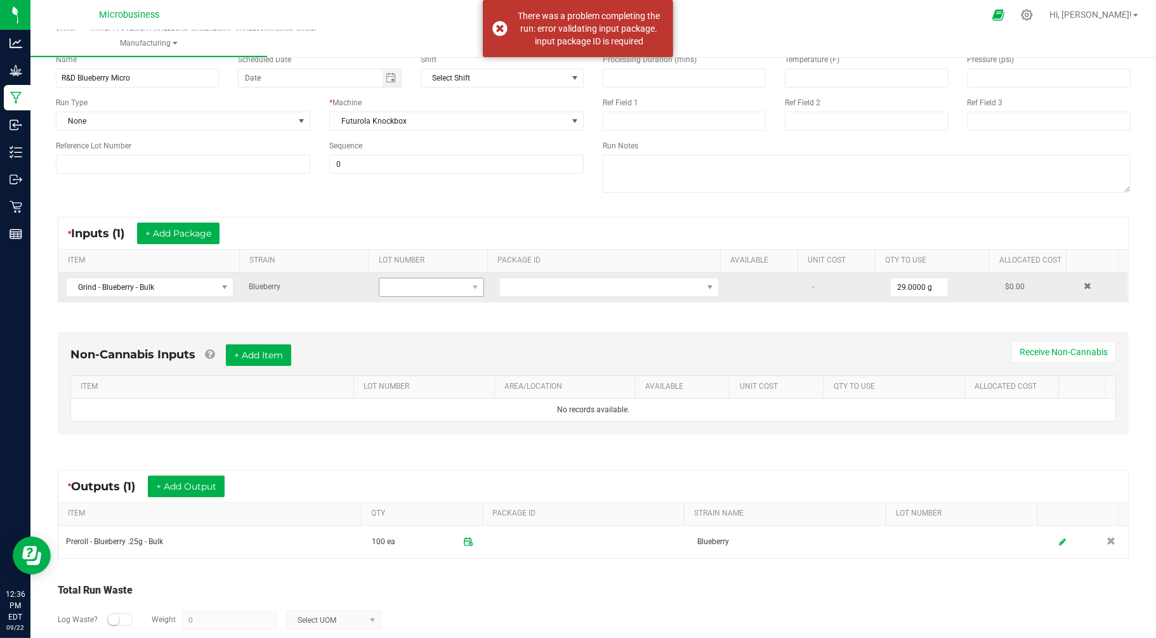
scroll to position [117, 0]
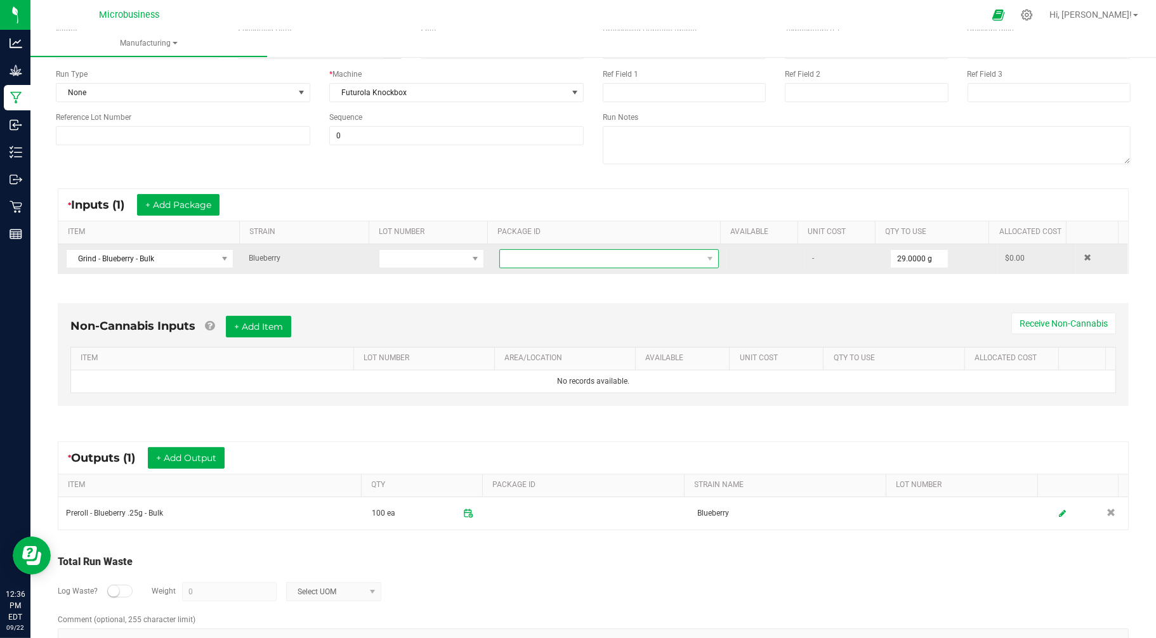
click at [560, 258] on span at bounding box center [601, 259] width 202 height 18
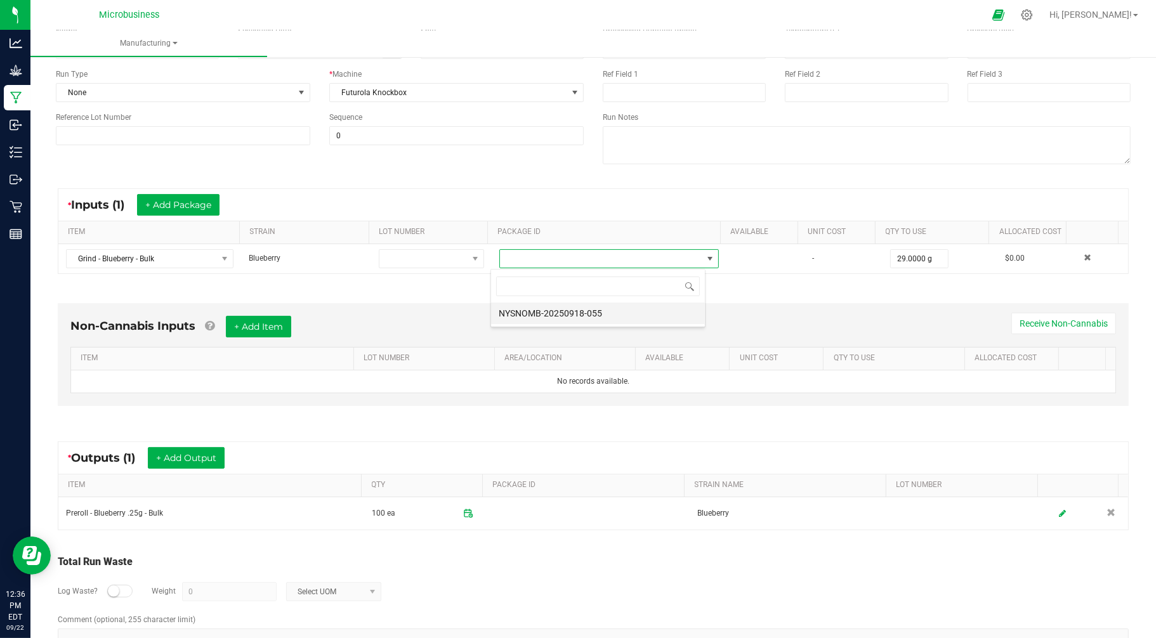
click at [550, 308] on li "NYSNOMB-20250918-055" at bounding box center [598, 314] width 214 height 22
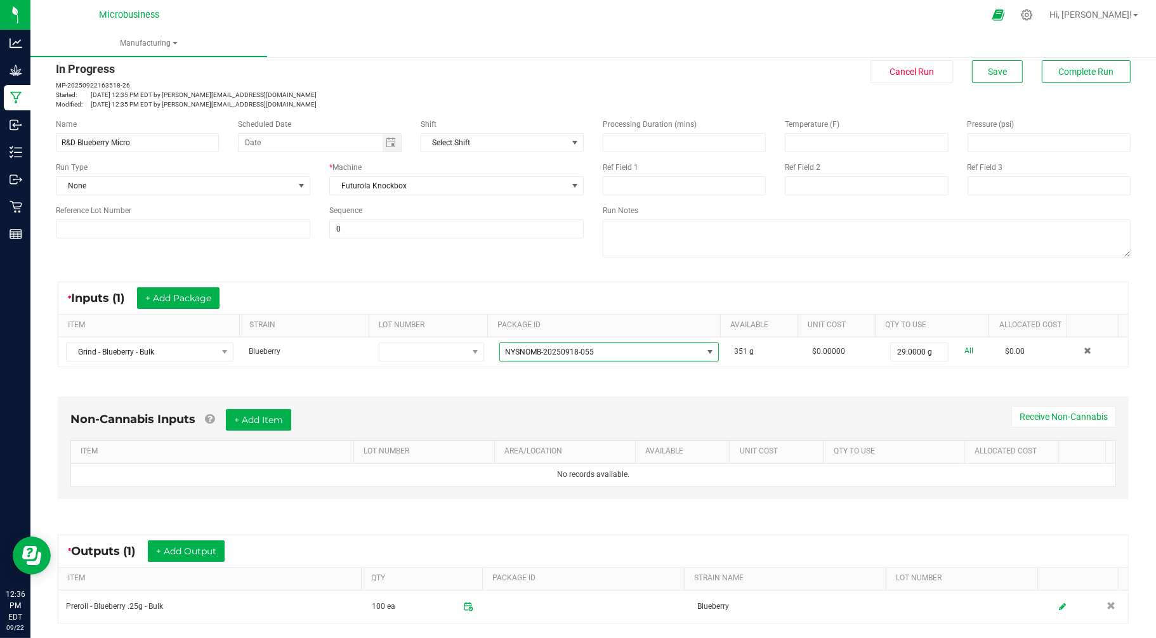
scroll to position [0, 0]
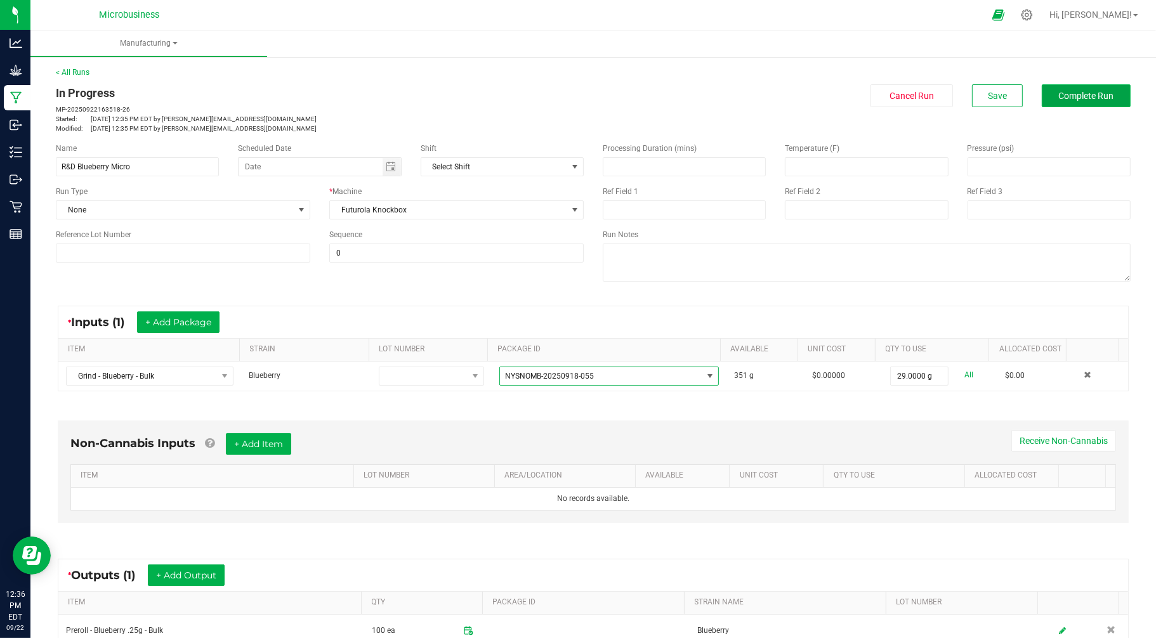
click at [1060, 102] on button "Complete Run" at bounding box center [1085, 95] width 89 height 23
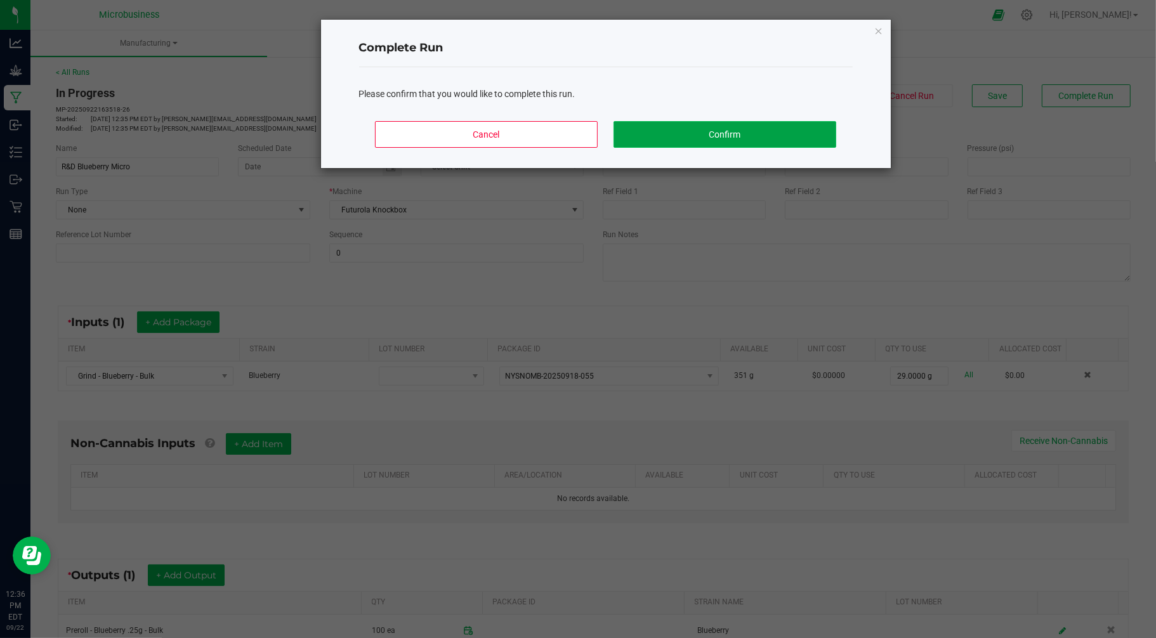
click at [644, 134] on button "Confirm" at bounding box center [724, 134] width 222 height 27
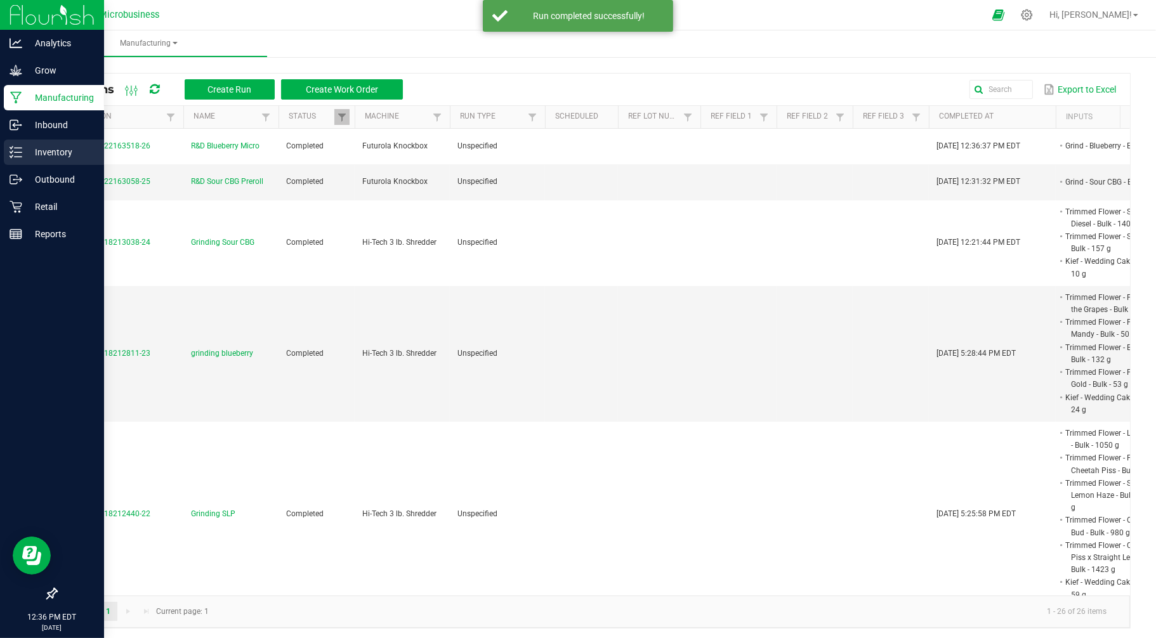
click at [28, 148] on p "Inventory" at bounding box center [60, 152] width 76 height 15
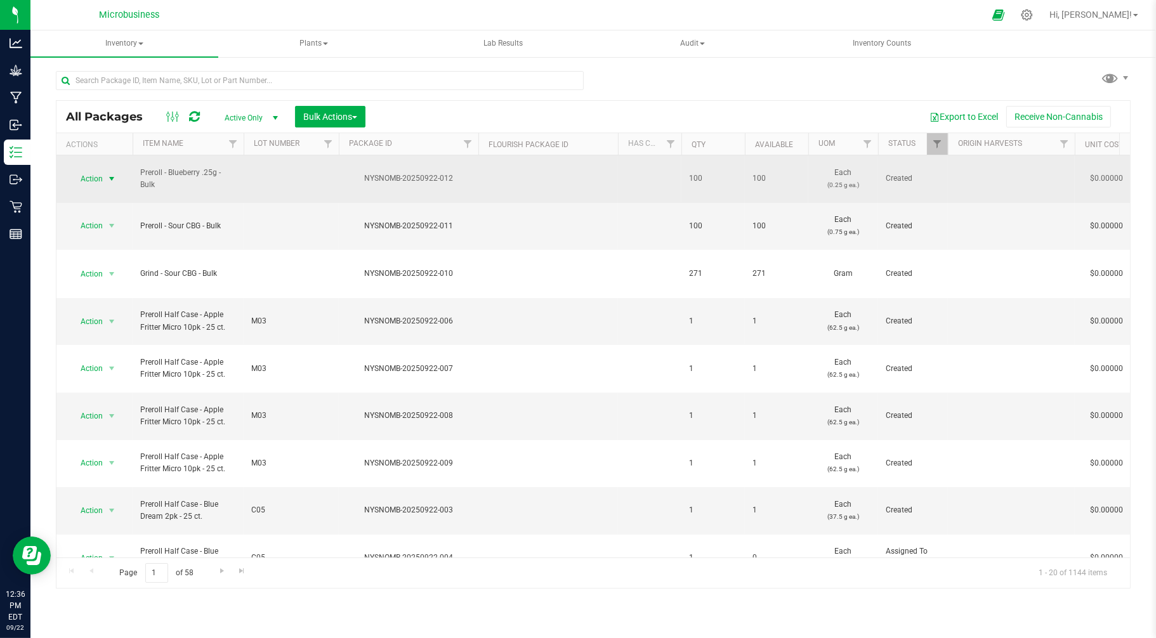
click at [87, 174] on span "Action" at bounding box center [86, 179] width 34 height 18
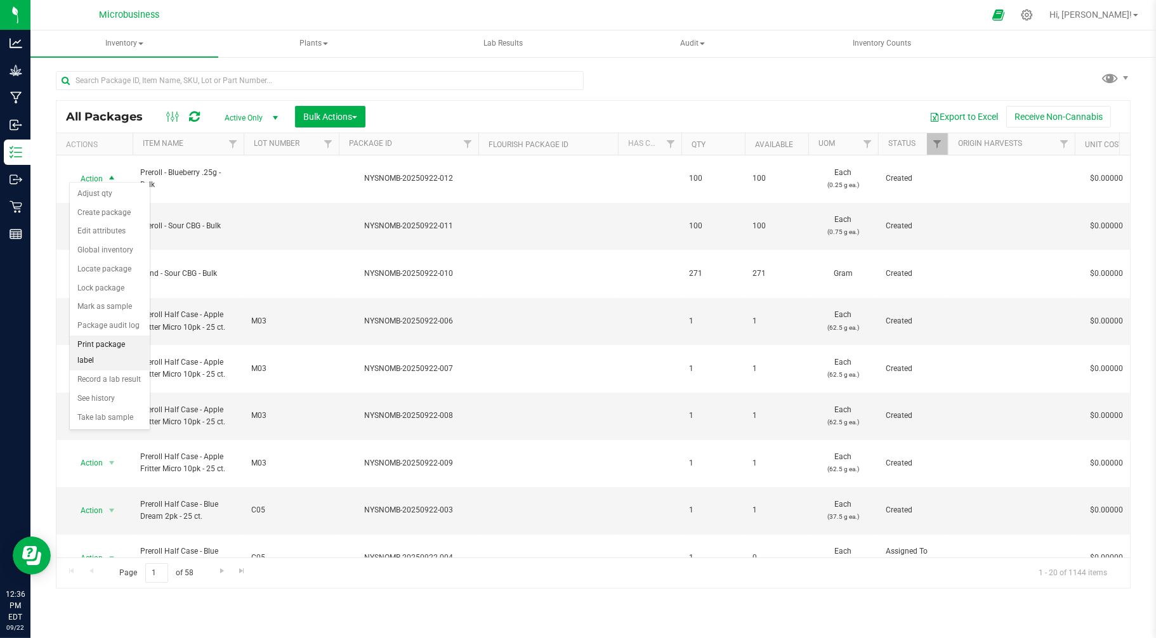
click at [95, 351] on li "Print package label" at bounding box center [110, 353] width 80 height 35
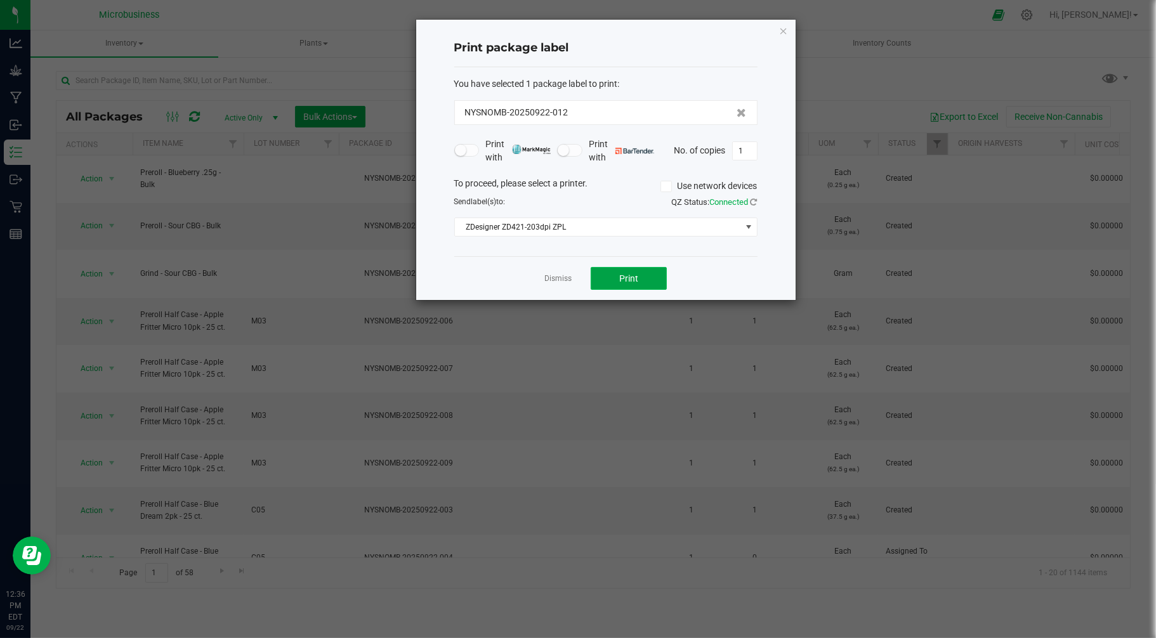
click at [597, 280] on button "Print" at bounding box center [628, 278] width 76 height 23
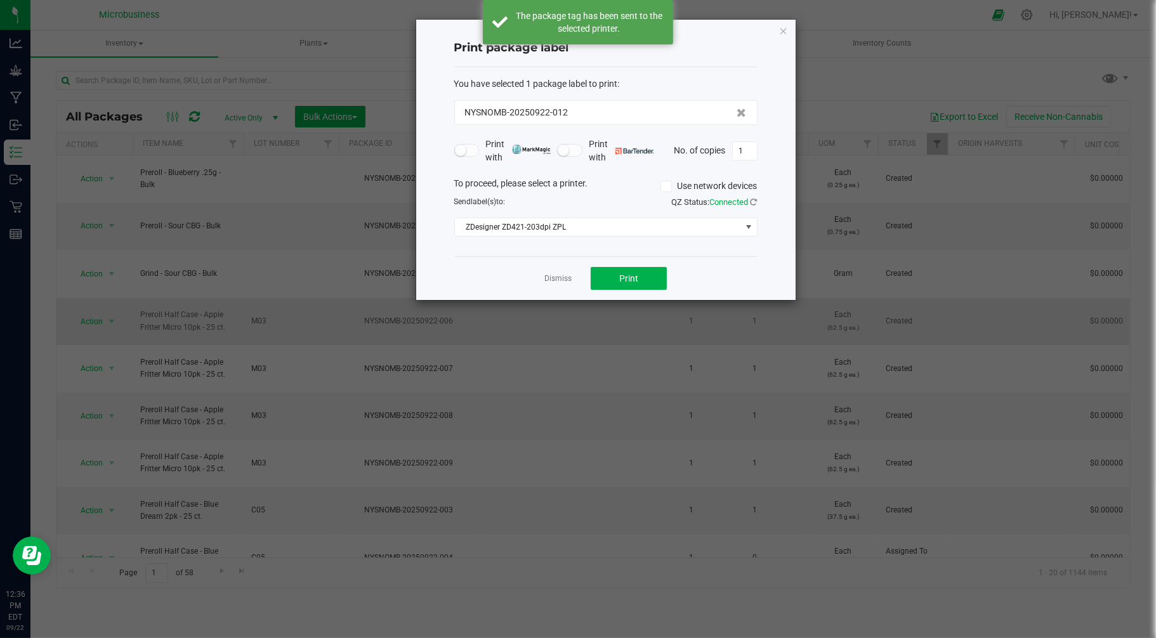
click at [558, 282] on link "Dismiss" at bounding box center [557, 278] width 27 height 11
